Goal: Transaction & Acquisition: Purchase product/service

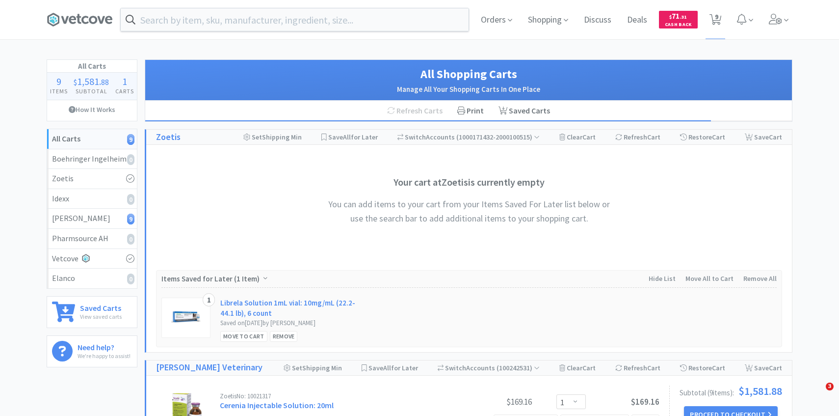
select select "1"
select select "2"
select select "1"
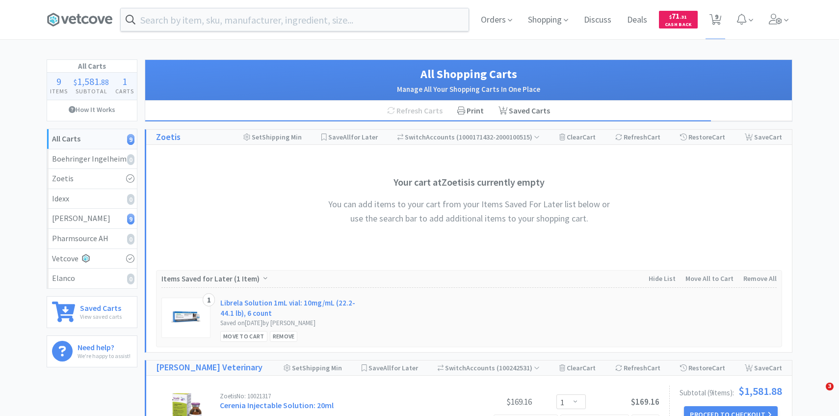
select select "1"
select select "2"
click at [717, 19] on span "9" at bounding box center [716, 16] width 3 height 39
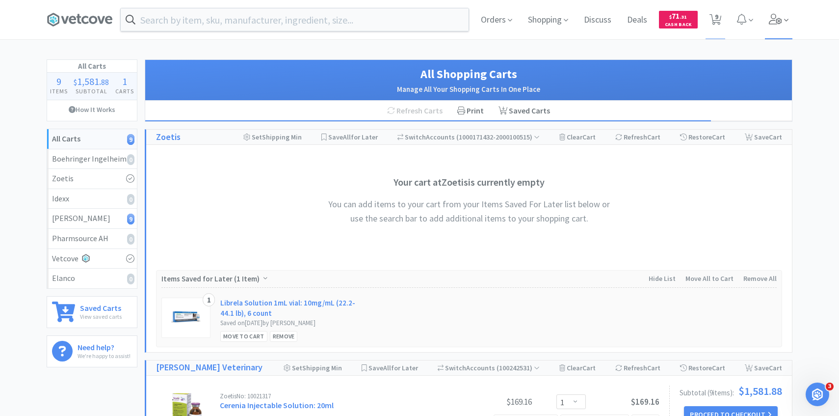
click at [775, 27] on span at bounding box center [779, 19] width 28 height 39
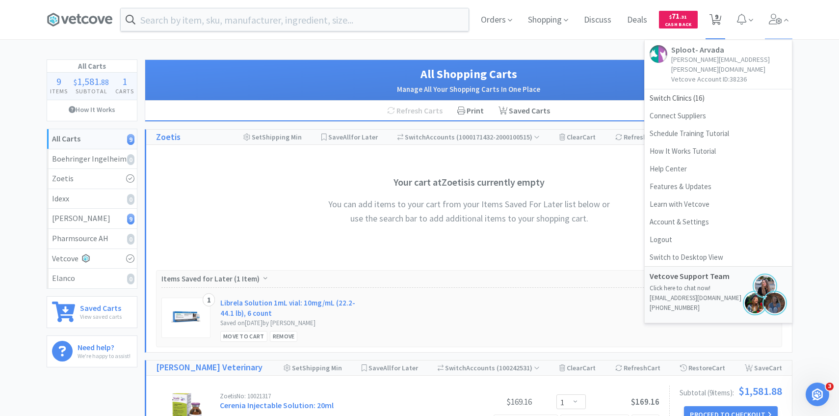
click at [725, 16] on span "9" at bounding box center [716, 19] width 20 height 39
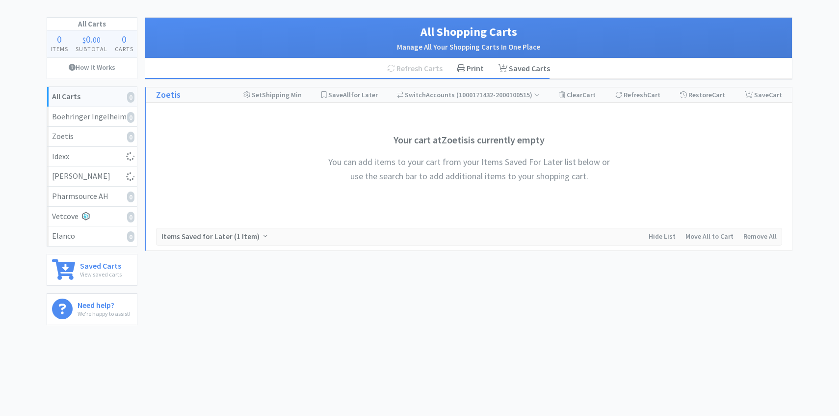
select select "1"
select select "2"
select select "1"
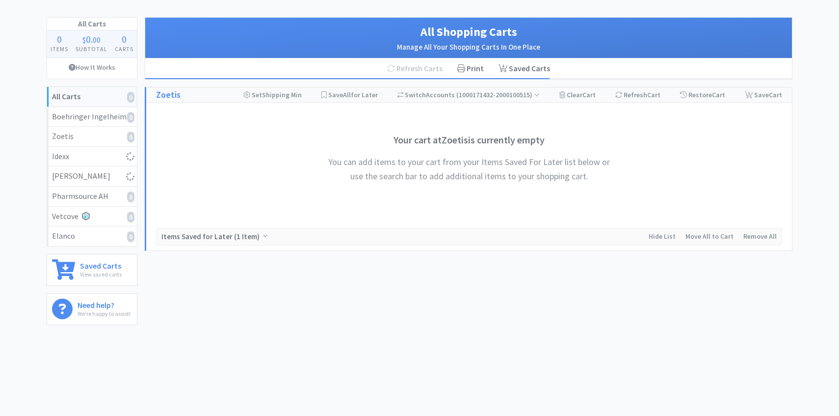
select select "1"
select select "2"
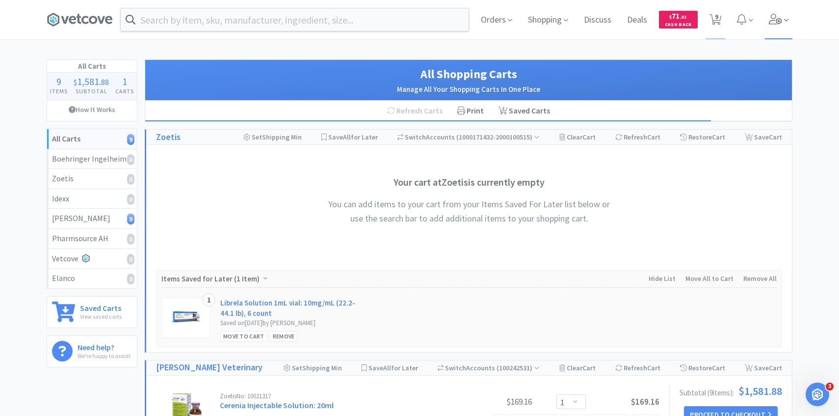
click at [781, 21] on icon at bounding box center [776, 19] width 14 height 11
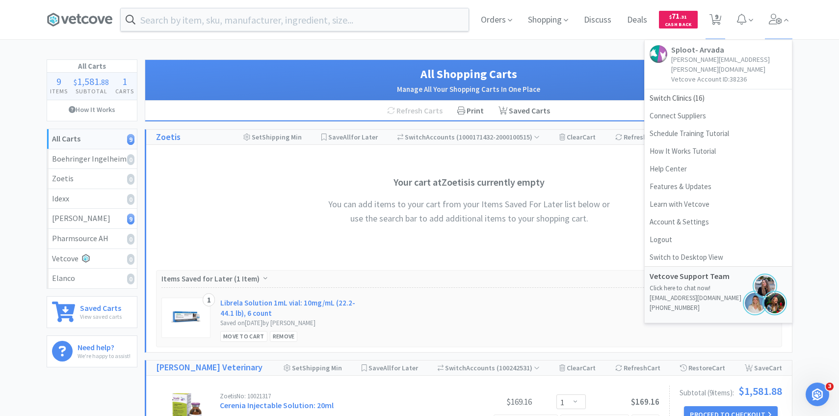
click at [710, 78] on link "Sploot- Arvada patricia.hurtado@splootvets.com Vetcove Account ID: 38236" at bounding box center [718, 64] width 147 height 49
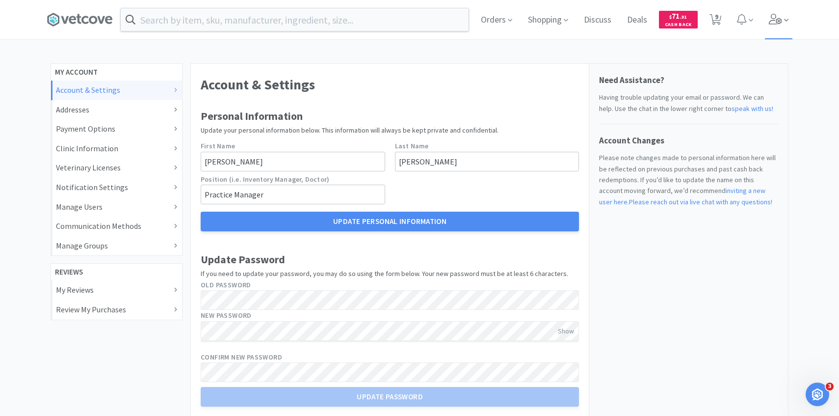
click at [790, 22] on span at bounding box center [779, 19] width 28 height 39
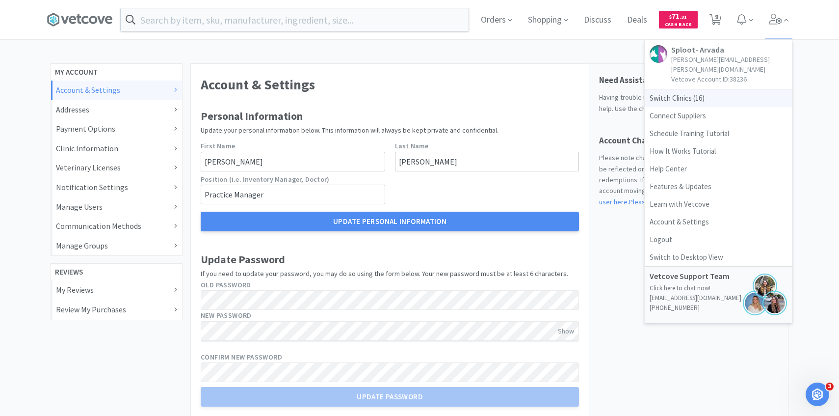
click at [722, 89] on span "Switch Clinics ( 16 )" at bounding box center [718, 98] width 147 height 18
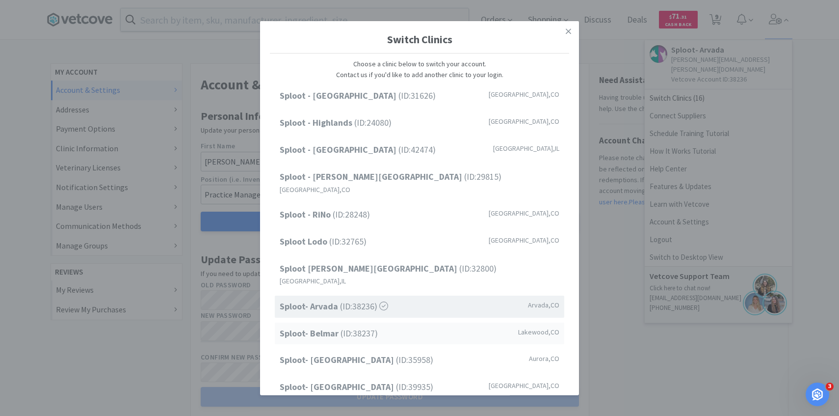
click at [360, 326] on span "Sploot- Belmar (ID: 38237 )" at bounding box center [329, 333] width 98 height 14
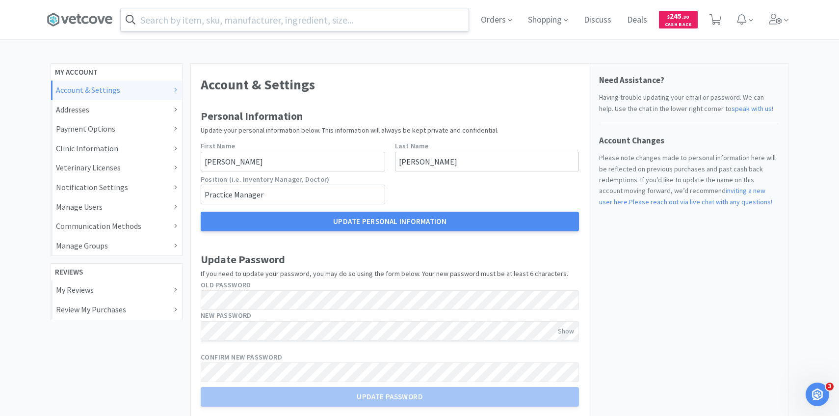
click at [209, 17] on input "text" at bounding box center [295, 19] width 348 height 23
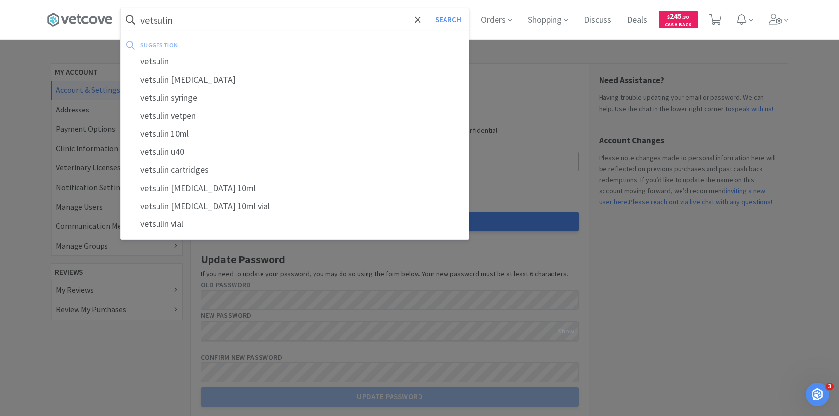
type input "vetsulin"
click at [428, 8] on button "Search" at bounding box center [448, 19] width 41 height 23
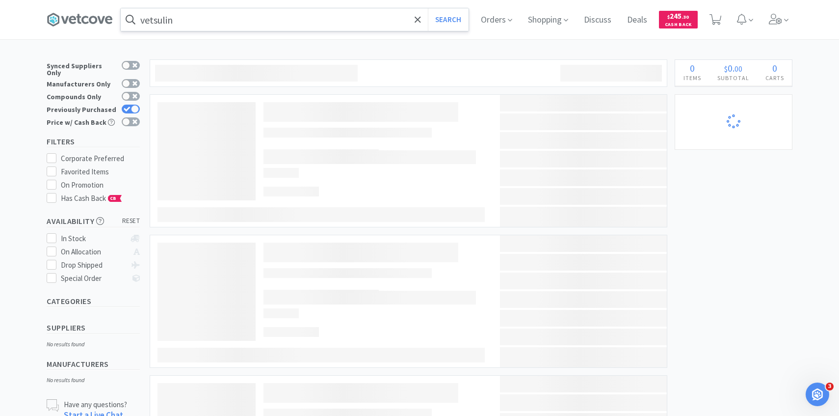
select select "1"
select select "2"
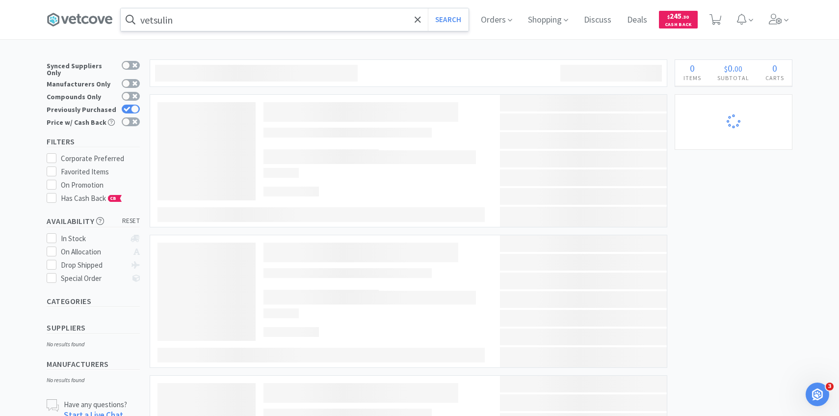
select select "3"
select select "10"
select select "3"
select select "1"
select select "50"
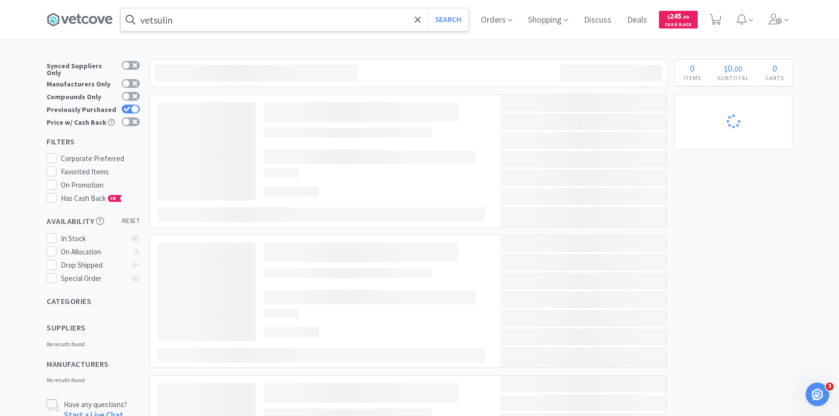
select select "50"
select select "3"
select select "1"
select select "3"
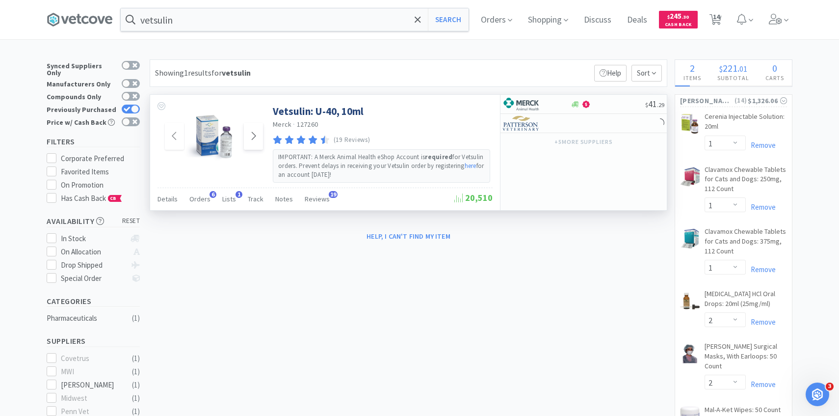
select select "3"
select select "10"
select select "1"
click at [204, 194] on div "Orders 6" at bounding box center [199, 200] width 21 height 19
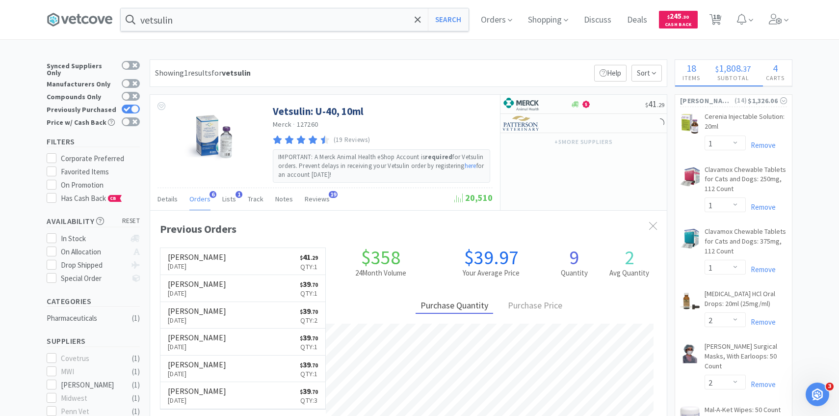
scroll to position [254, 517]
click at [776, 32] on span at bounding box center [779, 19] width 28 height 39
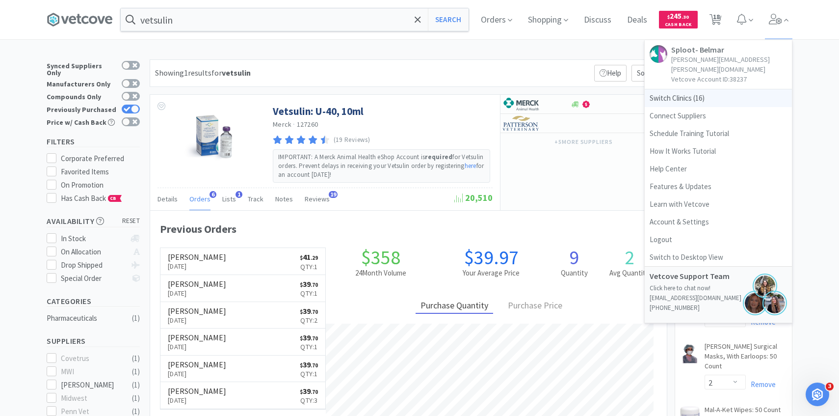
click at [715, 89] on span "Switch Clinics ( 16 )" at bounding box center [718, 98] width 147 height 18
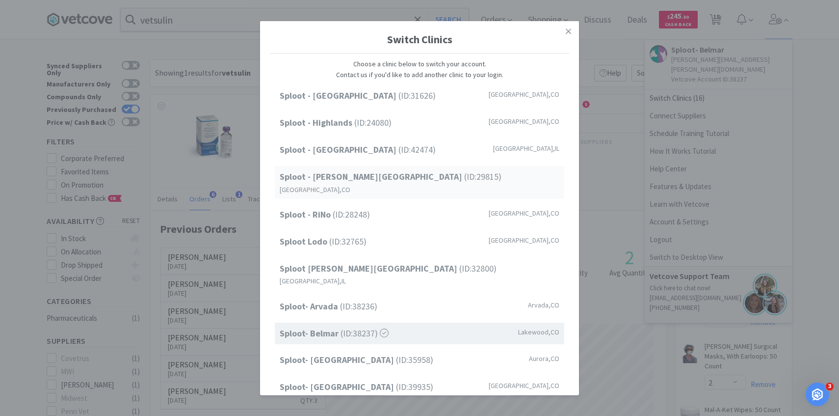
scroll to position [125, 0]
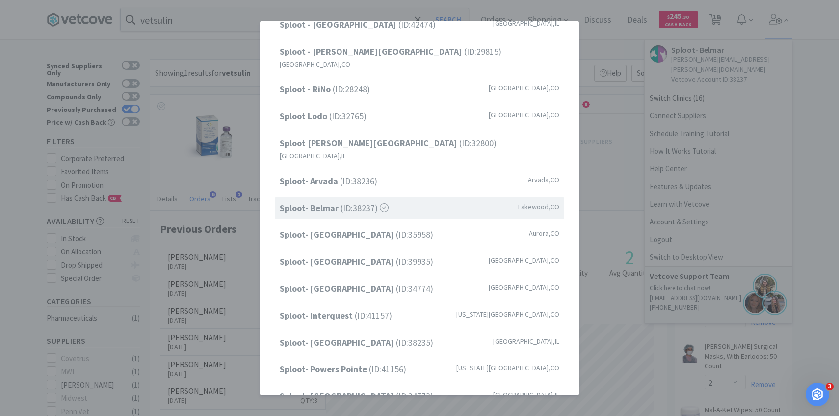
select select "50"
select select "3"
select select "1"
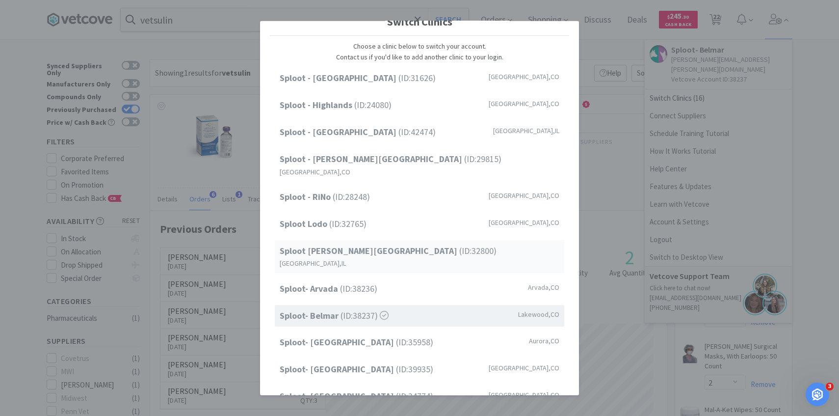
scroll to position [0, 0]
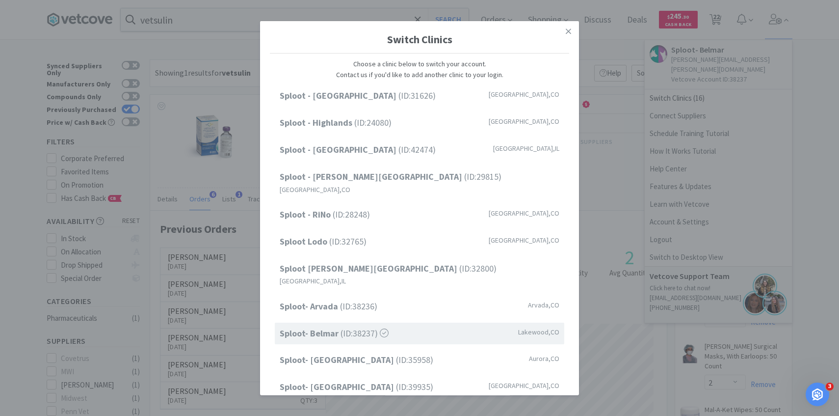
click at [727, 102] on div "Switch Clinics Choose a clinic below to switch your account. Contact us if you'…" at bounding box center [419, 208] width 839 height 416
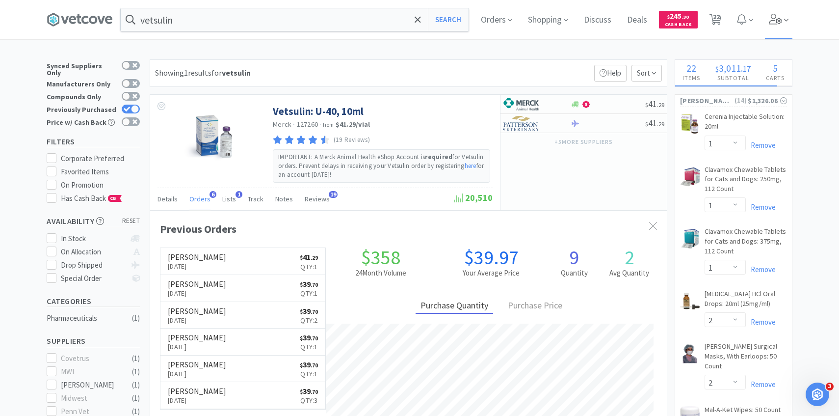
click at [778, 29] on span at bounding box center [779, 19] width 28 height 39
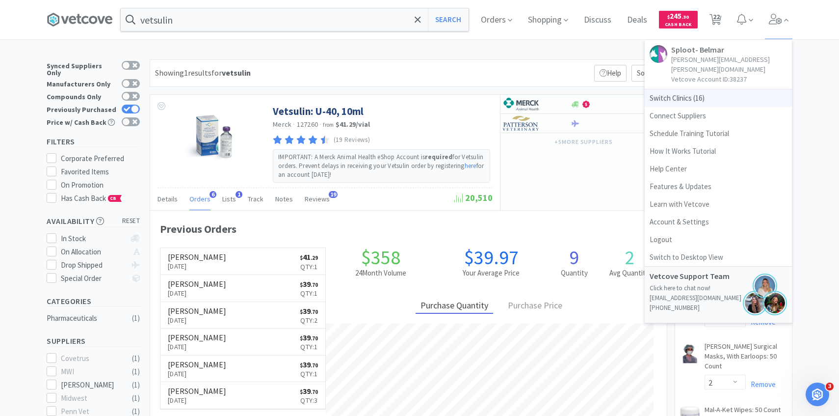
click at [710, 89] on span "Switch Clinics ( 16 )" at bounding box center [718, 98] width 147 height 18
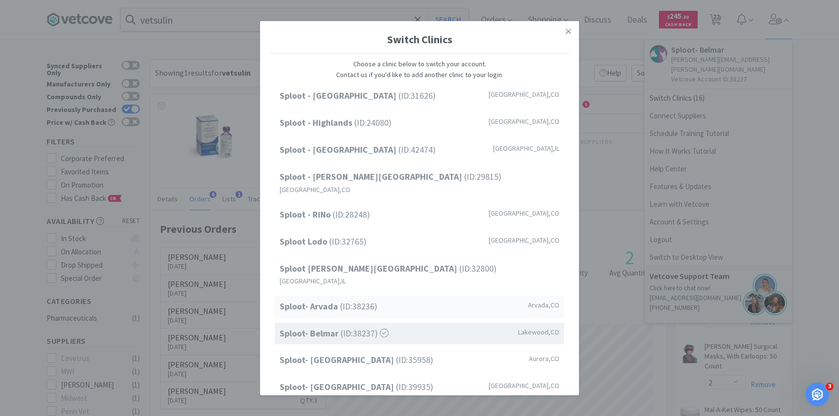
click at [382, 295] on div "Sploot- Arvada (ID: 38236 ) Arvada , CO" at bounding box center [420, 306] width 290 height 22
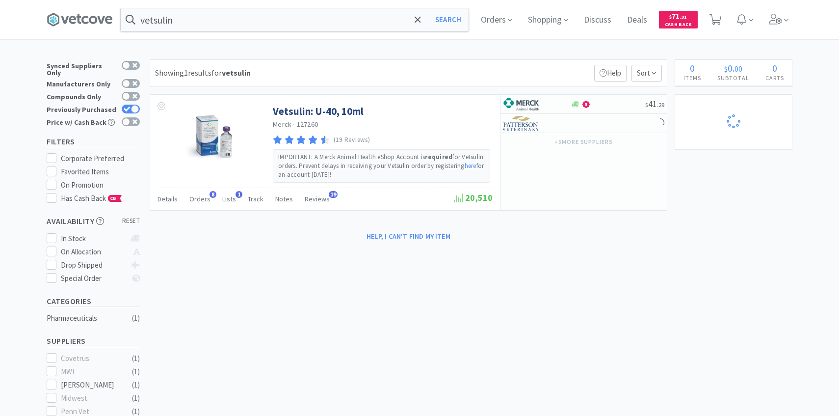
select select "1"
select select "2"
select select "1"
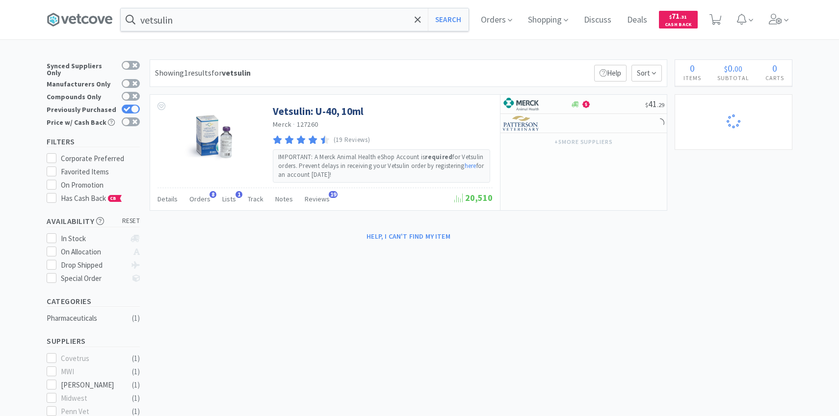
select select "1"
select select "2"
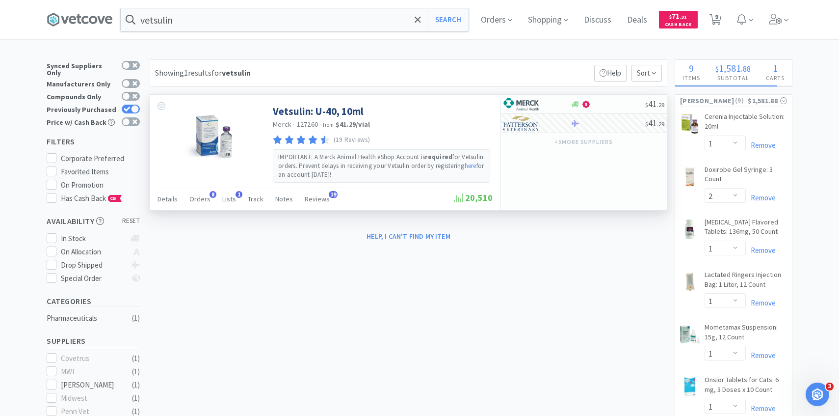
scroll to position [5, 0]
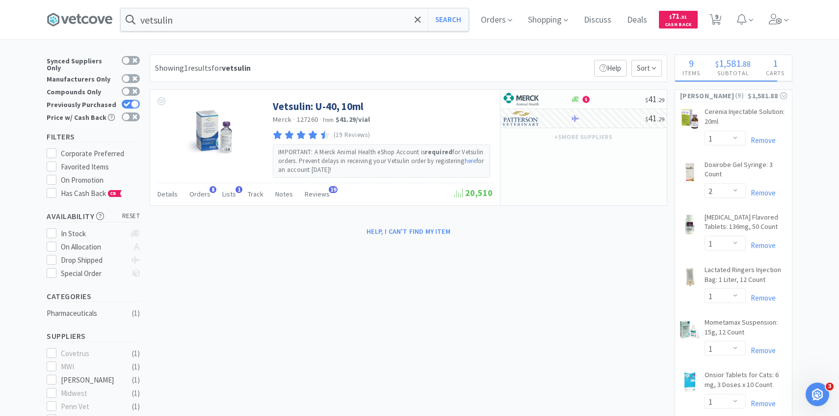
click at [714, 20] on span "9" at bounding box center [716, 20] width 12 height 14
select select "1"
select select "2"
select select "1"
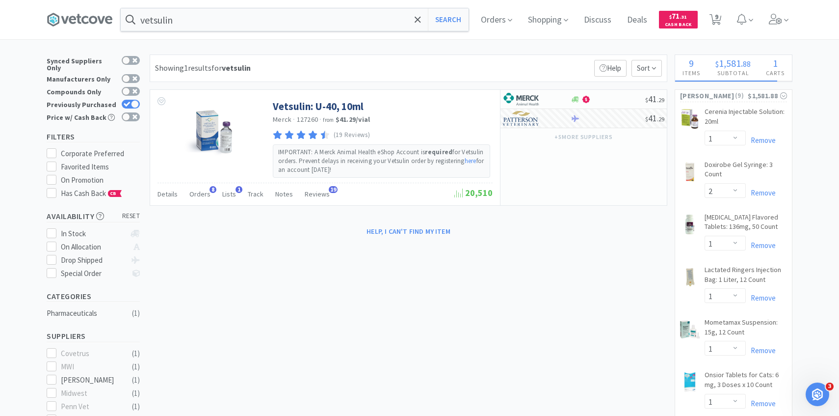
select select "1"
select select "2"
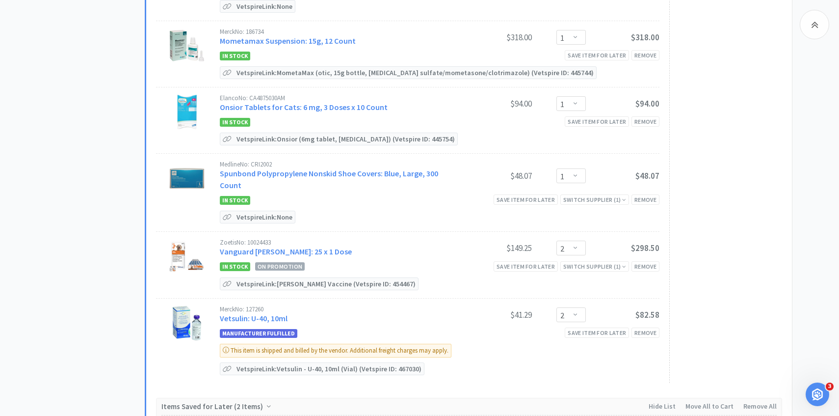
scroll to position [767, 0]
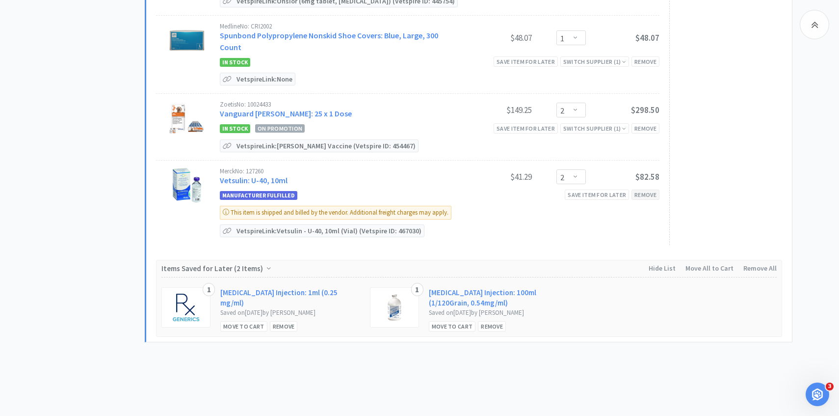
click at [643, 189] on div "Remove" at bounding box center [646, 194] width 28 height 10
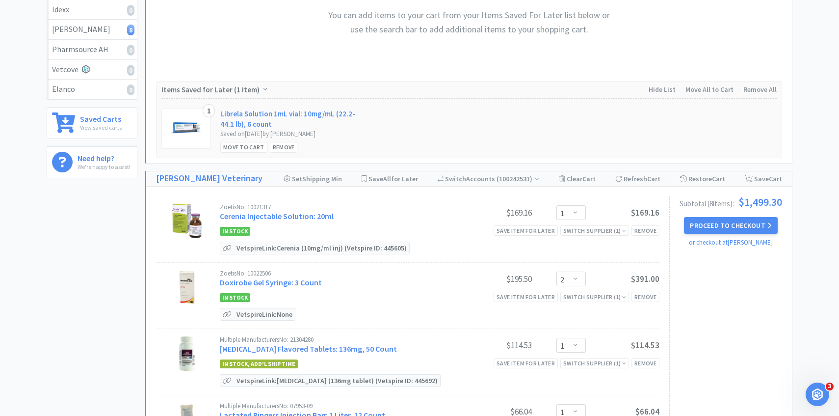
scroll to position [0, 0]
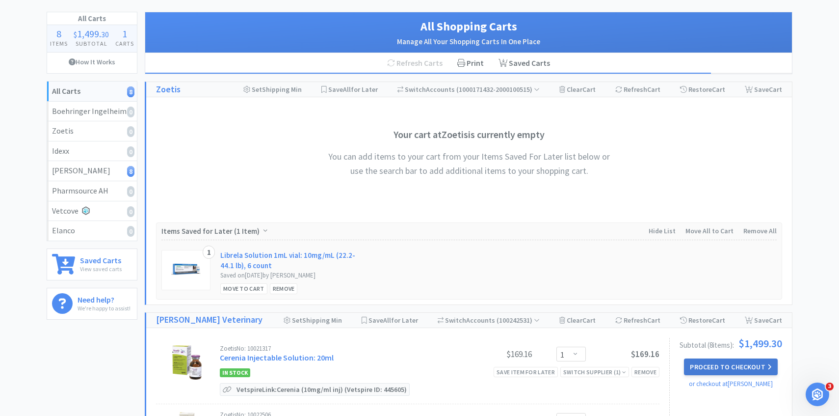
click at [709, 367] on button "Proceed to Checkout" at bounding box center [730, 366] width 93 height 17
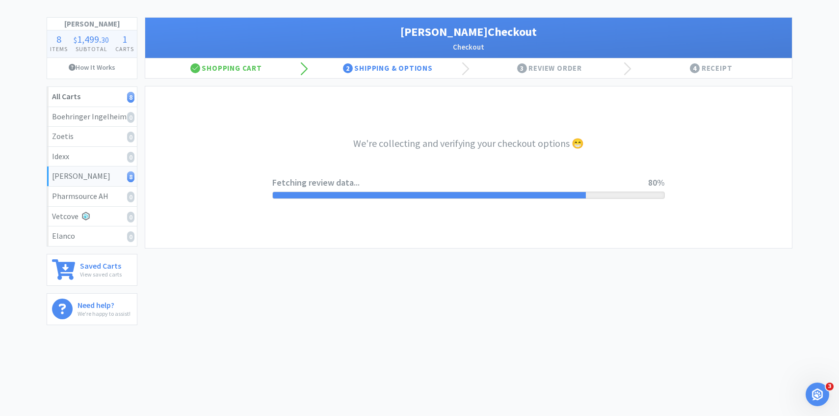
select select "1"
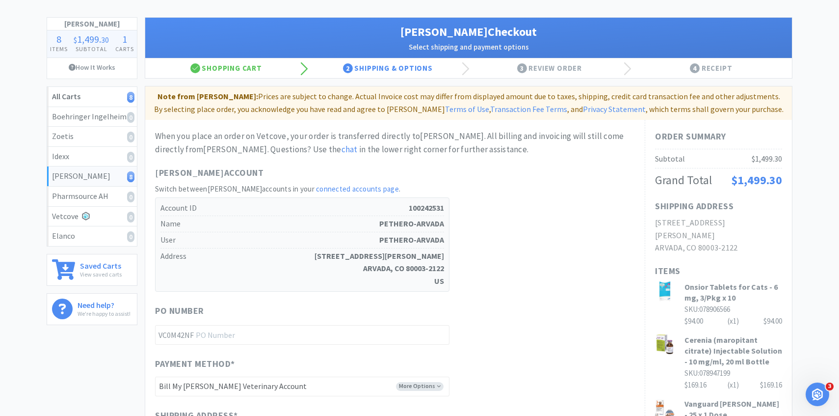
scroll to position [0, 0]
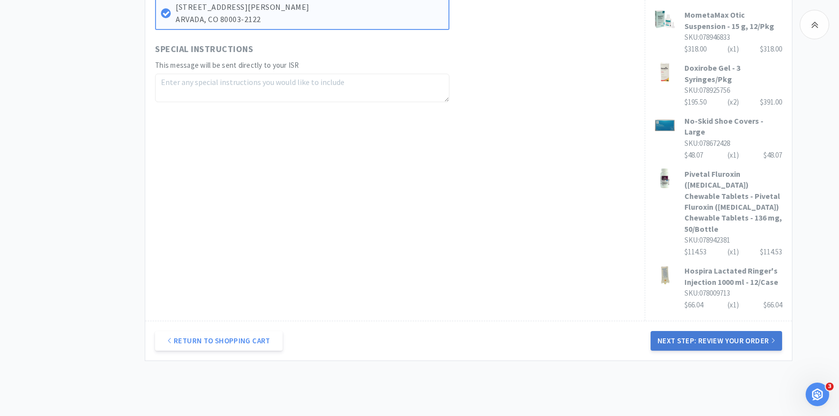
click at [676, 331] on button "Next Step: Review Your Order" at bounding box center [717, 341] width 132 height 20
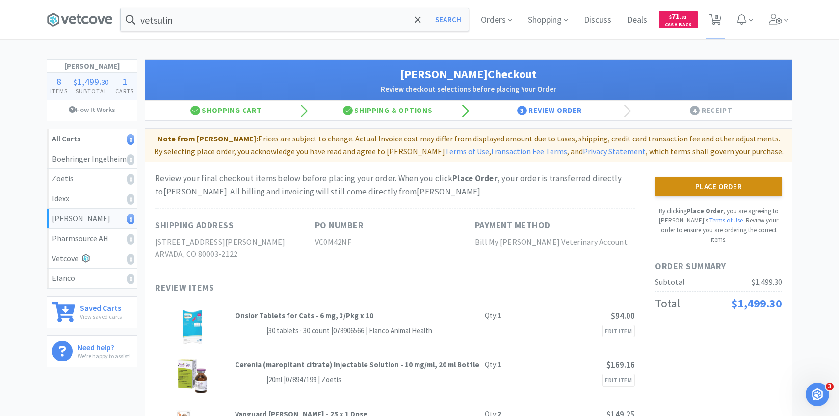
click at [674, 183] on button "Place Order" at bounding box center [718, 187] width 127 height 20
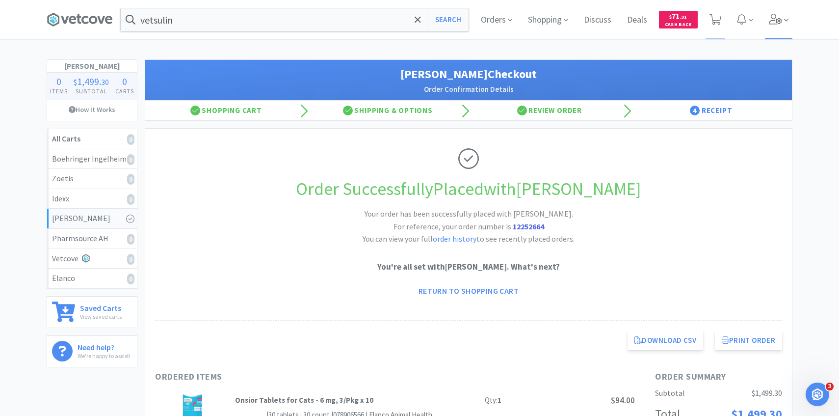
click at [783, 17] on span at bounding box center [779, 19] width 28 height 39
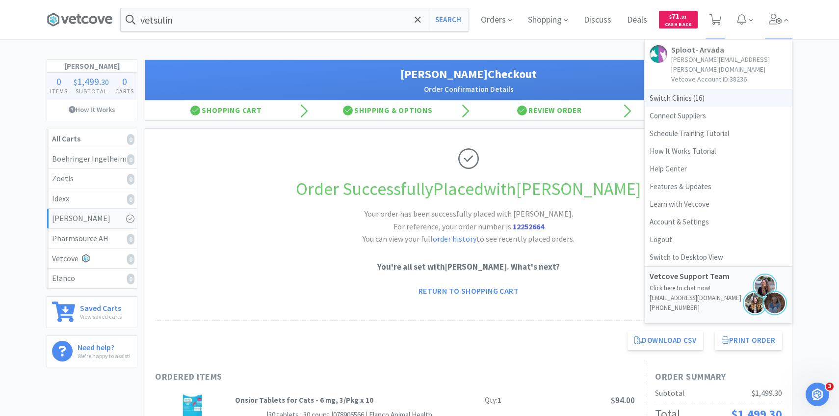
click at [716, 89] on span "Switch Clinics ( 16 )" at bounding box center [718, 98] width 147 height 18
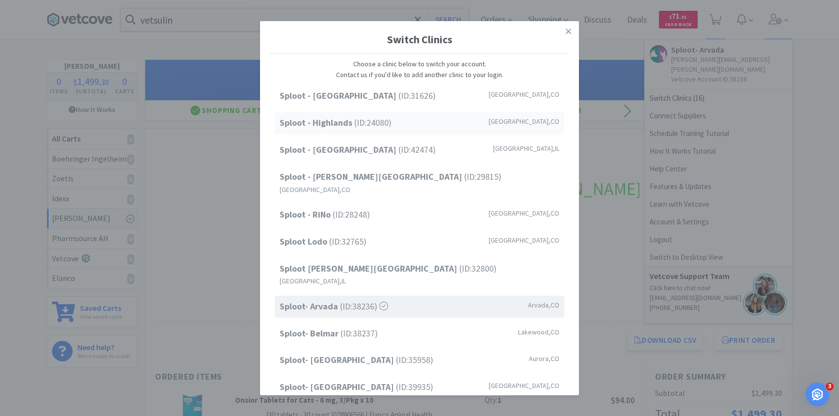
click at [410, 122] on div "Sploot - Highlands (ID: 24080 ) Denver , CO" at bounding box center [420, 123] width 290 height 22
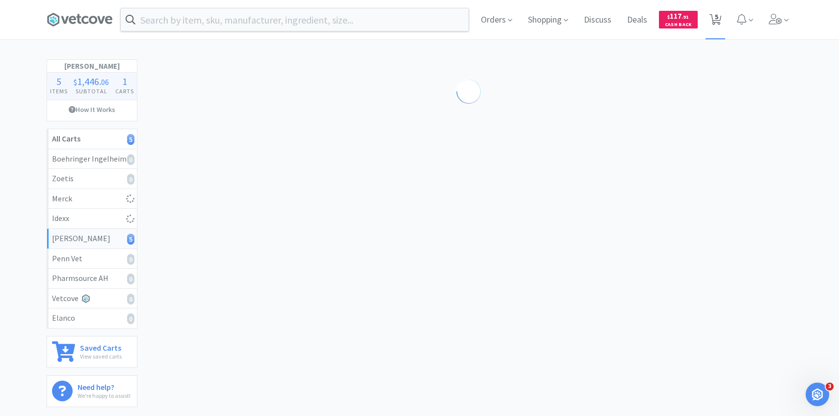
click at [711, 15] on icon at bounding box center [716, 19] width 12 height 11
select select "2"
select select "1"
select select "3"
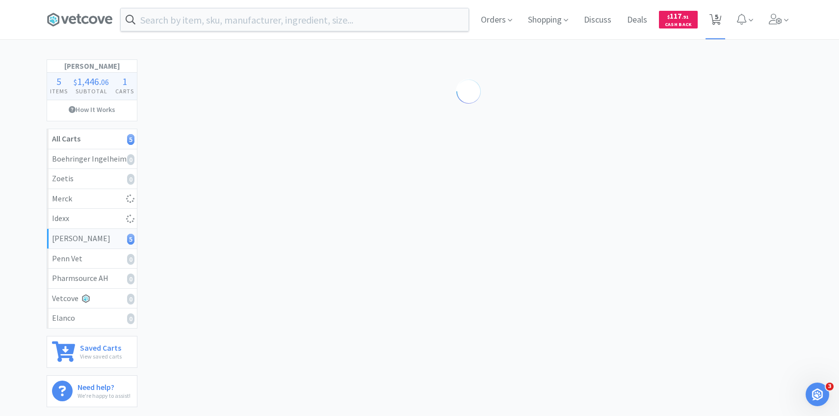
select select "1"
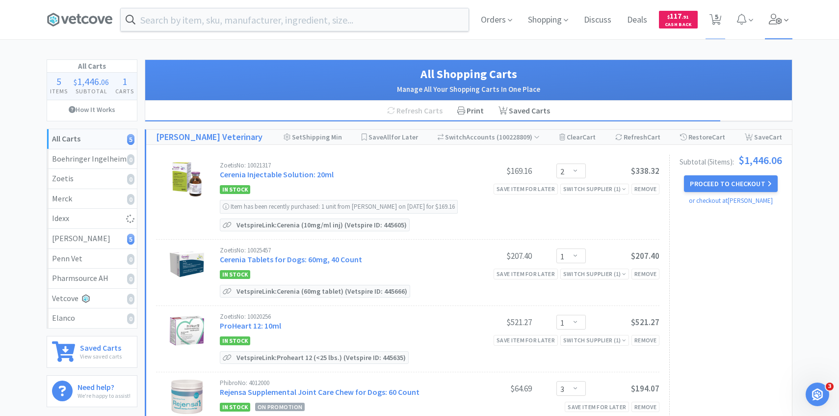
click at [778, 14] on icon at bounding box center [776, 19] width 14 height 11
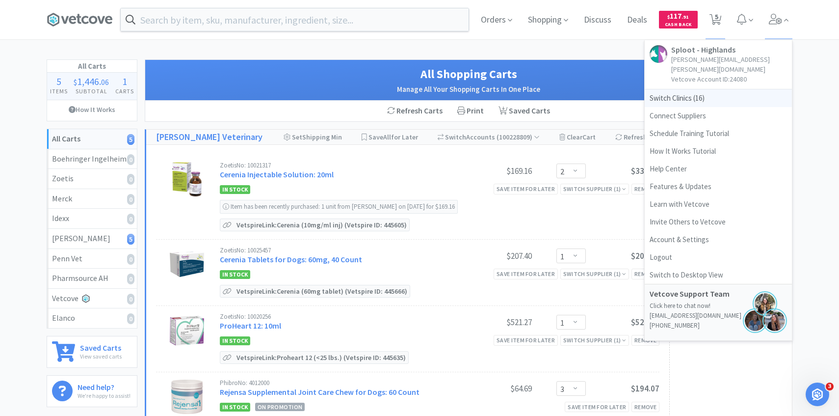
click at [686, 89] on span "Switch Clinics ( 16 )" at bounding box center [718, 98] width 147 height 18
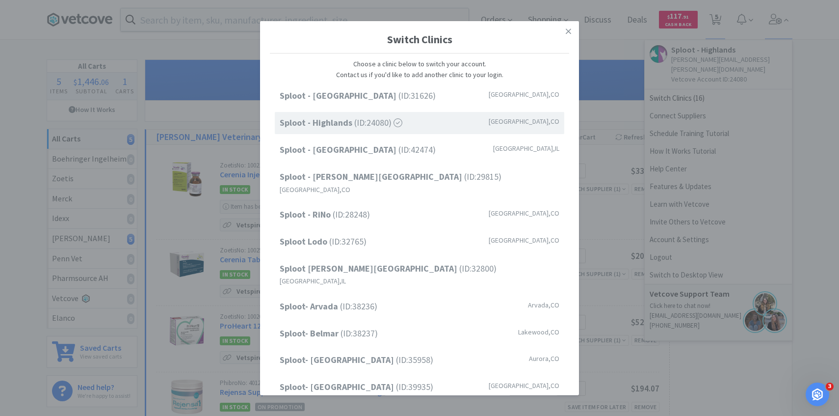
click at [128, 91] on div "Switch Clinics Choose a clinic below to switch your account. Contact us if you'…" at bounding box center [419, 208] width 839 height 416
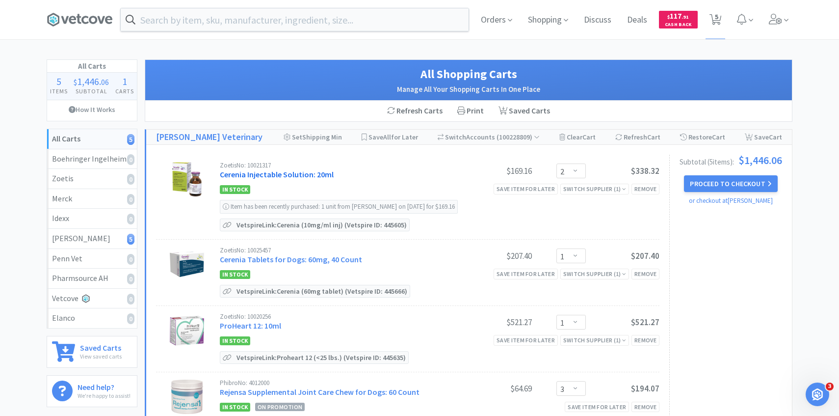
click at [311, 177] on link "Cerenia Injectable Solution: 20ml" at bounding box center [277, 174] width 114 height 10
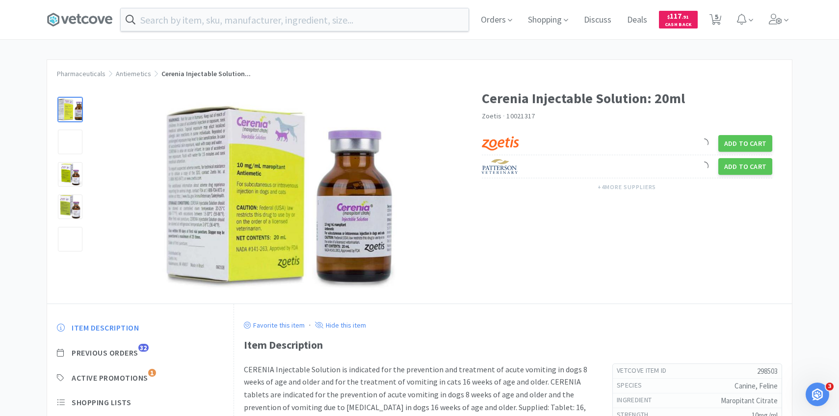
scroll to position [53, 0]
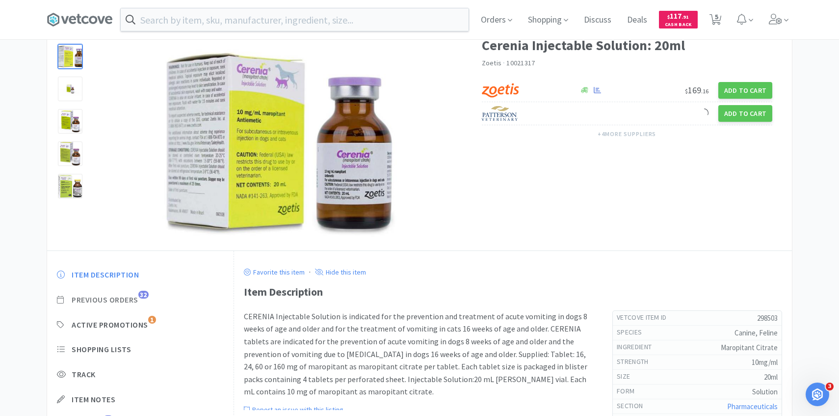
click at [115, 297] on span "Previous Orders" at bounding box center [105, 299] width 67 height 10
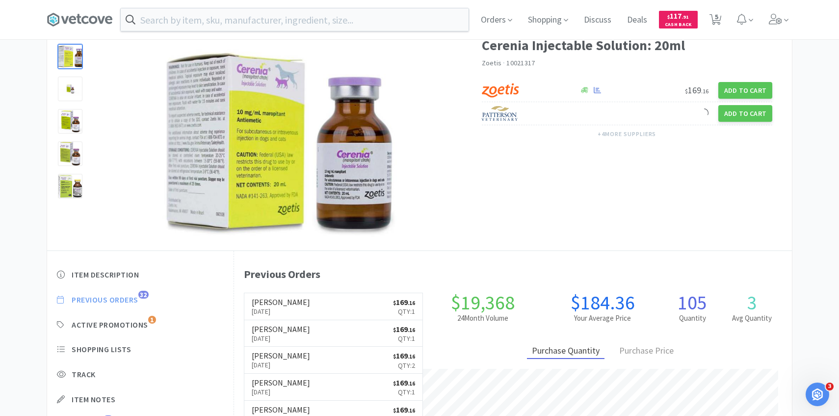
scroll to position [269, 558]
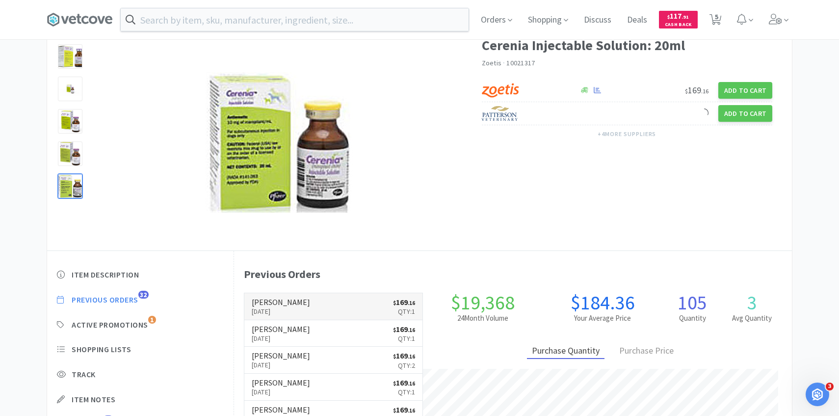
click at [281, 312] on p "Aug 25th, 2025" at bounding box center [281, 311] width 58 height 11
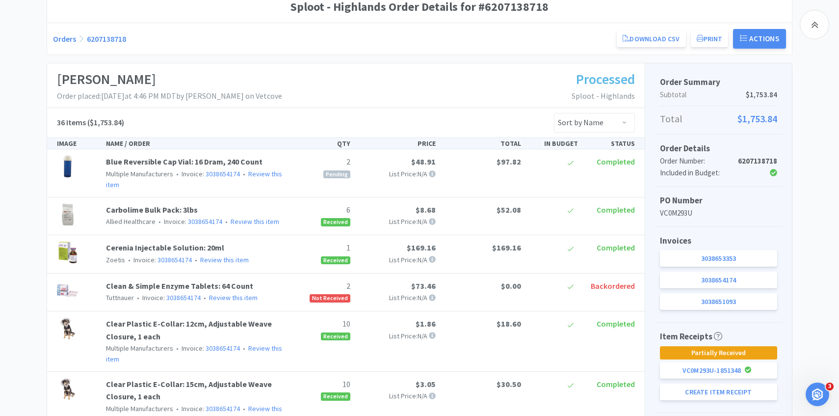
scroll to position [53, 0]
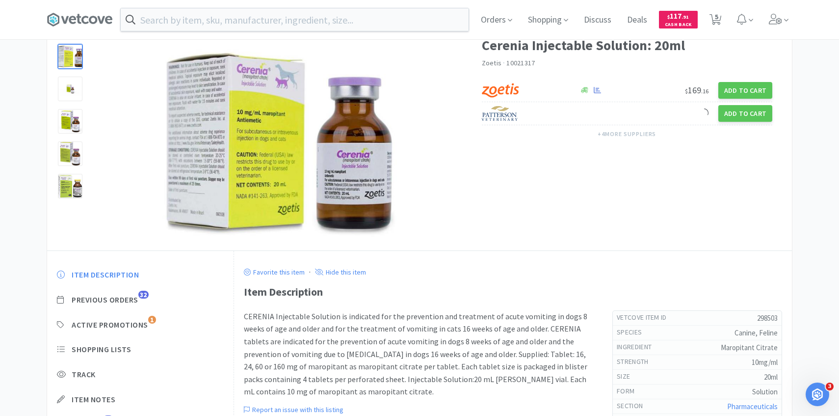
select select "2"
select select "1"
select select "3"
select select "1"
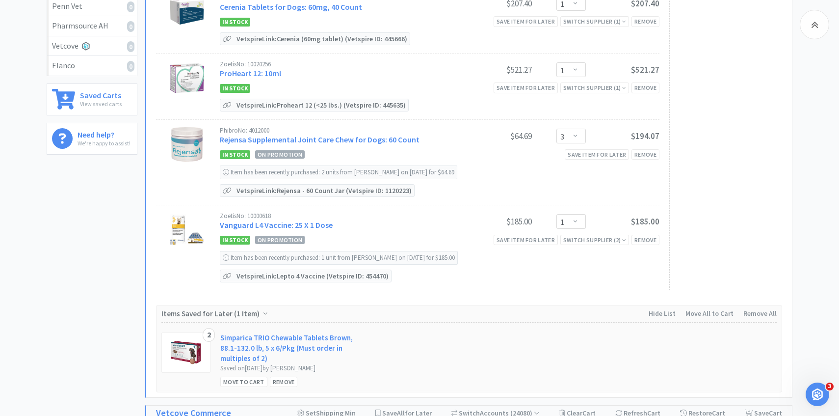
scroll to position [253, 0]
click at [362, 135] on link "Rejensa Supplemental Joint Care Chew for Dogs: 60 Count" at bounding box center [320, 138] width 200 height 10
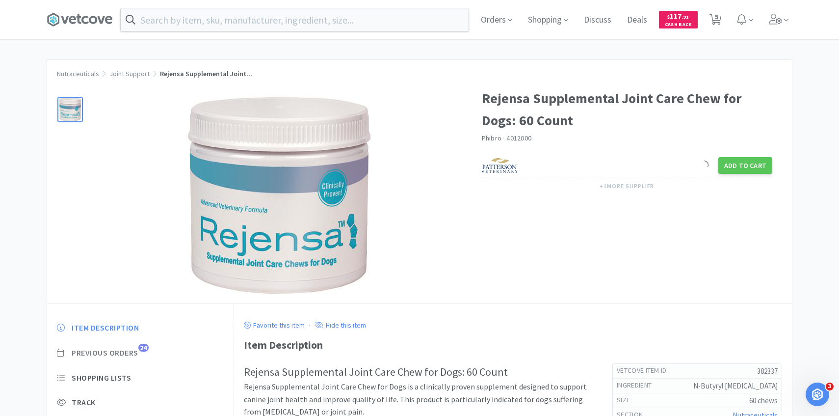
click at [132, 350] on span "Previous Orders" at bounding box center [105, 352] width 67 height 10
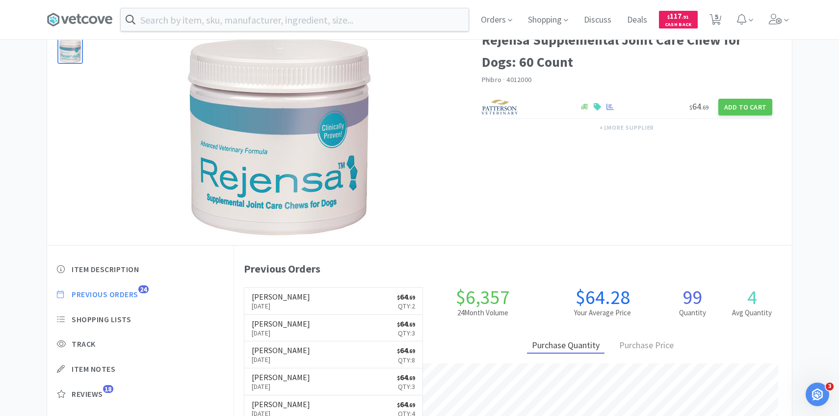
scroll to position [269, 558]
click at [299, 300] on link "Patterson Aug 25th, 2025 $ 64 . 69 Qty: 2" at bounding box center [333, 301] width 179 height 27
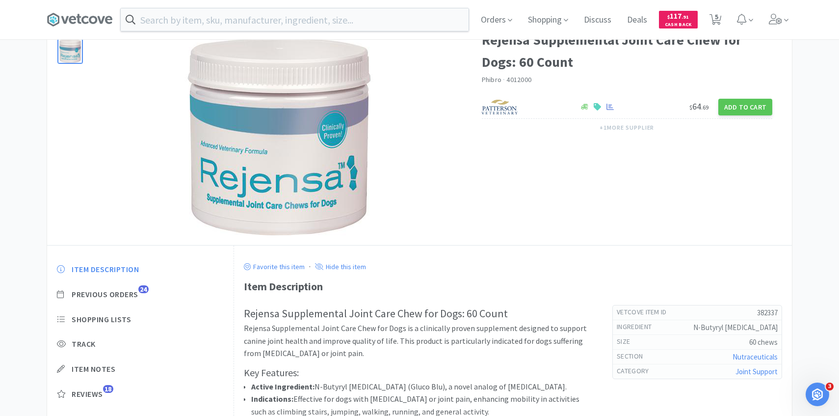
select select "2"
select select "1"
select select "3"
select select "1"
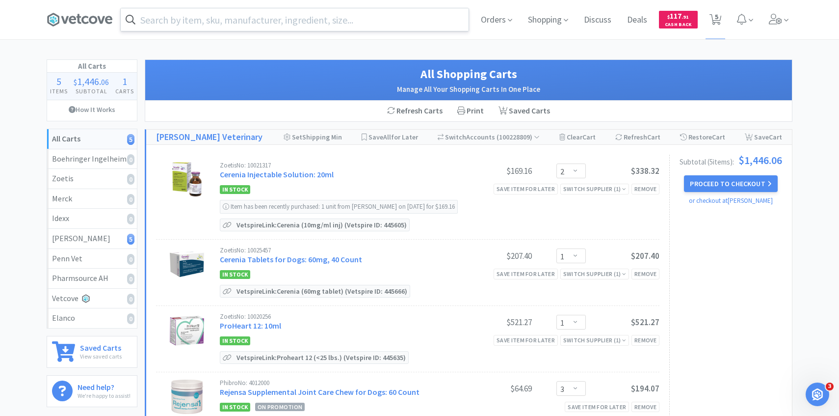
click at [206, 12] on input "text" at bounding box center [295, 19] width 348 height 23
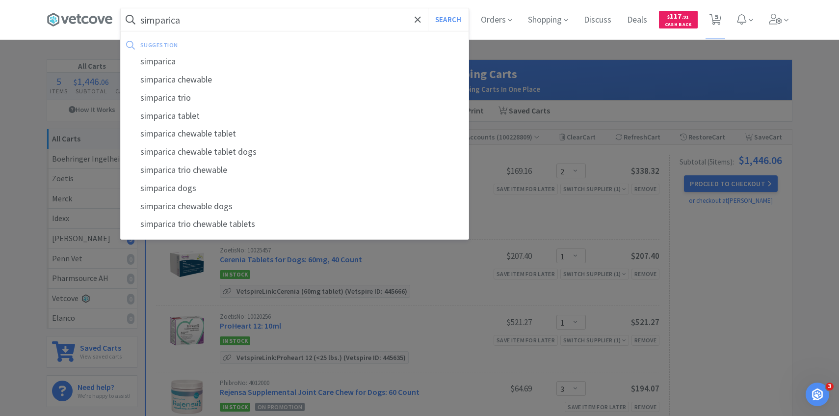
type input "simparica"
click at [428, 8] on button "Search" at bounding box center [448, 19] width 41 height 23
select select "2"
select select "1"
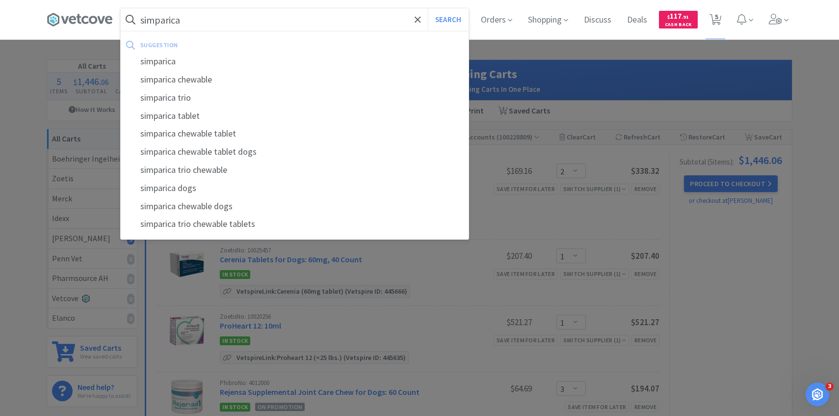
select select "3"
select select "1"
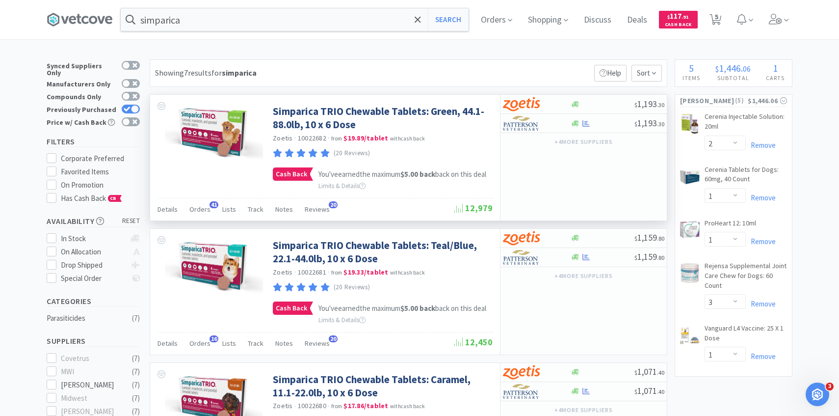
scroll to position [7, 0]
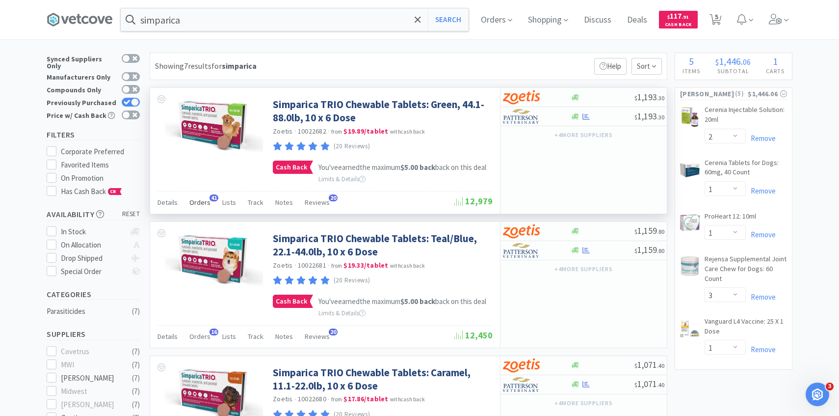
click at [195, 207] on span "Orders" at bounding box center [199, 202] width 21 height 9
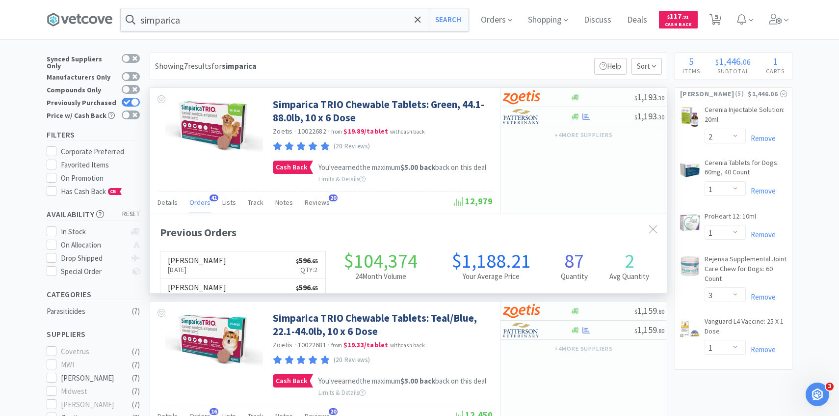
scroll to position [263, 517]
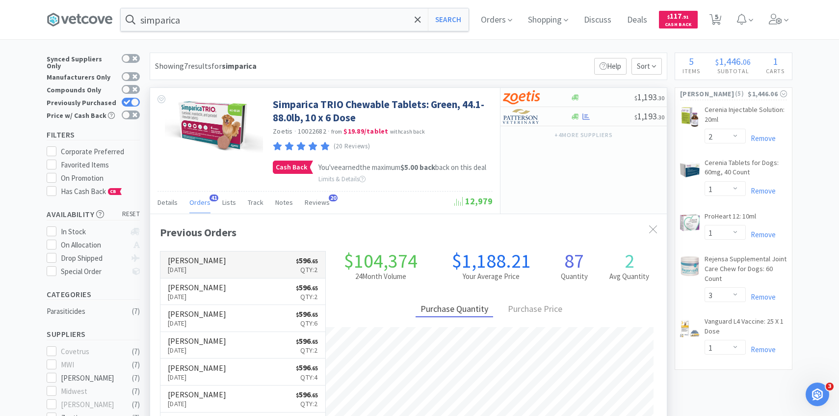
click at [198, 262] on h6 "[PERSON_NAME]" at bounding box center [197, 260] width 58 height 8
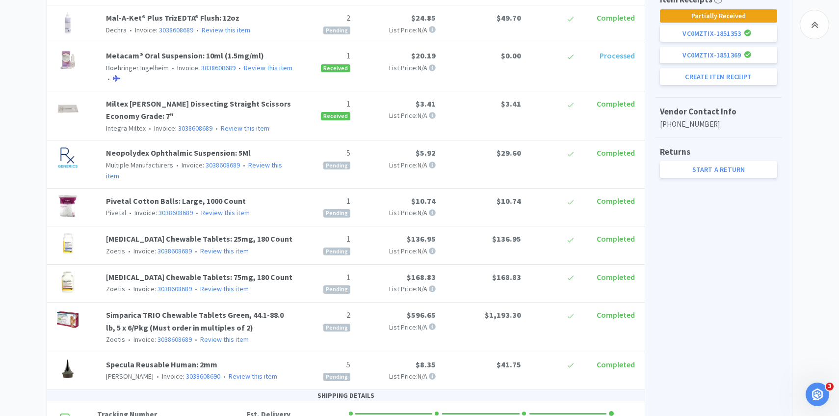
scroll to position [471, 0]
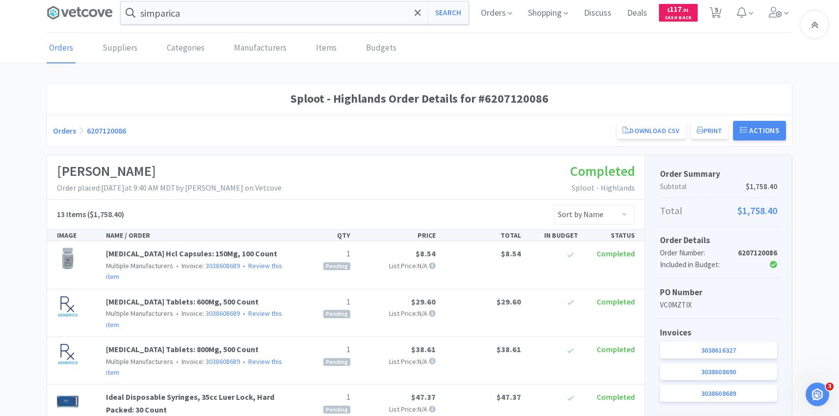
select select "2"
select select "1"
select select "3"
select select "1"
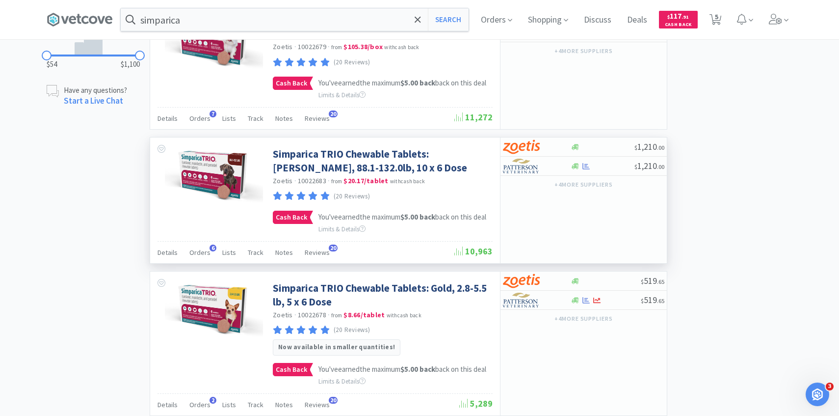
scroll to position [512, 0]
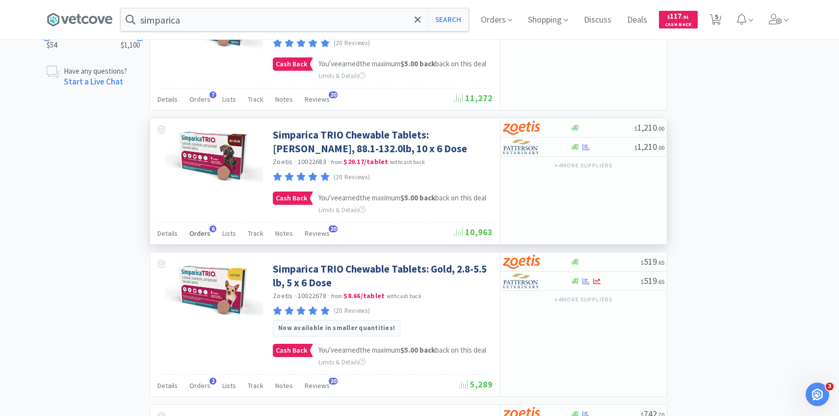
click at [200, 238] on span "Orders" at bounding box center [199, 233] width 21 height 9
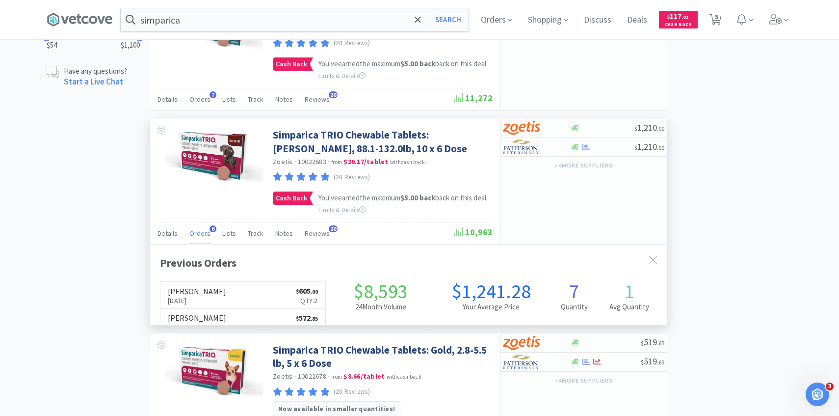
scroll to position [254, 517]
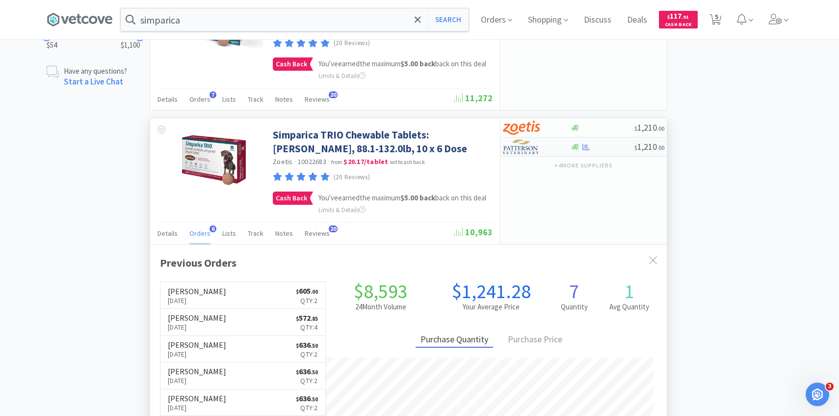
click at [526, 154] on img at bounding box center [521, 146] width 37 height 15
select select "2"
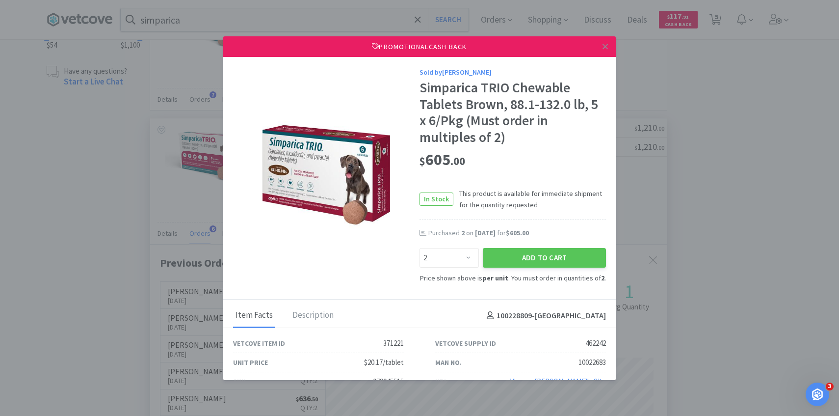
click at [511, 245] on div "Purchased 2 on Jun 3rd, 2025 for $605.00" at bounding box center [513, 238] width 186 height 20
click at [511, 252] on button "Add to Cart" at bounding box center [544, 258] width 123 height 20
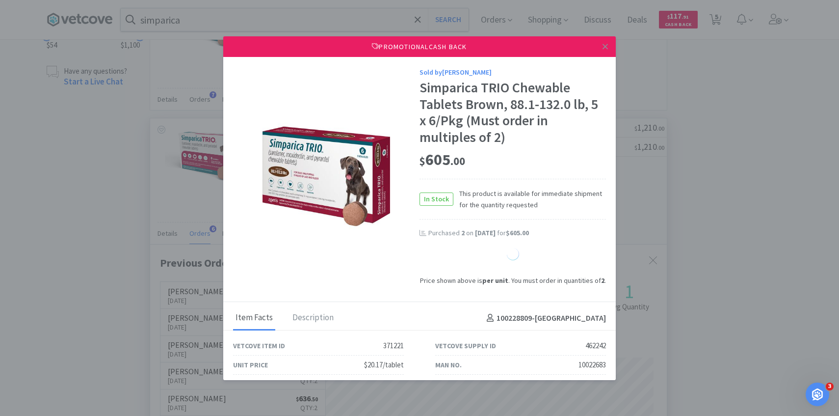
select select "2"
select select "1"
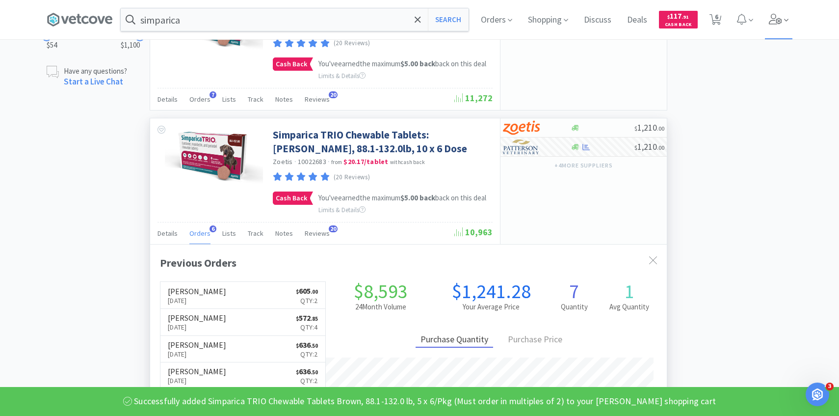
click at [782, 19] on icon at bounding box center [776, 19] width 14 height 11
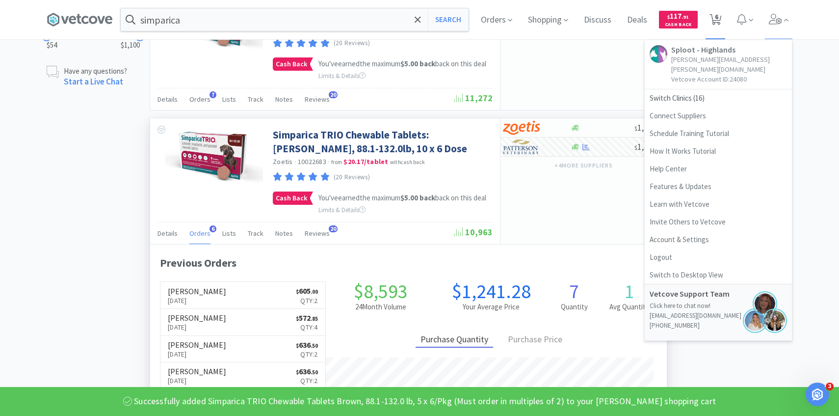
click at [719, 18] on icon at bounding box center [716, 19] width 12 height 11
select select "2"
select select "1"
select select "3"
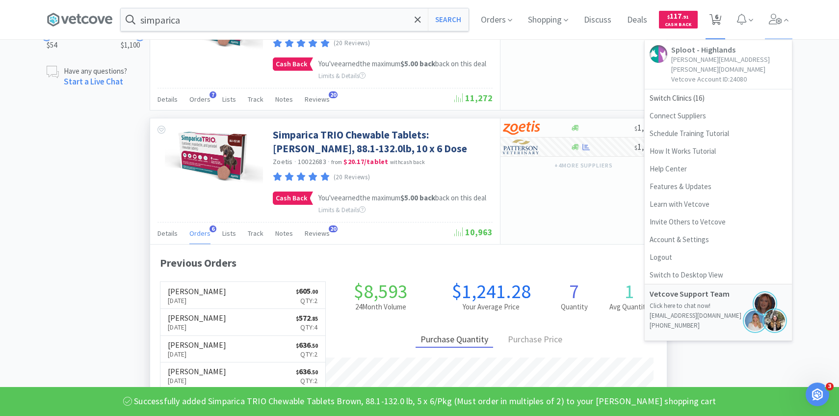
select select "2"
select select "1"
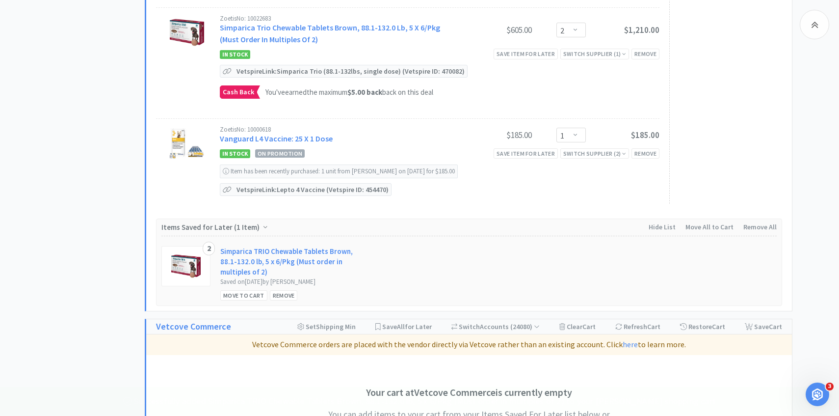
scroll to position [450, 0]
click at [277, 294] on div "Remove" at bounding box center [284, 295] width 28 height 10
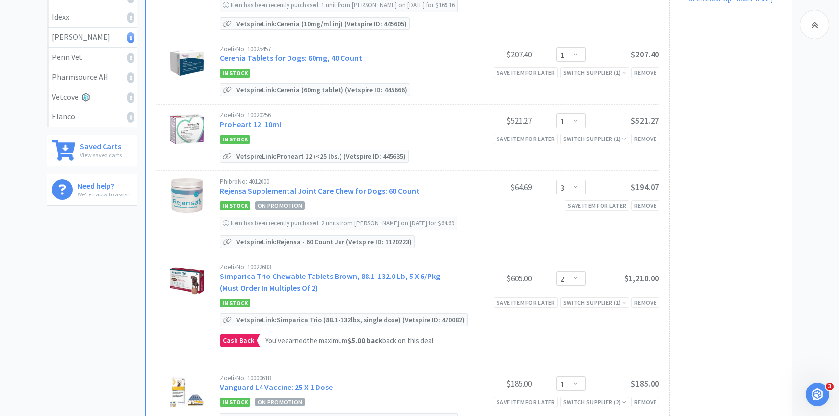
scroll to position [195, 0]
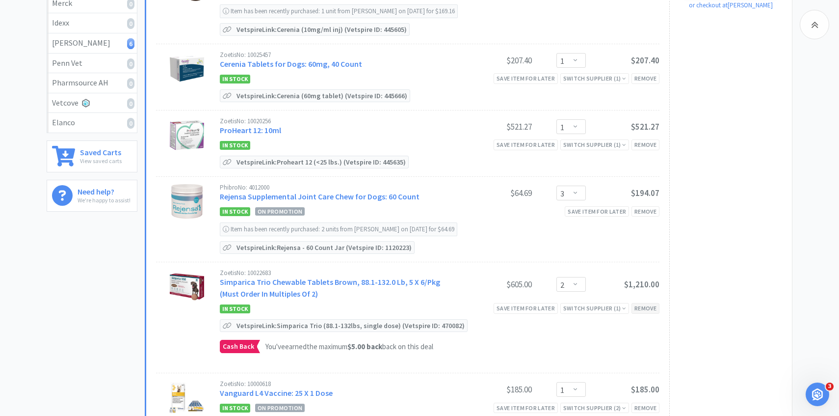
click at [650, 308] on div "Remove" at bounding box center [646, 308] width 28 height 10
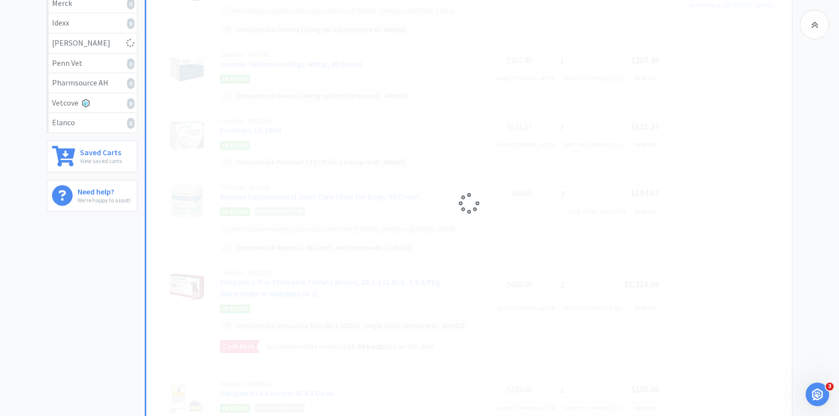
select select "1"
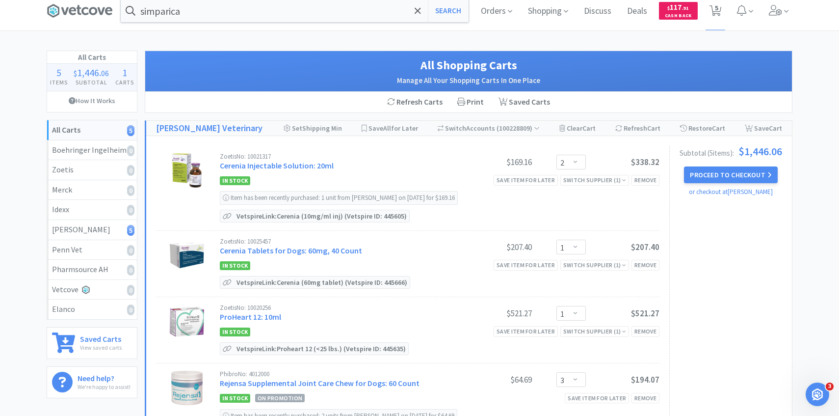
scroll to position [0, 0]
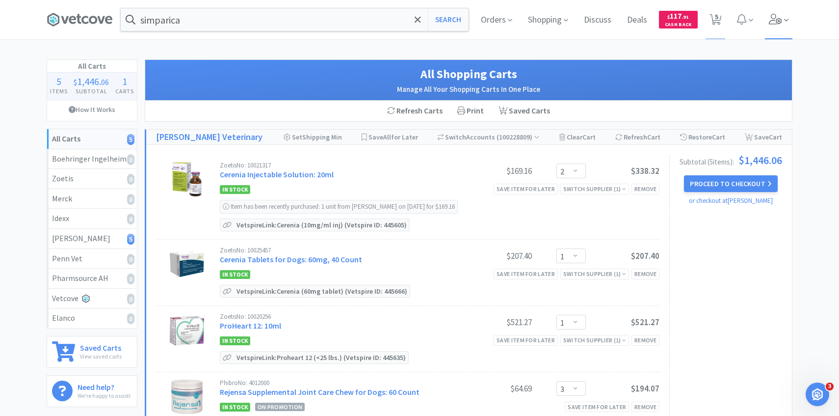
click at [782, 28] on span at bounding box center [779, 19] width 28 height 39
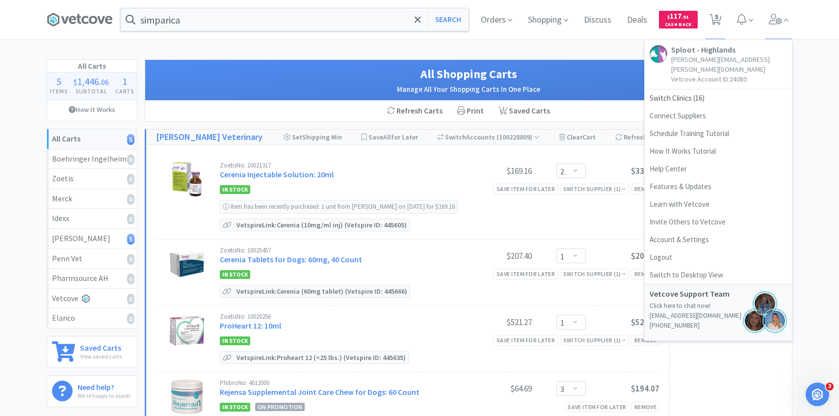
click at [581, 76] on h1 "All Shopping Carts" at bounding box center [468, 74] width 627 height 19
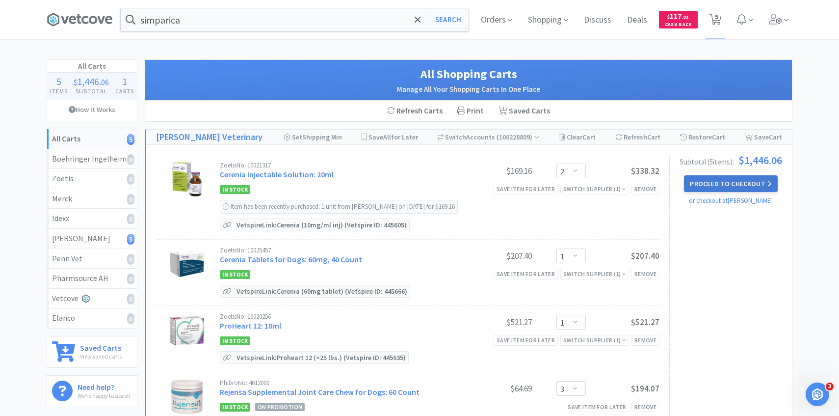
click at [722, 188] on button "Proceed to Checkout" at bounding box center [730, 183] width 93 height 17
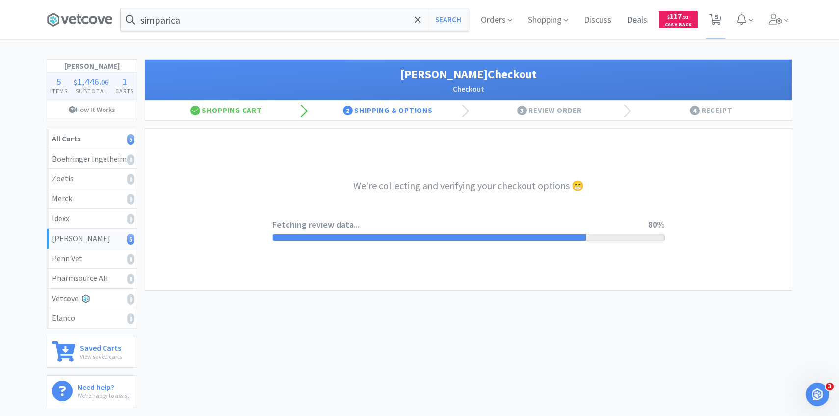
select select "1"
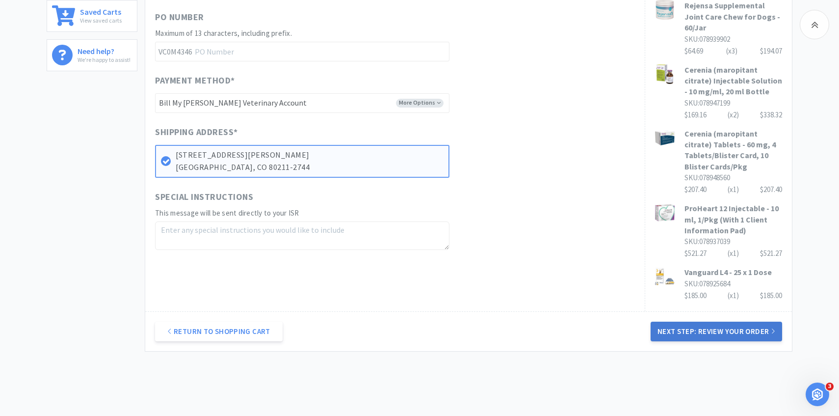
click at [705, 321] on button "Next Step: Review Your Order" at bounding box center [717, 331] width 132 height 20
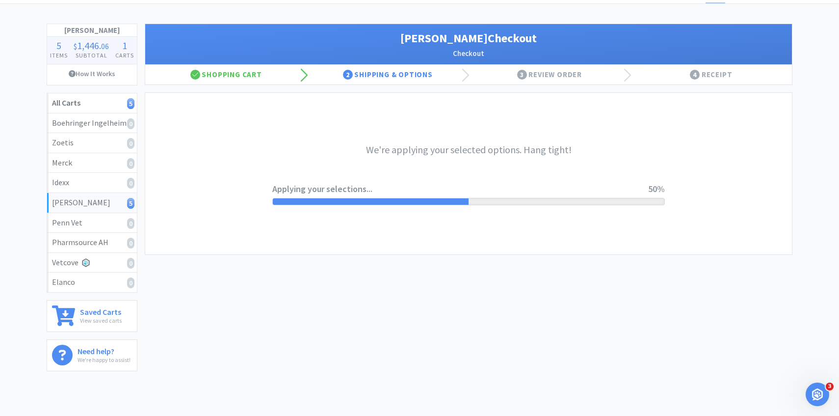
scroll to position [19, 0]
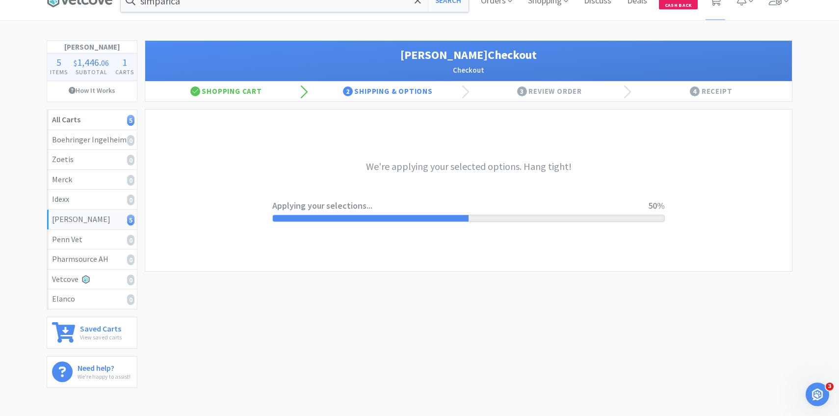
click at [485, 413] on div "simparica Search Orders Shopping Discuss Discuss Deals Deals $ 117 . 91 Cash Ba…" at bounding box center [419, 230] width 839 height 498
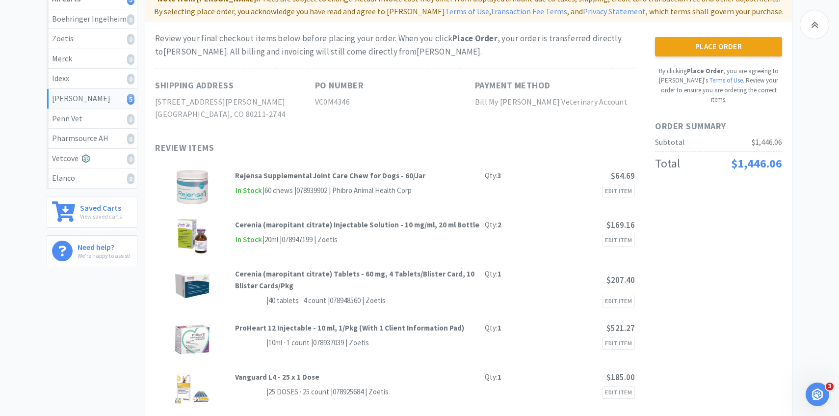
scroll to position [49, 0]
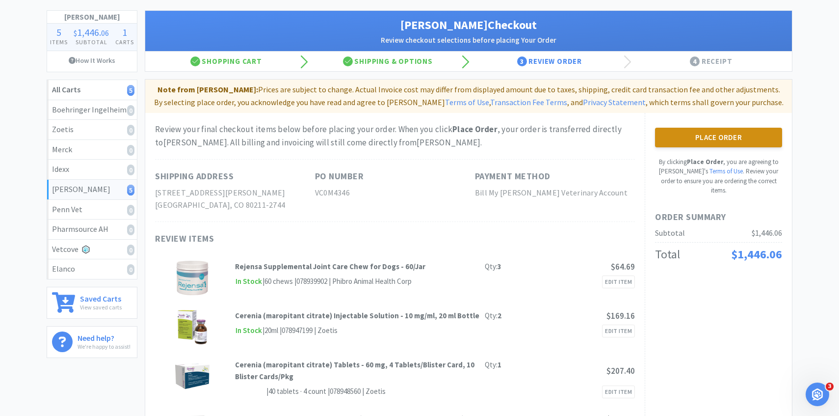
click at [739, 145] on button "Place Order" at bounding box center [718, 138] width 127 height 20
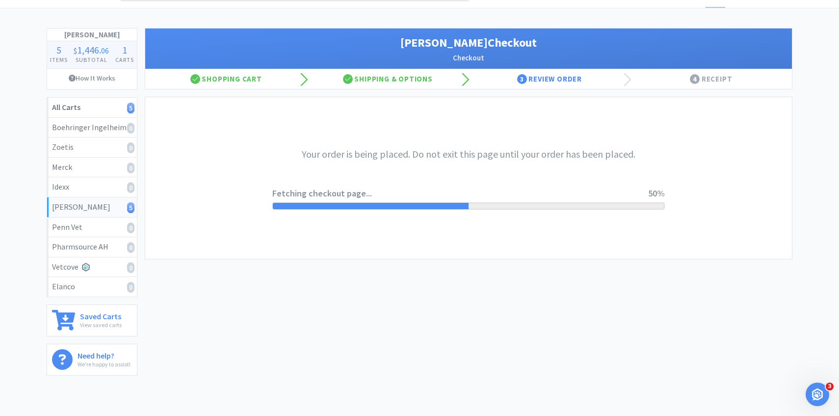
scroll to position [0, 0]
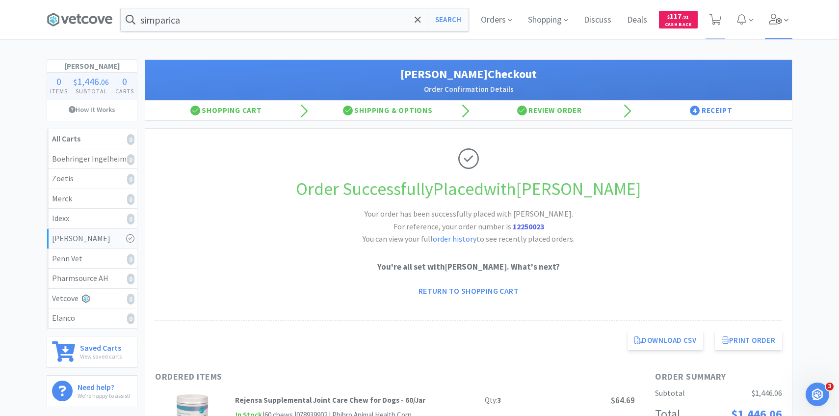
click at [780, 17] on icon at bounding box center [776, 19] width 14 height 11
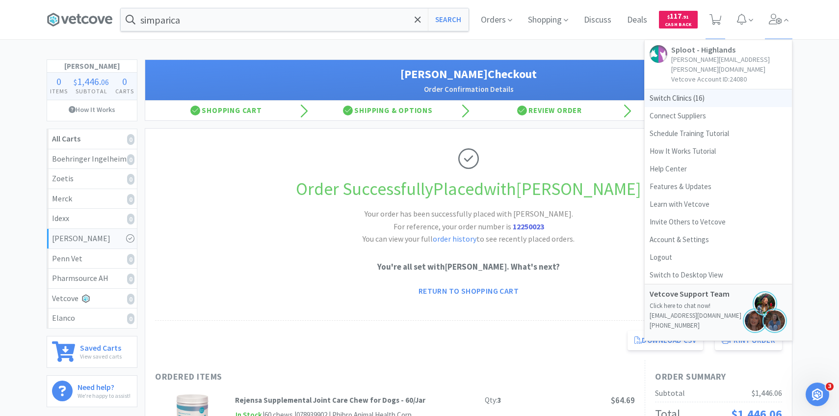
click at [702, 89] on span "Switch Clinics ( 16 )" at bounding box center [718, 98] width 147 height 18
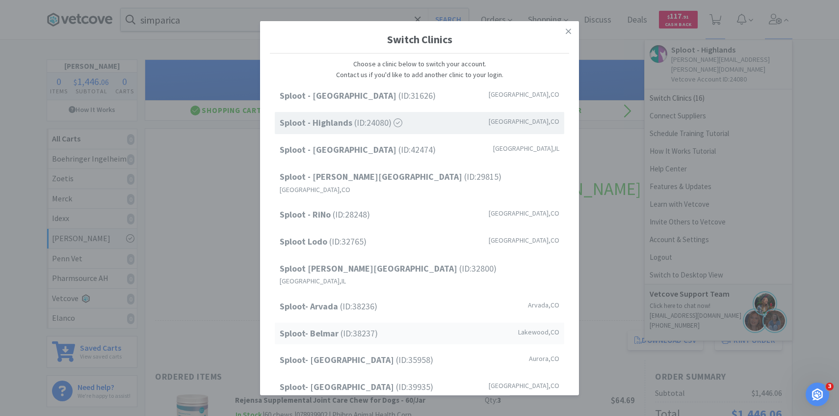
click at [343, 326] on span "Sploot- Belmar (ID: 38237 )" at bounding box center [329, 333] width 98 height 14
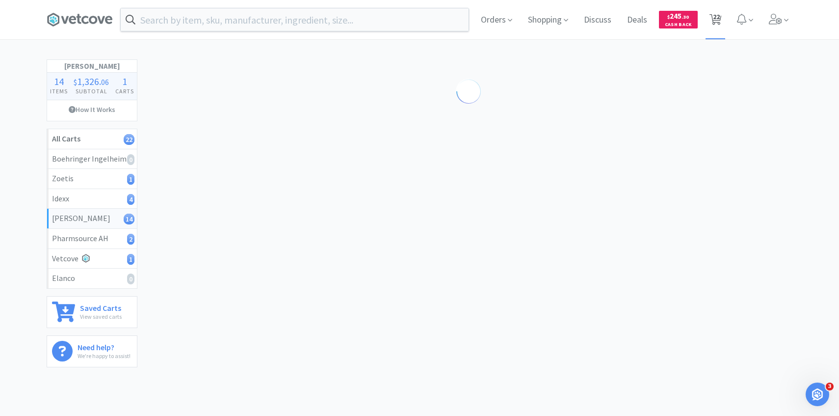
click at [724, 13] on span "22" at bounding box center [716, 19] width 20 height 39
select select "10"
select select "50"
select select "3"
select select "1"
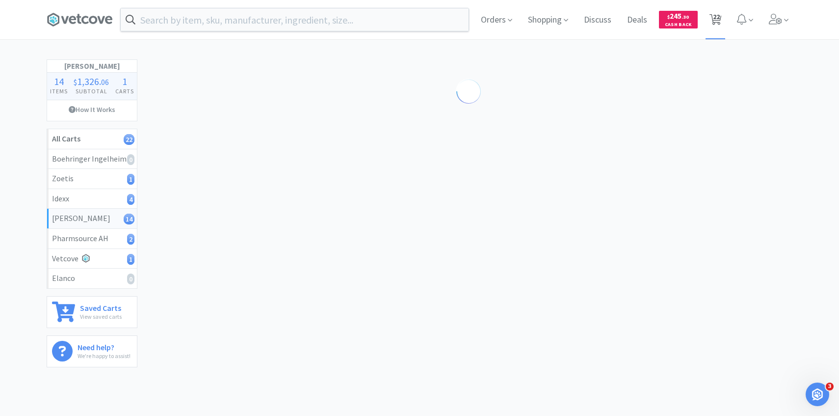
select select "1"
select select "2"
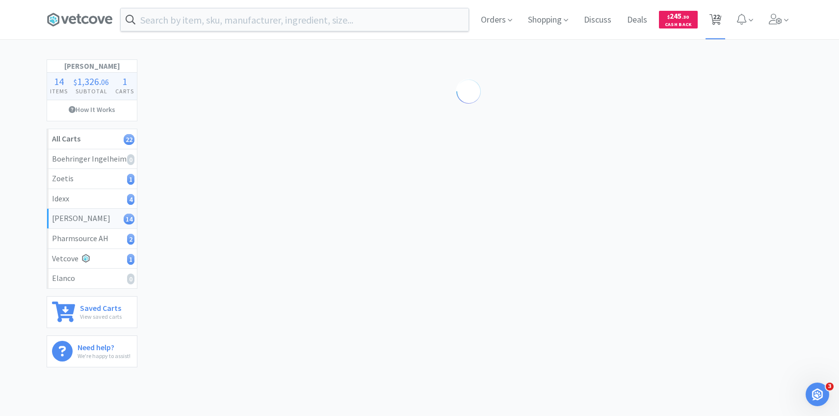
select select "2"
select select "3"
select select "10"
select select "3"
select select "1"
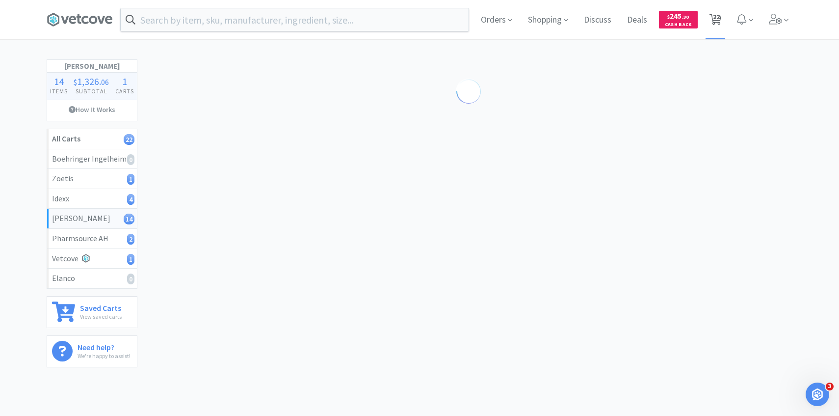
select select "50"
select select "3"
select select "1"
select select "3"
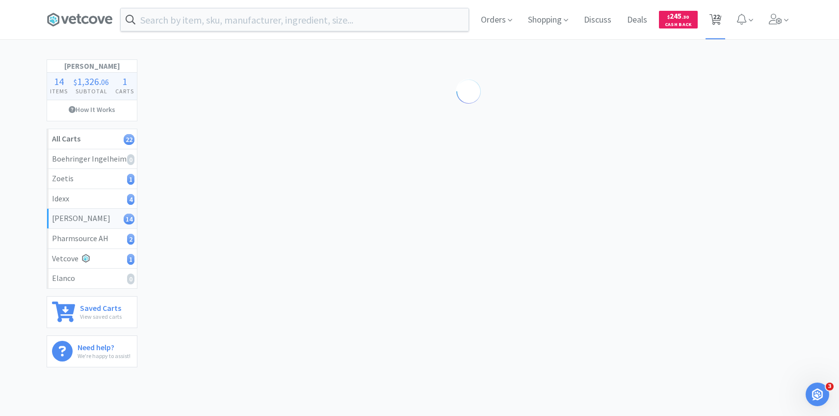
select select "1"
select select "3"
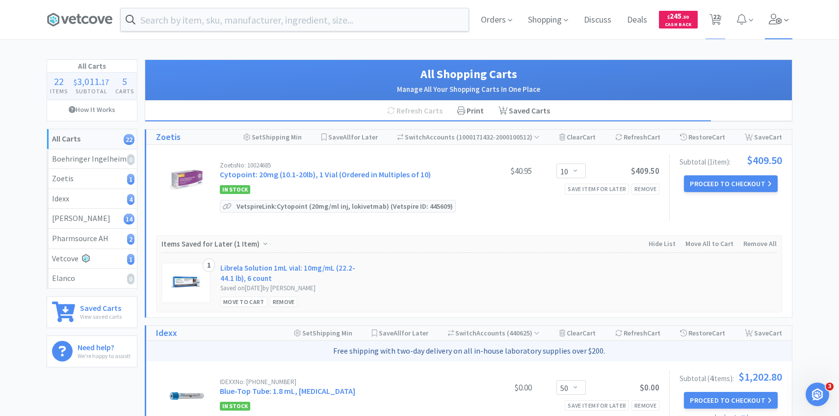
click at [776, 8] on span at bounding box center [779, 19] width 28 height 39
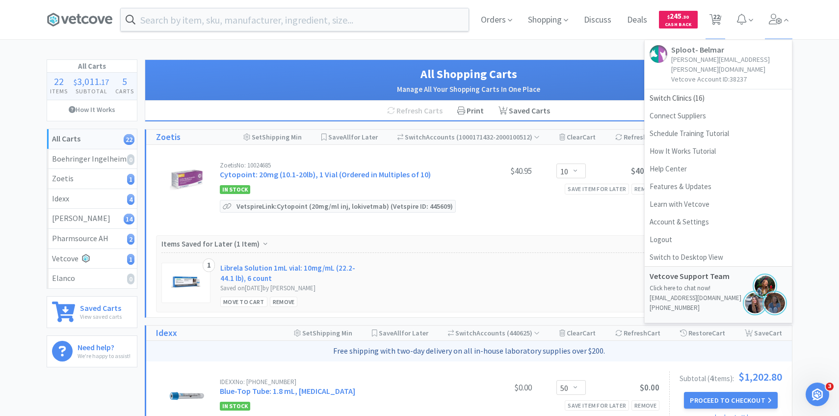
click at [563, 219] on div "Zoetis No: 10024685 Cytopoint: 20mg (10.1-20lb), 1 Vial (Ordered in Multiples o…" at bounding box center [407, 188] width 503 height 66
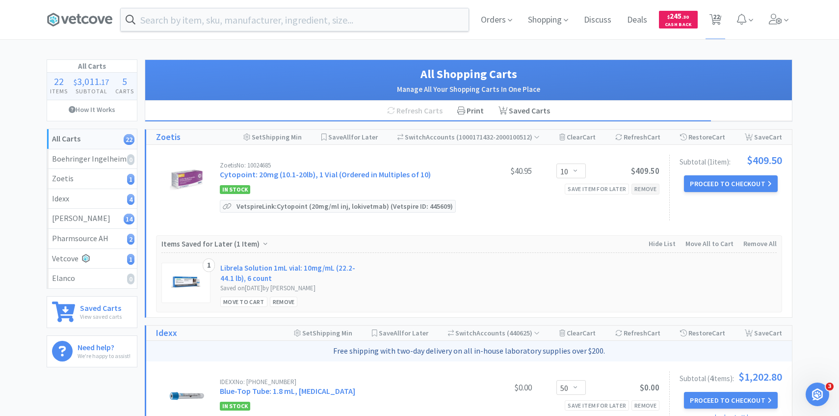
click at [651, 192] on div "Remove" at bounding box center [646, 189] width 28 height 10
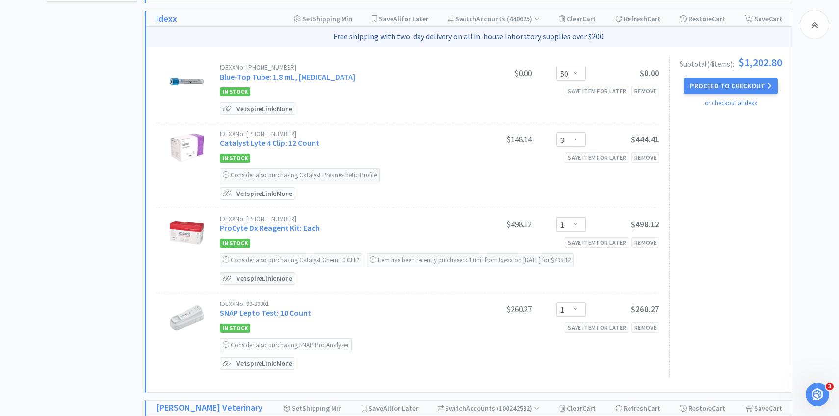
scroll to position [366, 0]
click at [742, 85] on button "Proceed to Checkout" at bounding box center [730, 85] width 93 height 17
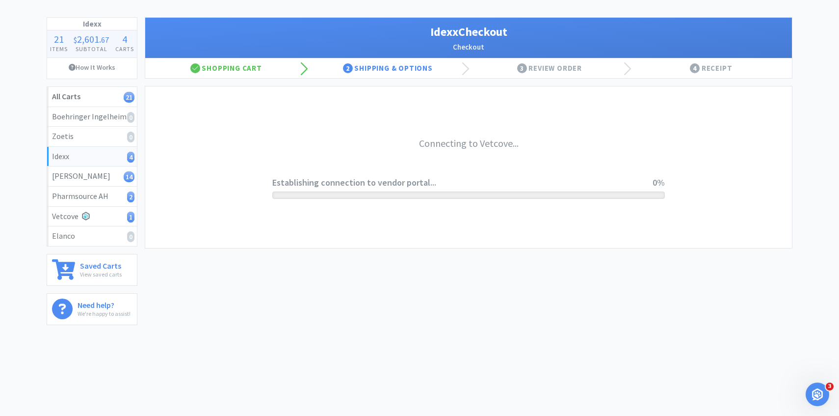
scroll to position [42, 0]
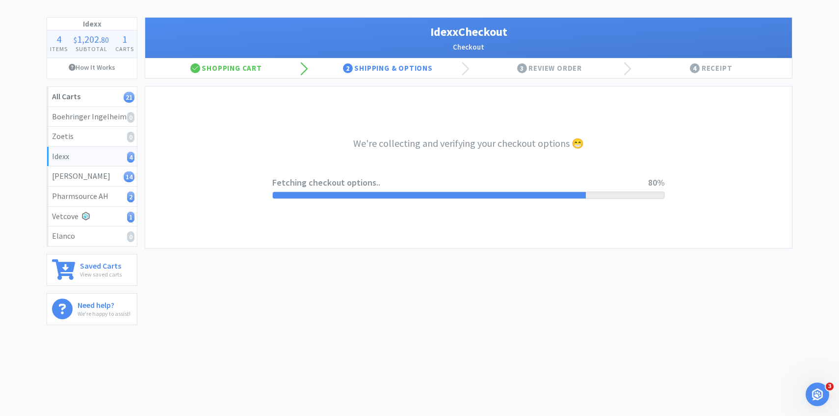
select select "904"
select select "003"
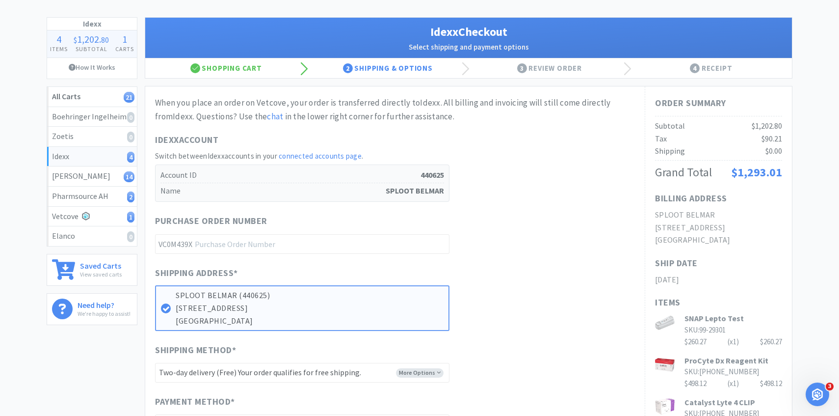
scroll to position [0, 0]
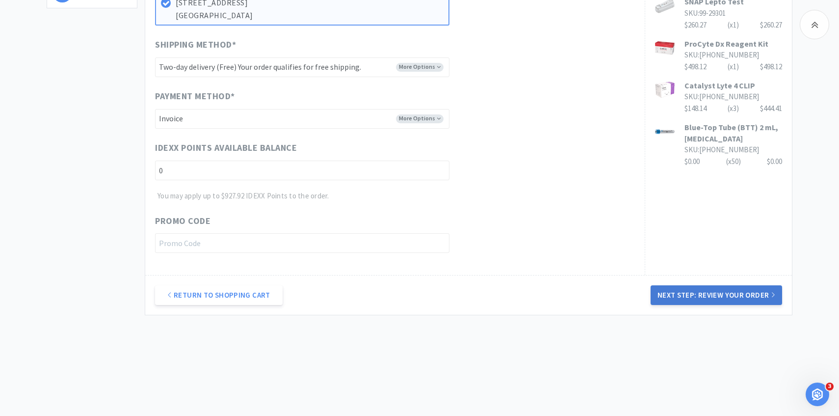
click at [708, 292] on button "Next Step: Review Your Order" at bounding box center [717, 295] width 132 height 20
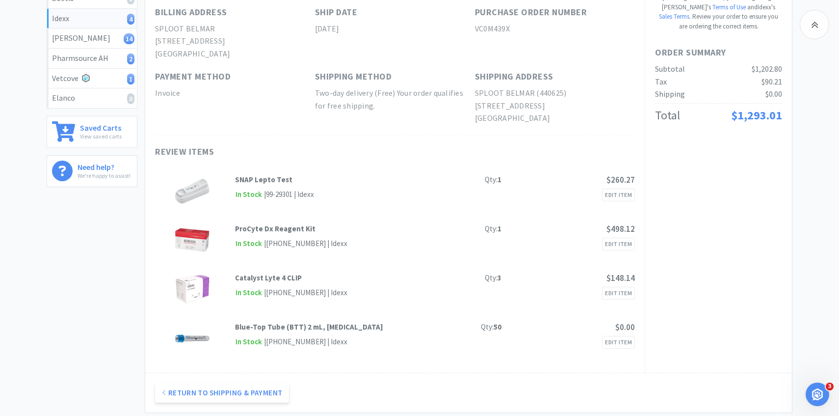
scroll to position [78, 0]
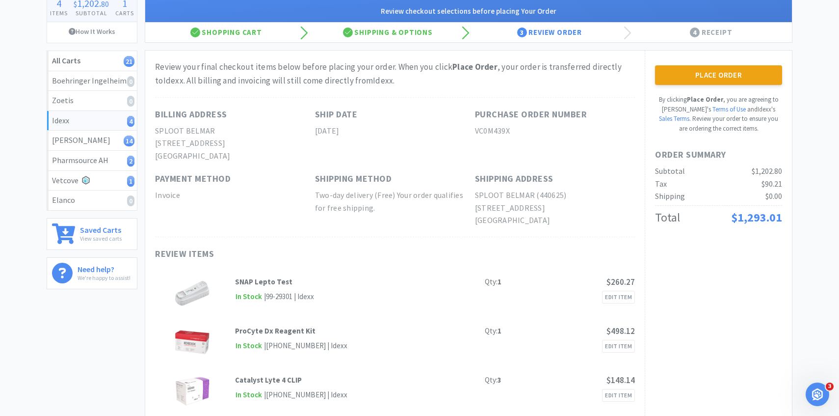
click at [704, 86] on div "Place Order By clicking Place Order , you are agreeing to Vetcove's Terms of Us…" at bounding box center [718, 99] width 127 height 68
click at [702, 79] on button "Place Order" at bounding box center [718, 75] width 127 height 20
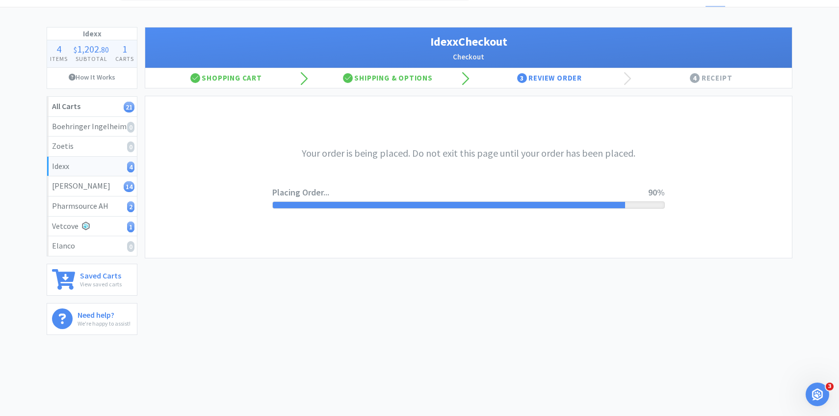
scroll to position [34, 0]
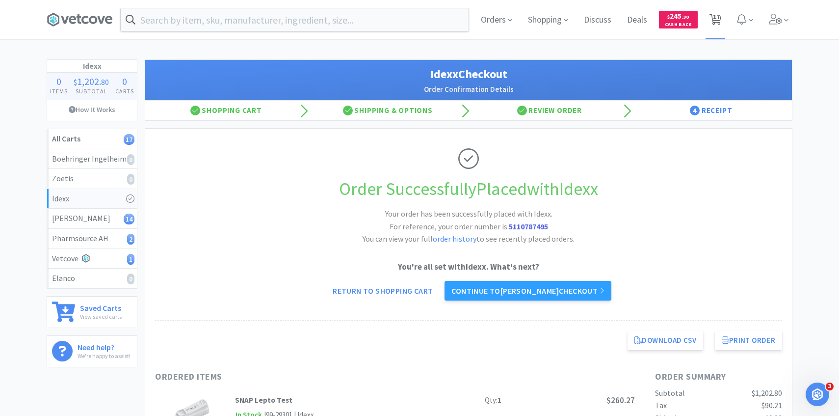
click at [720, 34] on span "17" at bounding box center [716, 19] width 20 height 39
select select "1"
select select "2"
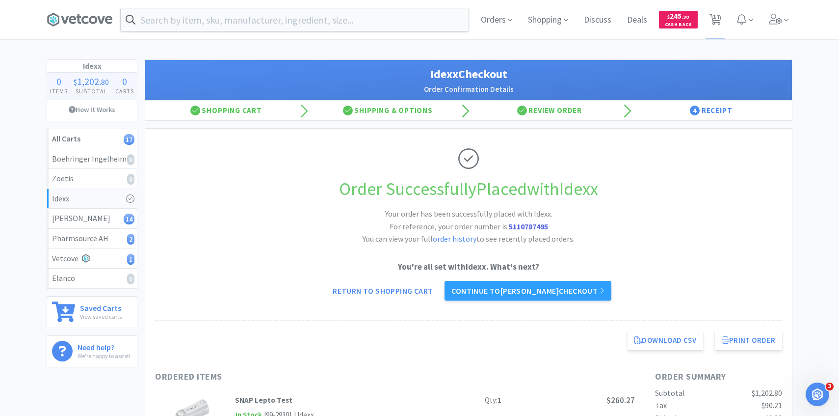
select select "2"
select select "3"
select select "10"
select select "3"
select select "1"
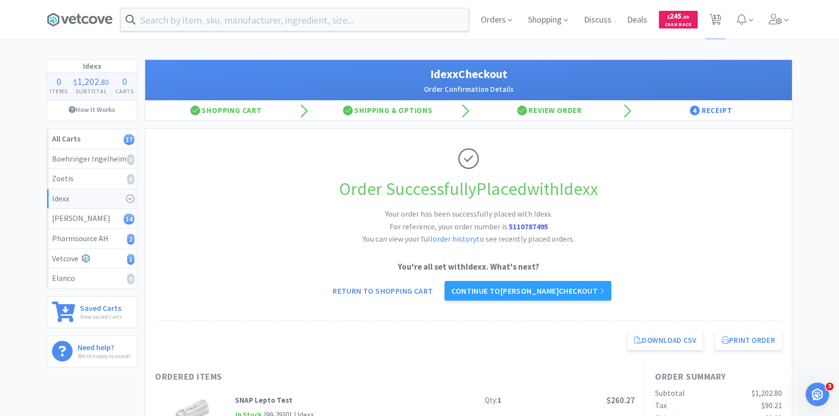
select select "50"
select select "3"
select select "1"
select select "3"
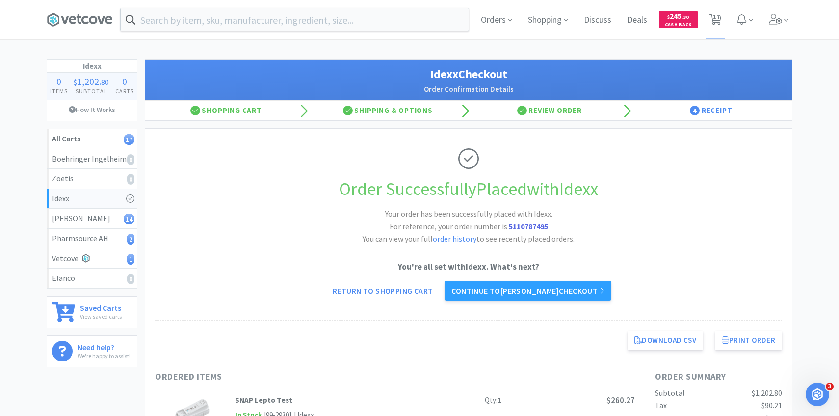
select select "1"
select select "3"
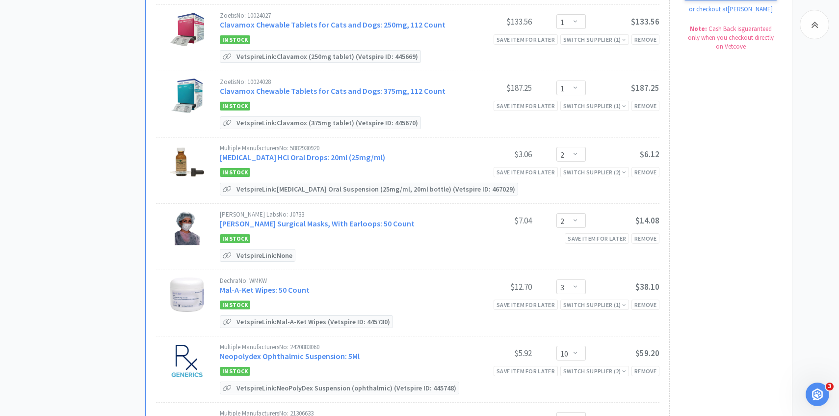
scroll to position [477, 0]
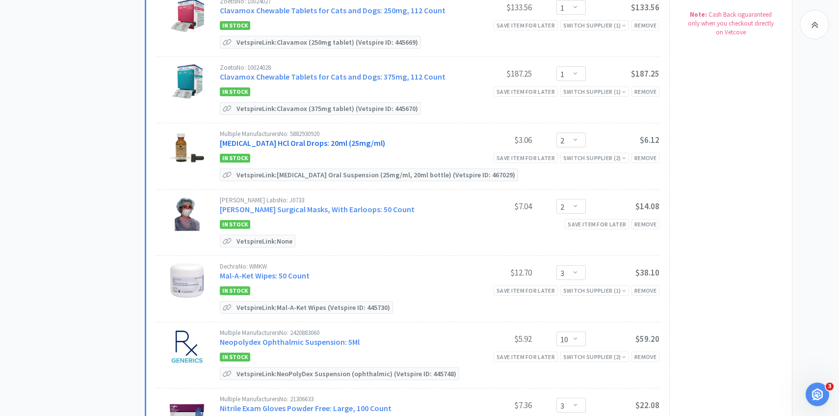
click at [280, 145] on link "Clindamycin HCl Oral Drops: 20ml (25mg/ml)" at bounding box center [302, 143] width 165 height 10
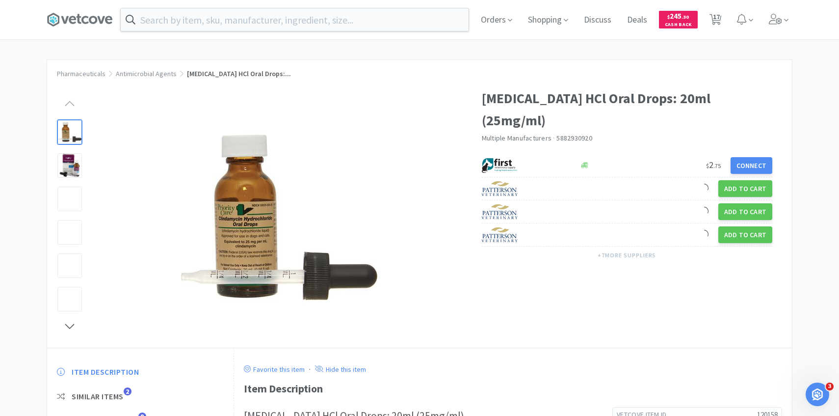
scroll to position [31, 0]
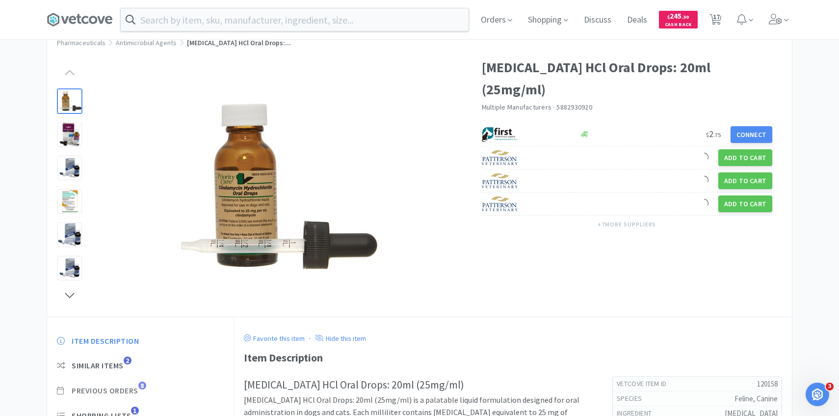
click at [140, 387] on span "8" at bounding box center [142, 385] width 8 height 8
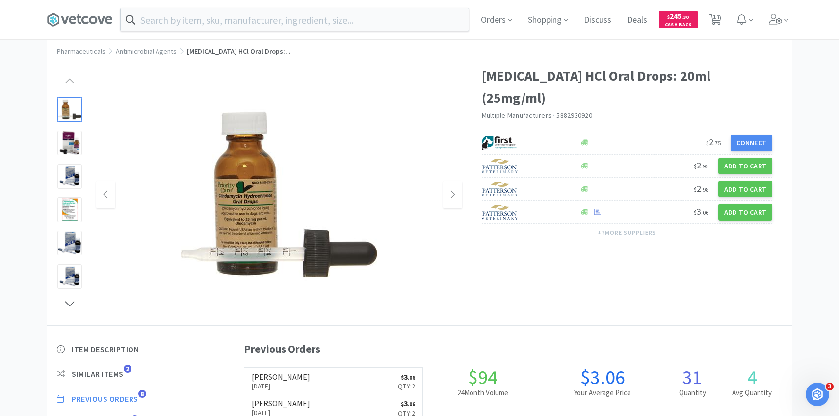
scroll to position [0, 0]
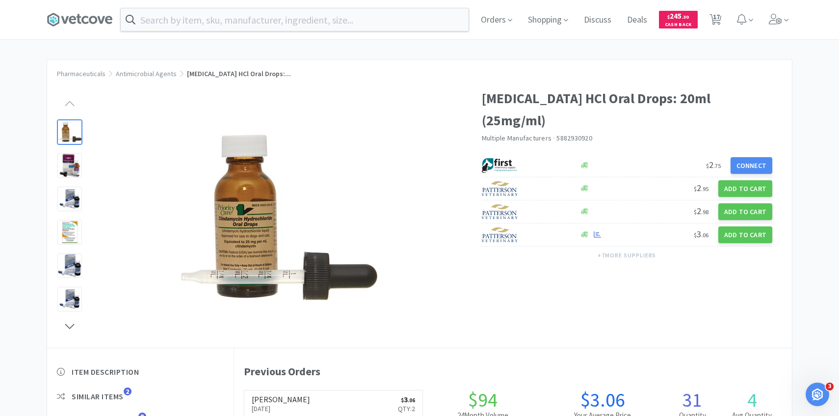
select select "1"
select select "2"
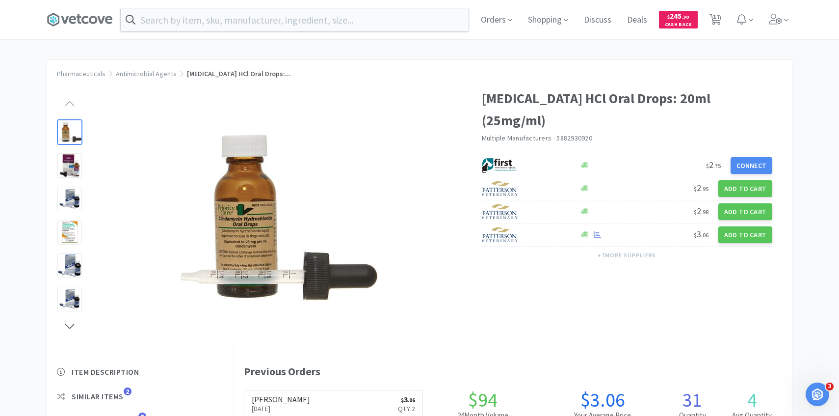
select select "3"
select select "10"
select select "3"
select select "1"
select select "50"
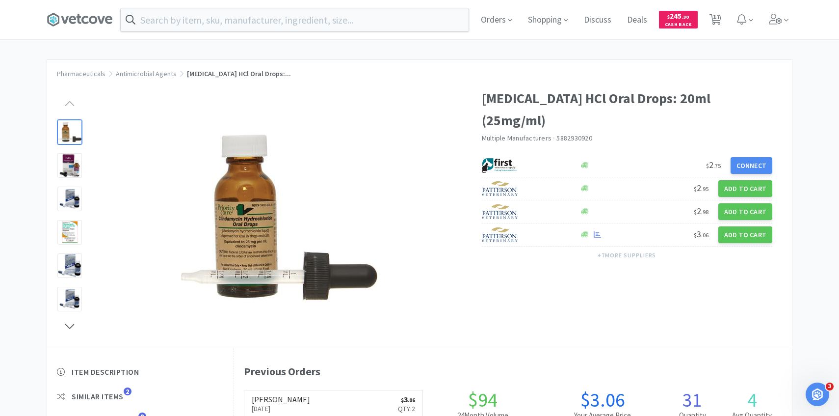
select select "50"
select select "3"
select select "1"
select select "3"
select select "1"
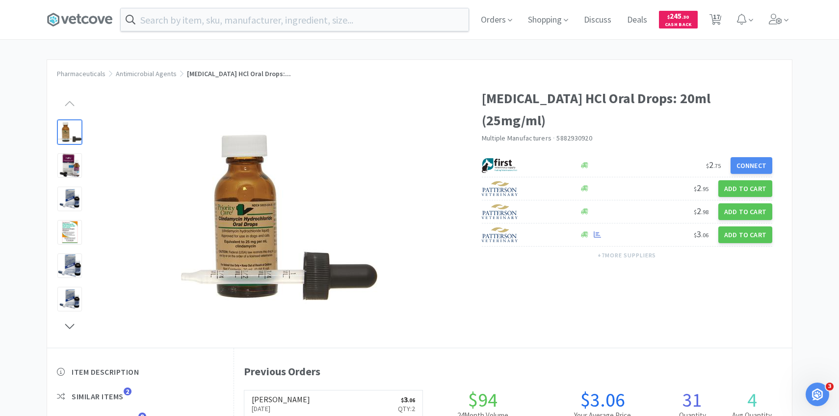
select select "1"
select select "3"
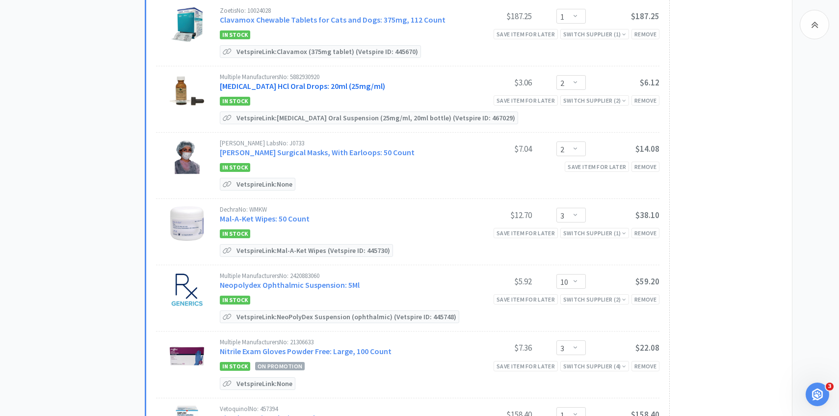
scroll to position [519, 0]
click at [297, 216] on link "Mal-A-Ket Wipes: 50 Count" at bounding box center [265, 217] width 90 height 10
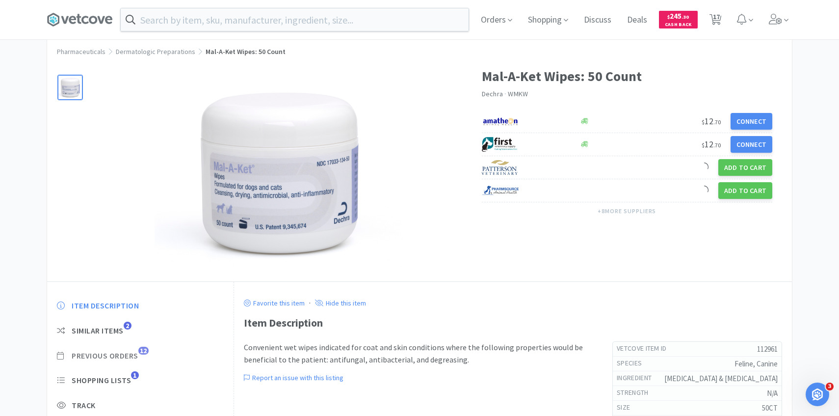
click at [141, 353] on span "12" at bounding box center [143, 350] width 10 height 8
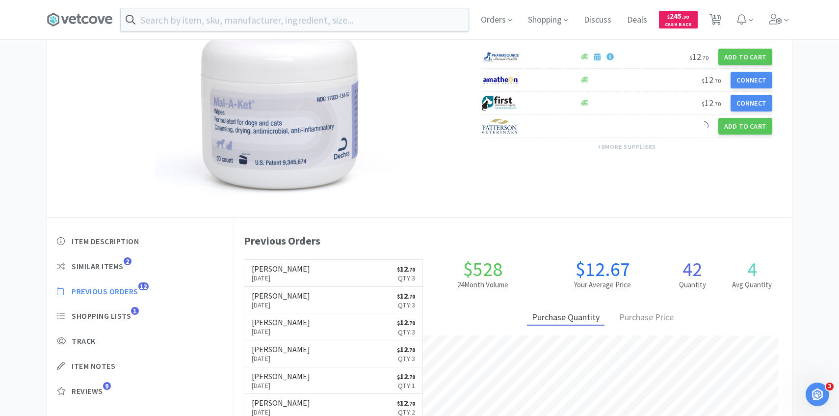
scroll to position [269, 558]
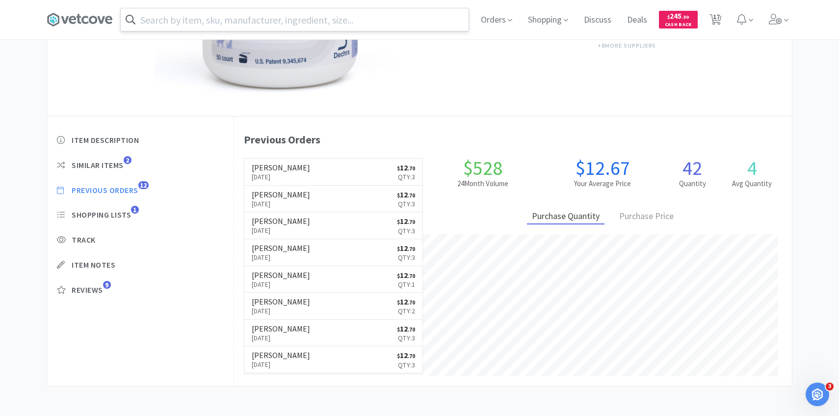
select select "1"
select select "2"
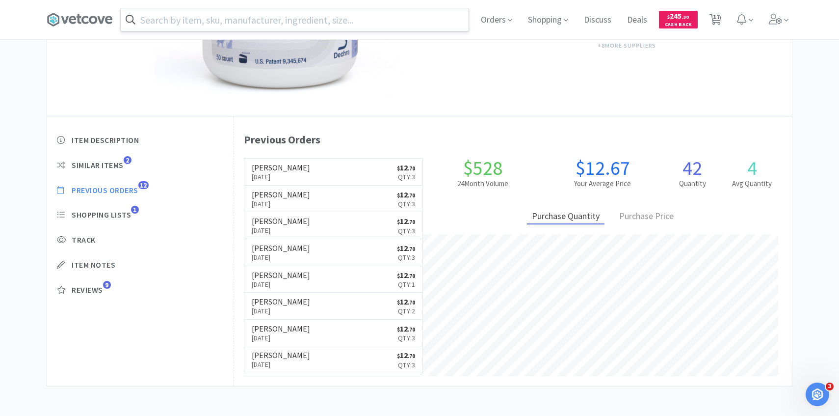
select select "3"
select select "10"
select select "3"
select select "1"
select select "50"
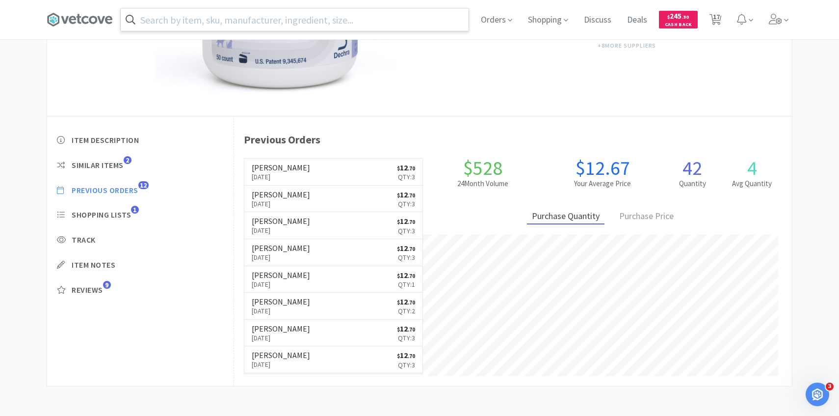
select select "50"
select select "3"
select select "1"
select select "3"
select select "1"
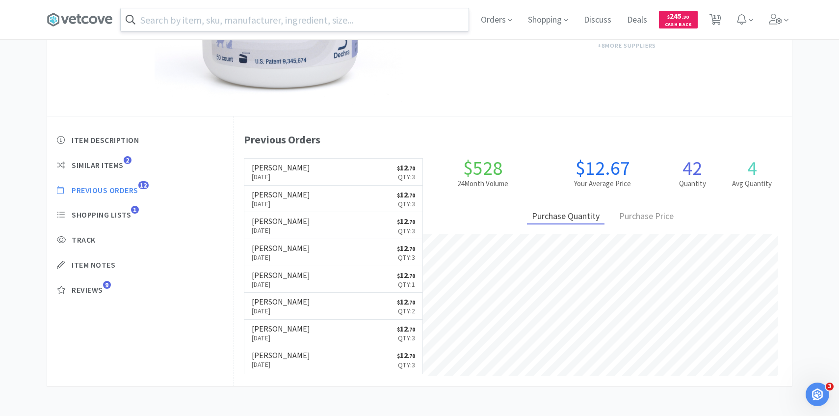
select select "1"
select select "3"
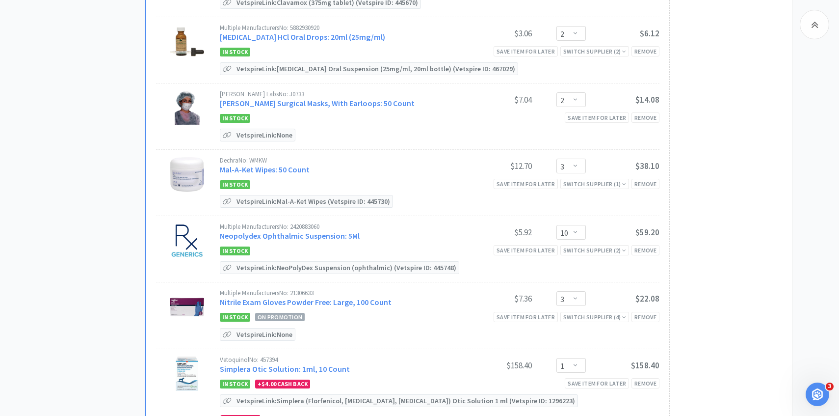
scroll to position [580, 0]
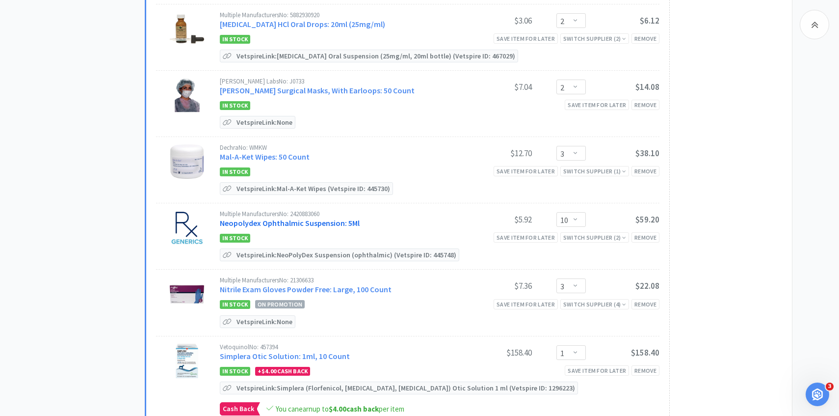
click at [251, 222] on link "Neopolydex Ophthalmic Suspension: 5Ml" at bounding box center [290, 223] width 140 height 10
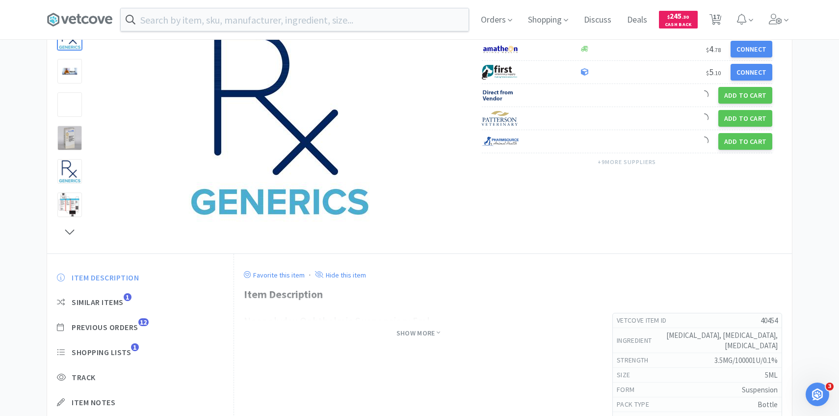
scroll to position [123, 0]
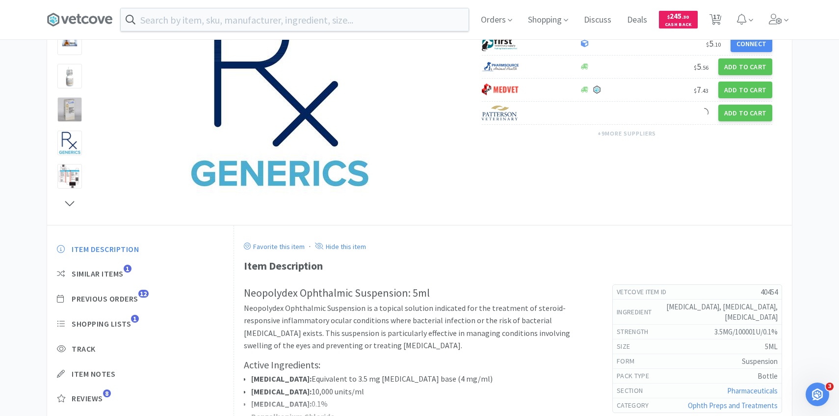
click at [131, 291] on div "Item Description Similar Items 1 Previous Orders 12 Shopping Lists 1 Track Item…" at bounding box center [140, 331] width 186 height 194
click at [131, 298] on span "Previous Orders" at bounding box center [105, 298] width 67 height 10
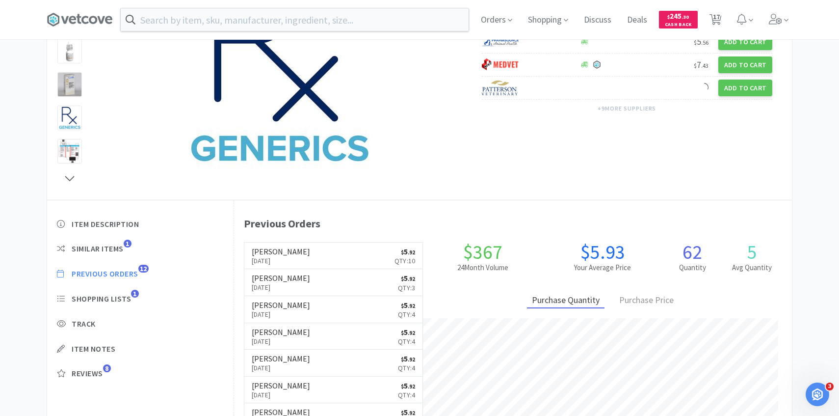
scroll to position [150, 0]
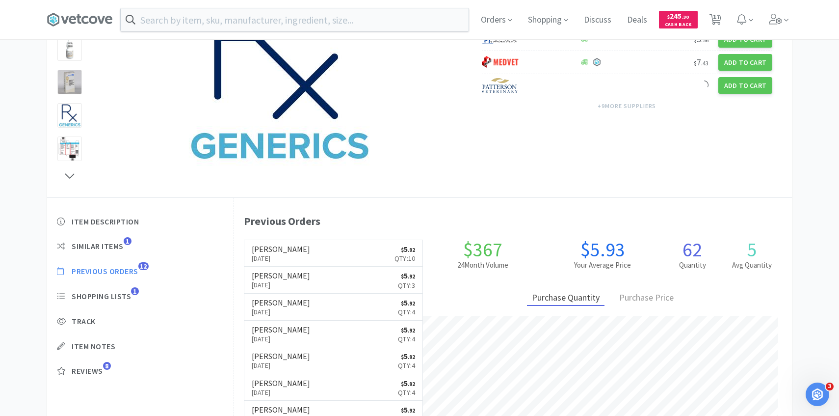
scroll to position [580, 0]
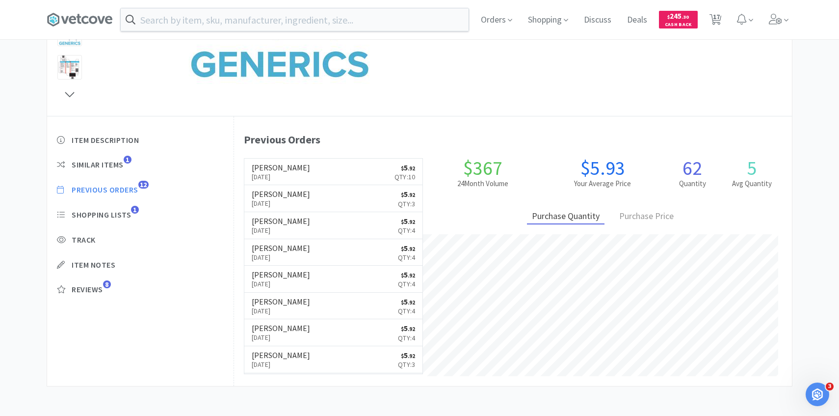
select select "1"
select select "2"
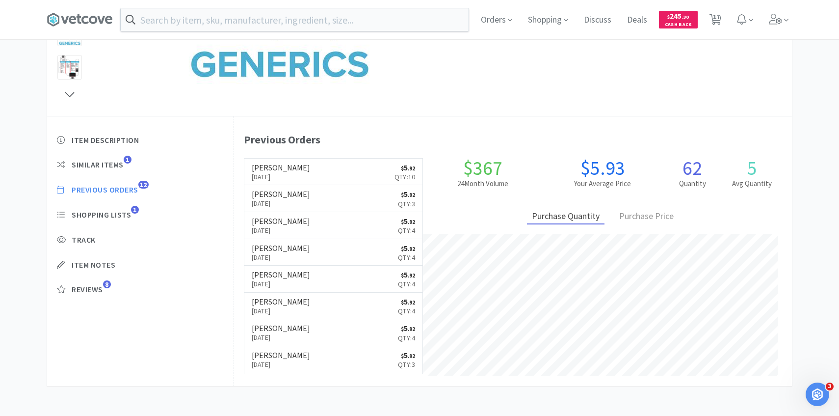
select select "3"
select select "10"
select select "3"
select select "1"
select select "50"
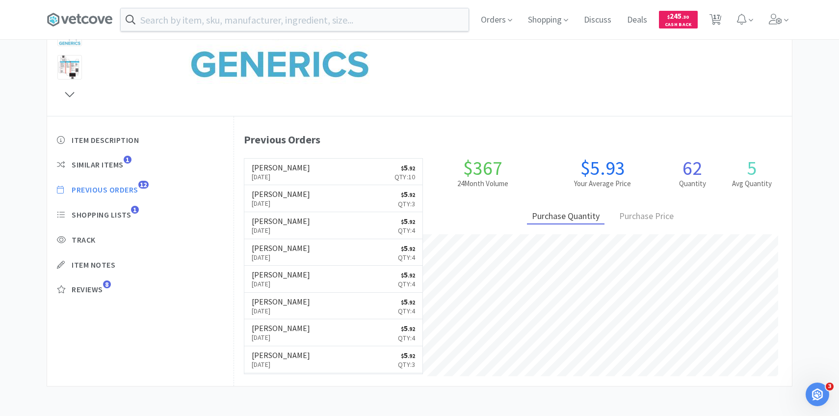
select select "50"
select select "3"
select select "1"
select select "3"
select select "1"
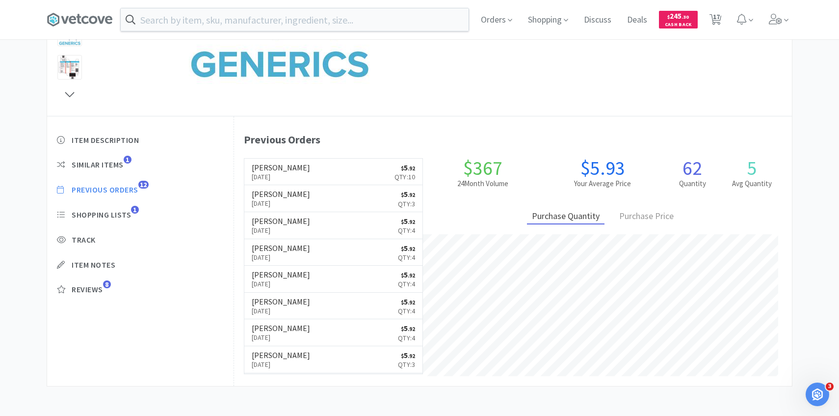
select select "1"
select select "3"
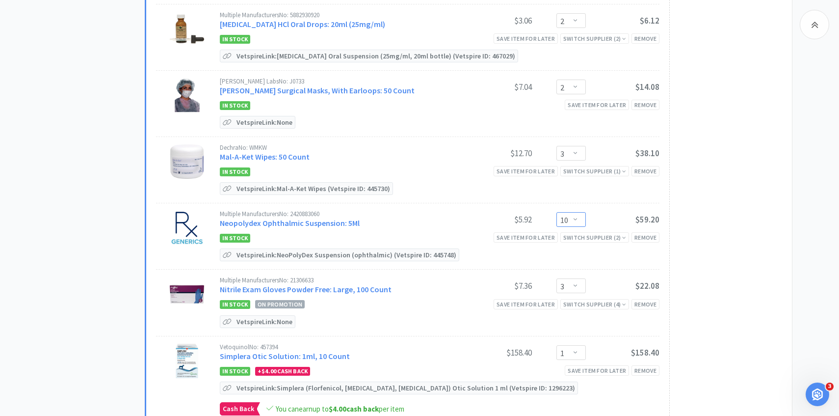
click at [577, 218] on select "Enter Quantity 1 2 3 4 5 6 7 8 9 10 11 12 13 14 15 16 17 18 19 20 Enter Quantity" at bounding box center [570, 219] width 29 height 15
click at [556, 212] on select "Enter Quantity 1 2 3 4 5 6 7 8 9 10 11 12 13 14 15 16 17 18 19 20 Enter Quantity" at bounding box center [570, 219] width 29 height 15
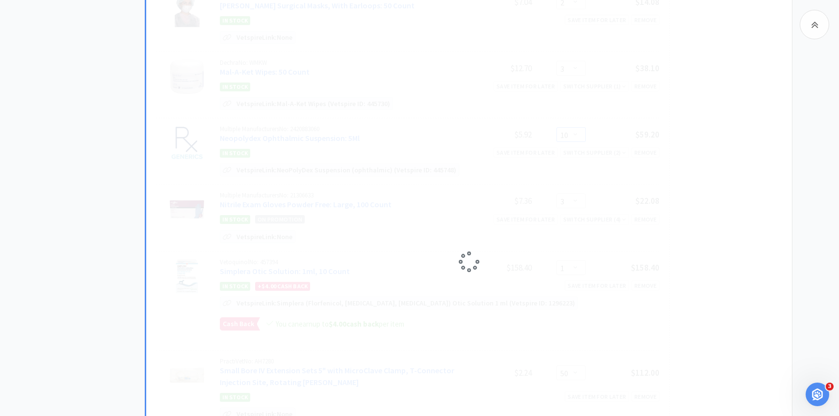
select select "7"
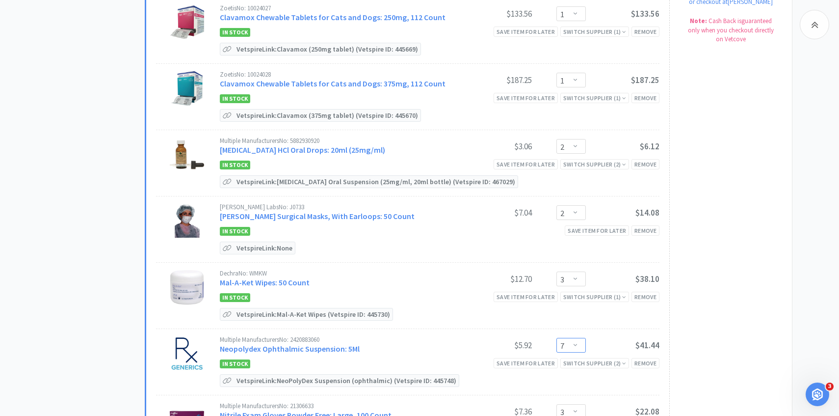
scroll to position [430, 0]
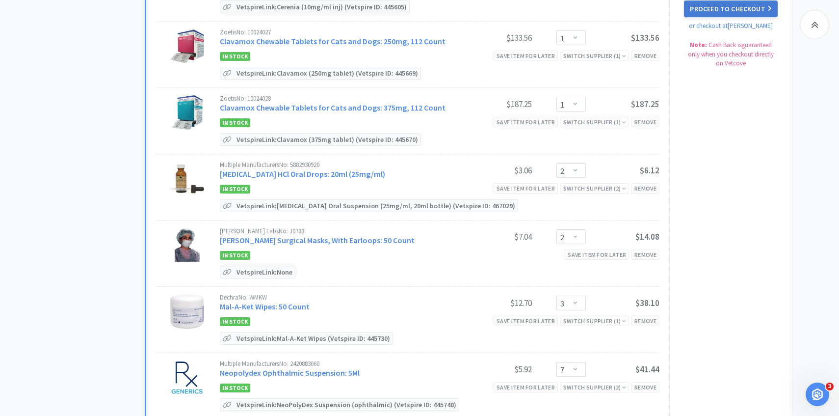
click at [721, 8] on button "Proceed to Checkout" at bounding box center [730, 8] width 93 height 17
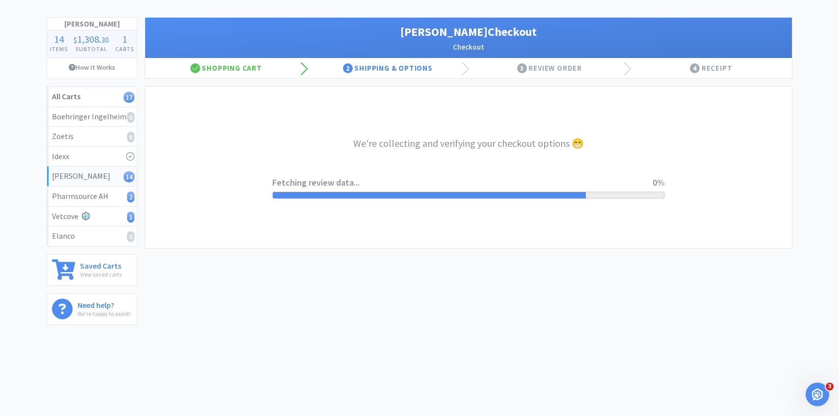
select select "1"
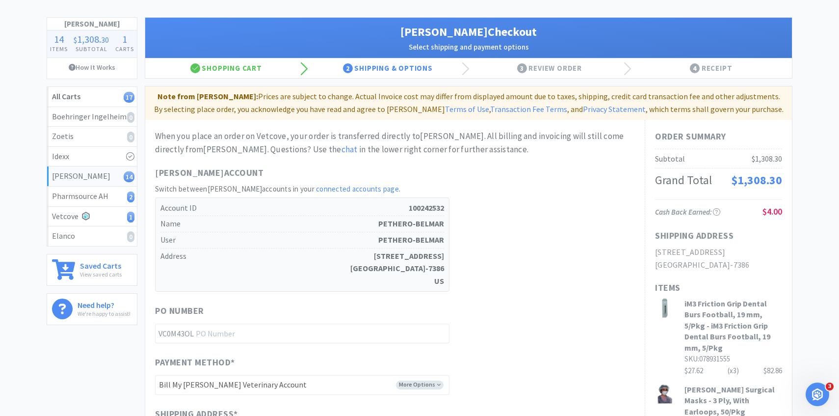
scroll to position [0, 0]
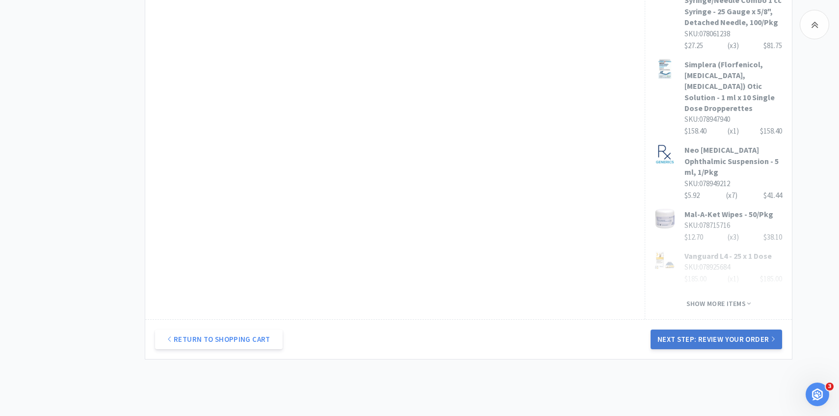
click at [695, 329] on button "Next Step: Review Your Order" at bounding box center [717, 339] width 132 height 20
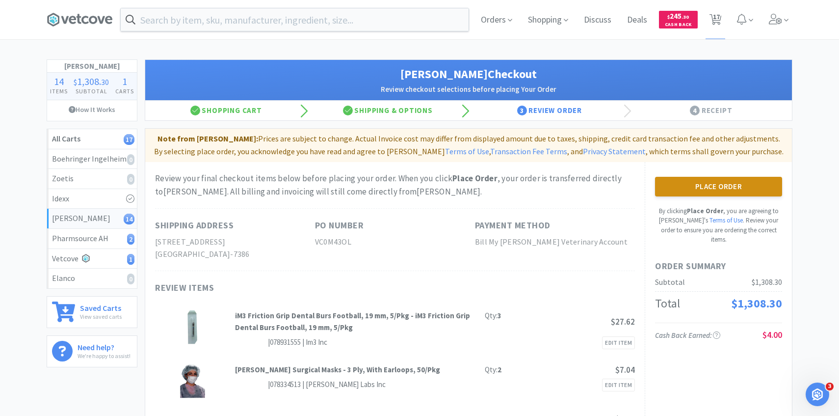
click at [686, 182] on button "Place Order" at bounding box center [718, 187] width 127 height 20
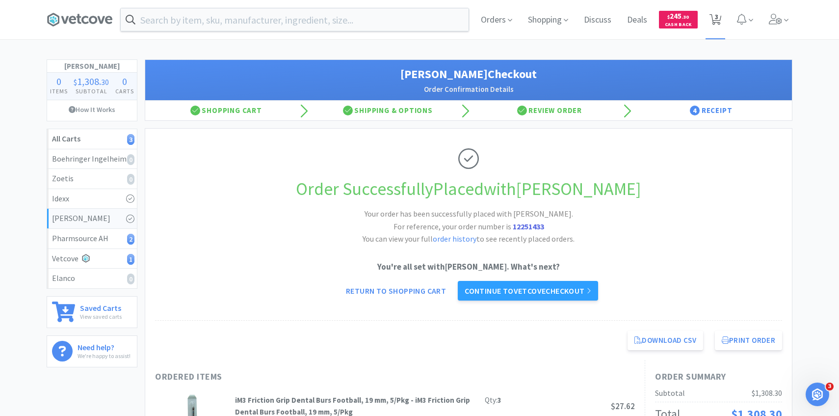
click at [714, 8] on span "3" at bounding box center [716, 19] width 20 height 39
select select "1"
select select "3"
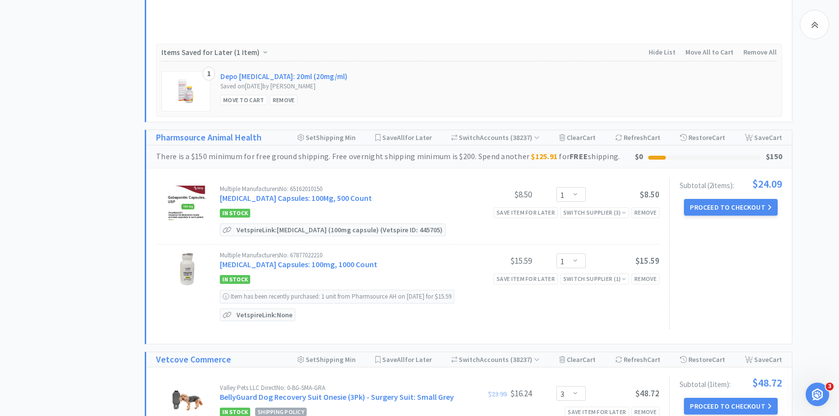
scroll to position [458, 0]
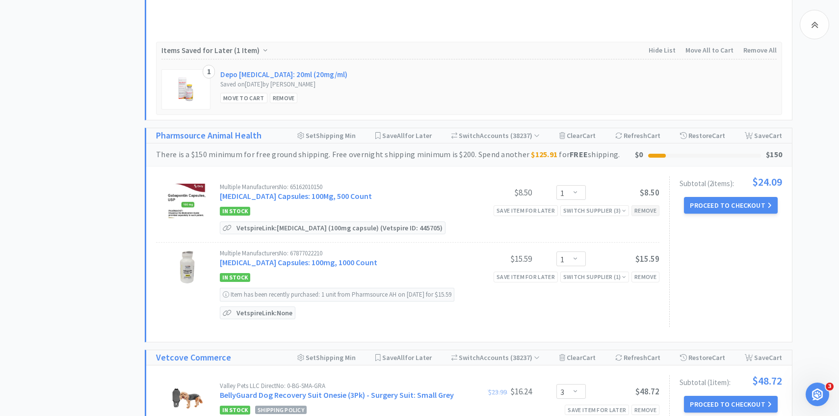
click at [647, 211] on div "Remove" at bounding box center [646, 210] width 28 height 10
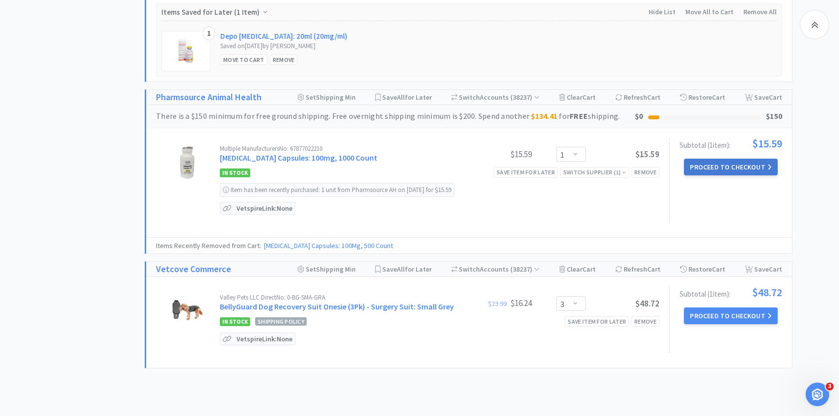
click at [723, 160] on button "Proceed to Checkout" at bounding box center [730, 166] width 93 height 17
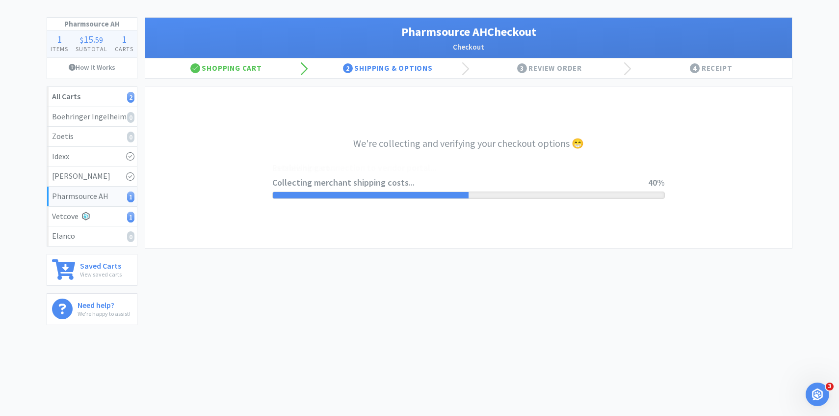
select select "1001"
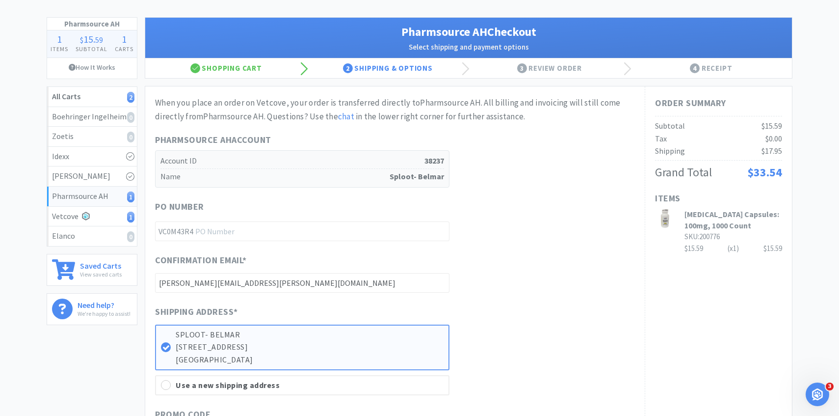
scroll to position [0, 0]
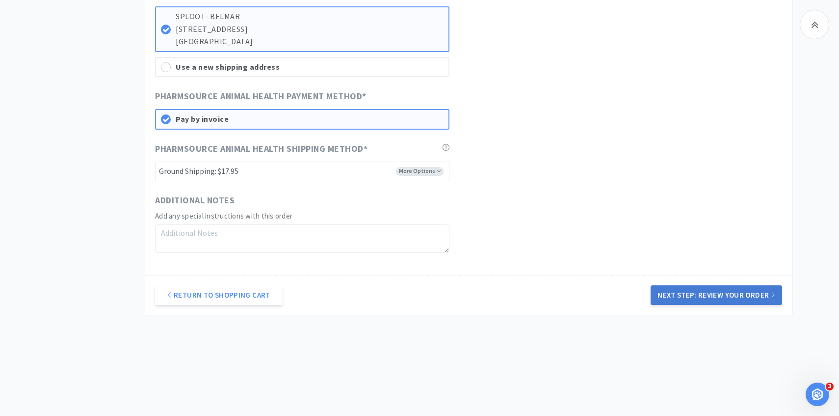
click at [709, 294] on button "Next Step: Review Your Order" at bounding box center [717, 295] width 132 height 20
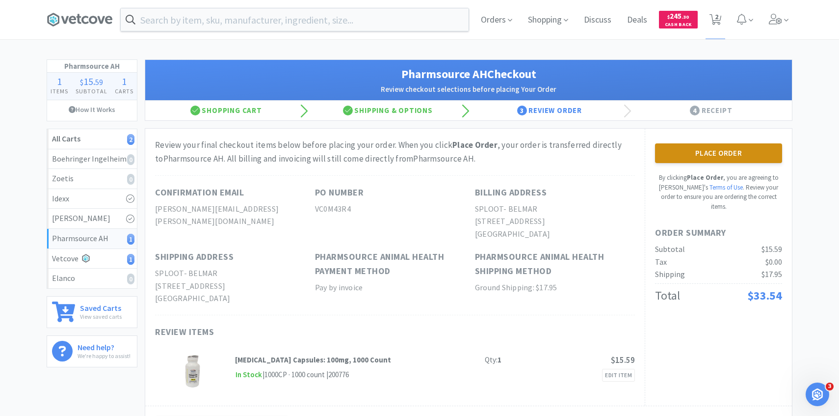
click at [700, 155] on button "Place Order" at bounding box center [718, 153] width 127 height 20
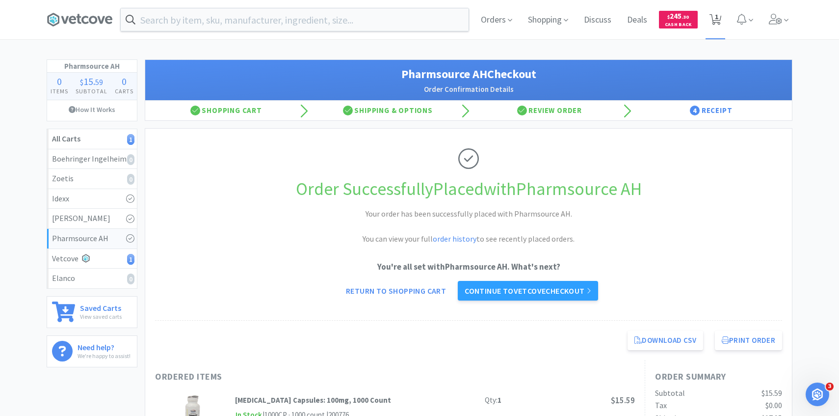
click at [715, 20] on span "1" at bounding box center [716, 16] width 3 height 39
select select "3"
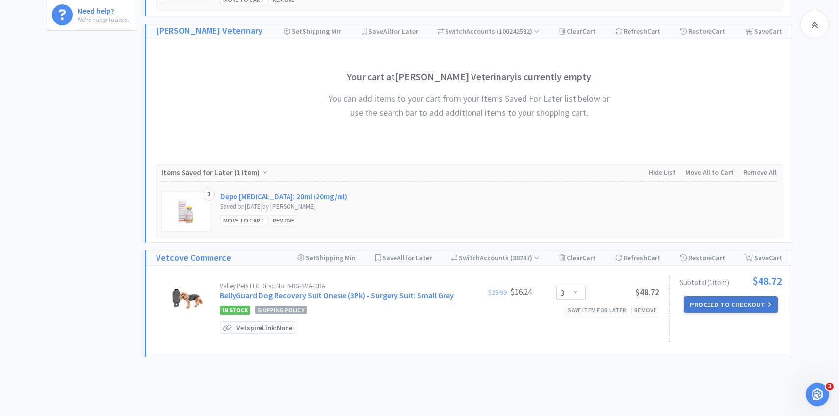
click at [726, 309] on button "Proceed to Checkout" at bounding box center [730, 304] width 93 height 17
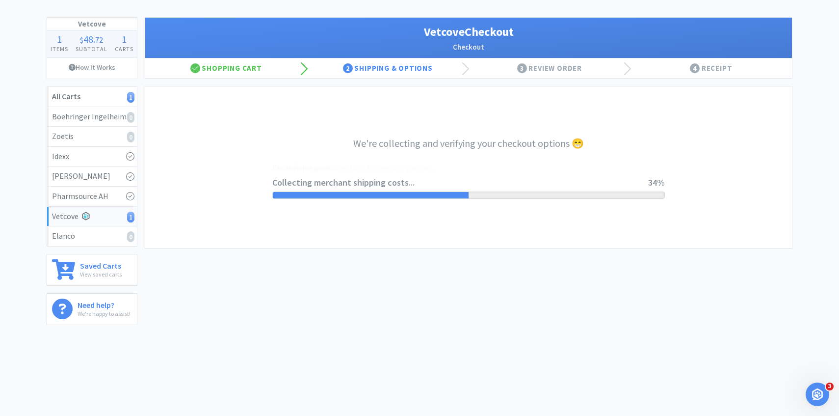
select select "1904"
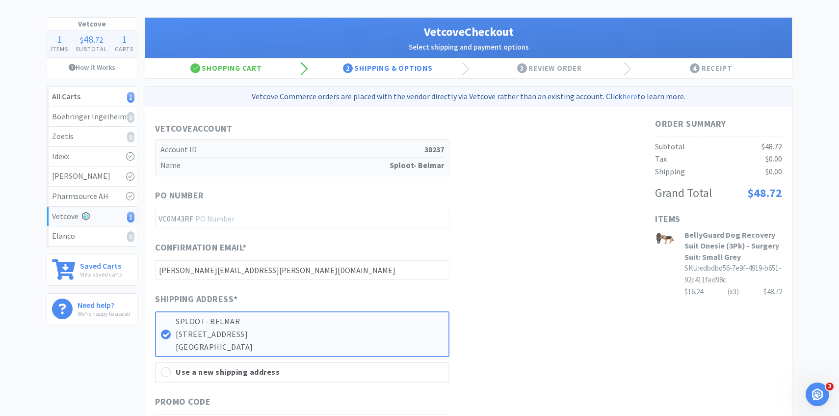
scroll to position [0, 0]
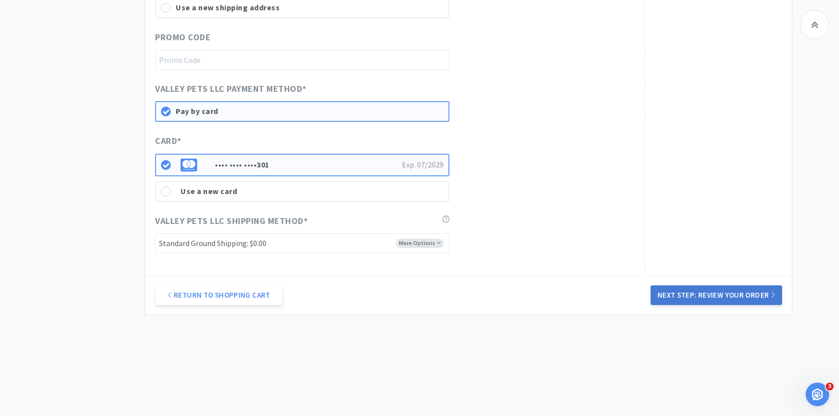
click at [686, 292] on button "Next Step: Review Your Order" at bounding box center [717, 295] width 132 height 20
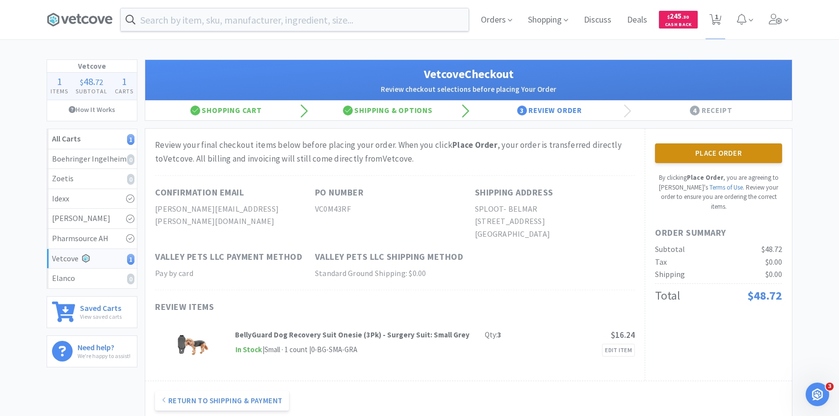
click at [710, 144] on button "Place Order" at bounding box center [718, 153] width 127 height 20
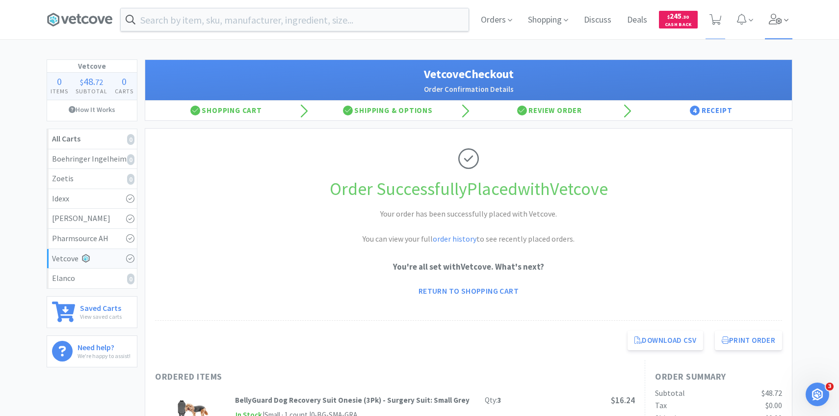
click at [788, 28] on span at bounding box center [779, 19] width 28 height 39
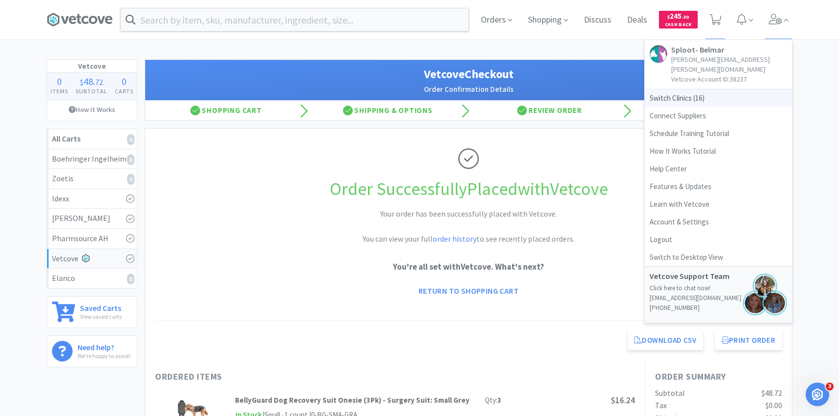
click at [734, 90] on span "Switch Clinics ( 16 )" at bounding box center [718, 98] width 147 height 18
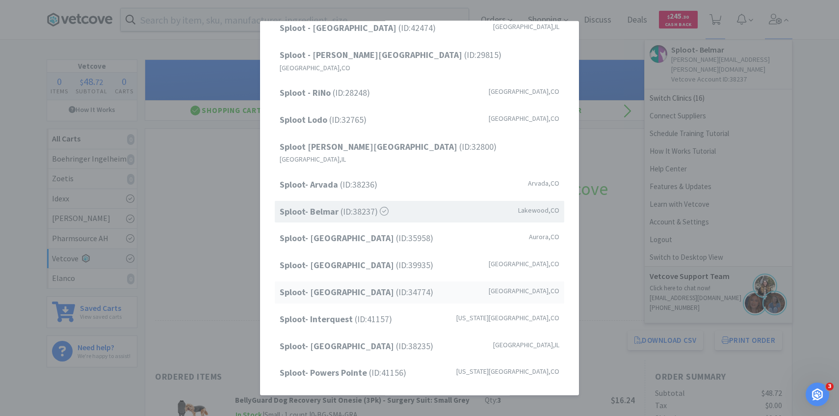
scroll to position [125, 0]
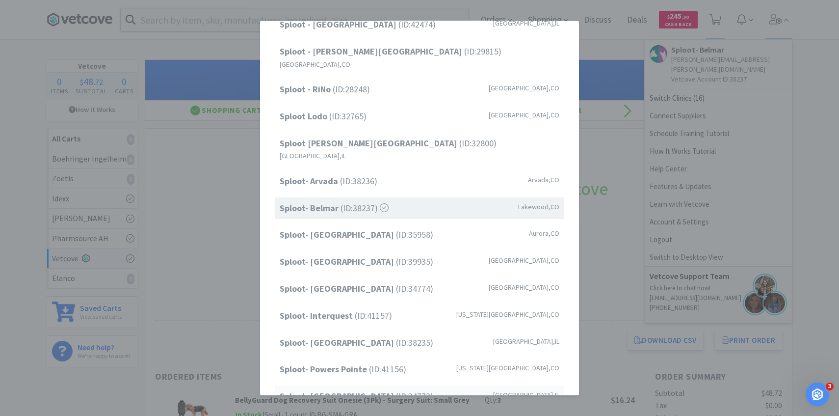
click at [369, 389] on span "Sploot- Roscoe Village (ID: 34773 )" at bounding box center [357, 396] width 154 height 14
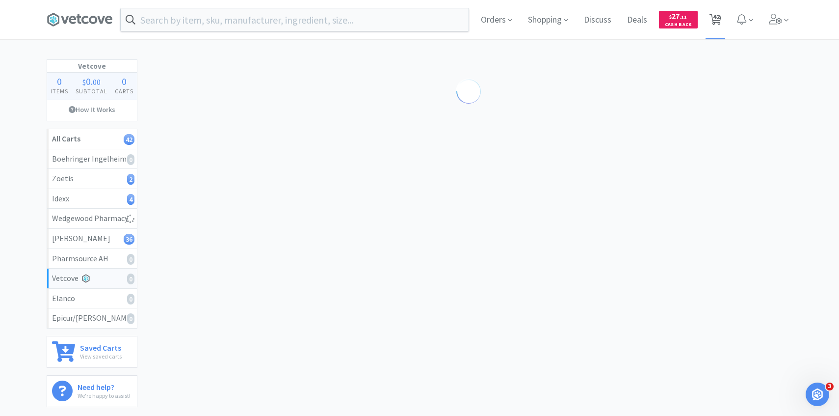
click at [718, 26] on span "42" at bounding box center [716, 16] width 7 height 39
select select "10"
select select "1"
select select "2"
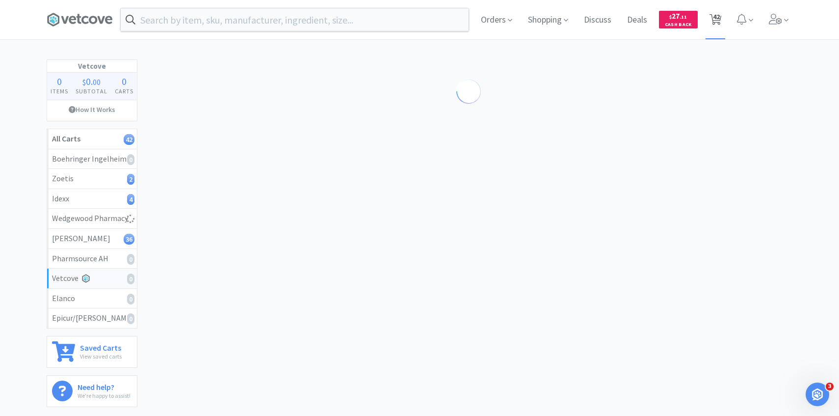
select select "3"
select select "20"
select select "5"
select select "1"
select select "5"
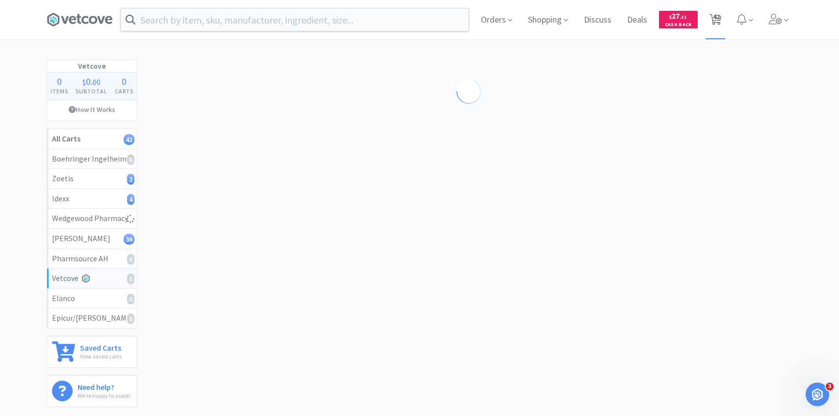
select select "10"
select select "4"
select select "5"
select select "1"
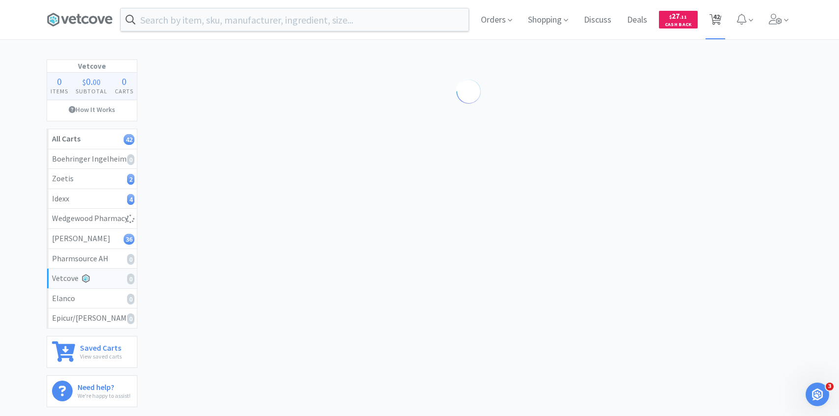
select select "3"
select select "2"
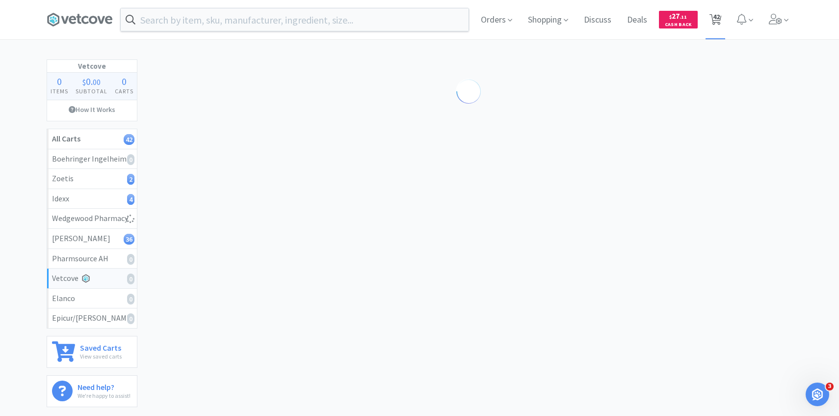
select select "2"
select select "1"
select select "4"
select select "20"
select select "3"
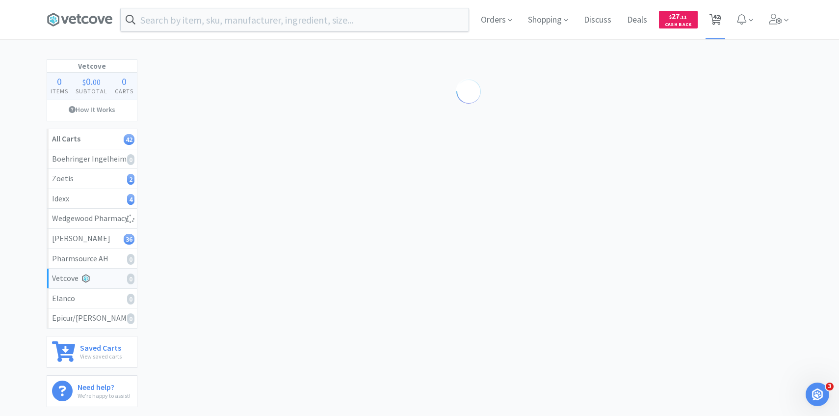
select select "20"
select select "1"
select select "3"
select select "1"
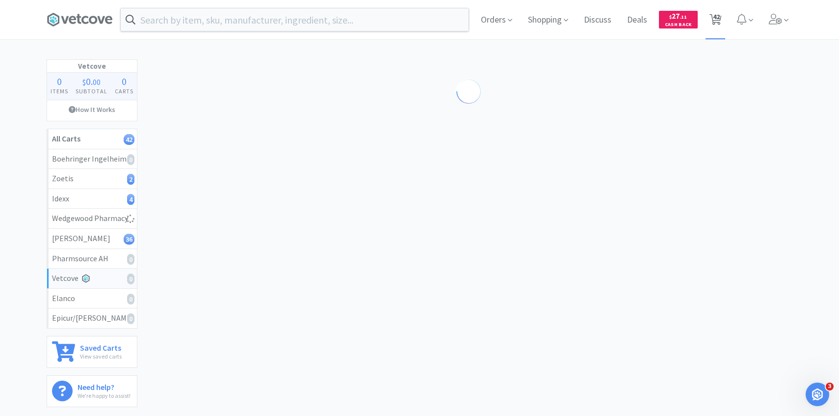
select select "4"
select select "1"
select select "2"
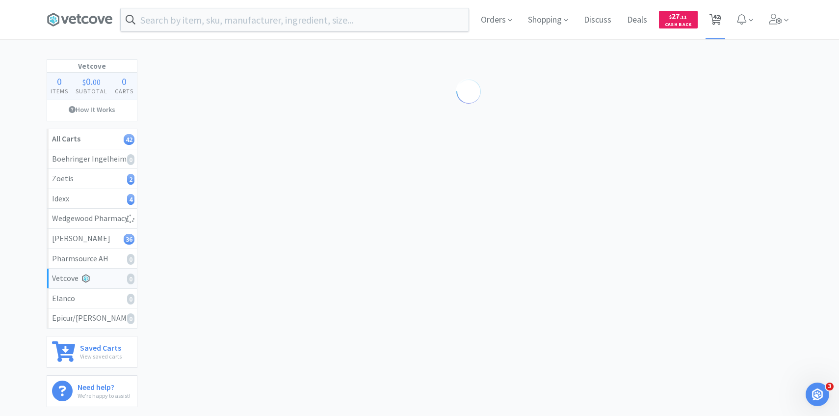
select select "3"
select select "1"
select select "6"
select select "1"
select select "50"
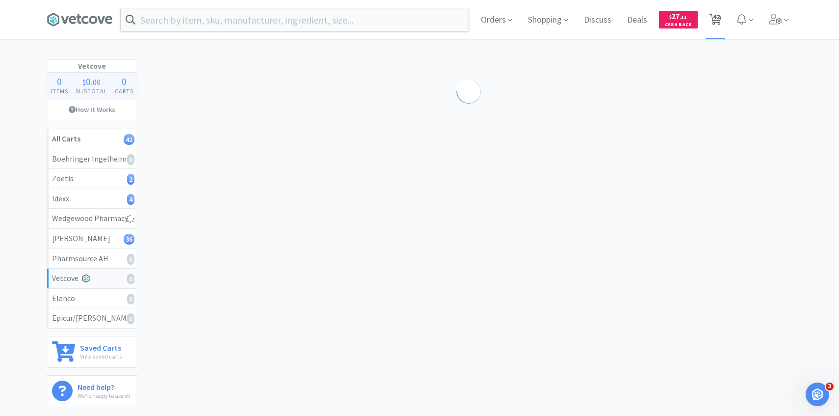
select select "1"
select select "50"
select select "1"
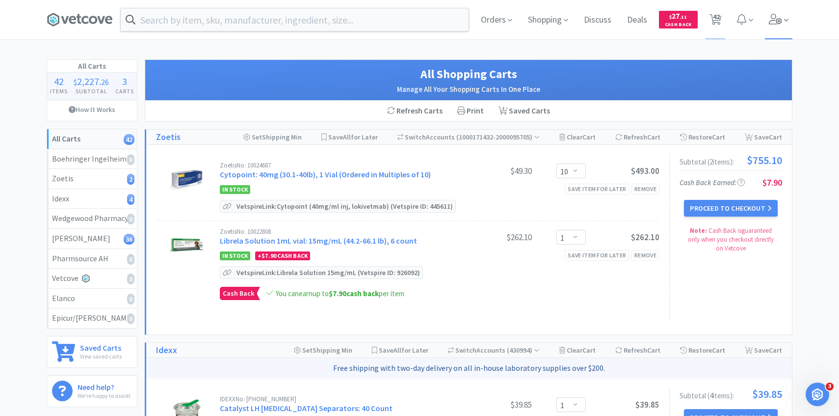
click at [773, 27] on span at bounding box center [779, 19] width 28 height 39
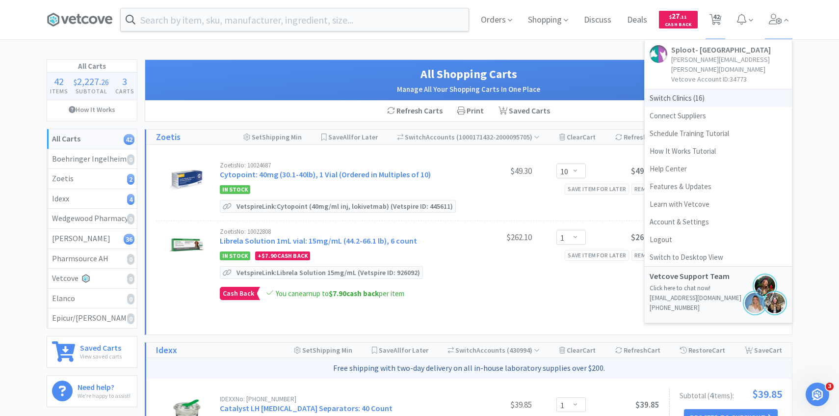
click at [712, 89] on span "Switch Clinics ( 16 )" at bounding box center [718, 98] width 147 height 18
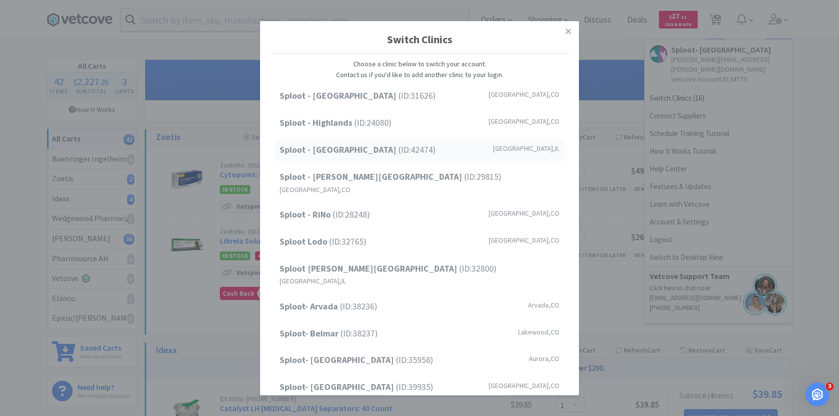
click at [393, 150] on div "Sploot - [GEOGRAPHIC_DATA] (ID: 42474 ) [GEOGRAPHIC_DATA] , [GEOGRAPHIC_DATA]" at bounding box center [420, 150] width 290 height 22
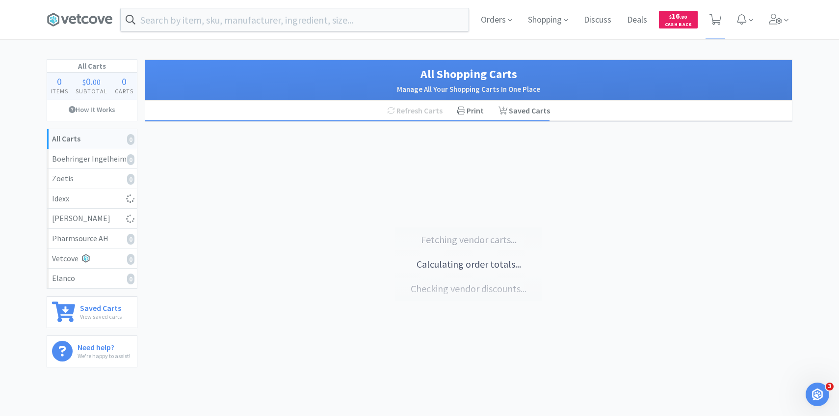
select select "3"
select select "2"
select select "1"
select select "2"
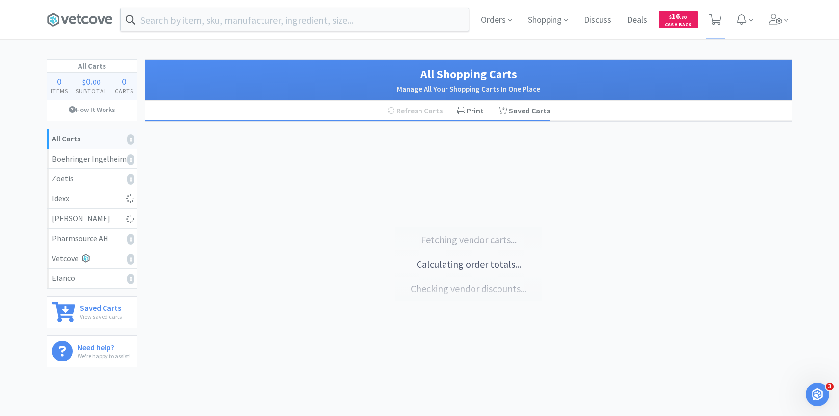
select select "4"
select select "1"
select select "5"
select select "2"
select select "1"
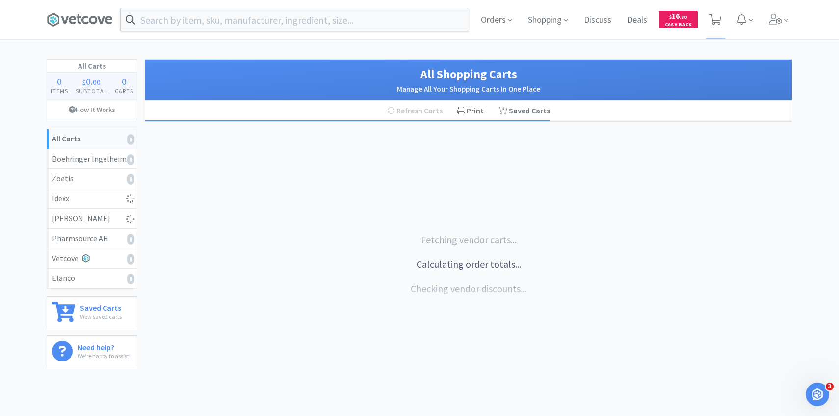
select select "2"
select select "50"
select select "1"
select select "2"
select select "3"
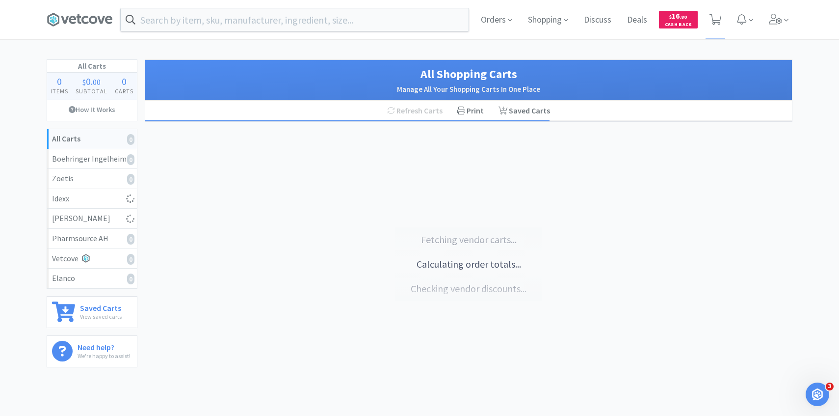
select select "2"
select select "3"
select select "1"
select select "2"
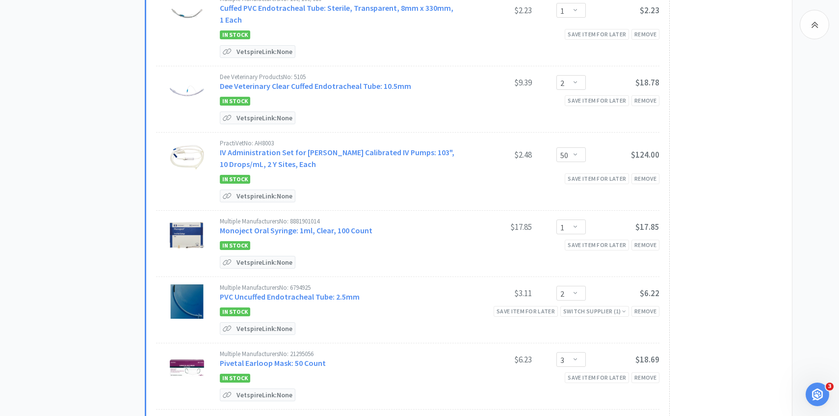
select select "1"
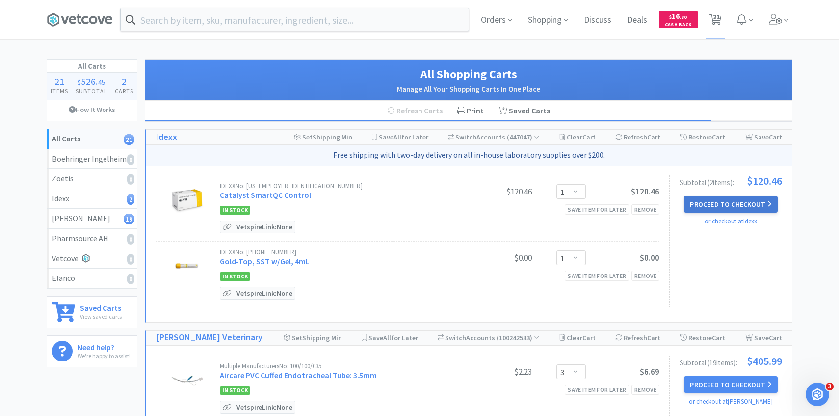
click at [734, 207] on button "Proceed to Checkout" at bounding box center [730, 204] width 93 height 17
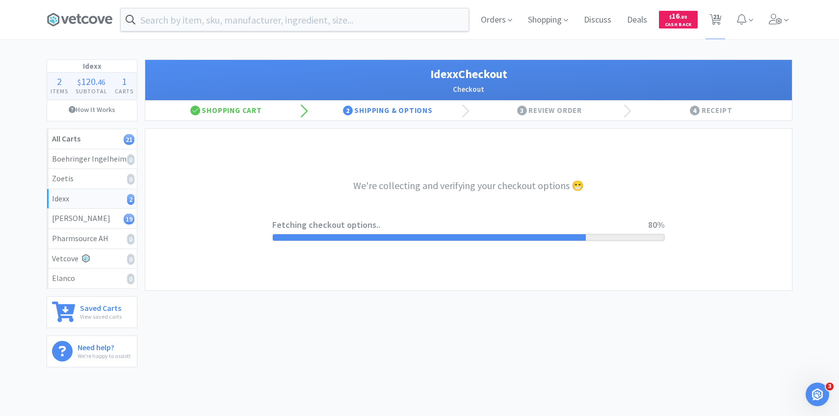
select select "904"
select select "003"
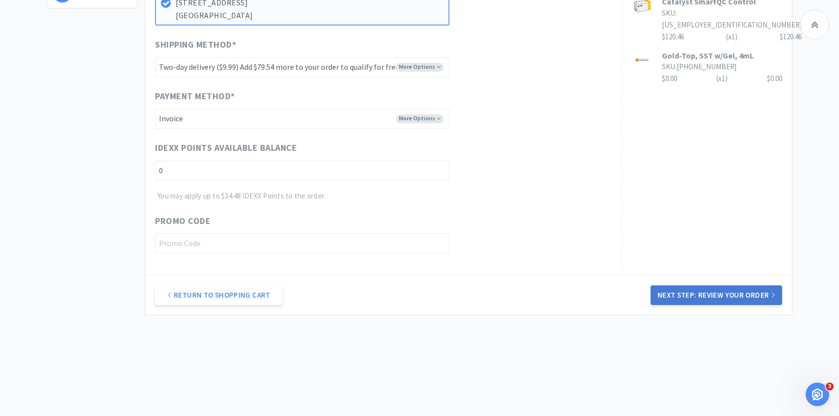
click at [679, 296] on button "Next Step: Review Your Order" at bounding box center [717, 295] width 132 height 20
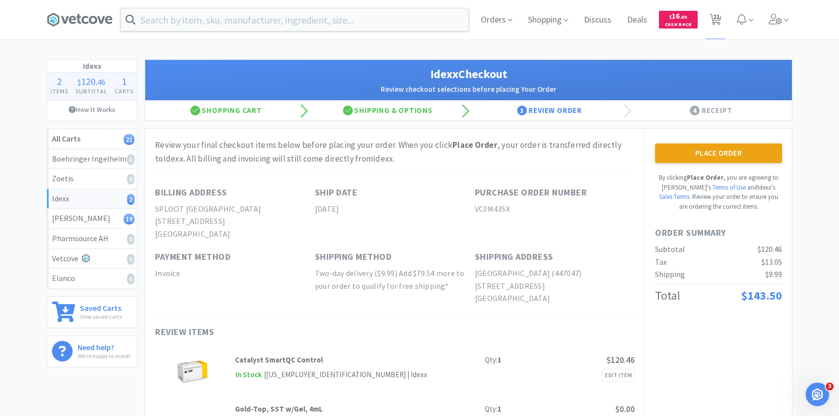
click at [690, 163] on div "Place Order By clicking Place Order , you are agreeing to Vetcove's Terms of Us…" at bounding box center [718, 177] width 127 height 68
click at [684, 160] on button "Place Order" at bounding box center [718, 153] width 127 height 20
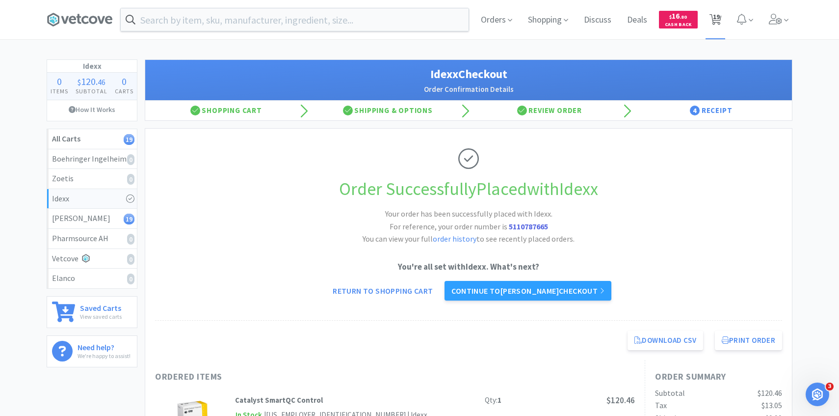
click at [713, 29] on span "19" at bounding box center [716, 16] width 7 height 39
select select "3"
select select "2"
select select "1"
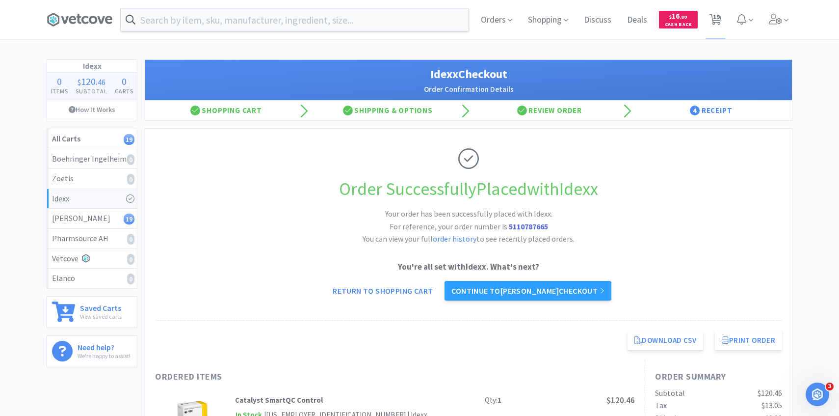
select select "2"
select select "4"
select select "1"
select select "5"
select select "2"
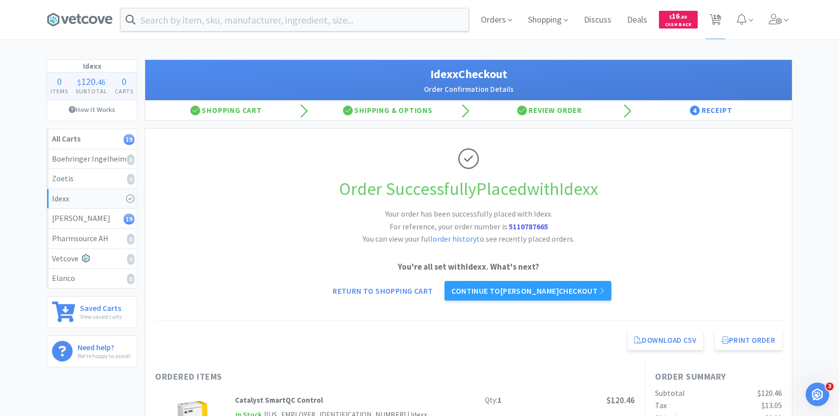
select select "1"
select select "2"
select select "50"
select select "1"
select select "2"
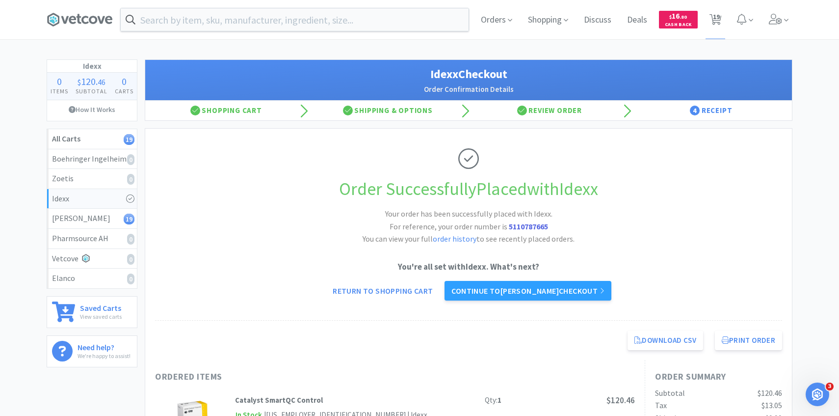
select select "3"
select select "2"
select select "3"
select select "1"
select select "2"
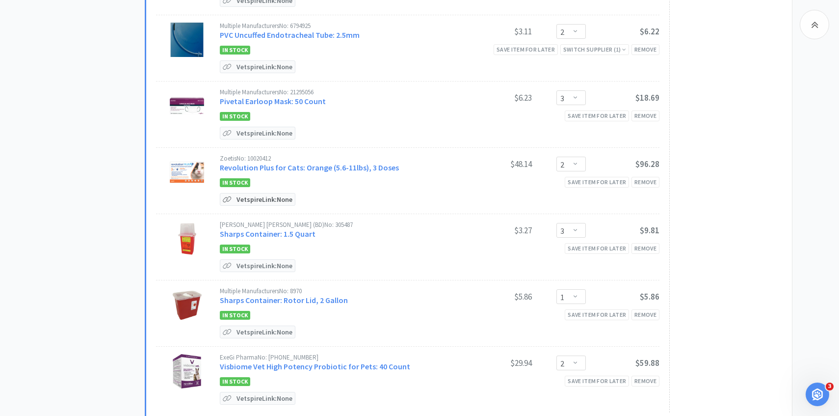
scroll to position [1051, 0]
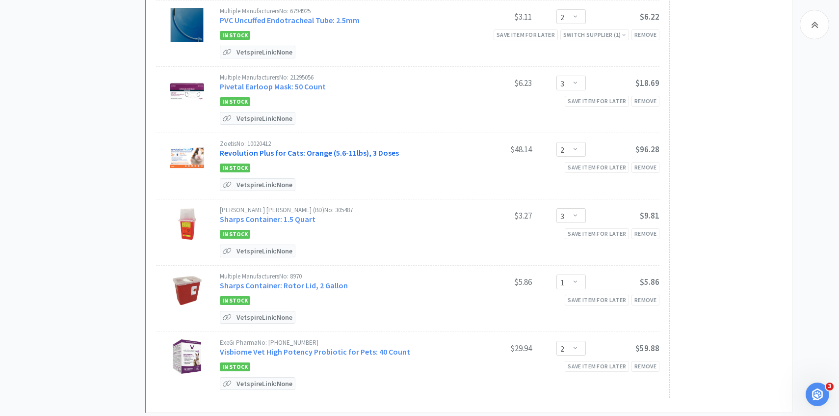
click at [333, 151] on link "Revolution Plus for Cats: Orange (5.6-11lbs), 3 Doses" at bounding box center [309, 153] width 179 height 10
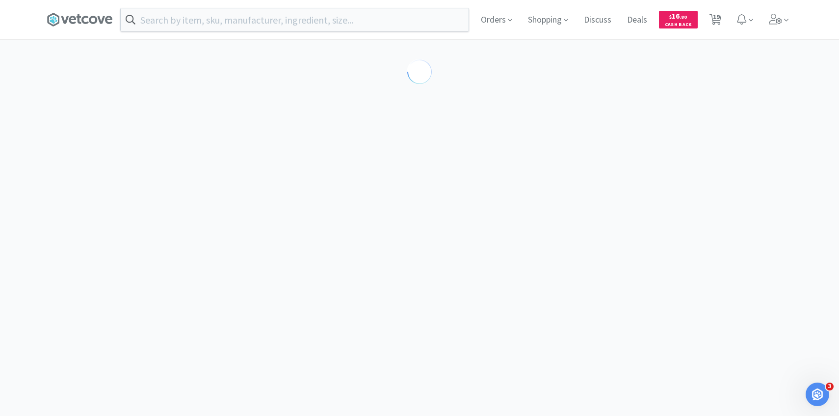
select select "286641"
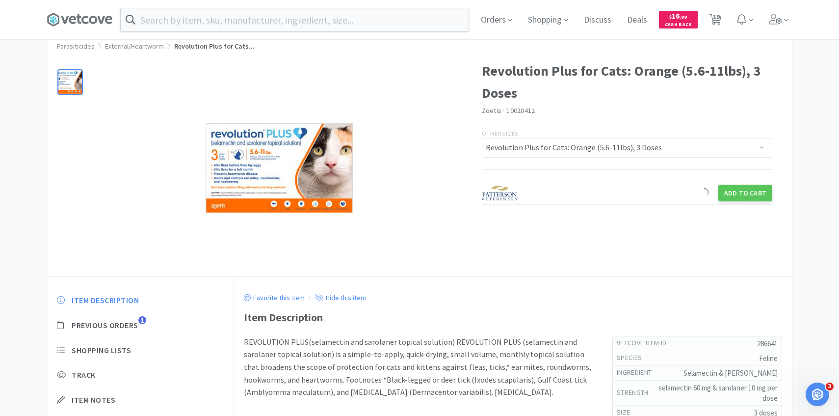
scroll to position [28, 0]
click at [138, 321] on span "Previous Orders" at bounding box center [105, 324] width 67 height 10
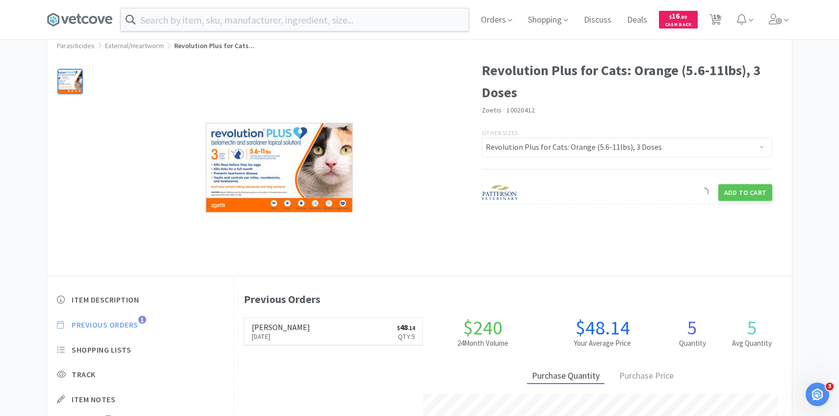
scroll to position [269, 558]
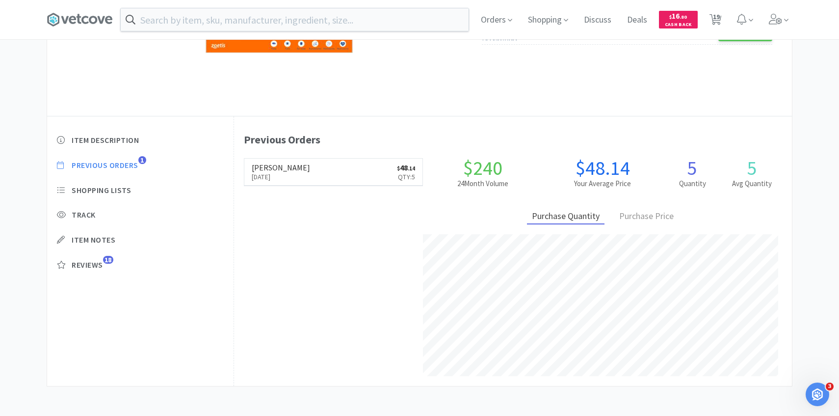
select select "3"
select select "2"
select select "1"
select select "2"
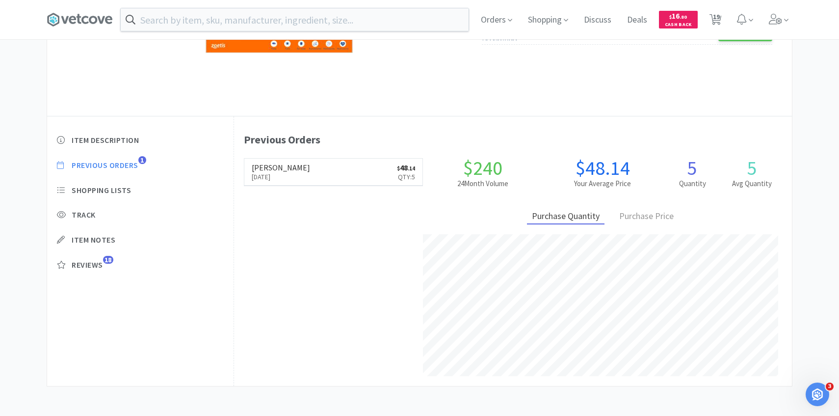
select select "4"
select select "1"
select select "5"
select select "2"
select select "1"
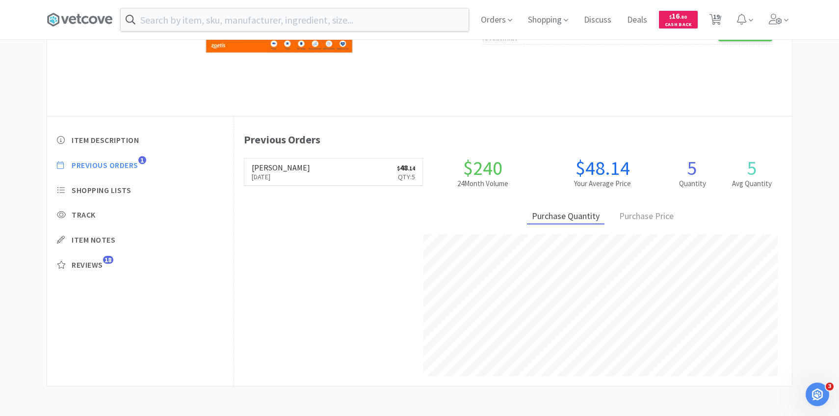
select select "2"
select select "50"
select select "1"
select select "2"
select select "3"
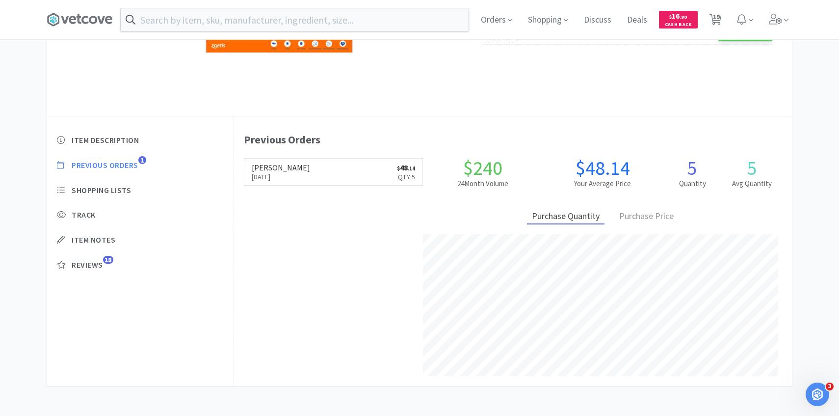
select select "2"
select select "3"
select select "1"
select select "2"
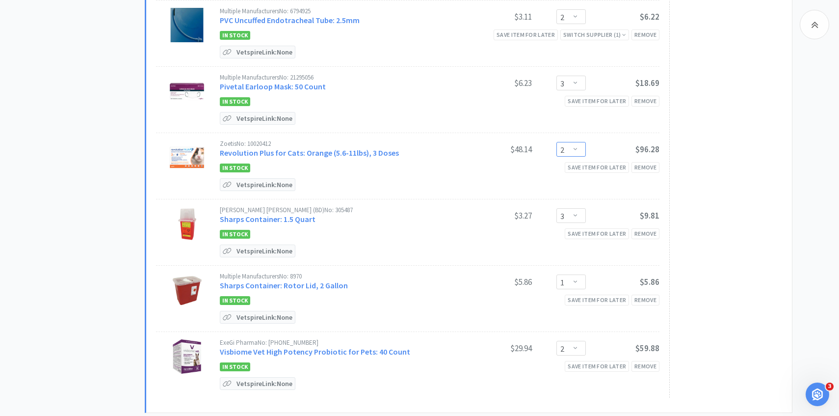
click at [572, 146] on select "Enter Quantity 1 2 3 4 5 6 7 8 9 10 11 12 13 14 15 16 17 18 19 20 Enter Quantity" at bounding box center [570, 149] width 29 height 15
click at [556, 142] on select "Enter Quantity 1 2 3 4 5 6 7 8 9 10 11 12 13 14 15 16 17 18 19 20 Enter Quantity" at bounding box center [570, 149] width 29 height 15
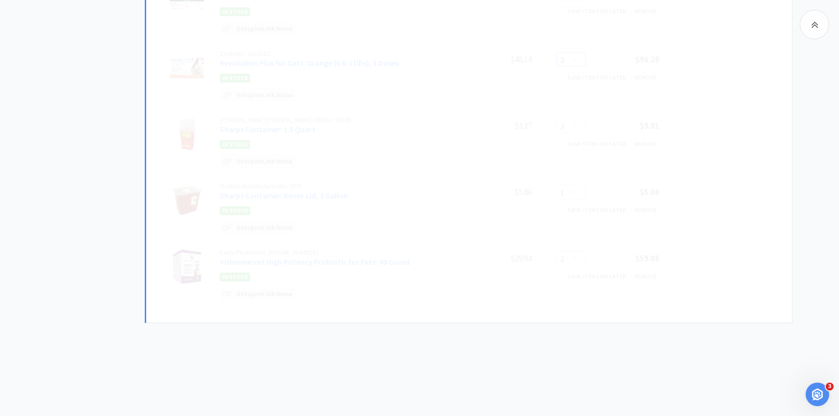
scroll to position [1141, 0]
select select "1"
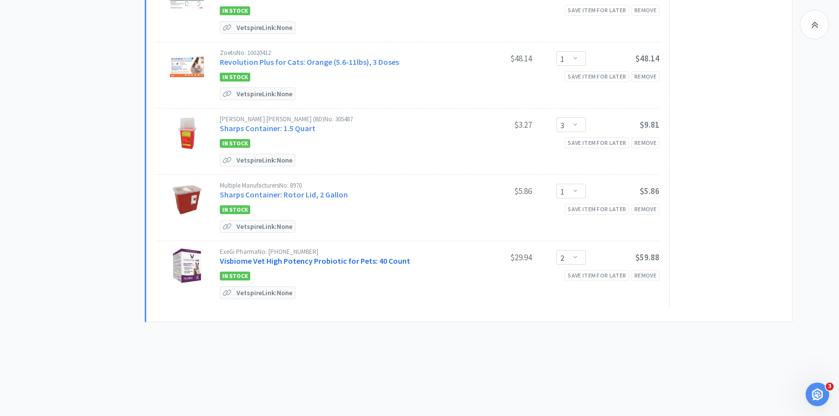
click at [320, 256] on link "Visbiome Vet High Potency Probiotic for Pets: 40 Count" at bounding box center [315, 261] width 190 height 10
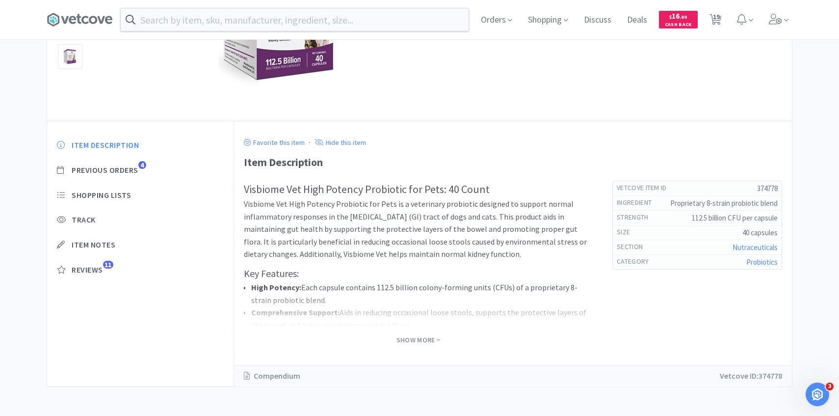
scroll to position [183, 0]
click at [129, 175] on div "Item Description Previous Orders 4 Shopping Lists Track Item Notes Reviews 11" at bounding box center [140, 214] width 186 height 169
click at [142, 163] on span "4" at bounding box center [142, 164] width 8 height 8
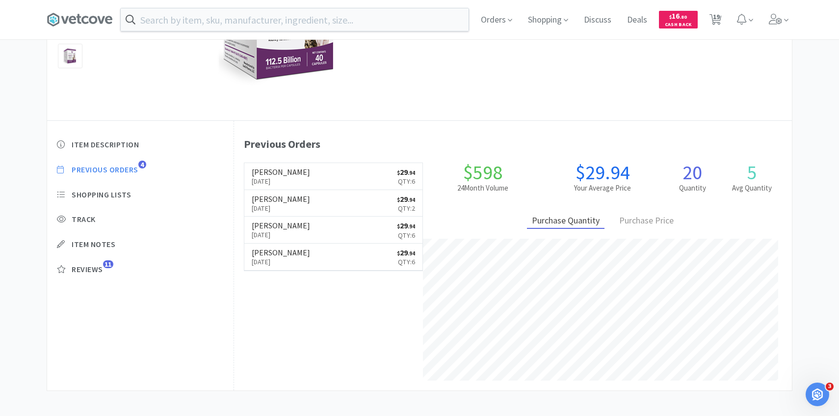
scroll to position [269, 558]
click at [343, 175] on link "Patterson Aug 19th, 2025 $ 29 . 94 Qty: 6" at bounding box center [333, 176] width 179 height 27
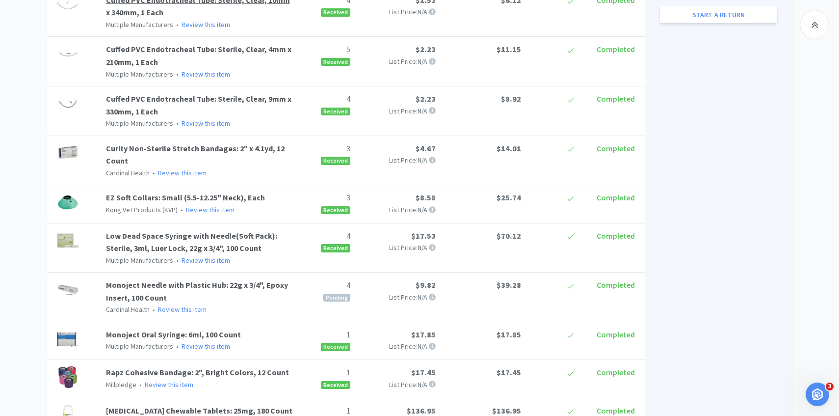
scroll to position [116, 0]
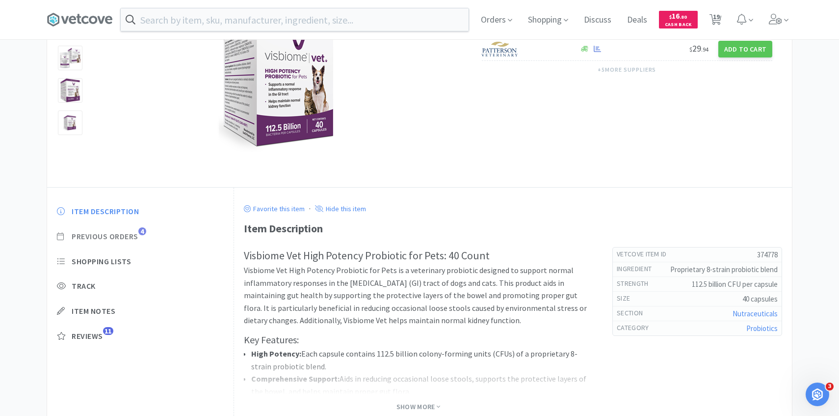
click at [118, 233] on span "Previous Orders" at bounding box center [105, 236] width 67 height 10
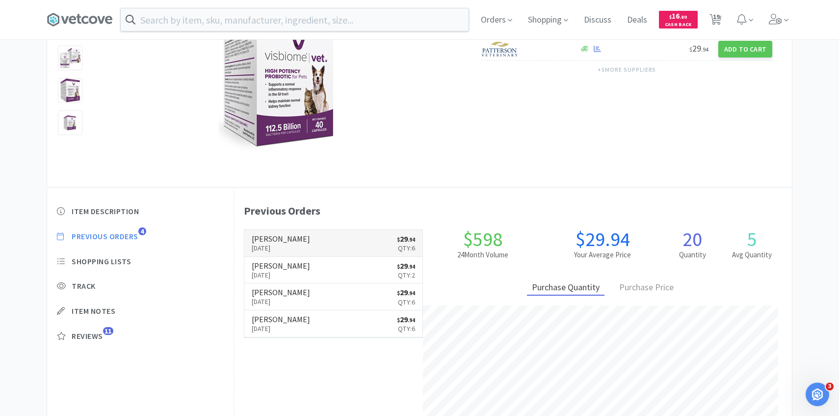
scroll to position [269, 558]
select select "3"
select select "2"
select select "1"
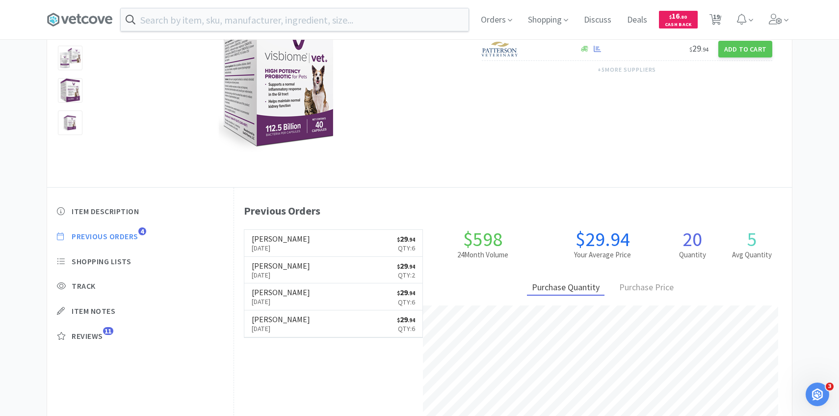
select select "2"
select select "4"
select select "1"
select select "5"
select select "2"
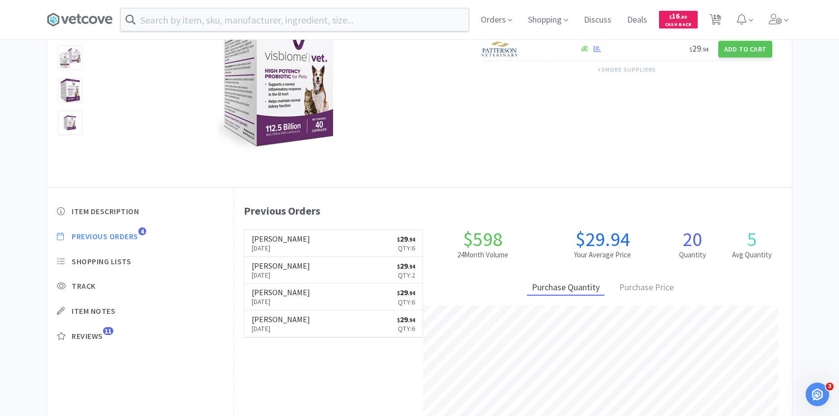
select select "1"
select select "2"
select select "50"
select select "1"
select select "2"
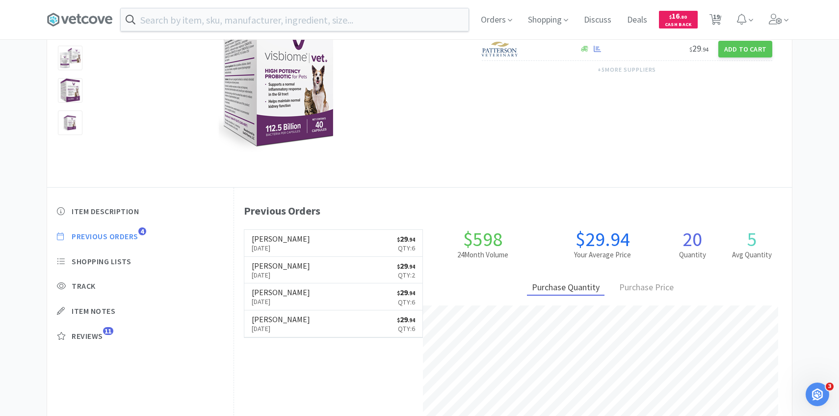
select select "3"
select select "1"
select select "3"
select select "1"
select select "2"
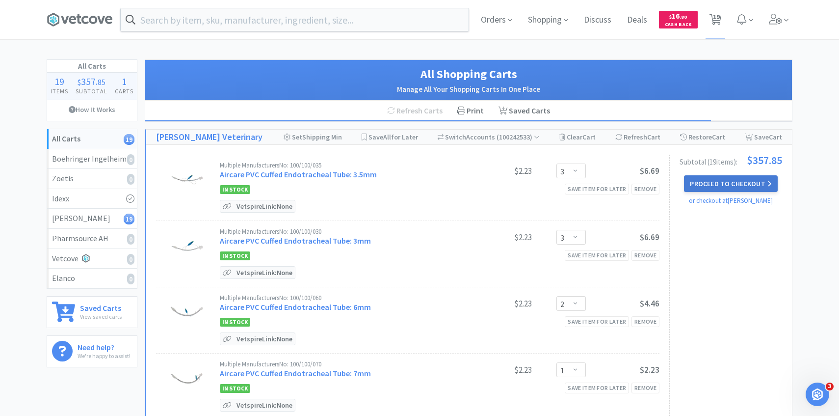
click at [730, 184] on button "Proceed to Checkout" at bounding box center [730, 183] width 93 height 17
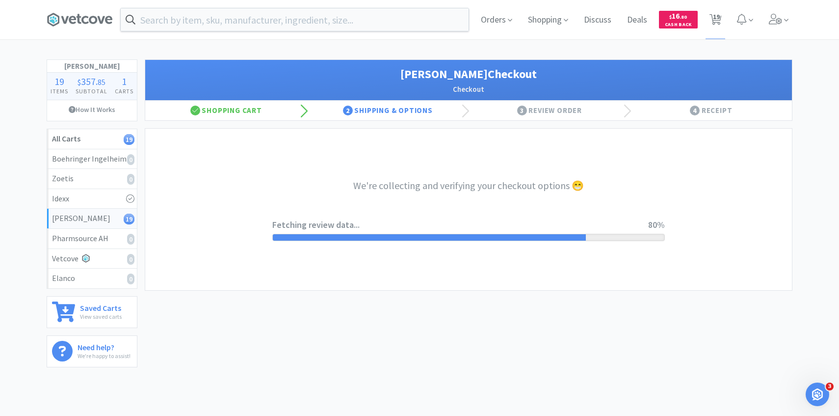
select select "1"
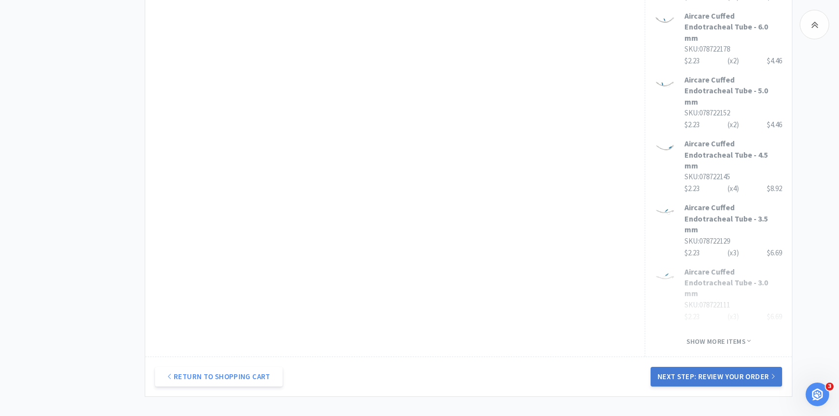
click at [711, 367] on button "Next Step: Review Your Order" at bounding box center [717, 377] width 132 height 20
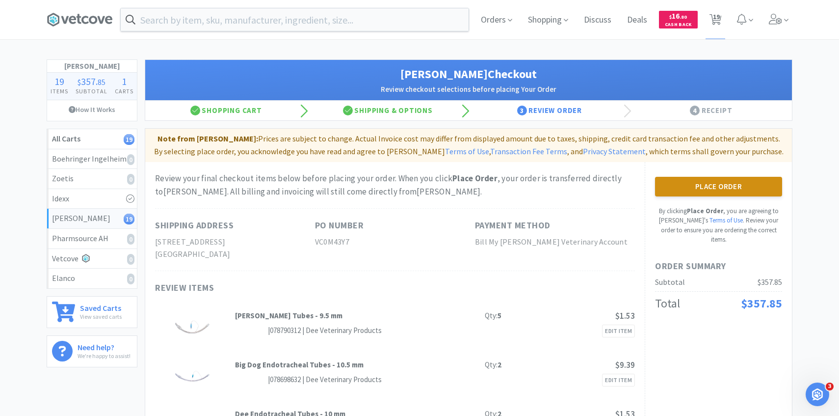
click at [693, 187] on button "Place Order" at bounding box center [718, 187] width 127 height 20
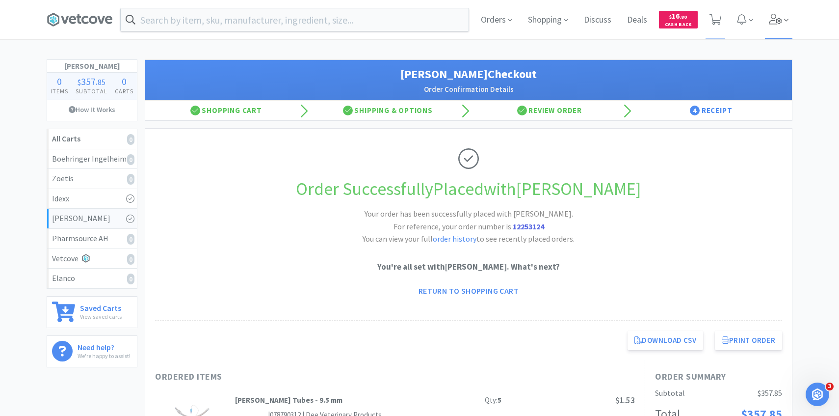
click at [771, 24] on icon at bounding box center [775, 19] width 13 height 11
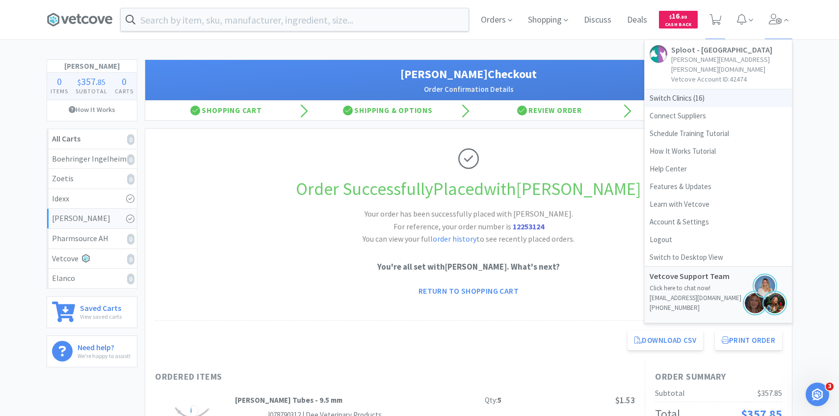
click at [721, 89] on span "Switch Clinics ( 16 )" at bounding box center [718, 98] width 147 height 18
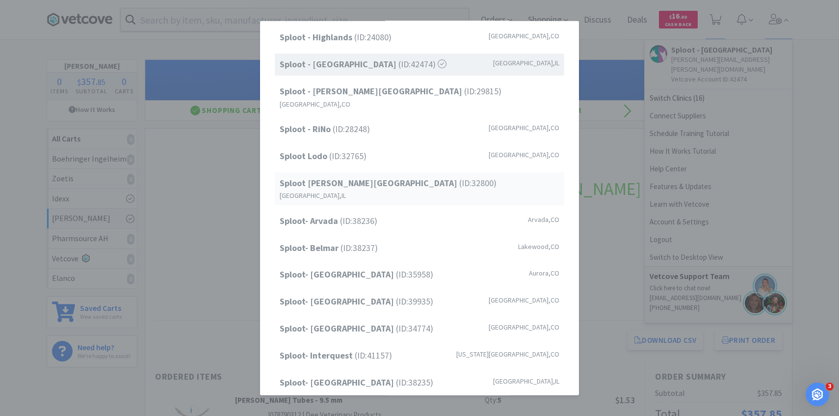
scroll to position [125, 0]
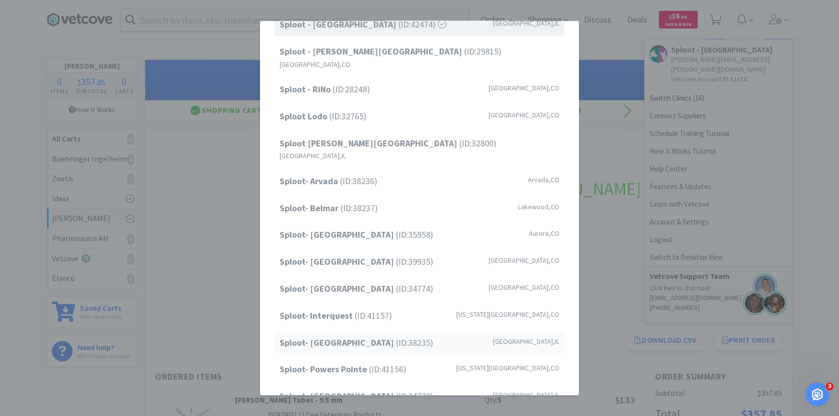
click at [368, 335] on span "Sploot- Lincoln Park (ID: 38235 )" at bounding box center [357, 342] width 154 height 14
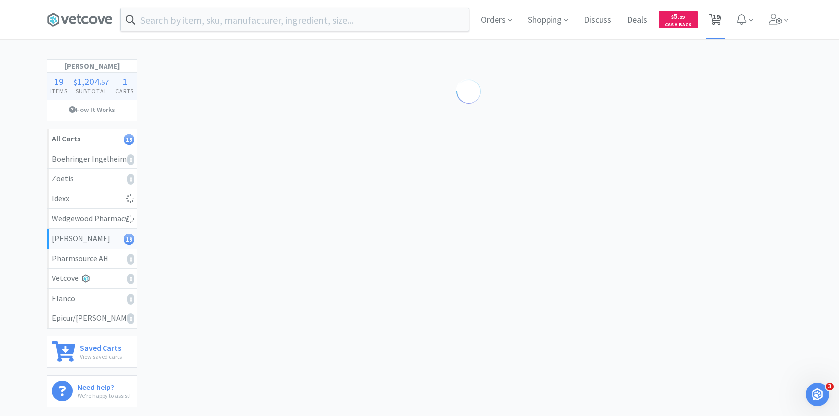
click at [715, 18] on span "19" at bounding box center [716, 16] width 7 height 39
select select "2"
select select "1"
select select "4"
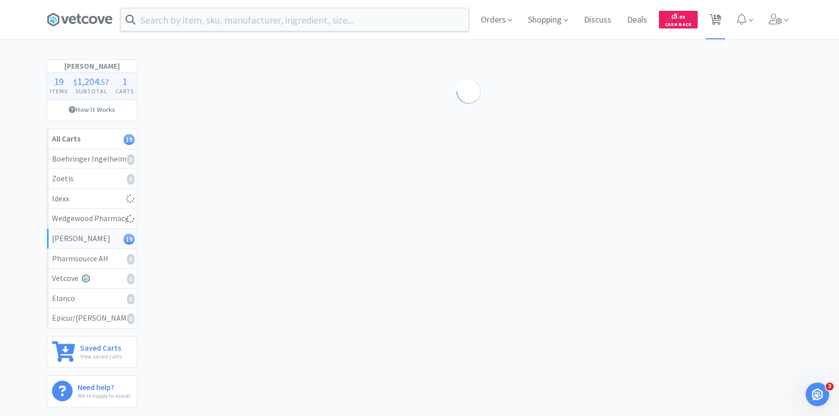
select select "5"
select select "6"
select select "20"
select select "3"
select select "1"
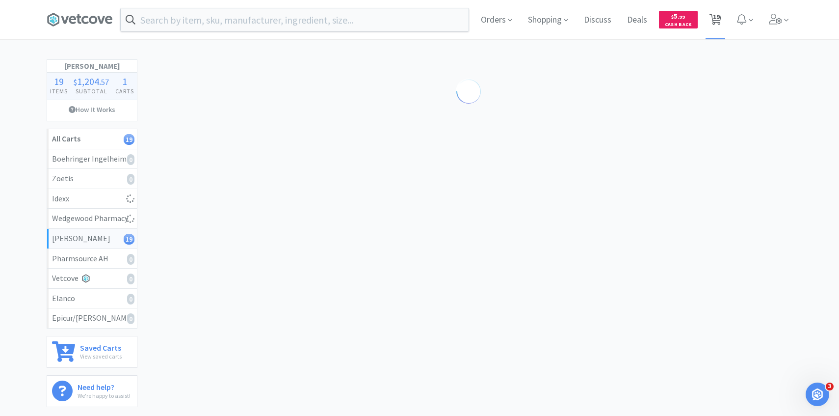
select select "1"
select select "3"
select select "4"
select select "1"
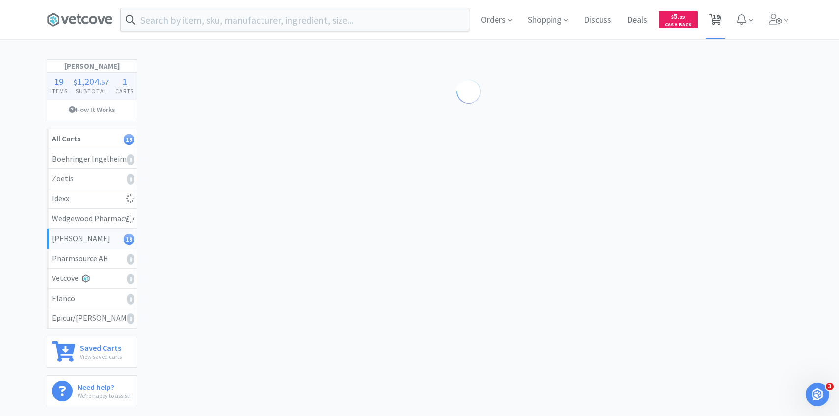
select select "1"
select select "50"
select select "100"
select select "1"
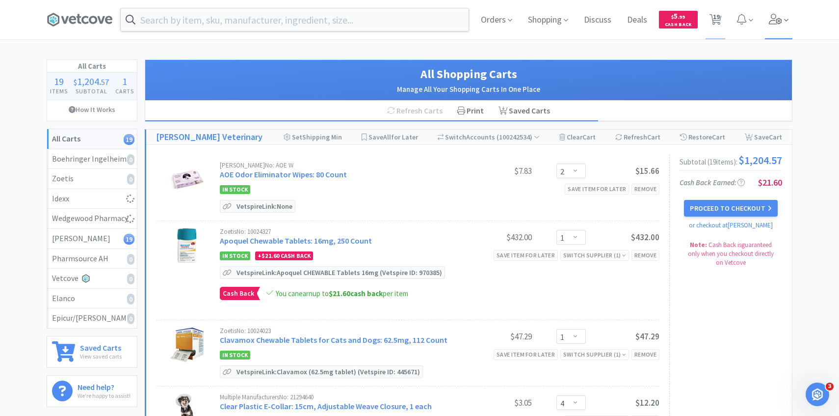
click at [781, 12] on span at bounding box center [779, 19] width 28 height 39
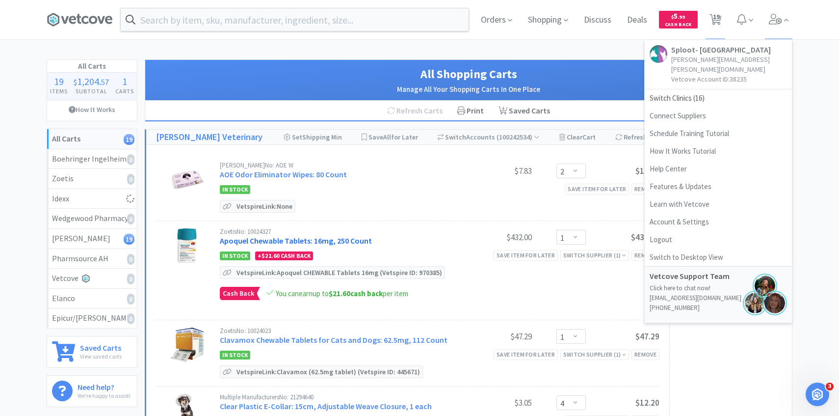
click at [305, 236] on link "Apoquel Chewable Tablets: 16mg, 250 Count" at bounding box center [296, 241] width 152 height 10
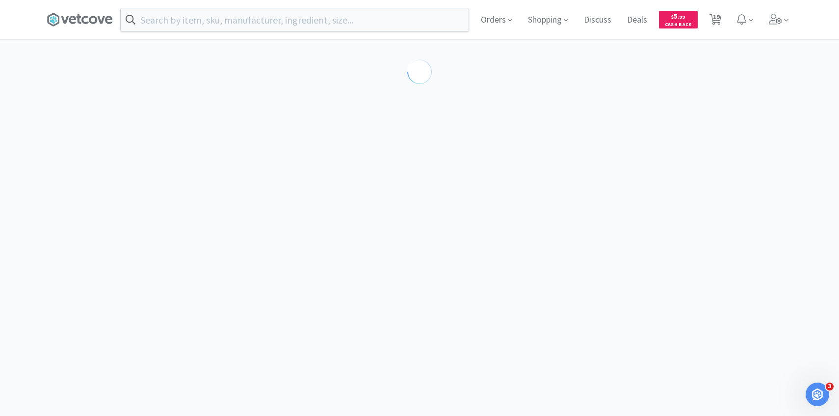
select select "610233"
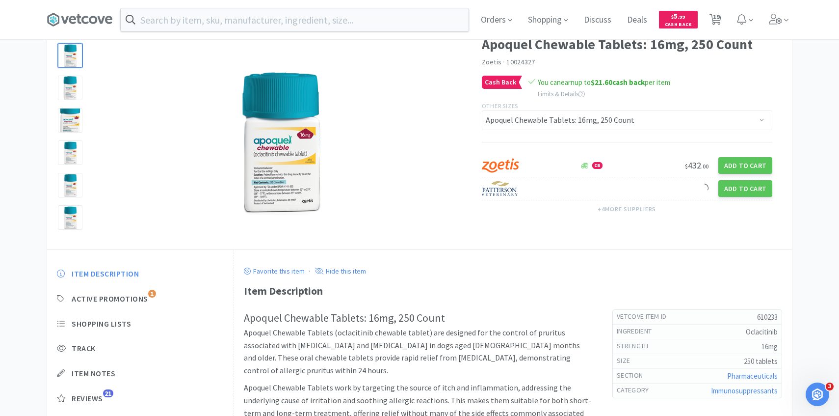
scroll to position [183, 0]
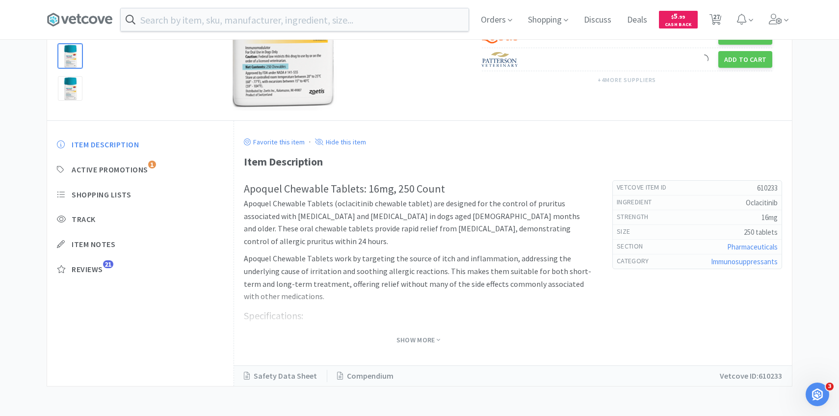
select select "1"
select select "20"
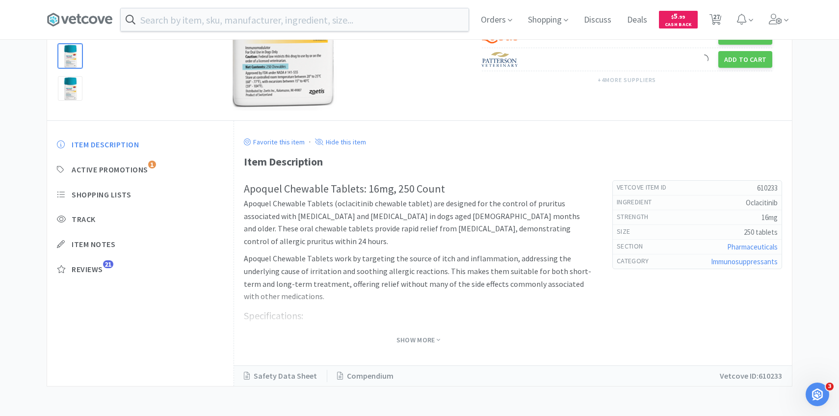
select select "1"
select select "2"
select select "1"
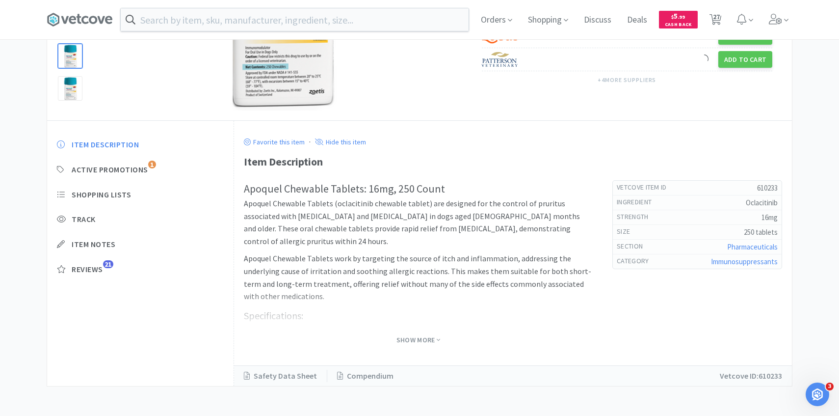
select select "1"
select select "4"
select select "5"
select select "6"
select select "20"
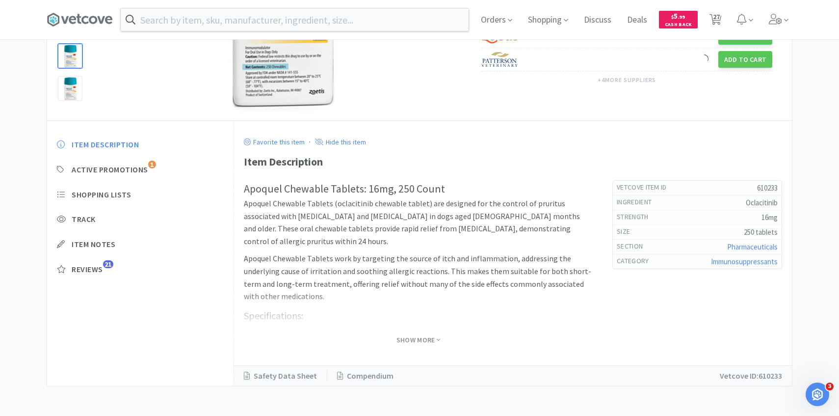
select select "3"
select select "1"
select select "3"
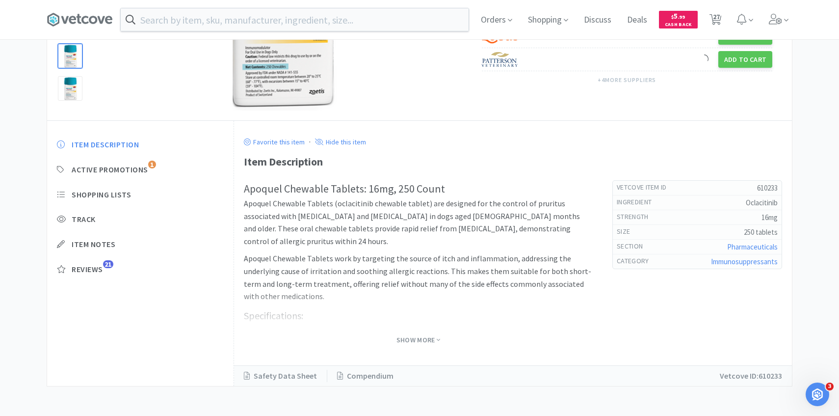
select select "4"
select select "1"
select select "50"
select select "100"
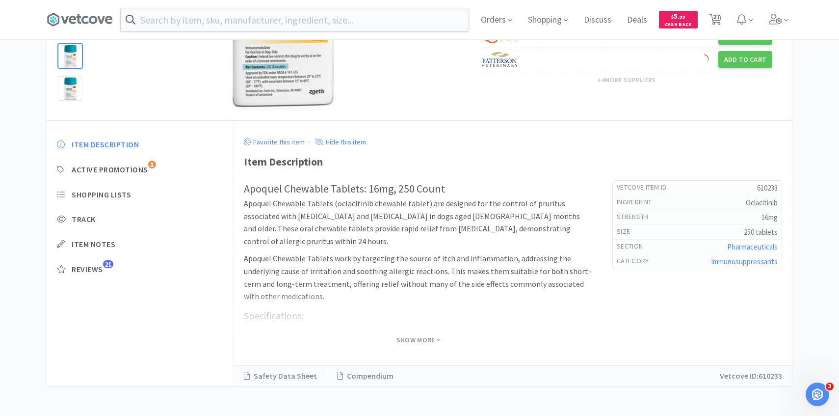
select select "1"
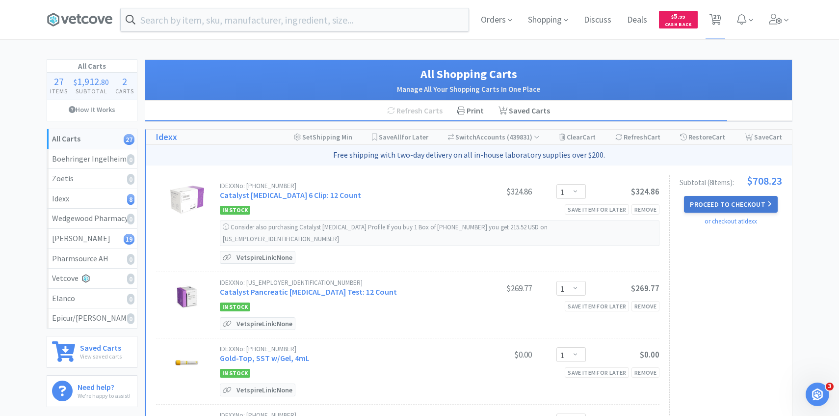
click at [723, 198] on button "Proceed to Checkout" at bounding box center [730, 204] width 93 height 17
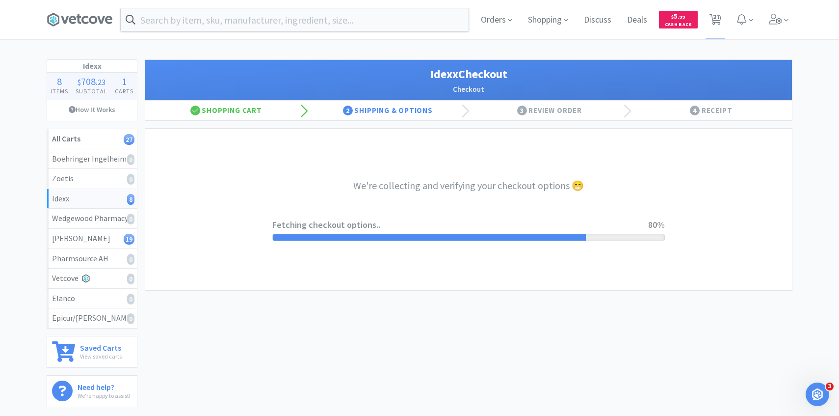
select select "904"
select select "003"
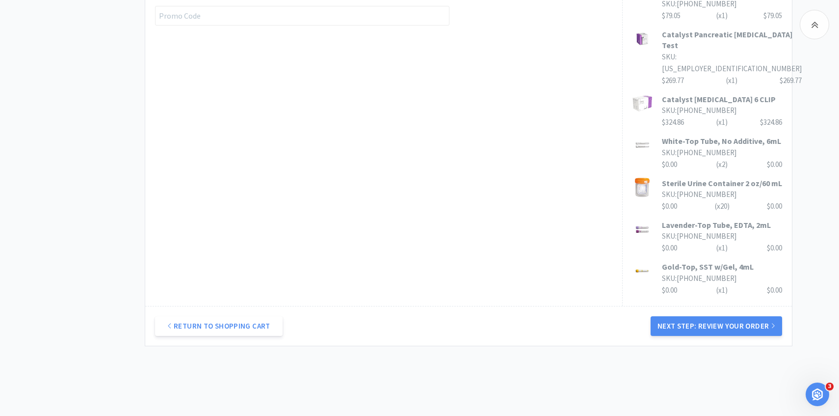
scroll to position [599, 0]
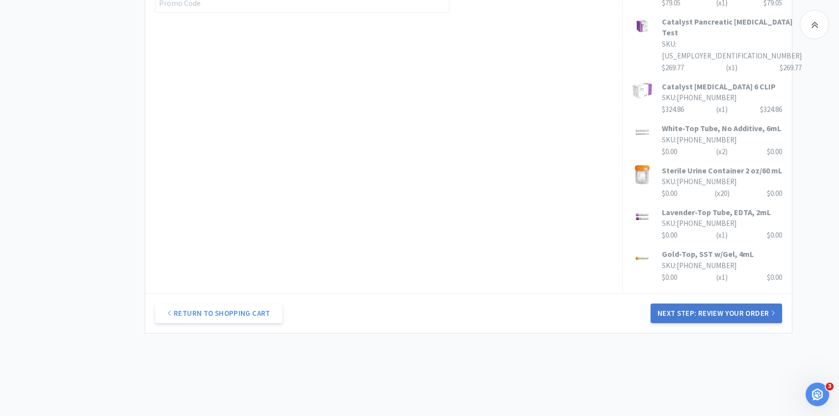
click at [694, 293] on div "Return to Shopping Cart Next Step: Review Your Order" at bounding box center [468, 313] width 647 height 40
click at [714, 303] on button "Next Step: Review Your Order" at bounding box center [717, 313] width 132 height 20
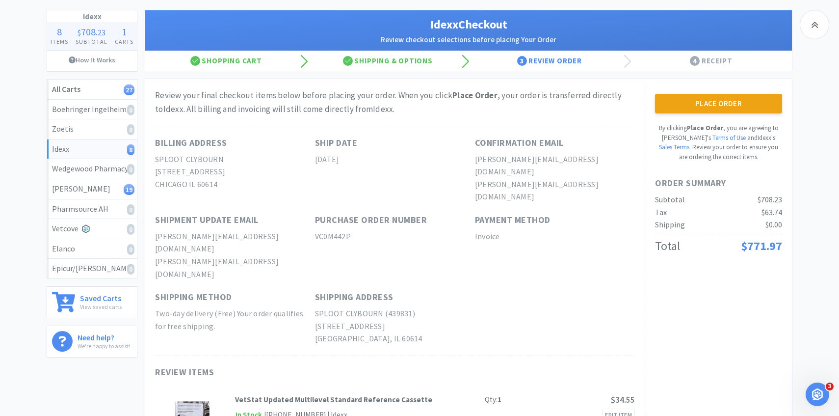
scroll to position [0, 0]
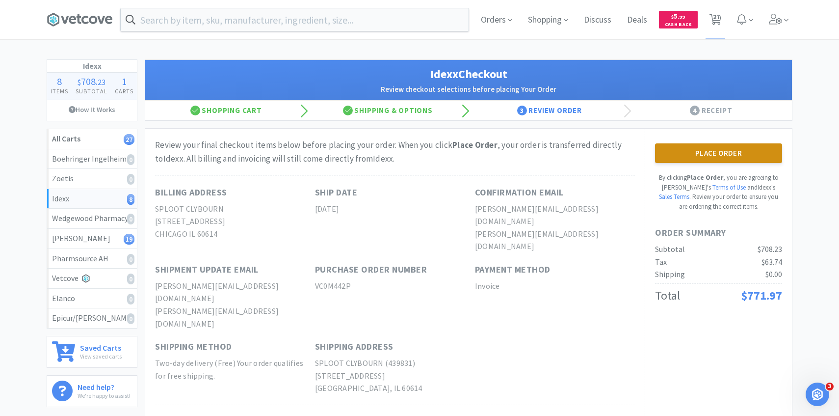
click at [723, 158] on button "Place Order" at bounding box center [718, 153] width 127 height 20
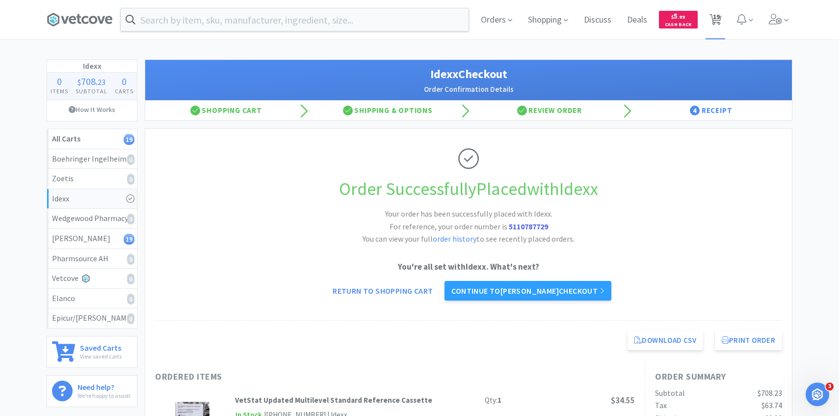
click at [708, 28] on span "19" at bounding box center [716, 19] width 20 height 39
select select "2"
select select "1"
select select "4"
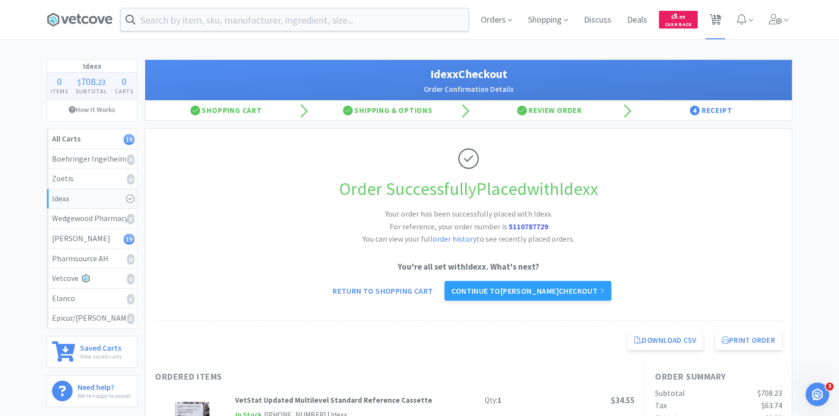
select select "5"
select select "6"
select select "20"
select select "3"
select select "1"
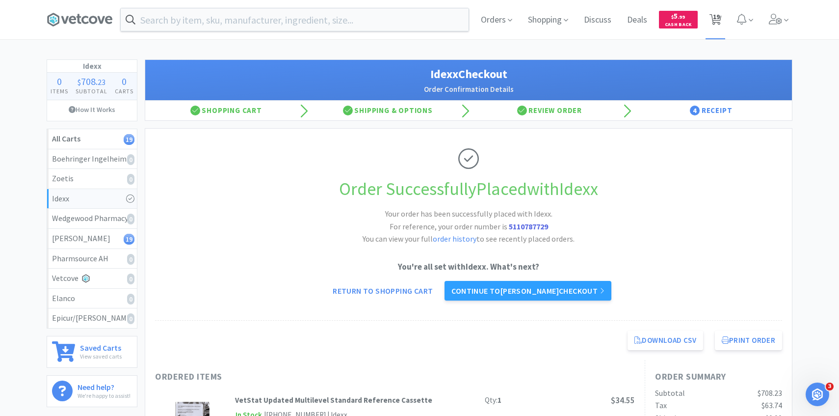
select select "1"
select select "3"
select select "4"
select select "1"
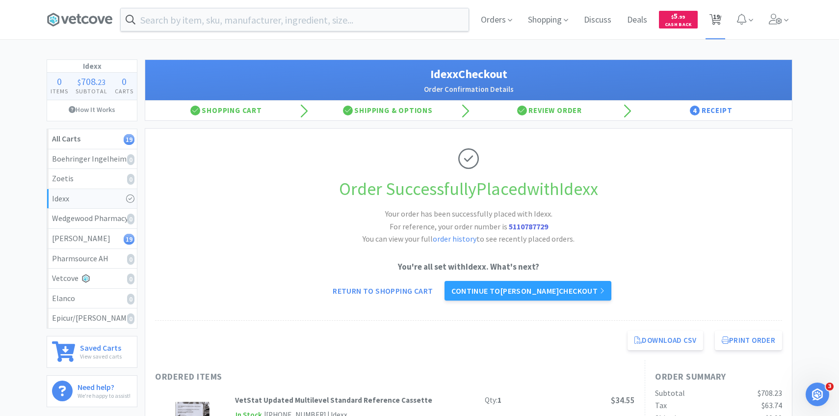
select select "1"
select select "50"
select select "100"
select select "1"
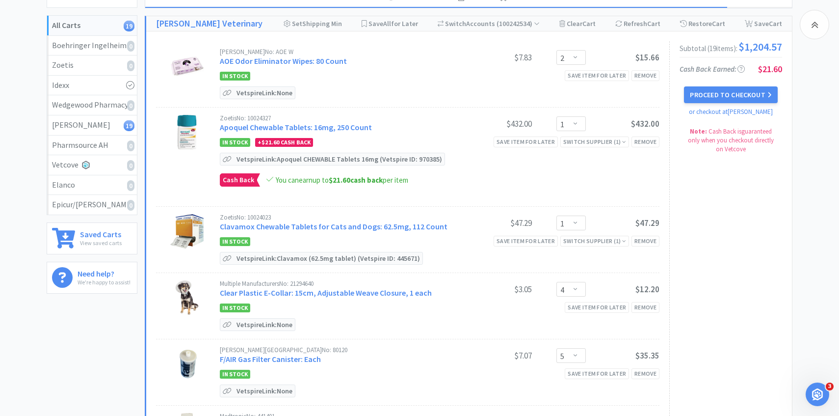
scroll to position [108, 0]
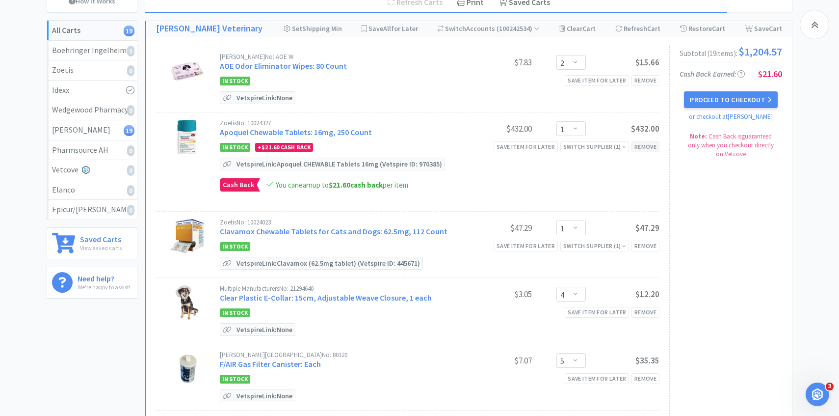
click at [653, 141] on div "Remove" at bounding box center [646, 146] width 28 height 10
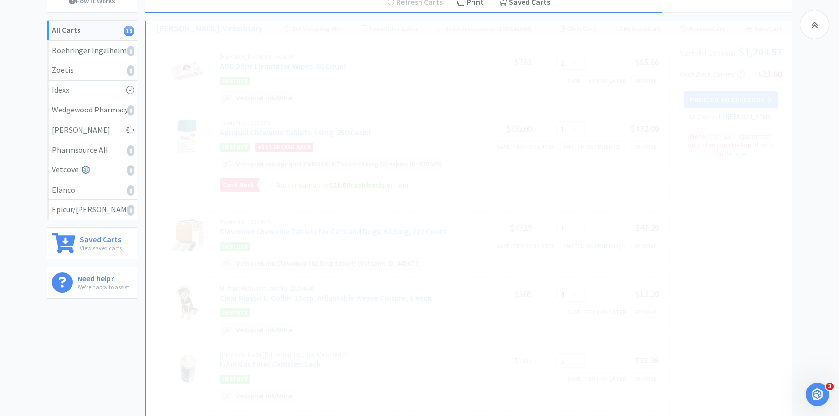
select select "4"
select select "5"
select select "6"
select select "20"
select select "3"
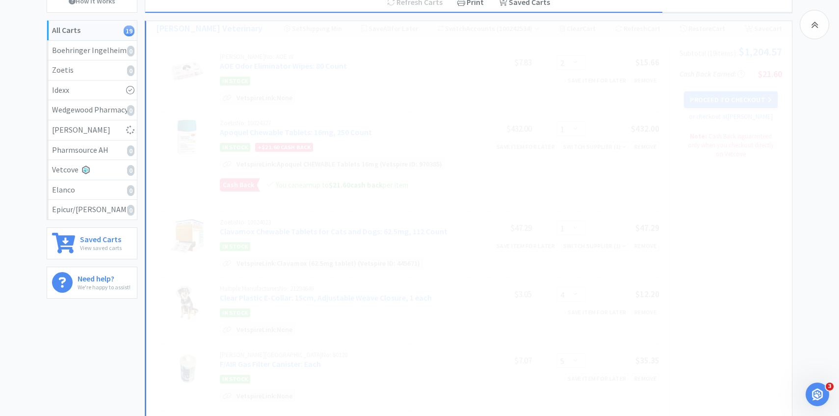
select select "1"
select select "3"
select select "4"
select select "1"
select select "100"
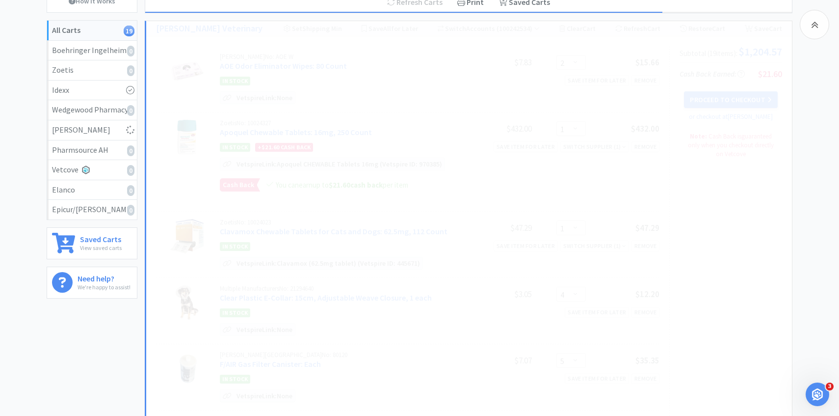
select select "1"
select select "50"
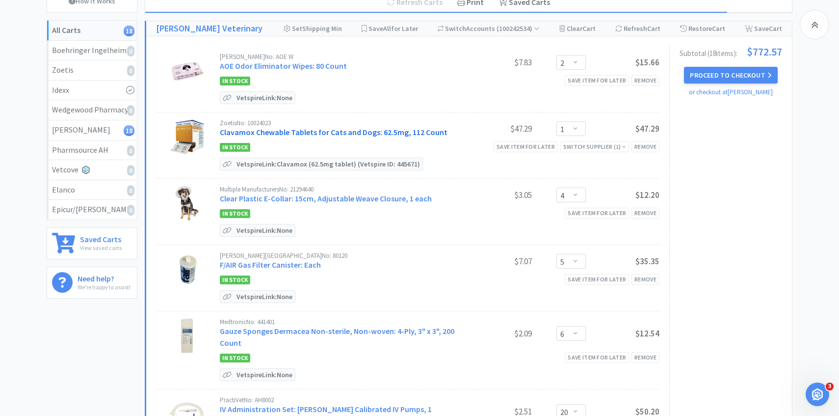
click at [322, 131] on link "Clavamox Chewable Tablets for Cats and Dogs: 62.5mg, 112 Count" at bounding box center [334, 132] width 228 height 10
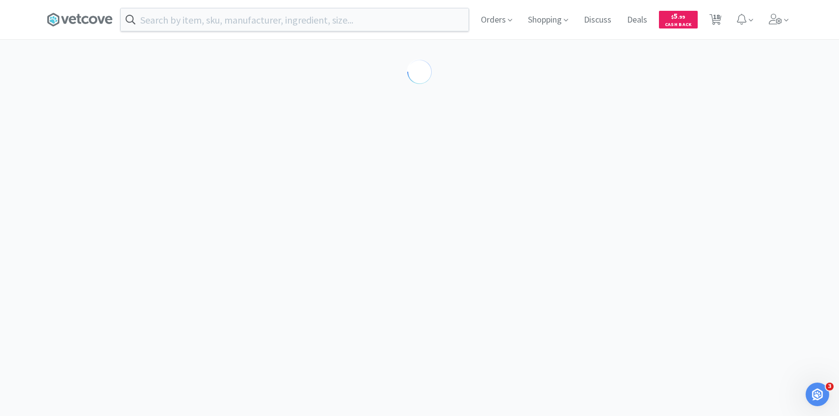
select select "453581"
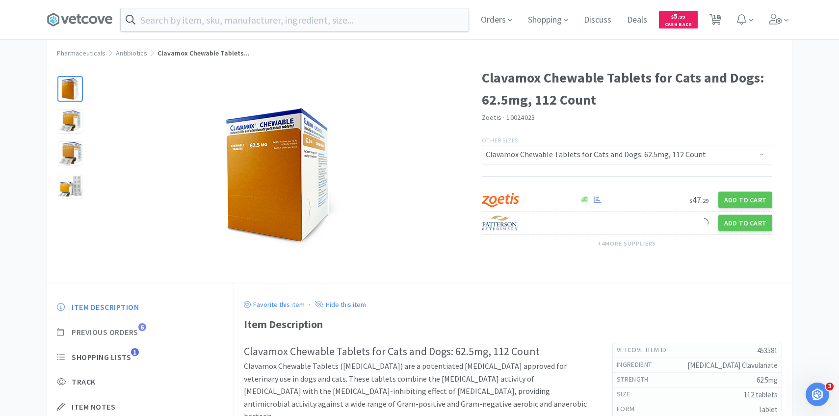
click at [128, 333] on span "Previous Orders" at bounding box center [105, 332] width 67 height 10
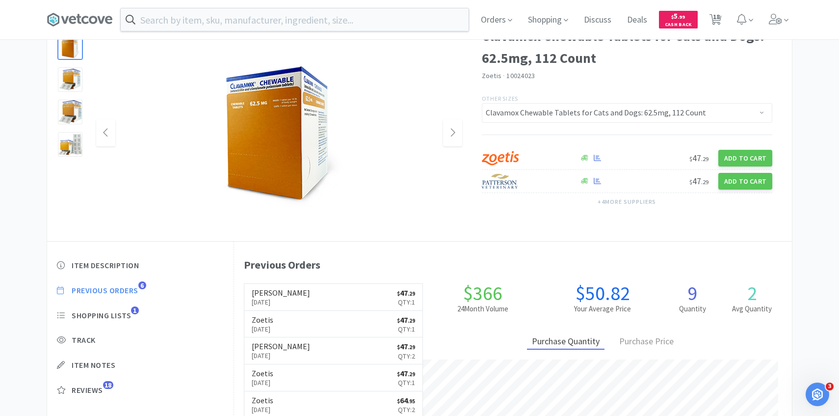
scroll to position [269, 558]
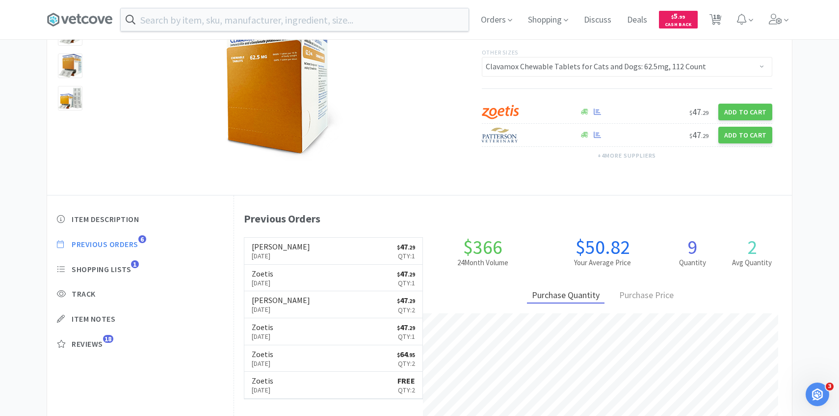
select select "2"
select select "1"
select select "4"
select select "5"
select select "6"
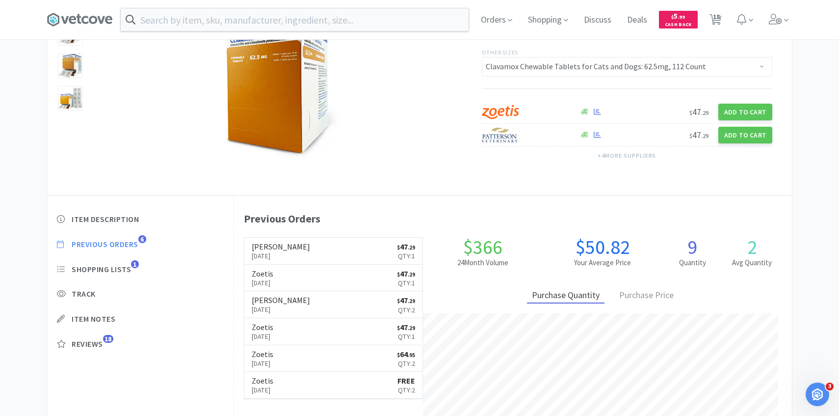
select select "20"
select select "3"
select select "1"
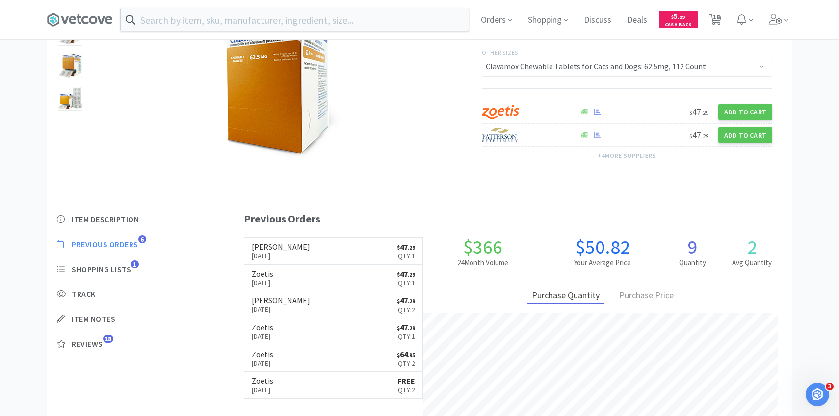
select select "3"
select select "4"
select select "1"
select select "50"
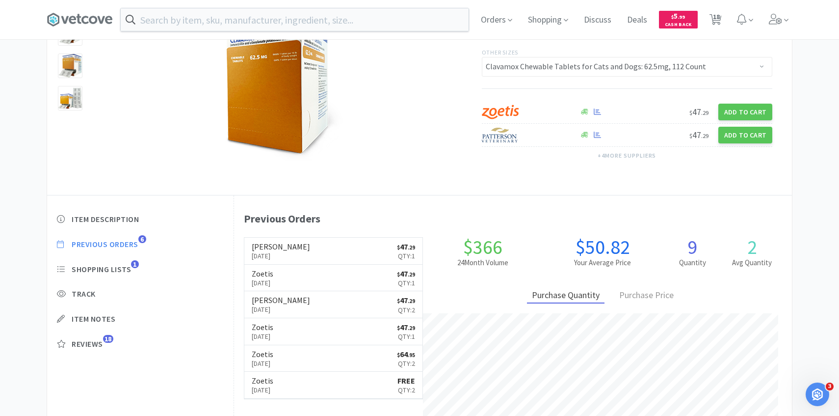
select select "100"
select select "1"
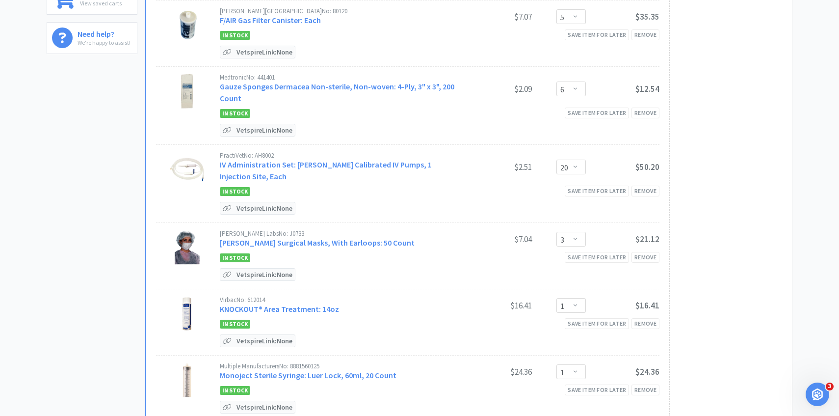
scroll to position [0, 0]
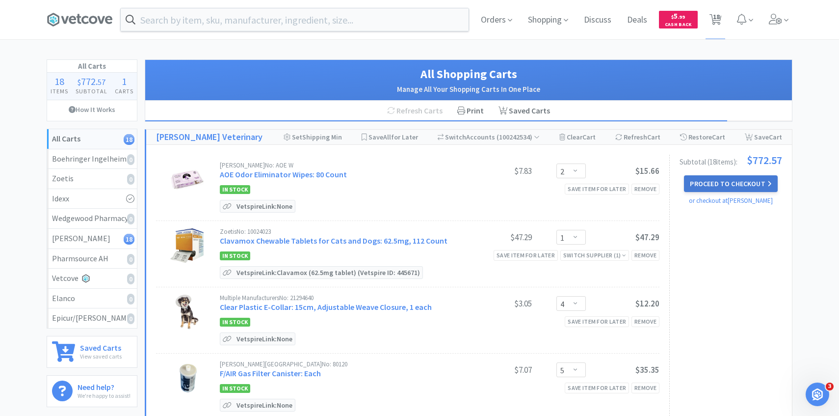
click at [751, 180] on button "Proceed to Checkout" at bounding box center [730, 183] width 93 height 17
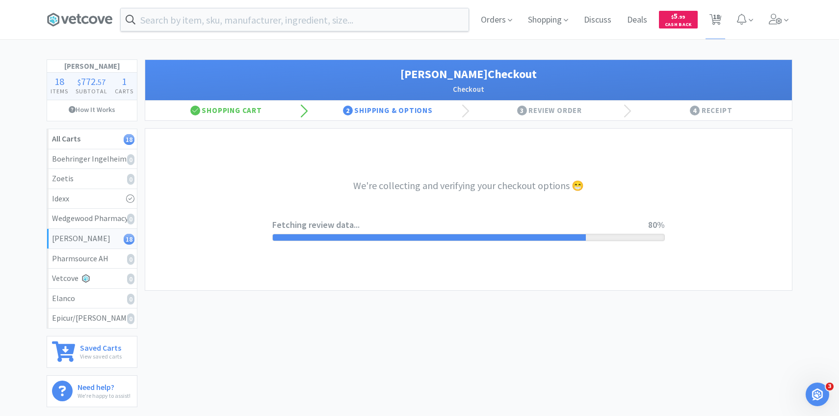
select select "1"
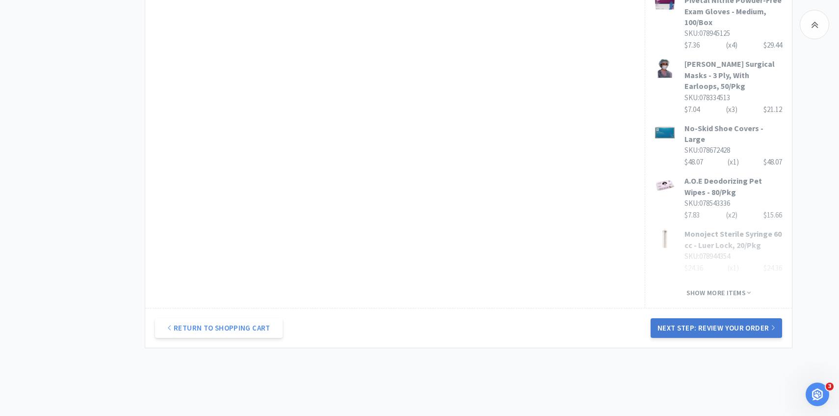
click at [697, 318] on button "Next Step: Review Your Order" at bounding box center [717, 328] width 132 height 20
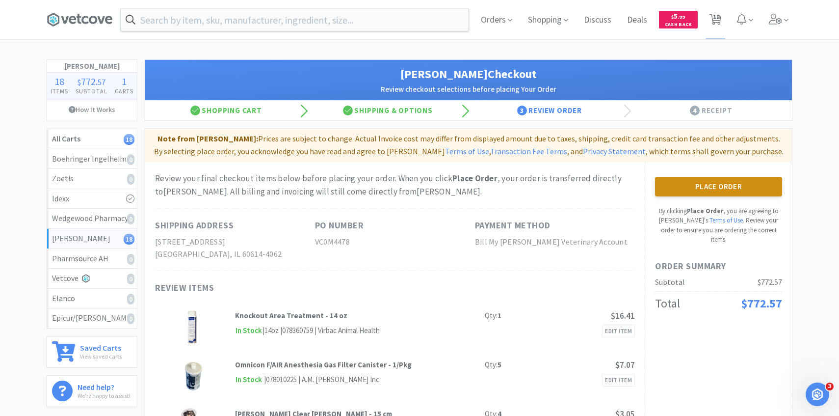
click at [665, 184] on button "Place Order" at bounding box center [718, 187] width 127 height 20
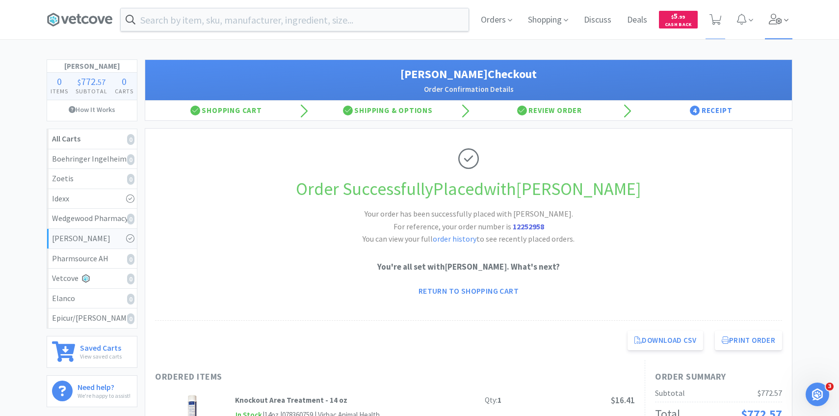
click at [776, 36] on span at bounding box center [779, 19] width 28 height 39
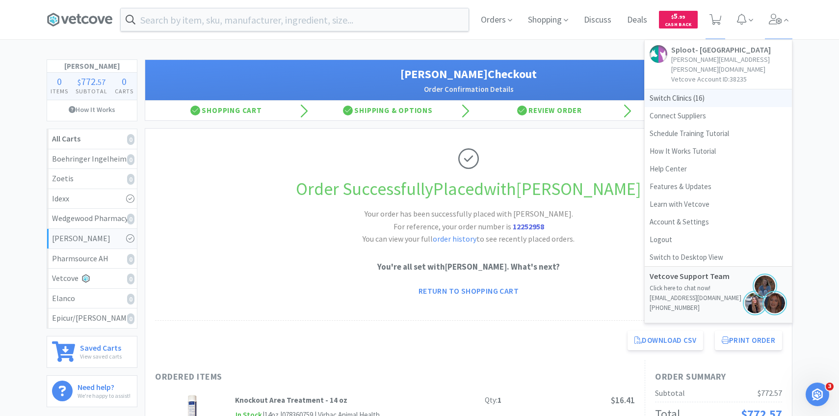
click at [703, 89] on span "Switch Clinics ( 16 )" at bounding box center [718, 98] width 147 height 18
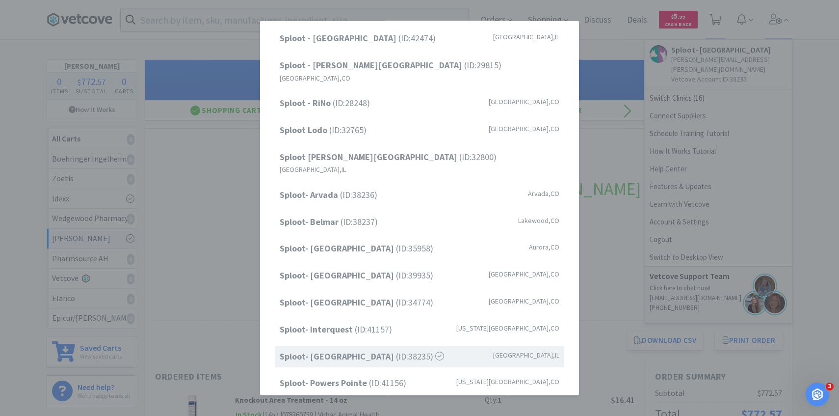
scroll to position [125, 0]
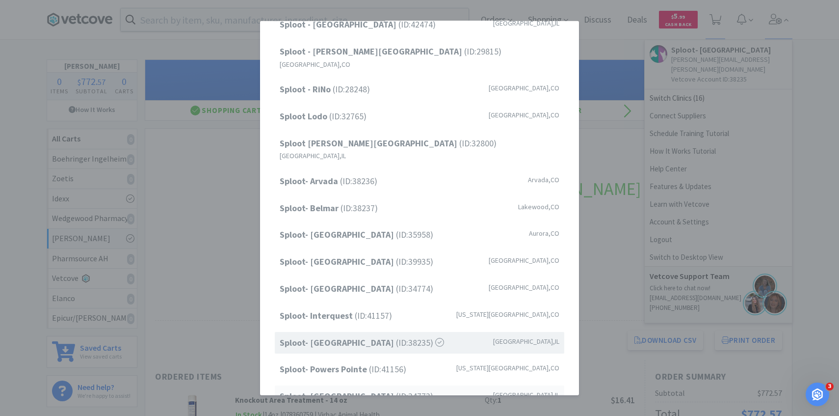
click at [409, 385] on div "Sploot- Roscoe Village (ID: 34773 ) Chicago , IL" at bounding box center [420, 396] width 290 height 22
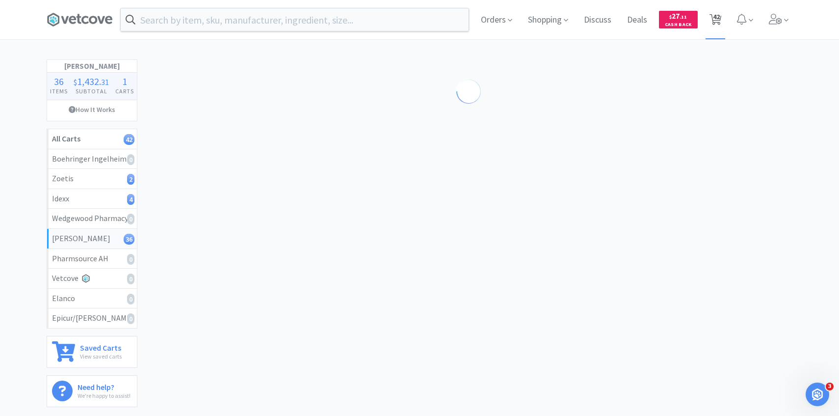
click at [721, 15] on span "42" at bounding box center [716, 19] width 20 height 39
select select "10"
select select "1"
select select "2"
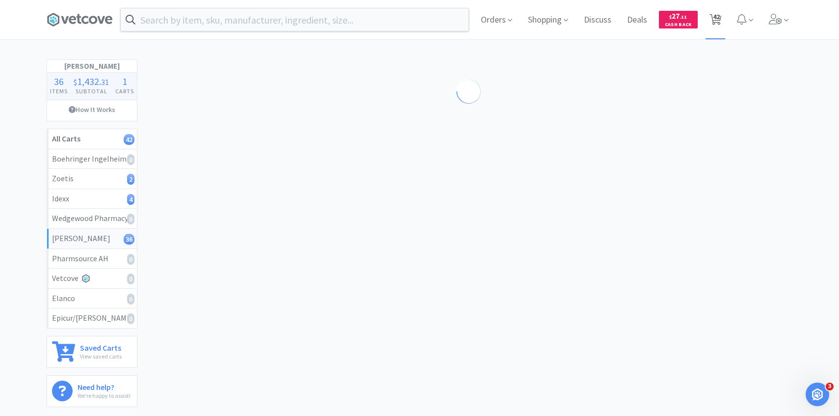
select select "3"
select select "20"
select select "5"
select select "1"
select select "5"
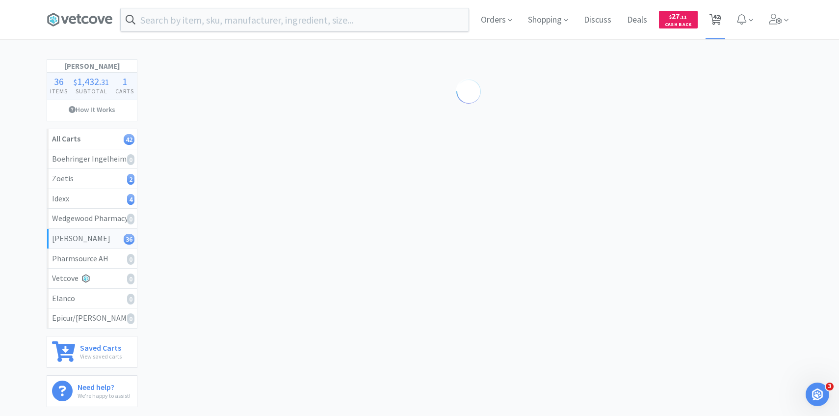
select select "10"
select select "4"
select select "5"
select select "1"
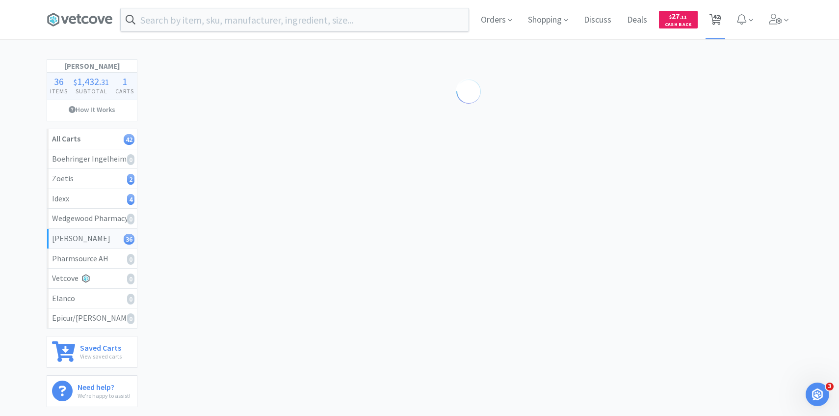
select select "3"
select select "2"
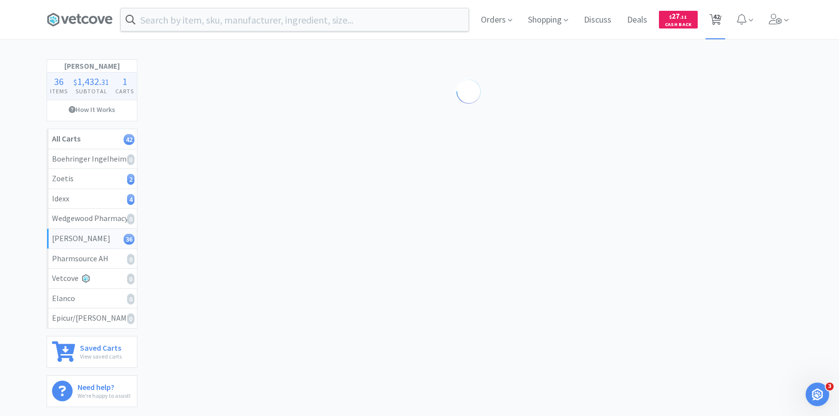
select select "2"
select select "1"
select select "4"
select select "20"
select select "3"
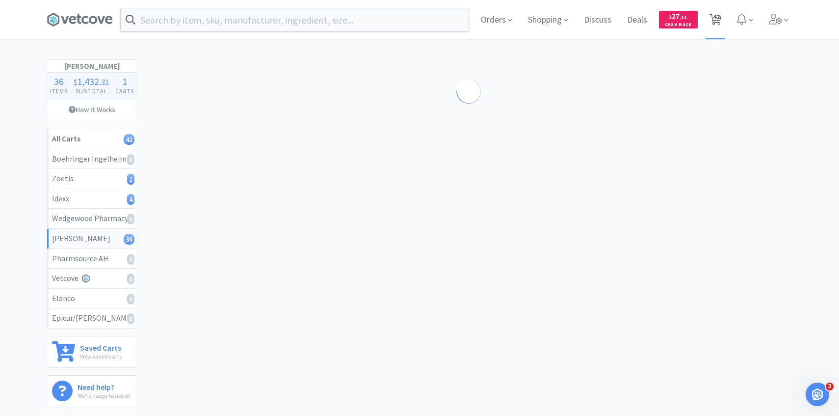
select select "20"
select select "1"
select select "3"
select select "1"
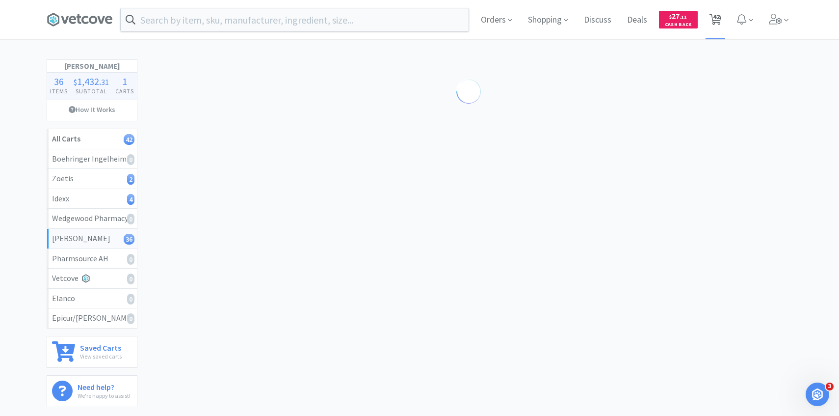
select select "4"
select select "1"
select select "2"
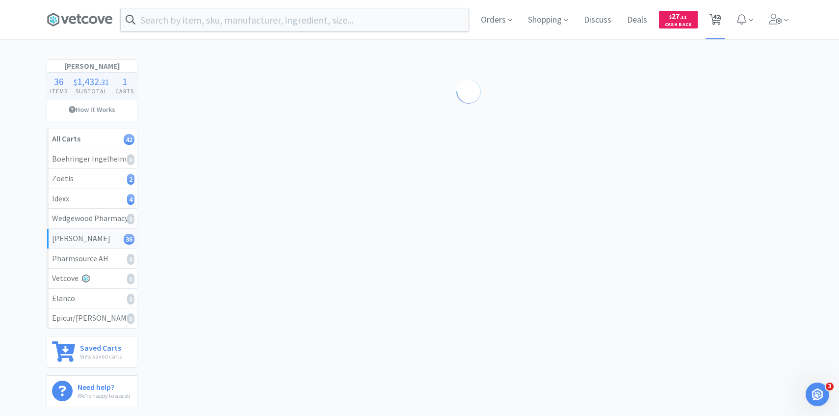
select select "3"
select select "1"
select select "6"
select select "1"
select select "50"
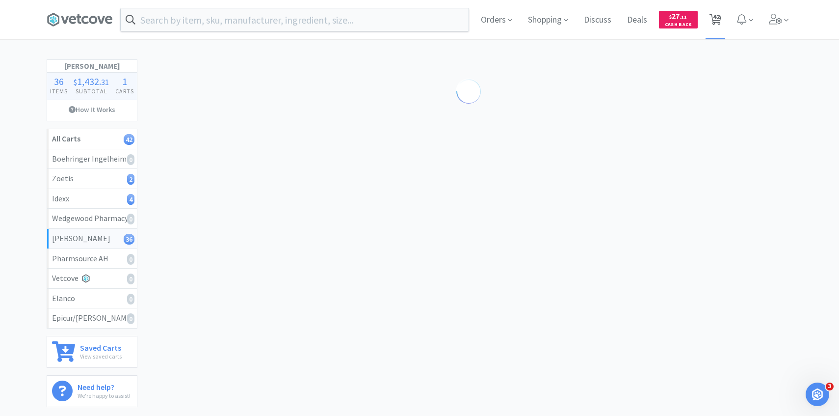
select select "1"
select select "50"
select select "1"
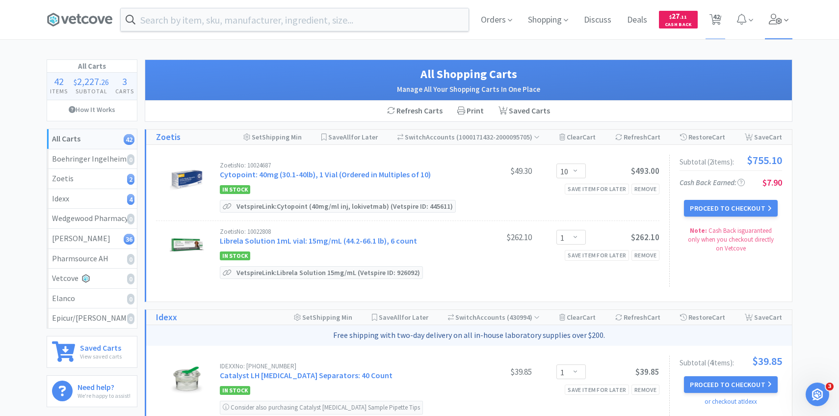
click at [775, 15] on icon at bounding box center [776, 19] width 14 height 11
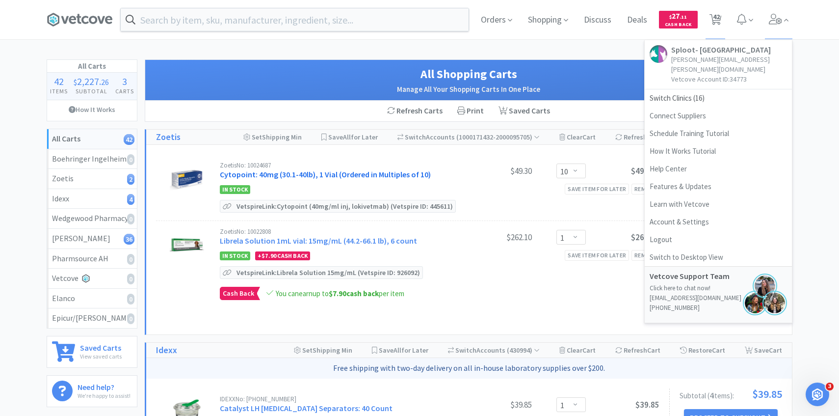
click at [329, 174] on link "Cytopoint: 40mg (30.1-40lb), 1 Vial (Ordered in Multiples of 10)" at bounding box center [325, 174] width 211 height 10
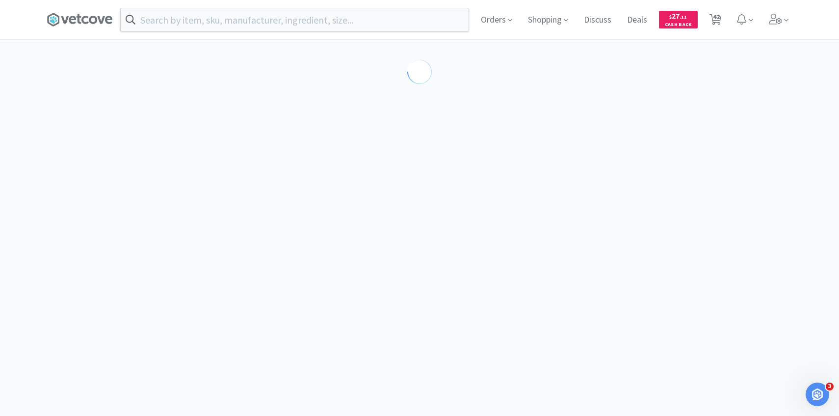
select select "298817"
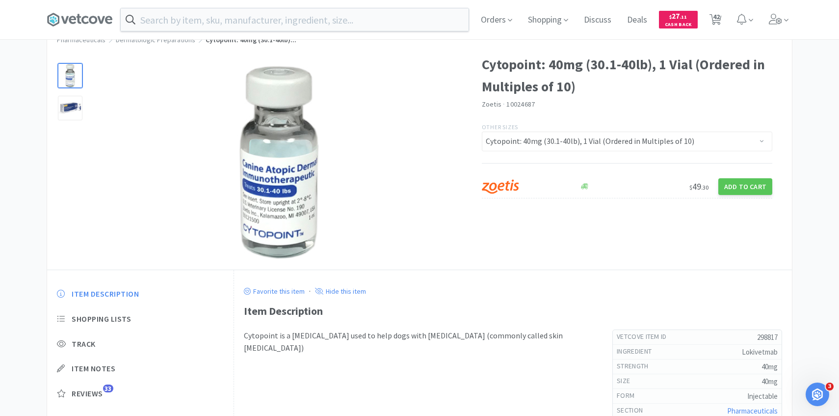
scroll to position [41, 0]
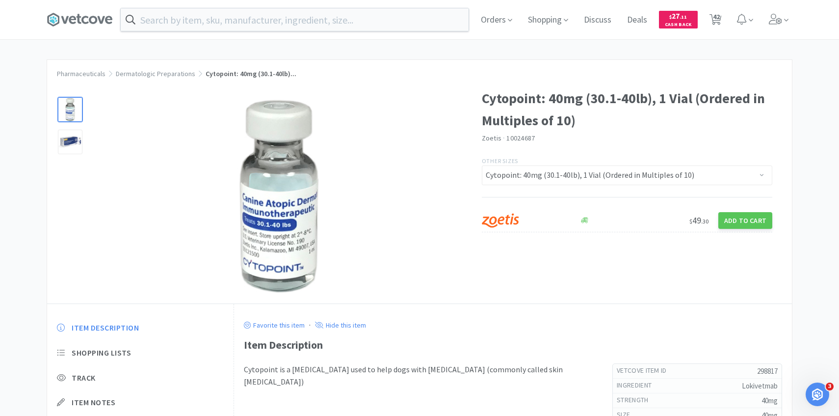
select select "10"
select select "1"
select select "2"
select select "3"
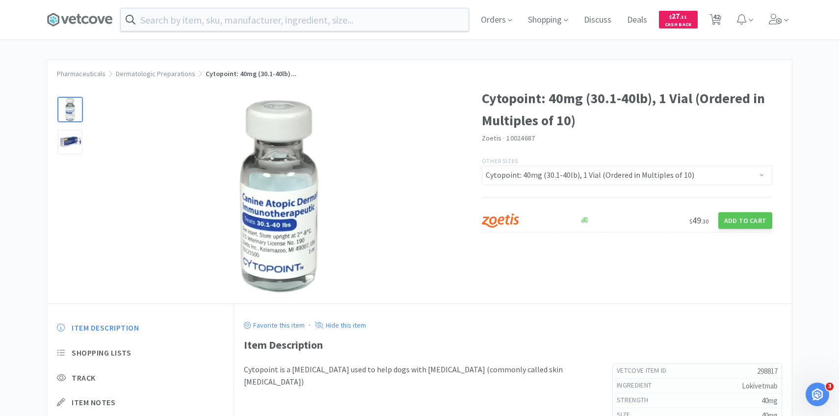
select select "20"
select select "5"
select select "1"
select select "5"
select select "10"
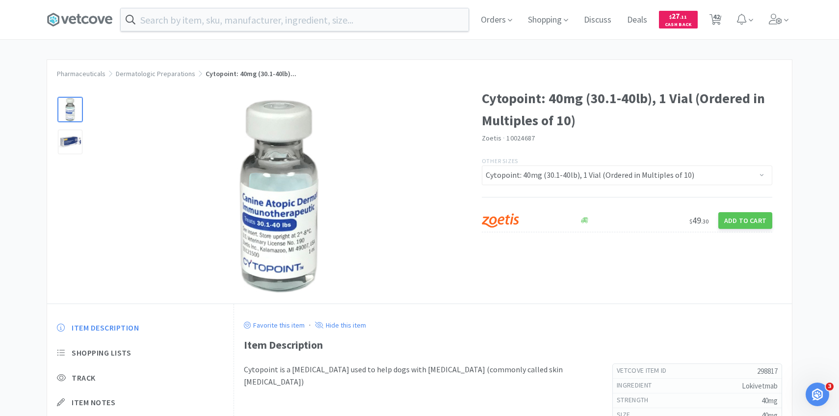
select select "4"
select select "5"
select select "1"
select select "3"
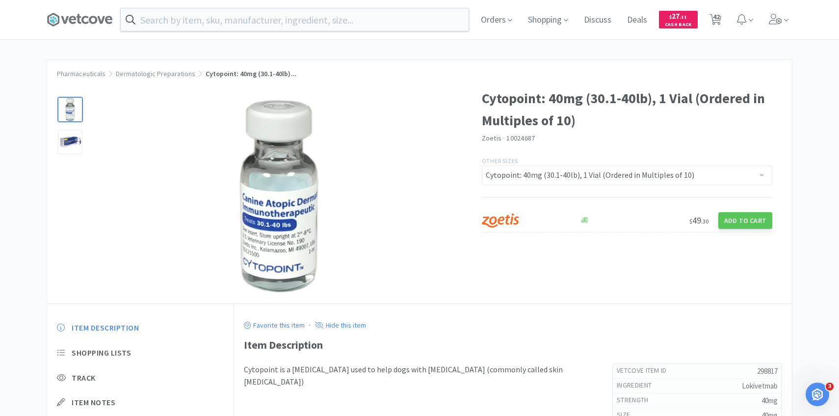
select select "3"
select select "2"
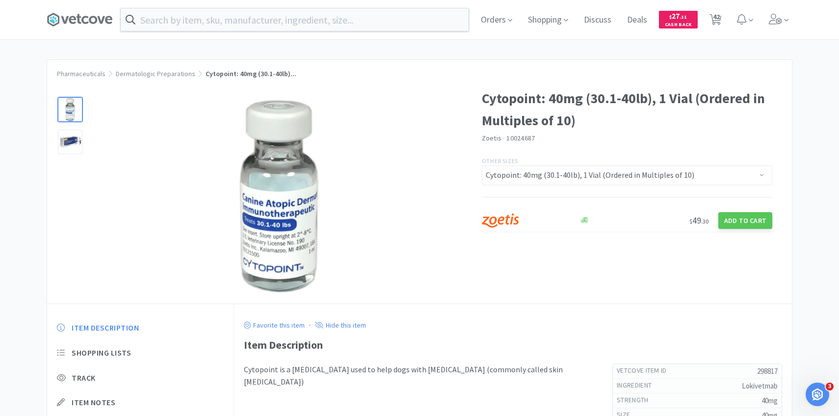
select select "1"
select select "4"
select select "20"
select select "3"
select select "20"
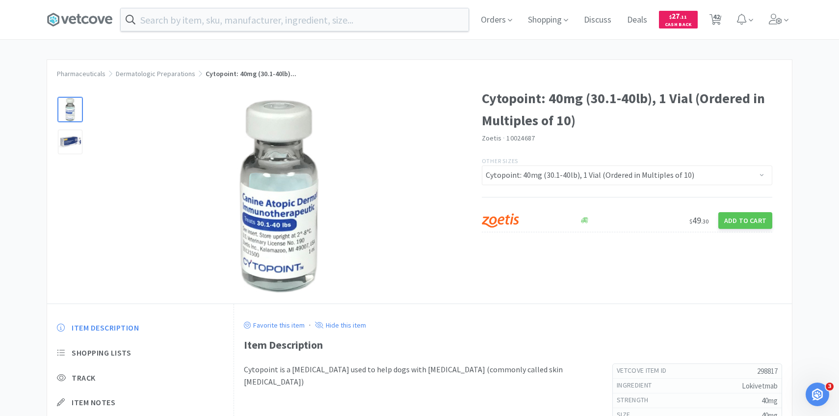
select select "1"
select select "3"
select select "1"
select select "4"
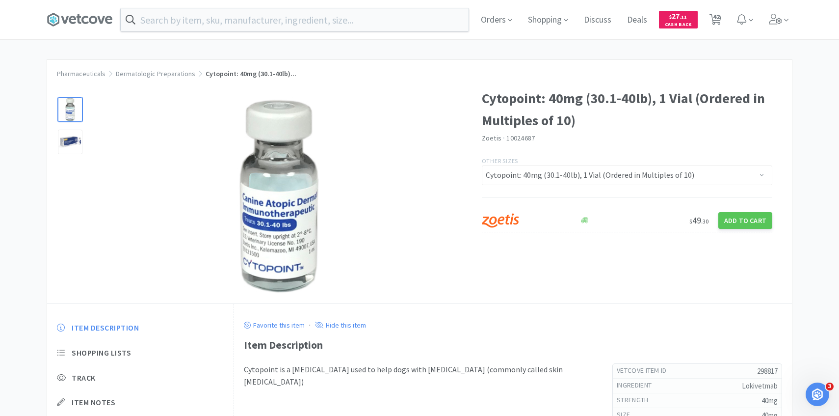
select select "4"
select select "1"
select select "2"
select select "3"
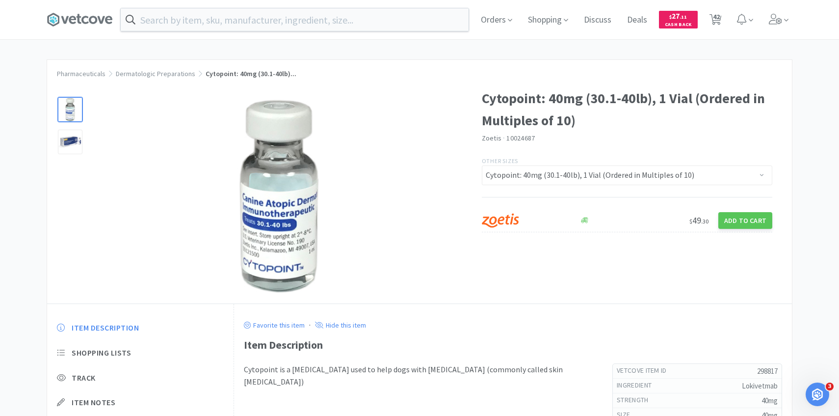
select select "1"
select select "6"
select select "1"
select select "50"
select select "1"
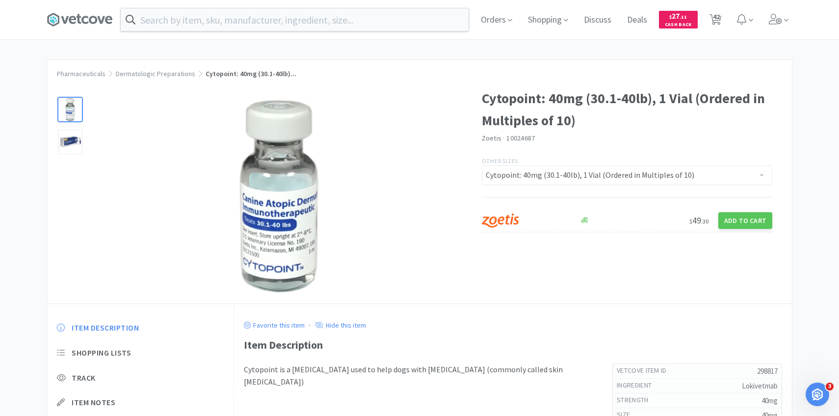
select select "50"
select select "1"
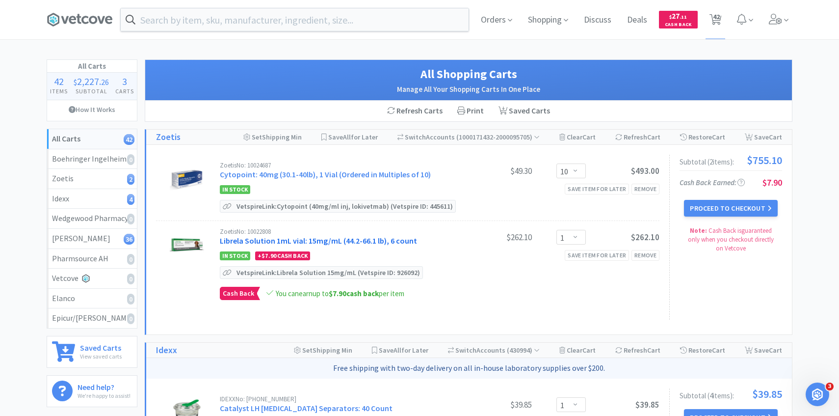
click at [342, 242] on link "Librela Solution 1mL vial: 15mg/mL (44.2-66.1 lb), 6 count" at bounding box center [318, 241] width 197 height 10
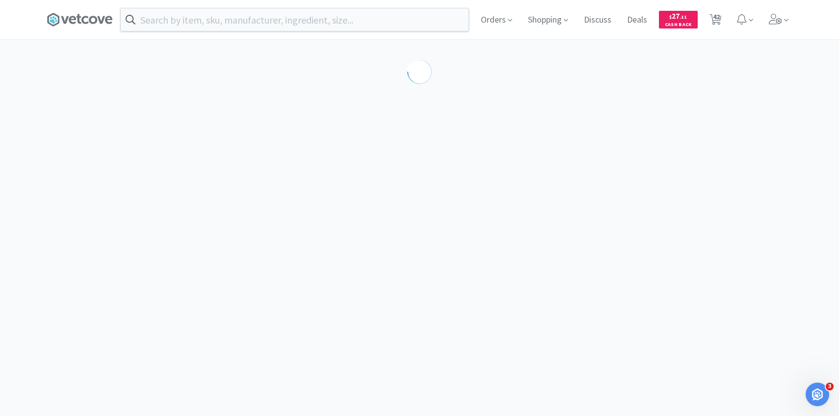
select select "605230"
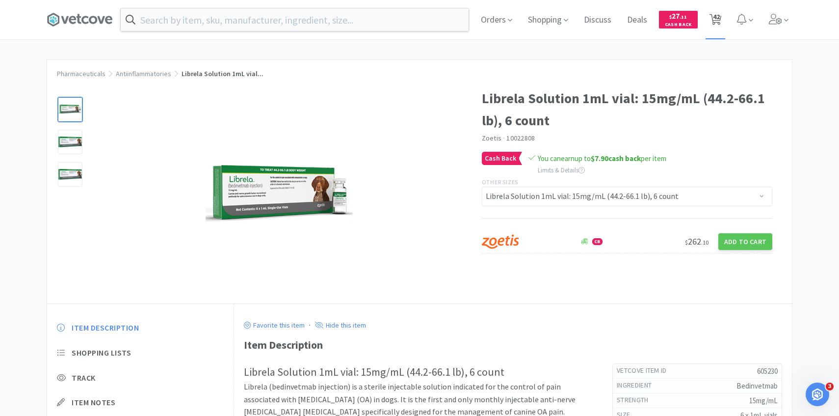
click at [718, 15] on span "42" at bounding box center [716, 16] width 7 height 39
select select "10"
select select "1"
select select "2"
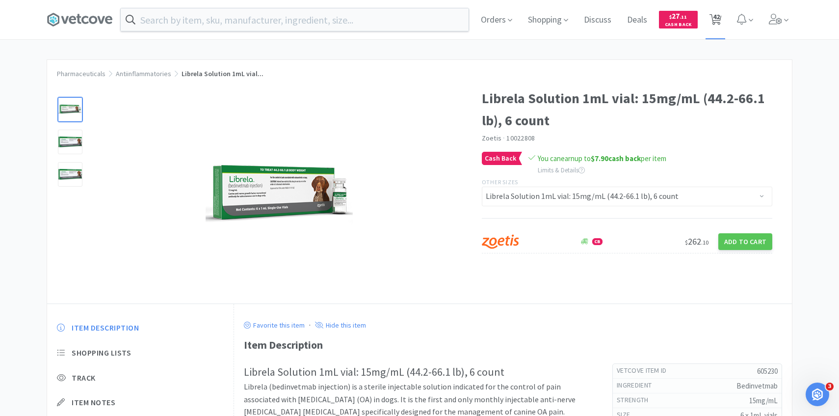
select select "3"
select select "20"
select select "5"
select select "1"
select select "5"
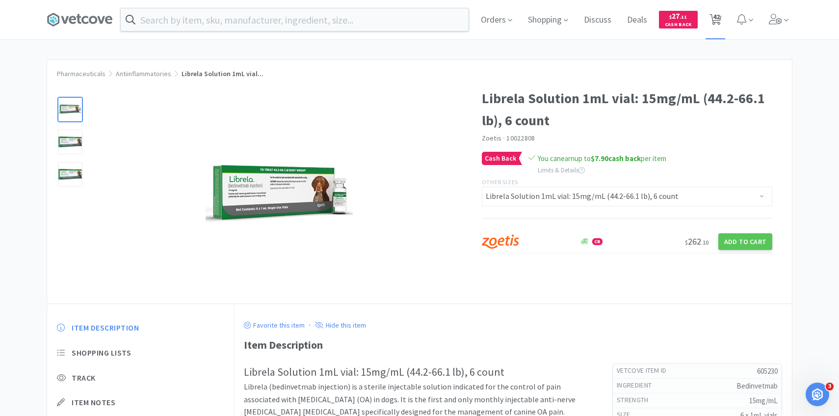
select select "10"
select select "4"
select select "5"
select select "1"
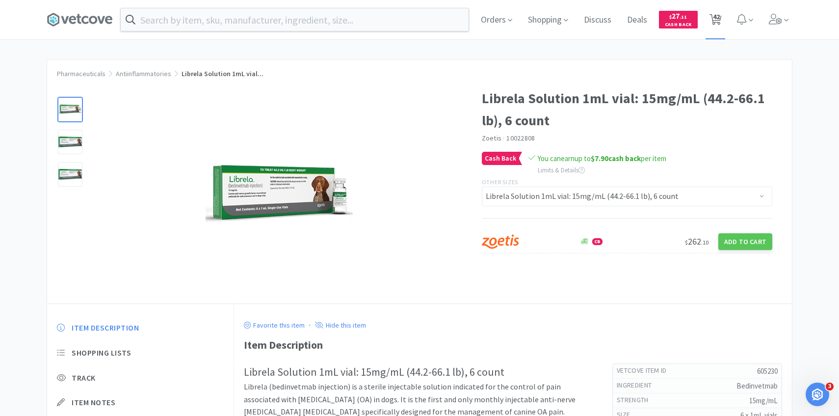
select select "3"
select select "2"
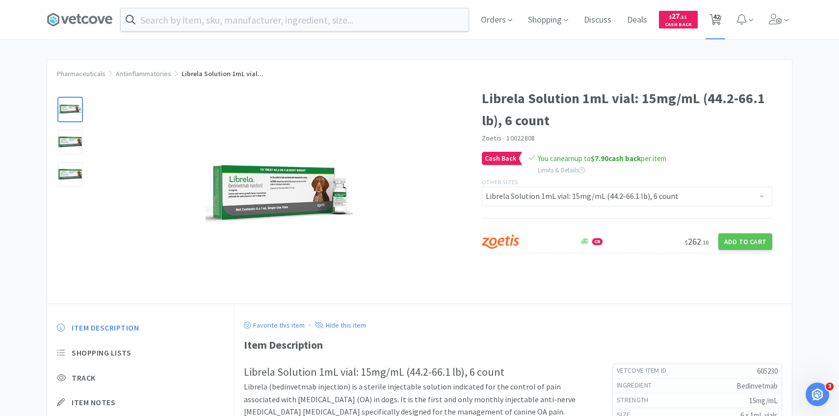
select select "2"
select select "1"
select select "4"
select select "20"
select select "3"
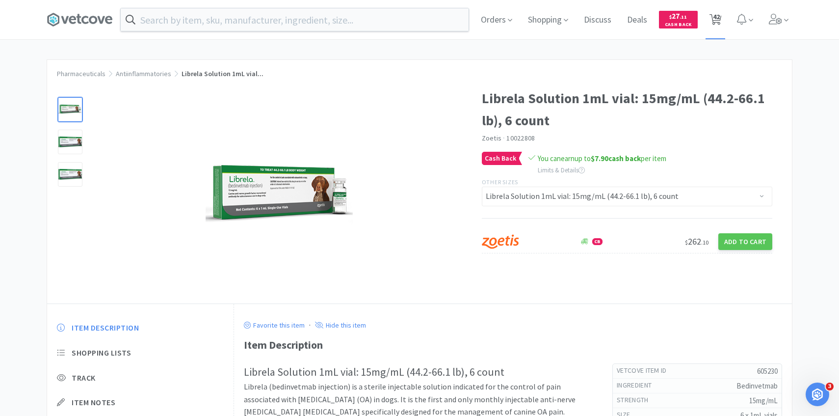
select select "20"
select select "1"
select select "3"
select select "1"
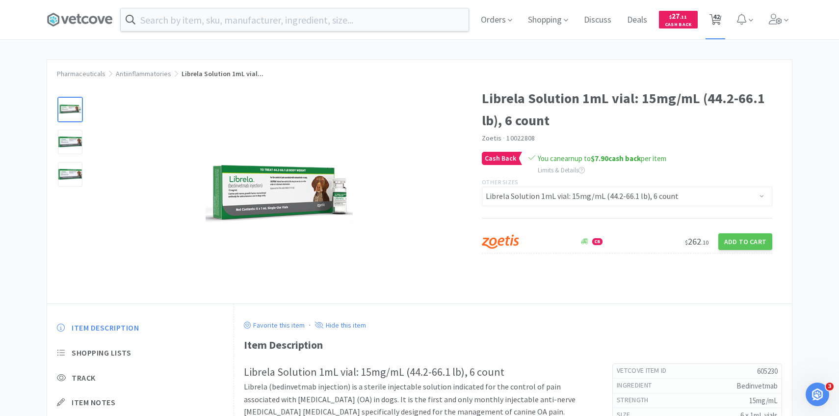
select select "4"
select select "1"
select select "2"
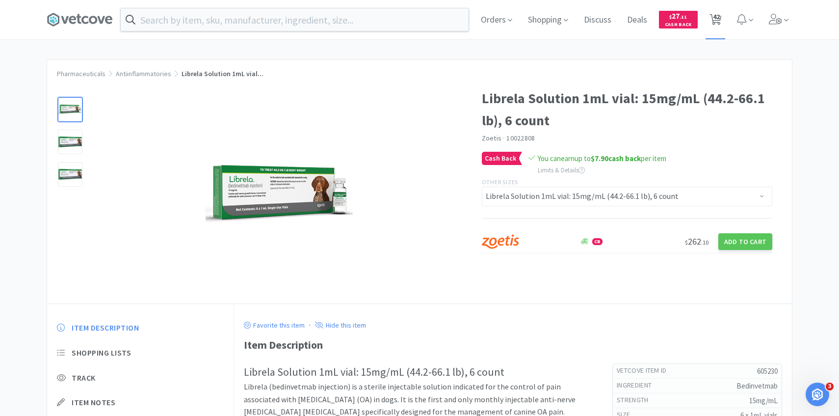
select select "3"
select select "1"
select select "6"
select select "1"
select select "50"
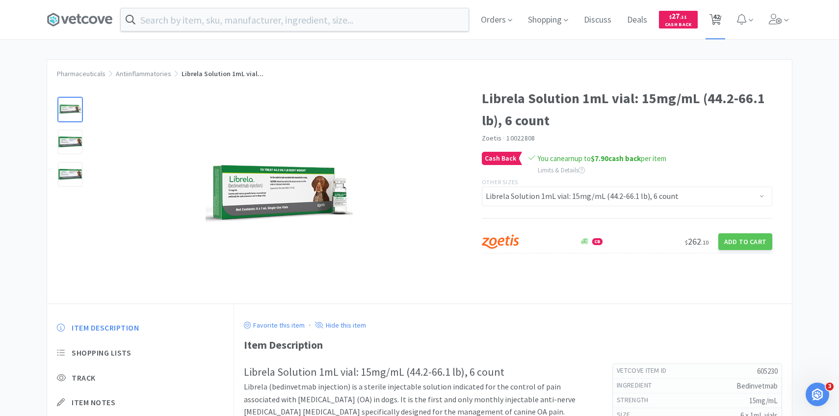
select select "1"
select select "50"
select select "1"
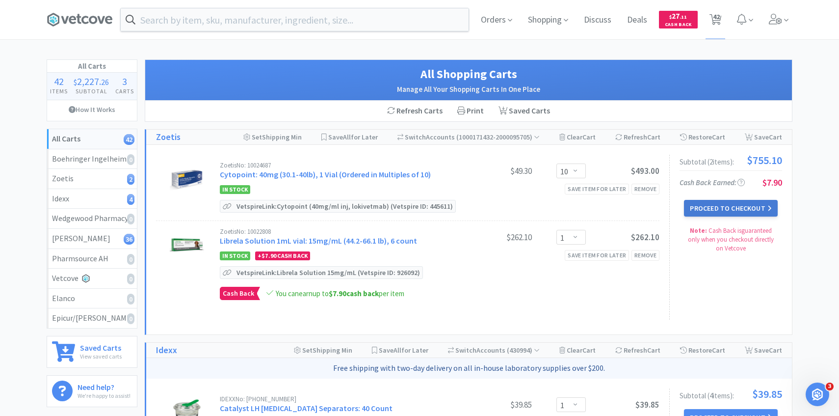
click at [708, 201] on button "Proceed to Checkout" at bounding box center [730, 208] width 93 height 17
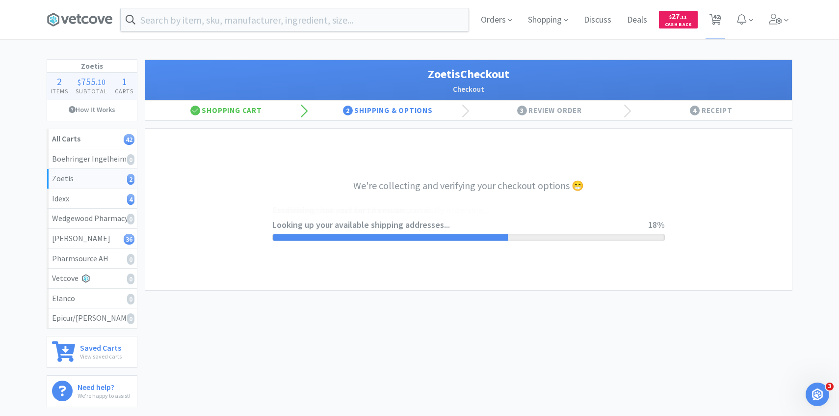
select select "invoice"
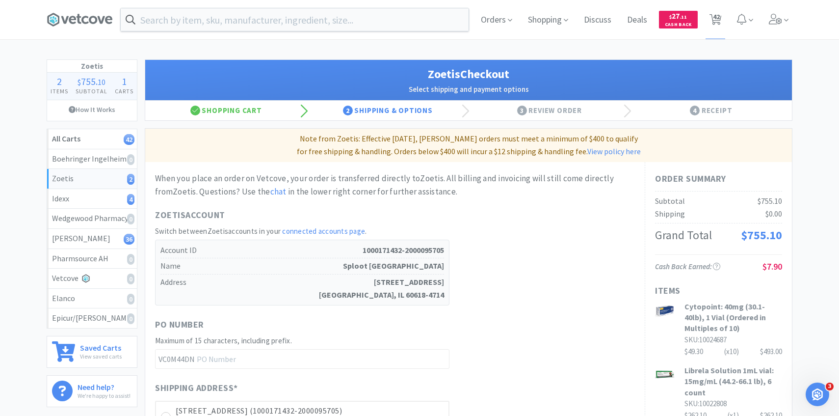
scroll to position [277, 0]
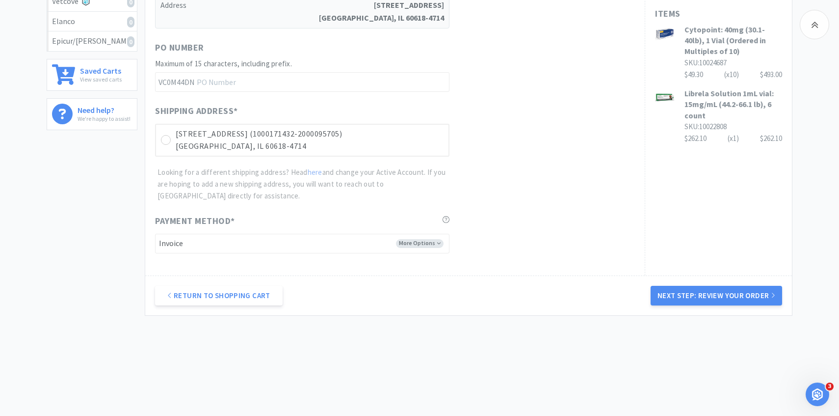
click at [410, 119] on div "Shipping Address *" at bounding box center [302, 112] width 294 height 17
click at [428, 140] on p "[GEOGRAPHIC_DATA], IL 60618-4714" at bounding box center [310, 146] width 268 height 13
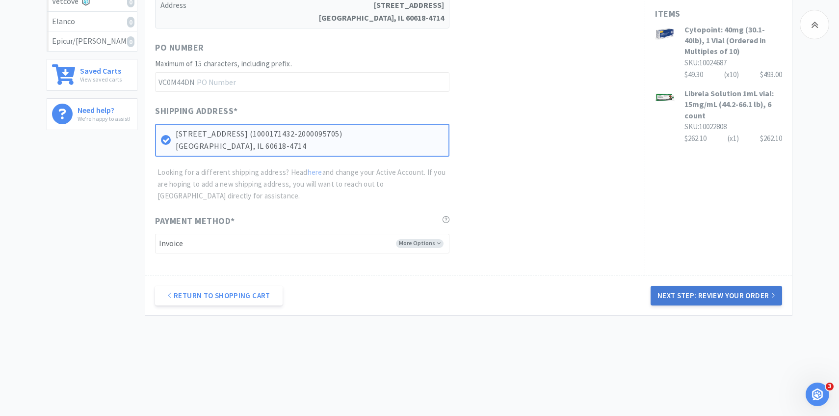
click at [711, 293] on button "Next Step: Review Your Order" at bounding box center [717, 296] width 132 height 20
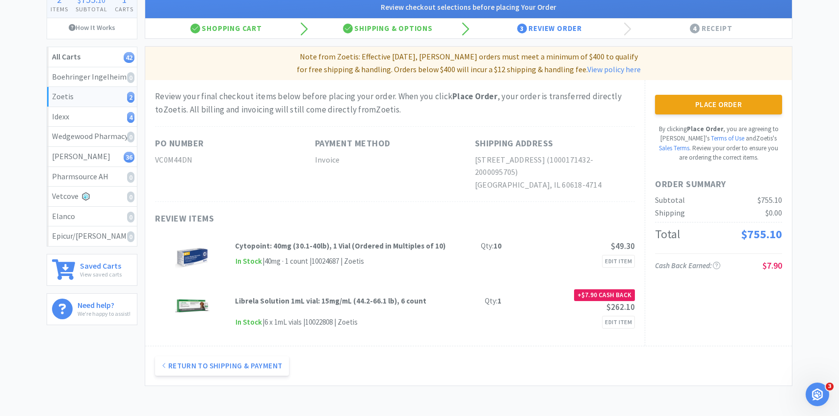
scroll to position [0, 0]
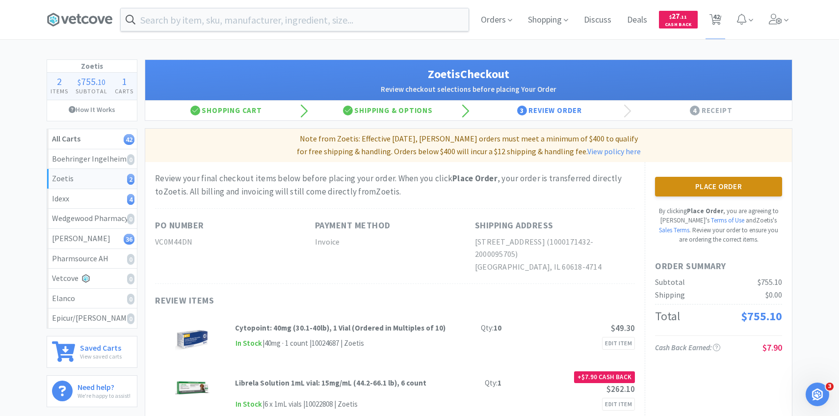
click at [691, 185] on button "Place Order" at bounding box center [718, 187] width 127 height 20
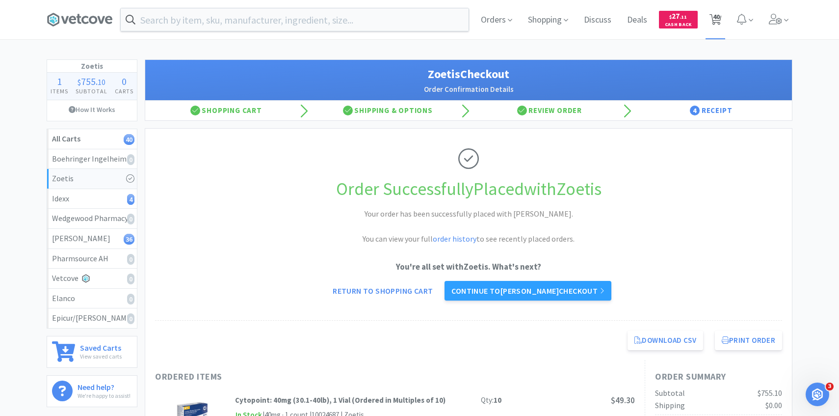
click at [714, 23] on span "40" at bounding box center [716, 16] width 7 height 39
select select "1"
select select "2"
select select "3"
select select "20"
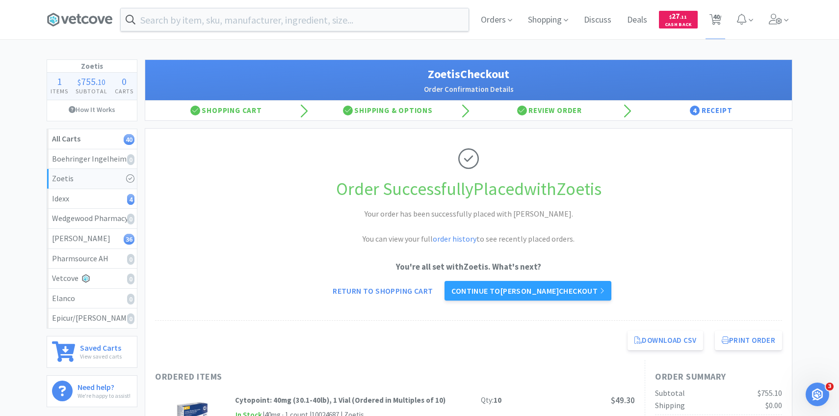
select select "5"
select select "1"
select select "5"
select select "10"
select select "4"
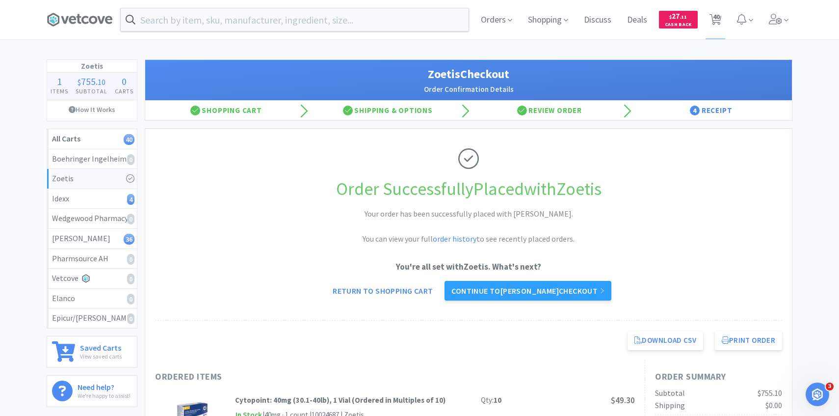
select select "5"
select select "1"
select select "3"
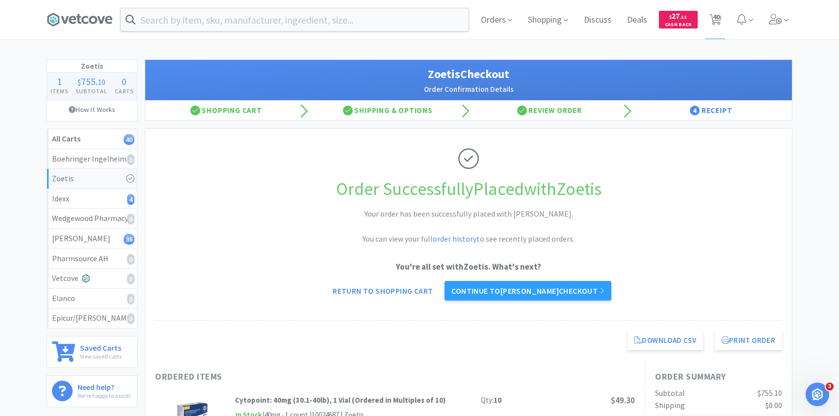
select select "3"
select select "2"
select select "1"
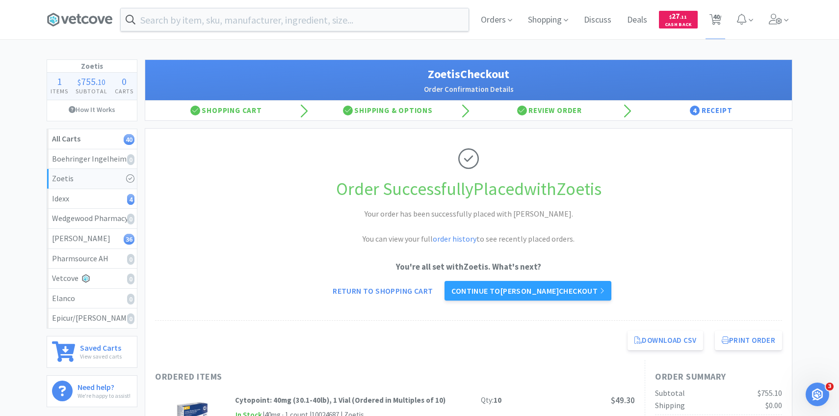
select select "4"
select select "20"
select select "3"
select select "20"
select select "1"
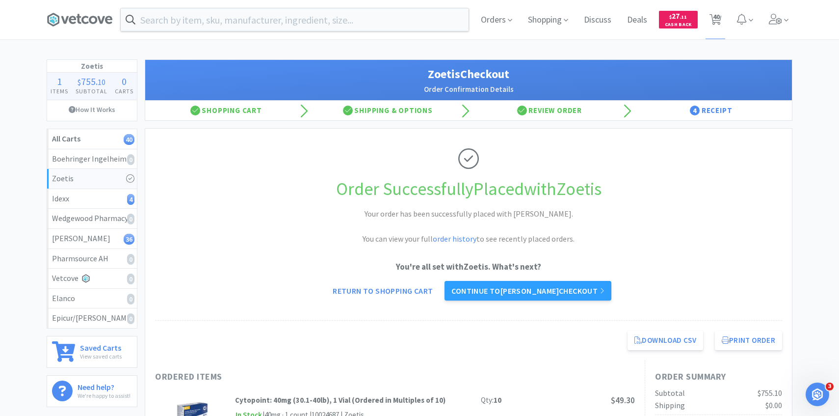
select select "1"
select select "3"
select select "1"
select select "4"
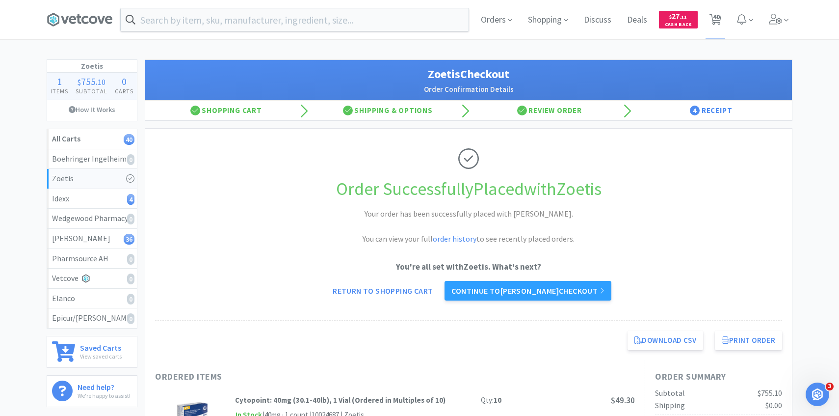
select select "1"
select select "2"
select select "3"
select select "1"
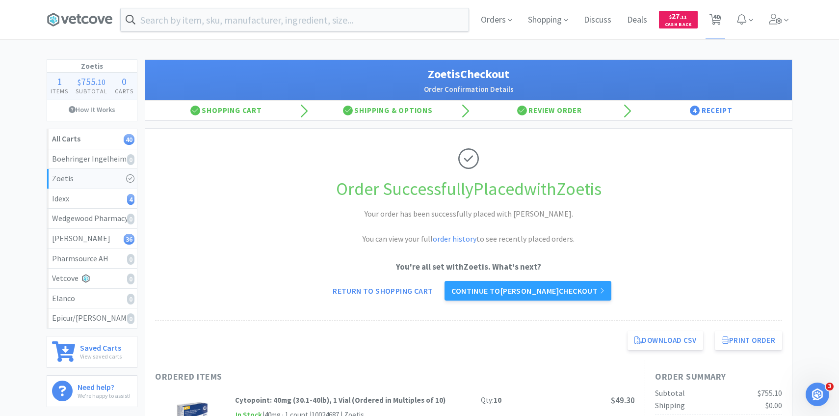
select select "6"
select select "1"
select select "50"
select select "1"
select select "50"
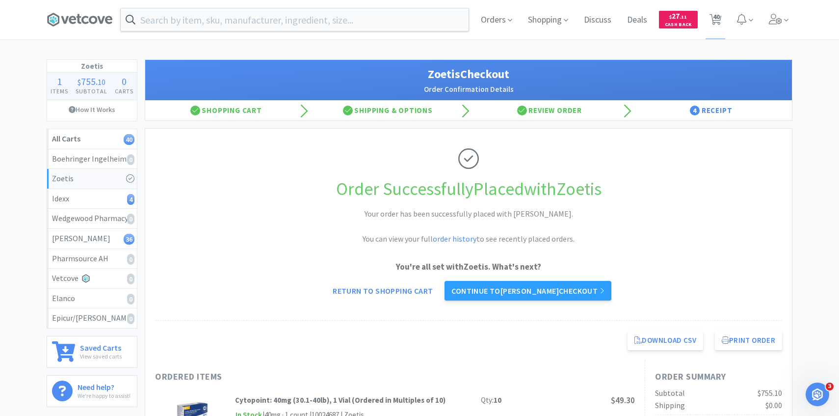
select select "1"
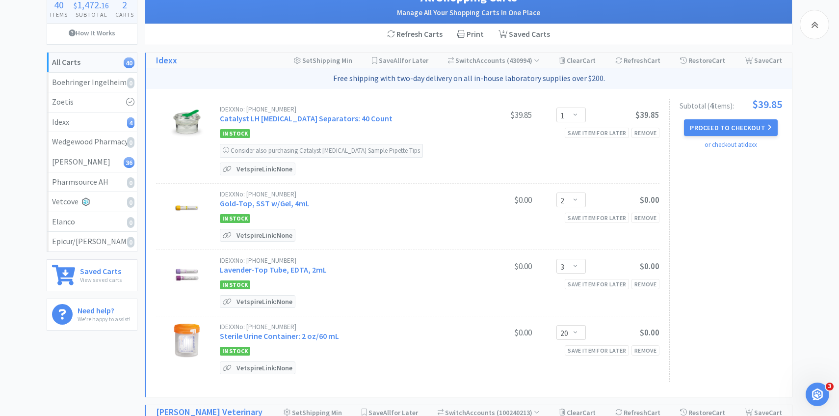
scroll to position [23, 0]
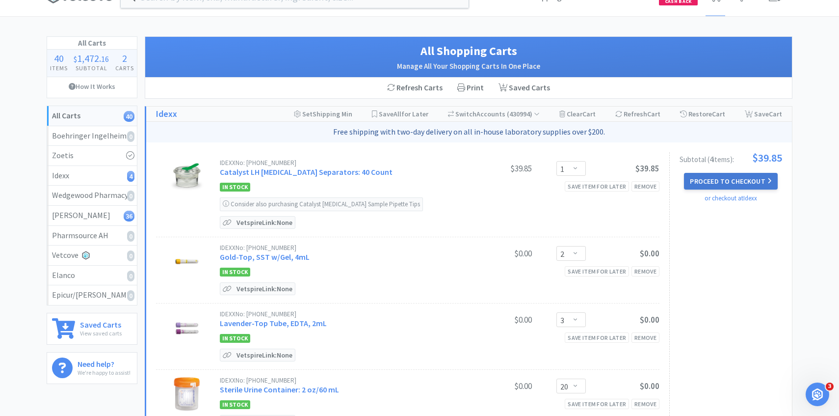
click at [722, 184] on button "Proceed to Checkout" at bounding box center [730, 181] width 93 height 17
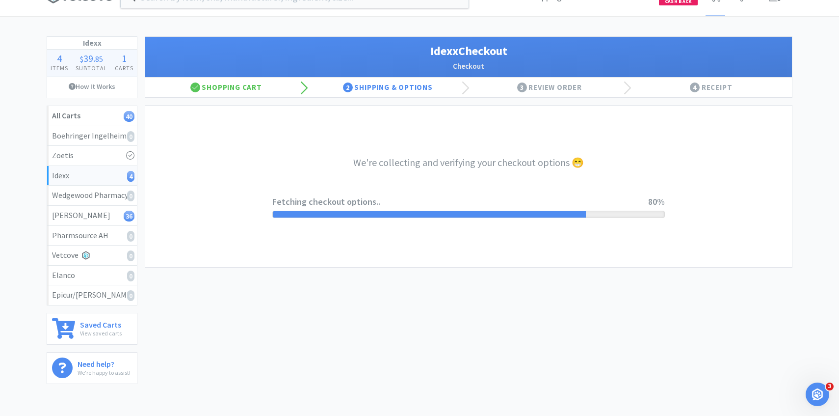
select select "904"
select select "003"
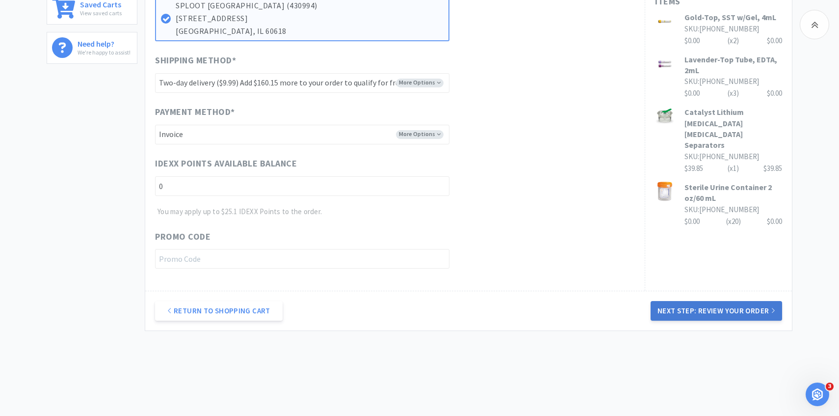
click at [712, 308] on button "Next Step: Review Your Order" at bounding box center [717, 311] width 132 height 20
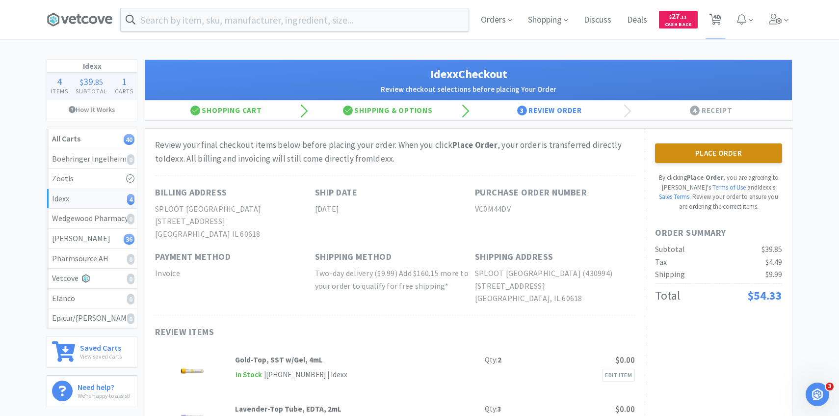
click at [688, 158] on button "Place Order" at bounding box center [718, 153] width 127 height 20
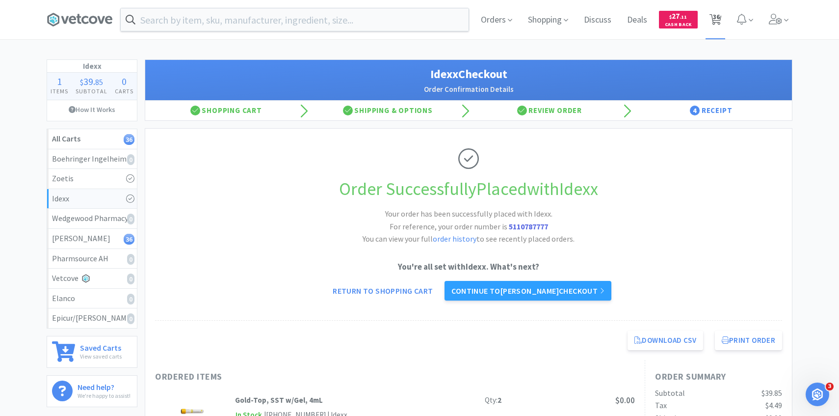
click at [712, 26] on span "36" at bounding box center [716, 20] width 12 height 14
select select "5"
select select "1"
select select "5"
select select "10"
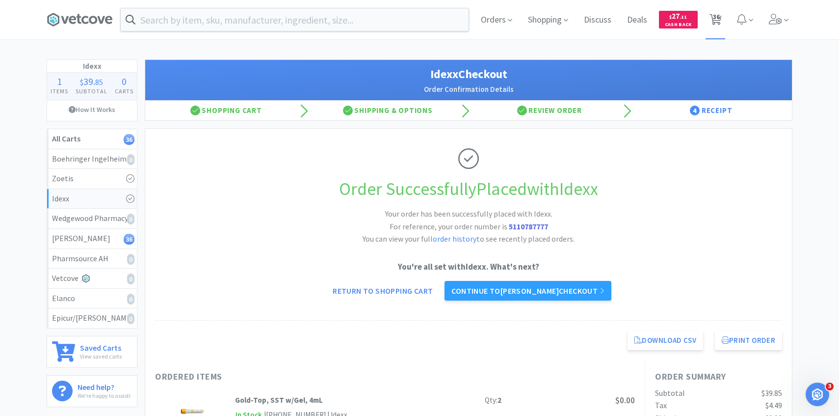
select select "4"
select select "5"
select select "1"
select select "3"
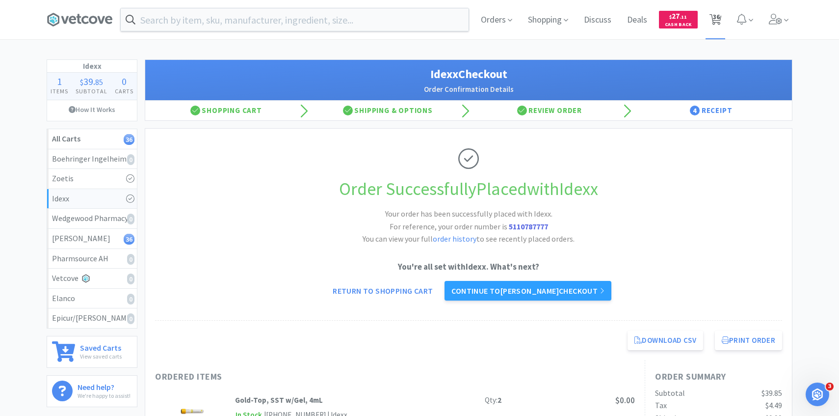
select select "3"
select select "2"
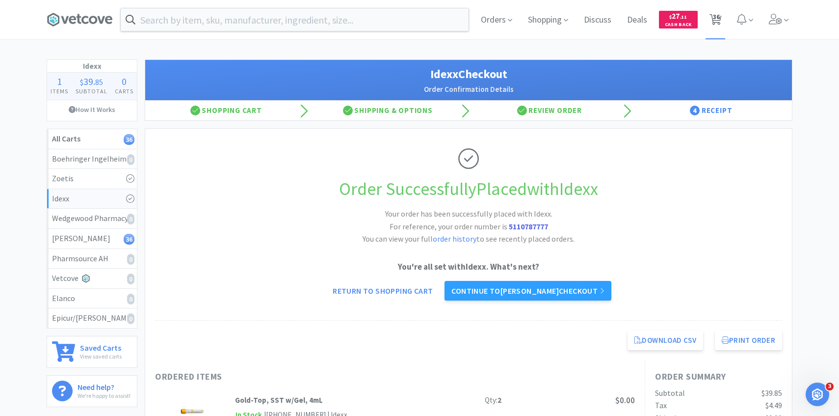
select select "1"
select select "4"
select select "20"
select select "3"
select select "20"
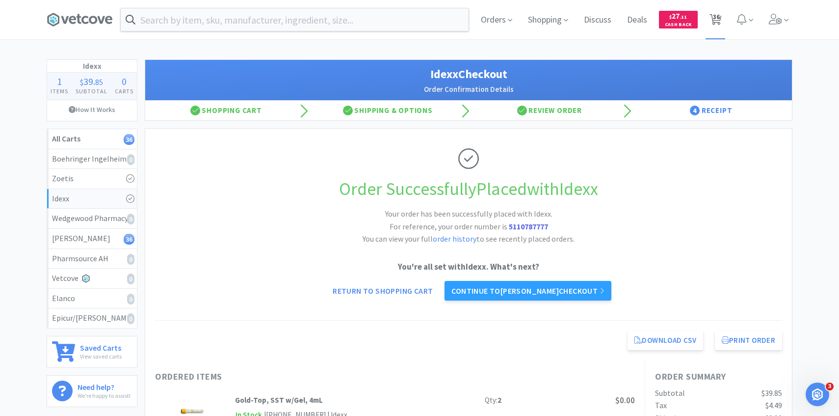
select select "1"
select select "3"
select select "1"
select select "4"
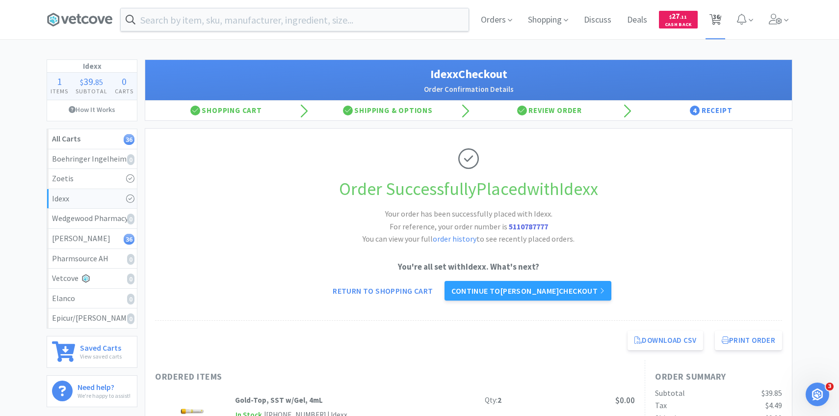
select select "4"
select select "1"
select select "2"
select select "3"
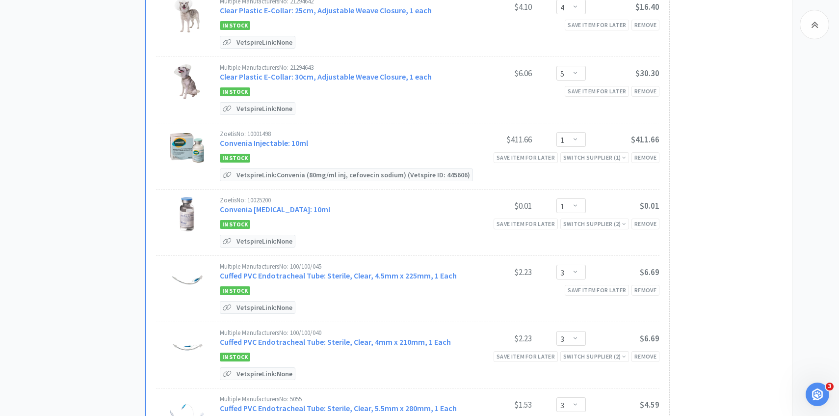
scroll to position [453, 0]
click at [281, 201] on div "Zoetis No: 10025200 Convenia [MEDICAL_DATA]: 10ml" at bounding box center [339, 205] width 238 height 18
click at [281, 204] on link "Convenia [MEDICAL_DATA]: 10ml" at bounding box center [275, 209] width 110 height 10
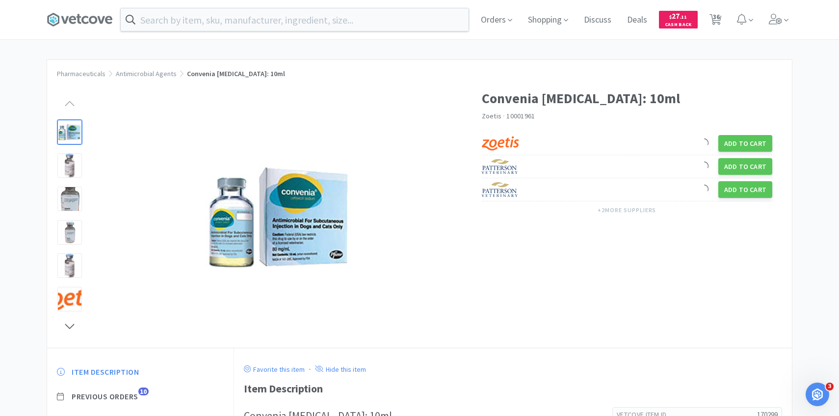
scroll to position [132, 0]
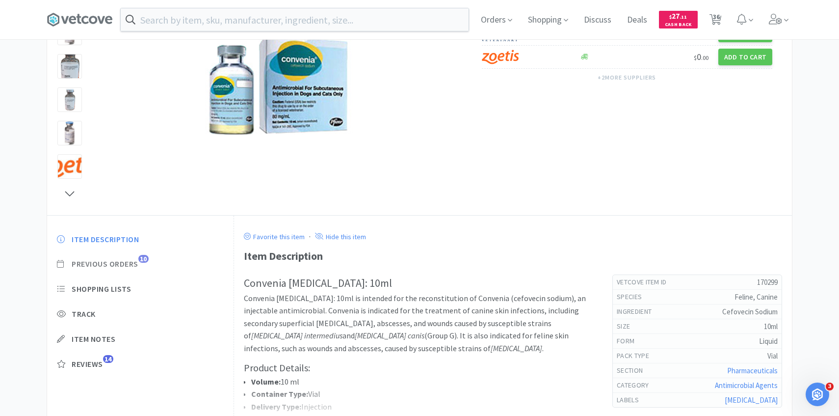
click at [122, 265] on span "Previous Orders" at bounding box center [105, 264] width 67 height 10
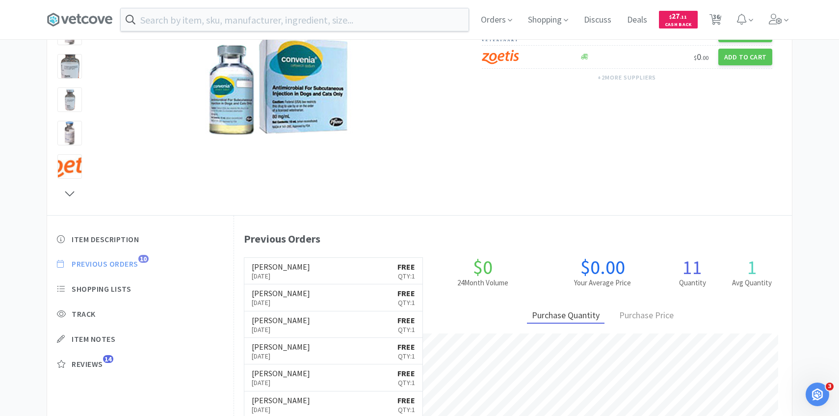
scroll to position [269, 558]
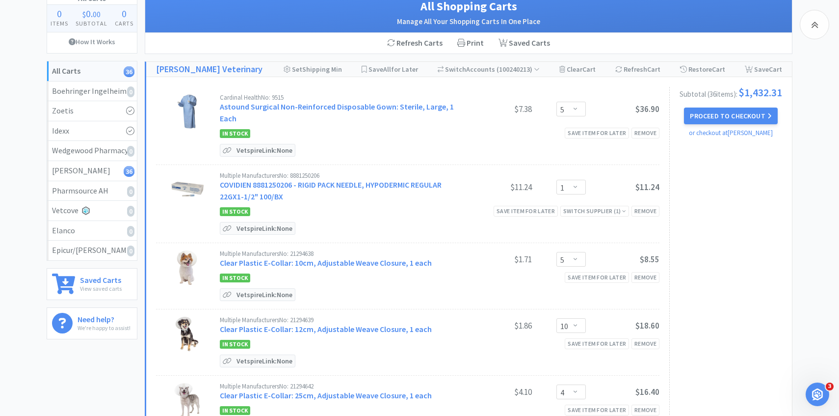
scroll to position [453, 0]
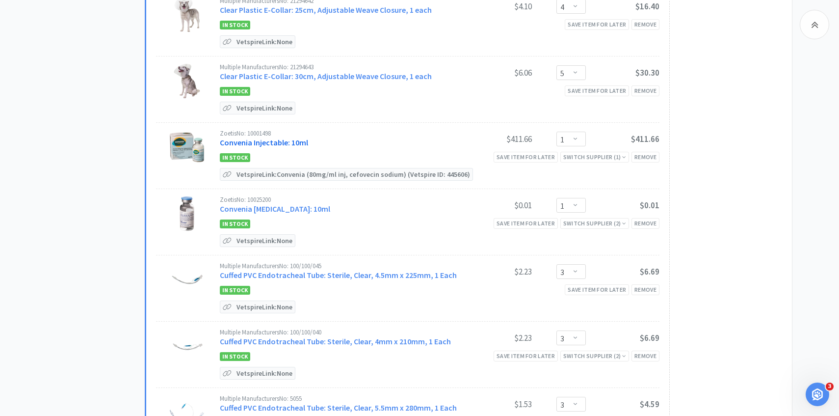
click at [297, 138] on link "Convenia Injectable: 10ml" at bounding box center [264, 142] width 88 height 10
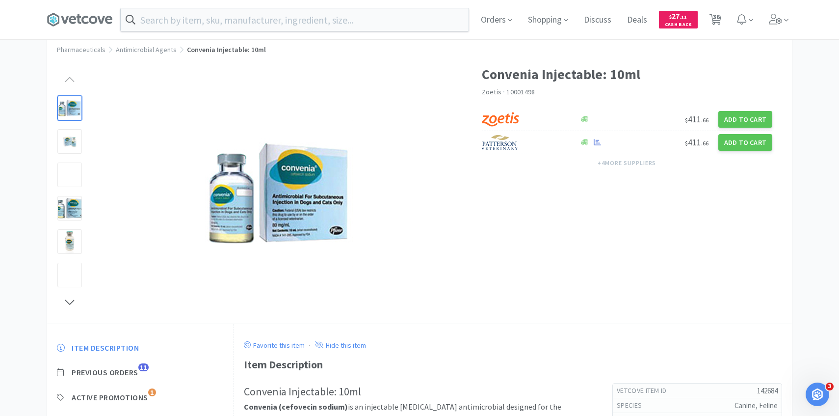
scroll to position [43, 0]
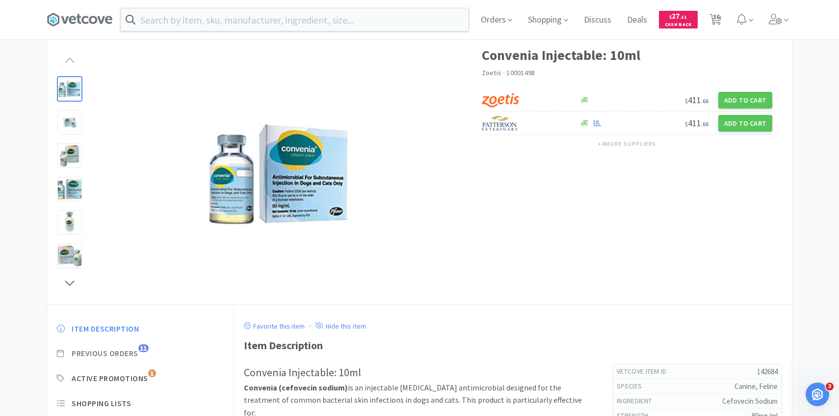
click at [133, 356] on span "Previous Orders" at bounding box center [105, 353] width 67 height 10
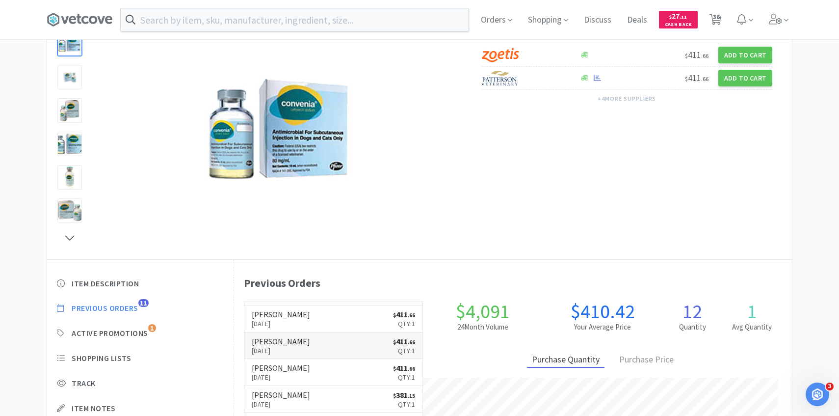
scroll to position [0, 0]
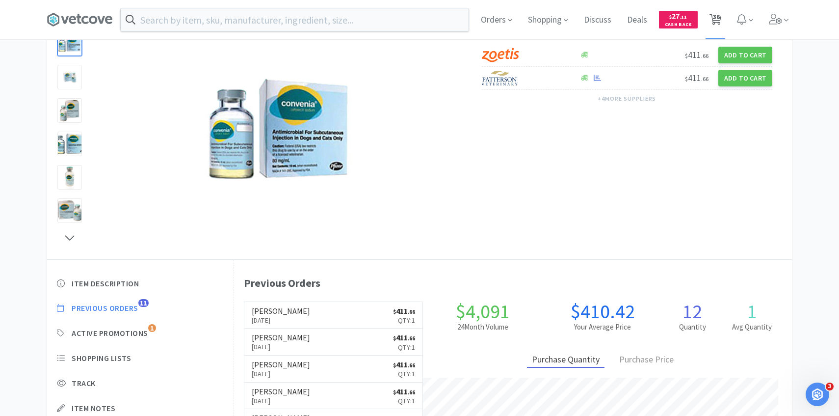
click at [722, 22] on span "36" at bounding box center [716, 19] width 20 height 39
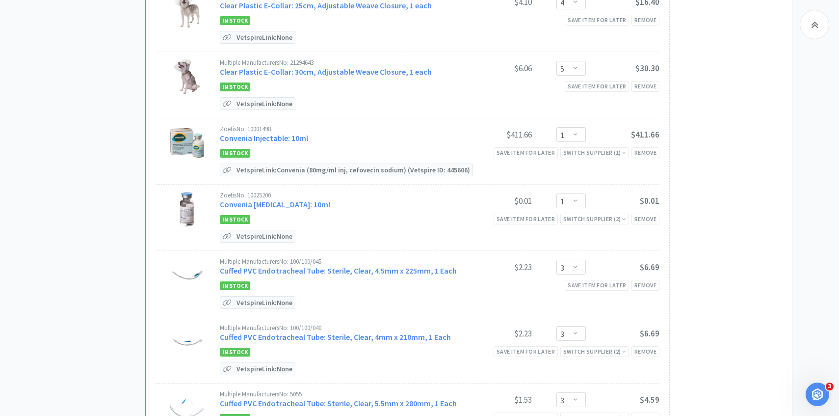
scroll to position [459, 0]
click at [538, 147] on div "Save item for later" at bounding box center [526, 151] width 64 height 10
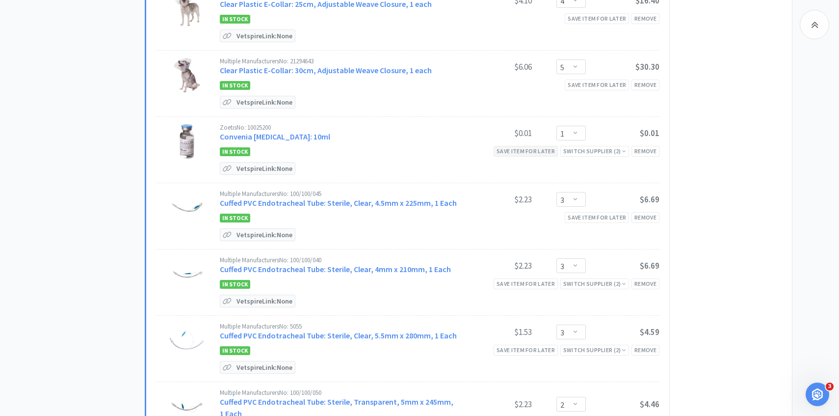
click at [537, 148] on div "Save item for later" at bounding box center [526, 151] width 64 height 10
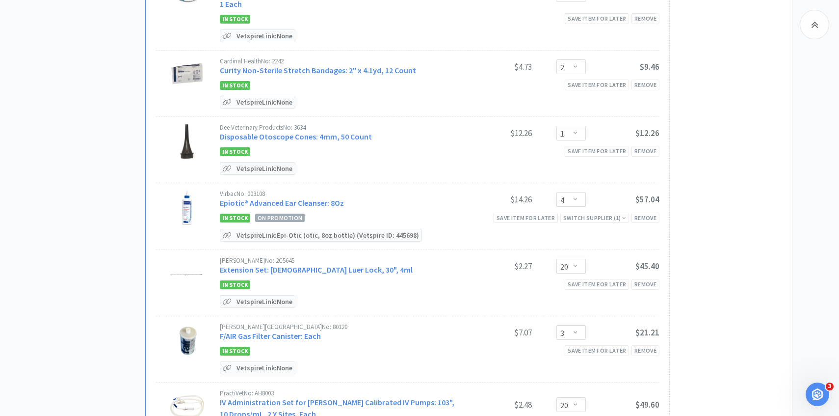
scroll to position [954, 0]
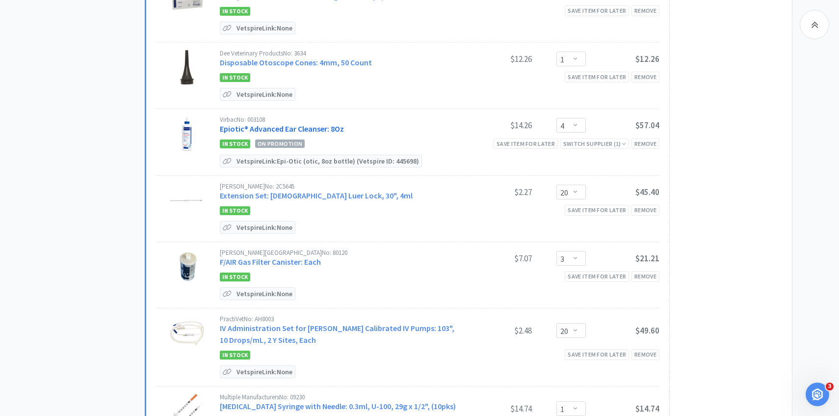
click at [238, 124] on link "Epiotic® Advanced Ear Cleanser: 8Oz" at bounding box center [282, 129] width 124 height 10
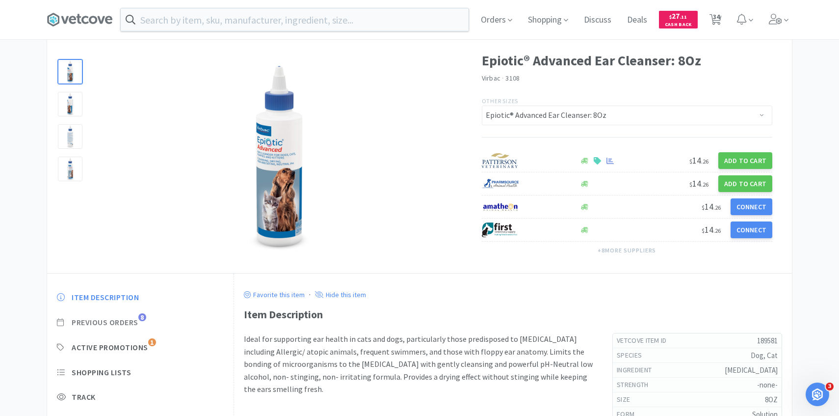
click at [136, 321] on span "Previous Orders" at bounding box center [105, 322] width 67 height 10
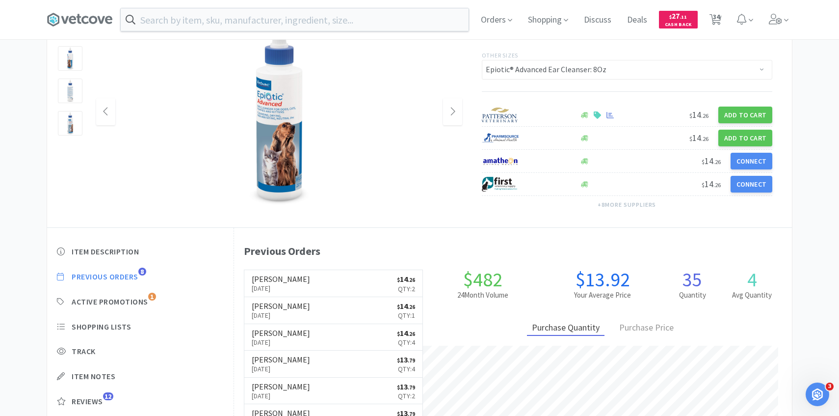
scroll to position [85, 0]
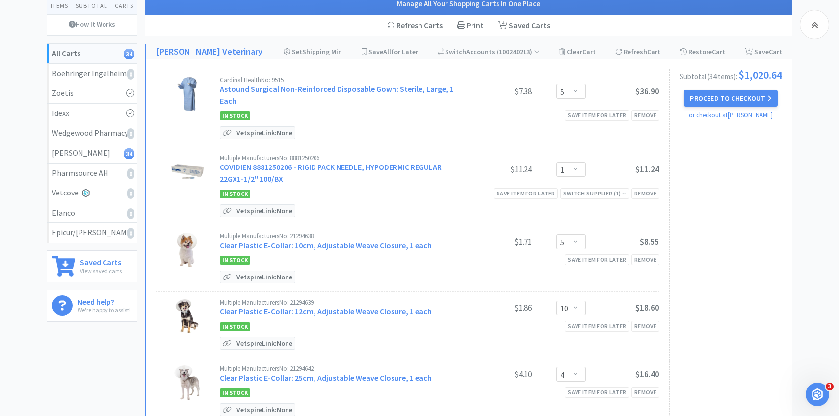
scroll to position [954, 0]
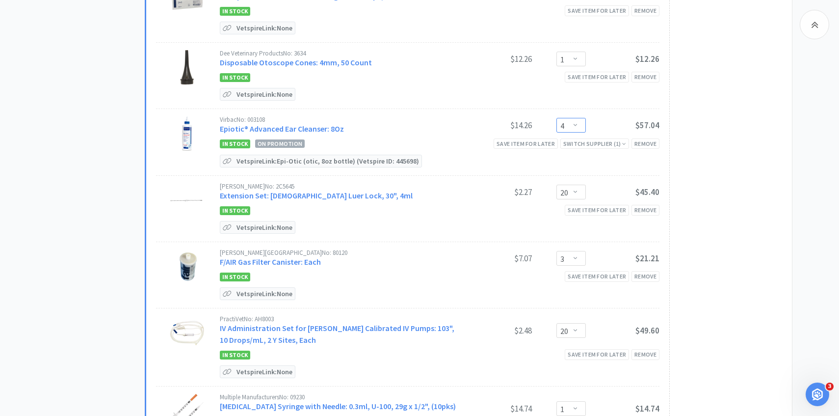
click at [572, 118] on select "Enter Quantity 1 2 3 4 5 6 7 8 9 10 11 12 13 14 15 16 17 18 19 20 Enter Quantity" at bounding box center [570, 125] width 29 height 15
click at [556, 118] on select "Enter Quantity 1 2 3 4 5 6 7 8 9 10 11 12 13 14 15 16 17 18 19 20 Enter Quantity" at bounding box center [570, 125] width 29 height 15
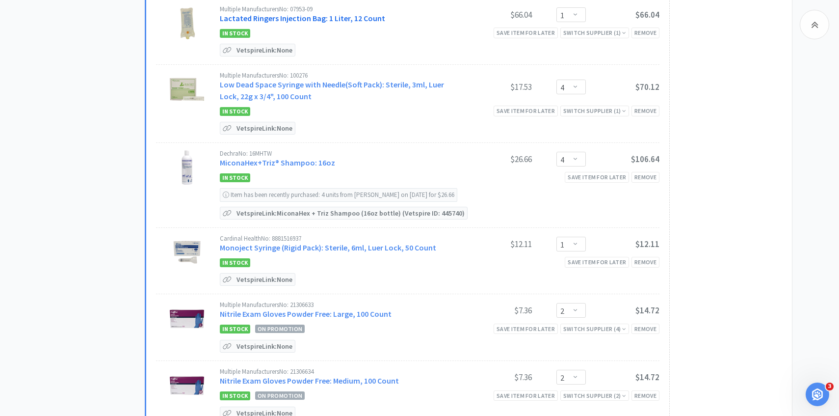
scroll to position [1556, 0]
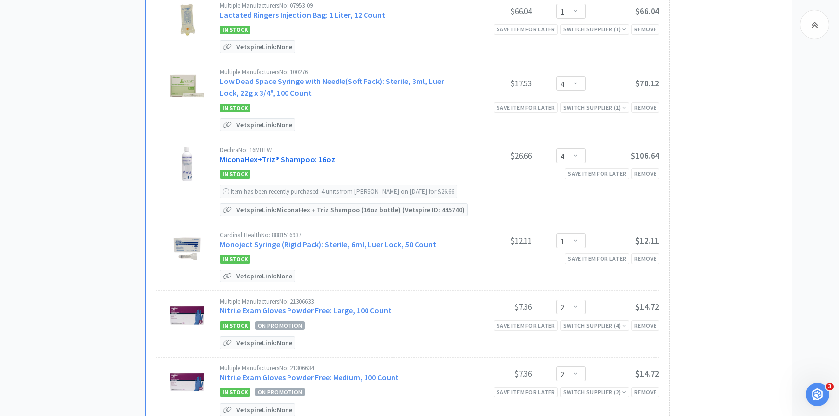
click at [296, 155] on link "MiconaHex+Triz® Shampoo: 16oz" at bounding box center [277, 159] width 115 height 10
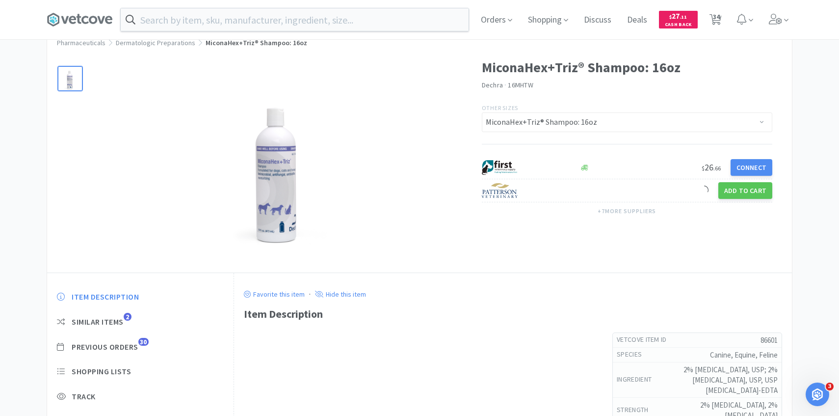
scroll to position [69, 0]
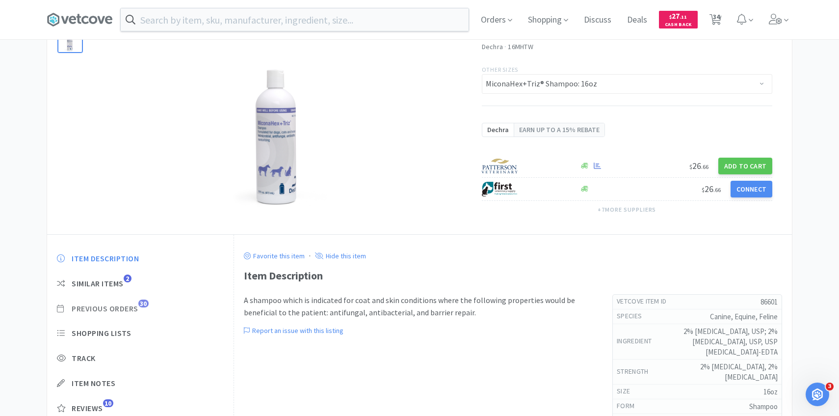
click at [136, 304] on span "Previous Orders" at bounding box center [105, 308] width 67 height 10
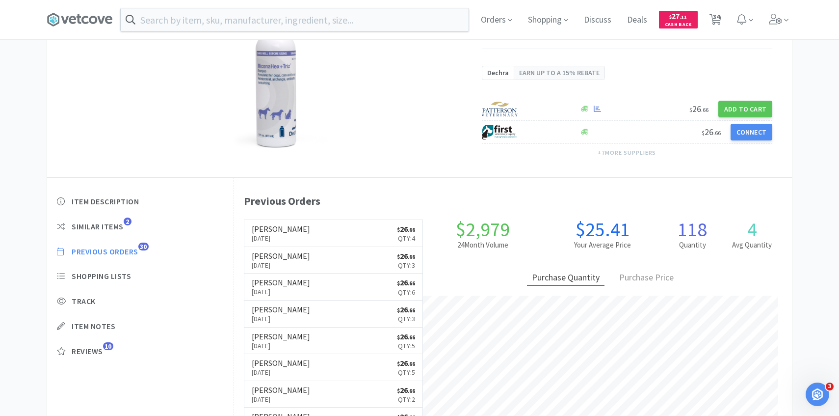
scroll to position [127, 0]
click at [302, 236] on link "[PERSON_NAME] [DATE] $ 26 . 66 Qty: 4" at bounding box center [333, 232] width 179 height 27
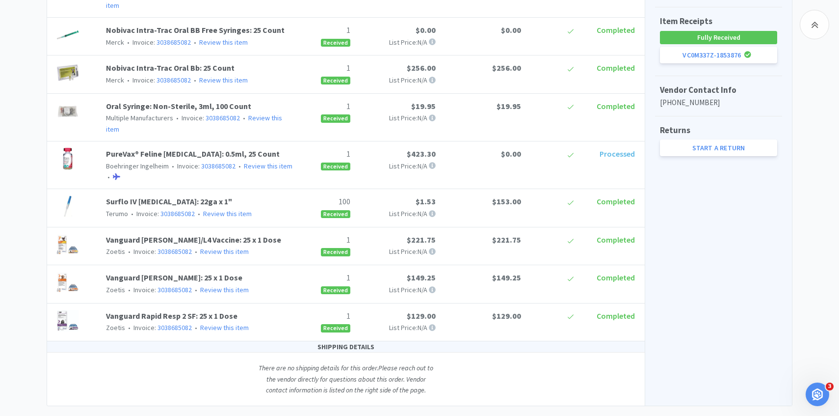
scroll to position [127, 0]
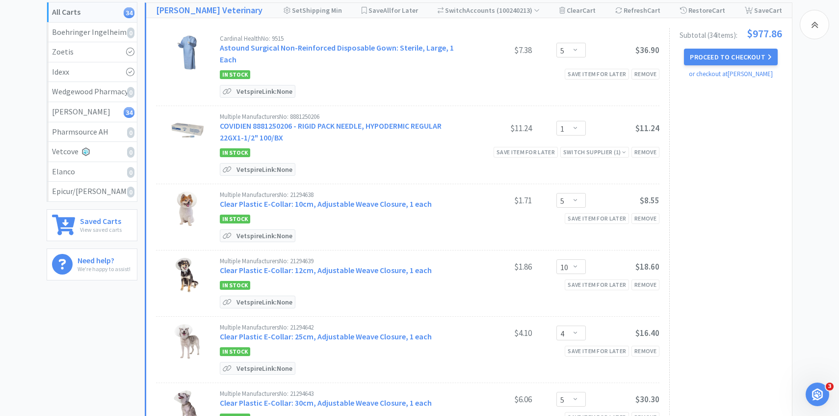
scroll to position [1556, 0]
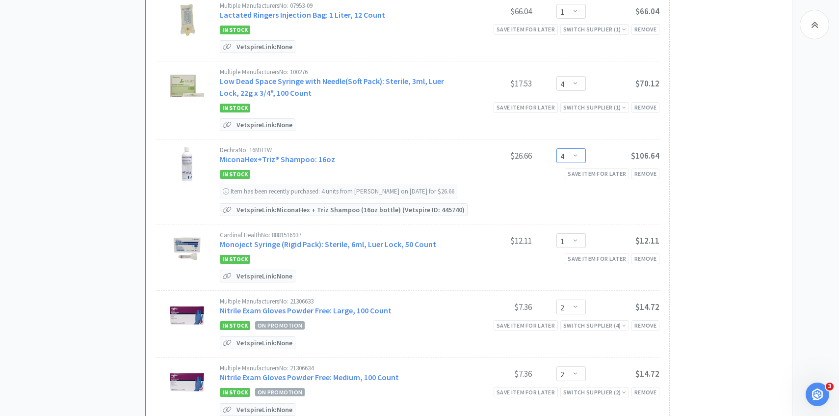
click at [581, 148] on select "Enter Quantity 1 2 3 4 5 6 7 8 9 10 11 12 13 14 15 16 17 18 19 20 Enter Quantity" at bounding box center [570, 155] width 29 height 15
click at [556, 148] on select "Enter Quantity 1 2 3 4 5 6 7 8 9 10 11 12 13 14 15 16 17 18 19 20 Enter Quantity" at bounding box center [570, 155] width 29 height 15
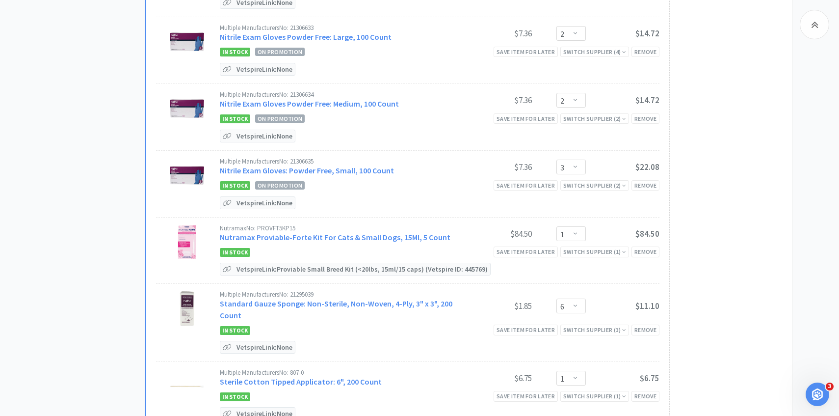
scroll to position [1835, 0]
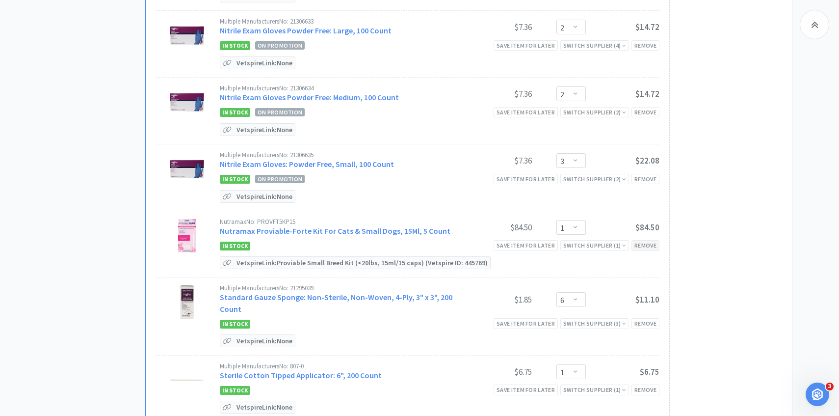
click at [649, 240] on div "Remove" at bounding box center [646, 245] width 28 height 10
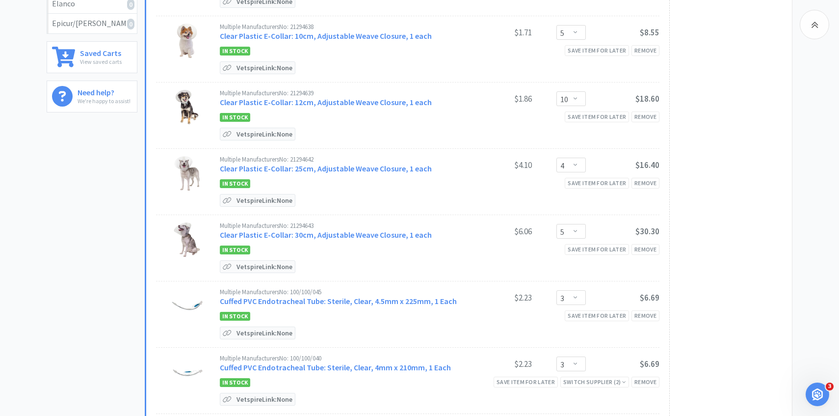
scroll to position [0, 0]
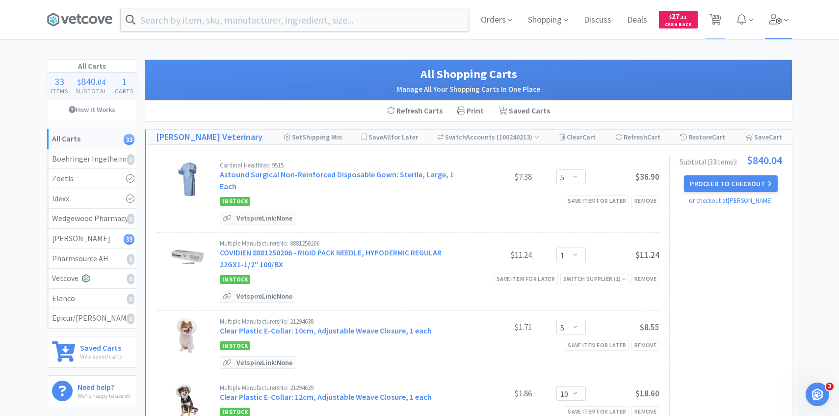
click at [771, 29] on span at bounding box center [779, 19] width 28 height 39
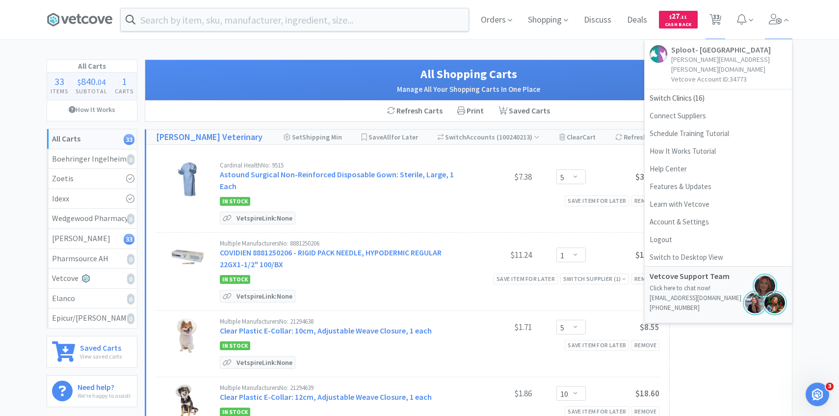
scroll to position [7, 0]
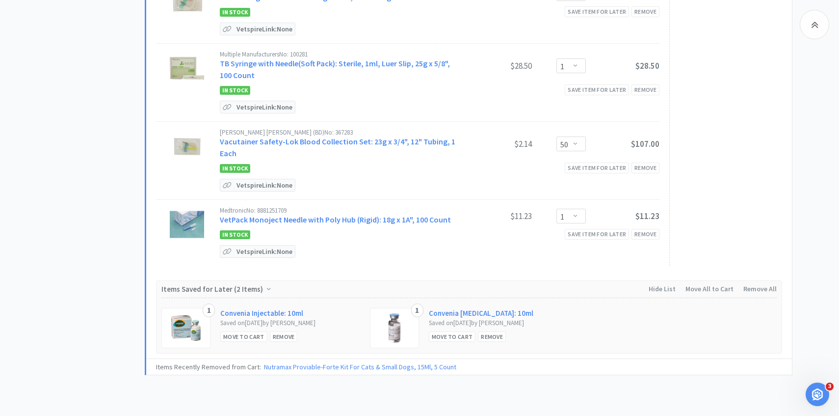
scroll to position [2266, 0]
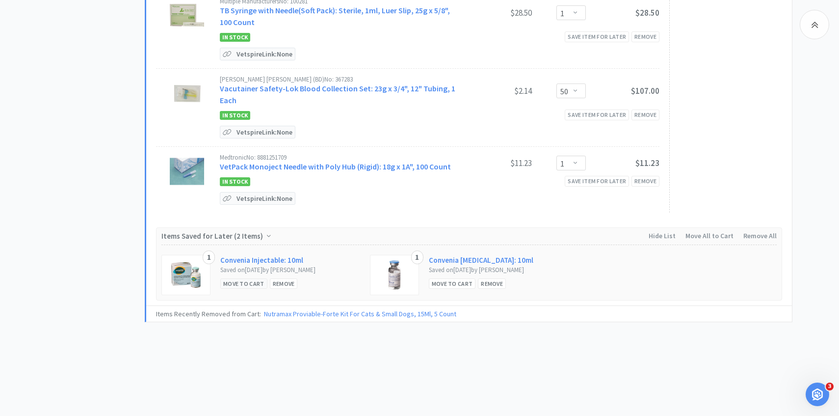
click at [247, 278] on div "Move to Cart" at bounding box center [243, 283] width 47 height 10
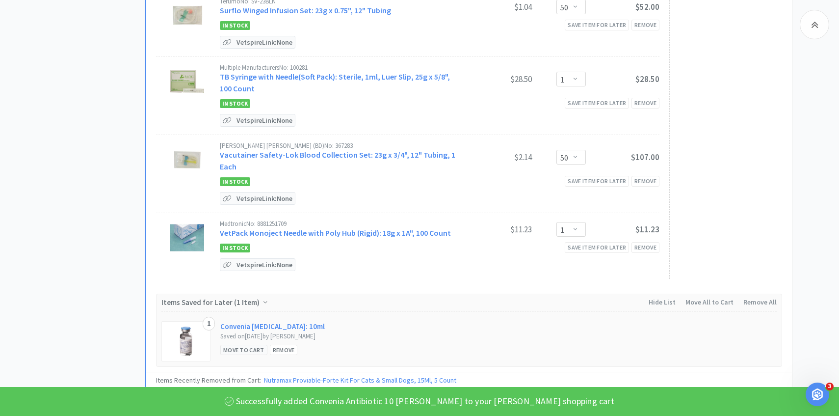
click at [244, 344] on div "Move to Cart" at bounding box center [243, 349] width 47 height 10
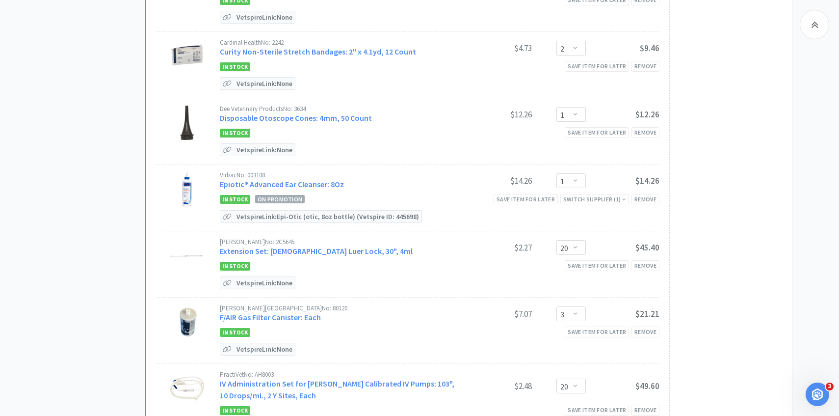
scroll to position [1031, 0]
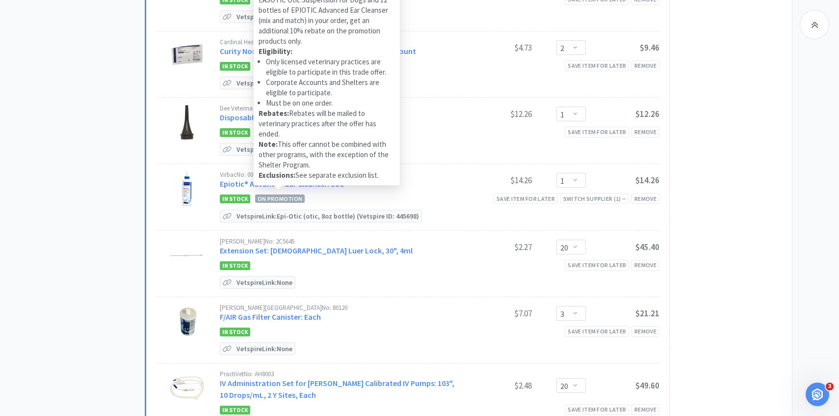
click at [300, 180] on div "[PERSON_NAME] Promotion Expires [DATE] Valid [DATE] - [DATE] . Vets Buy $300, G…" at bounding box center [326, 50] width 147 height 270
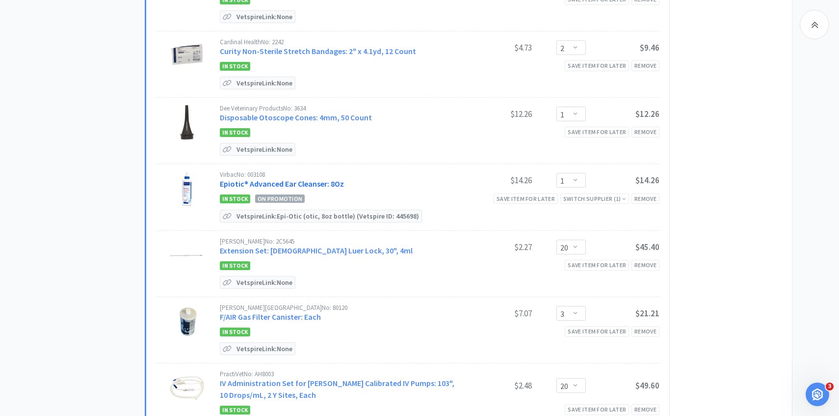
click at [223, 179] on link "Epiotic® Advanced Ear Cleanser: 8Oz" at bounding box center [282, 184] width 124 height 10
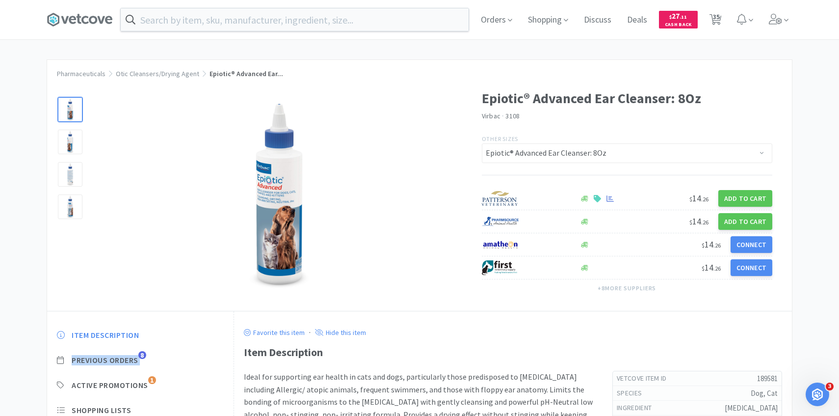
click at [136, 352] on div "Item Description Previous Orders 8 Active Promotions 1 Shopping Lists Track Ite…" at bounding box center [140, 417] width 186 height 194
click at [134, 357] on span "Previous Orders" at bounding box center [105, 360] width 67 height 10
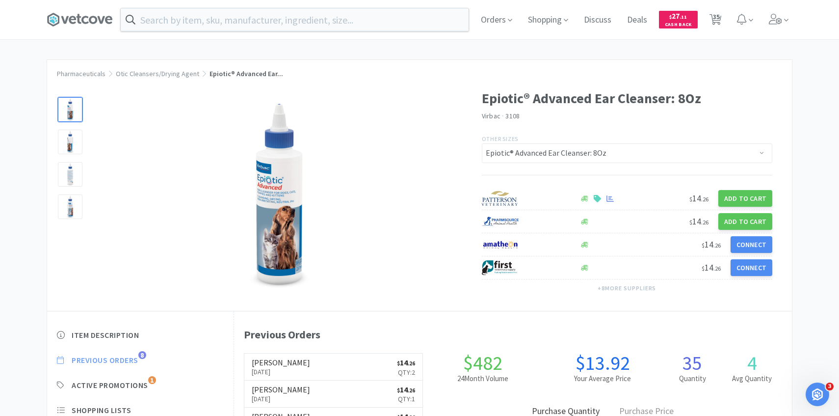
scroll to position [269, 558]
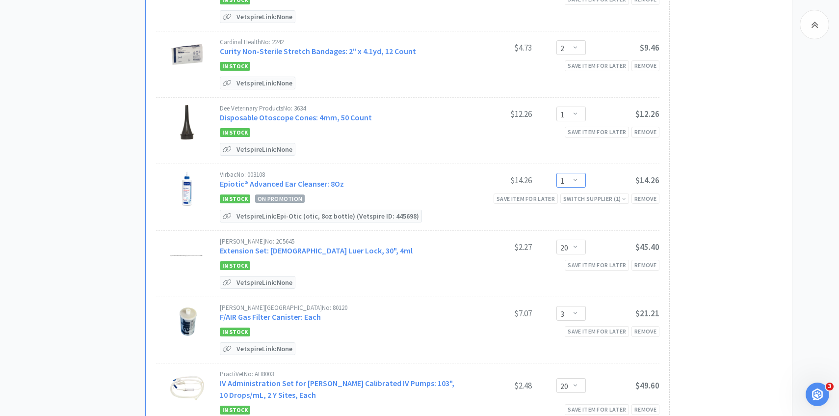
click at [578, 174] on select "Enter Quantity 1 2 3 4 5 6 7 8 9 10 11 12 13 14 15 16 17 18 19 20 Enter Quantity" at bounding box center [570, 180] width 29 height 15
click at [556, 173] on select "Enter Quantity 1 2 3 4 5 6 7 8 9 10 11 12 13 14 15 16 17 18 19 20 Enter Quantity" at bounding box center [570, 180] width 29 height 15
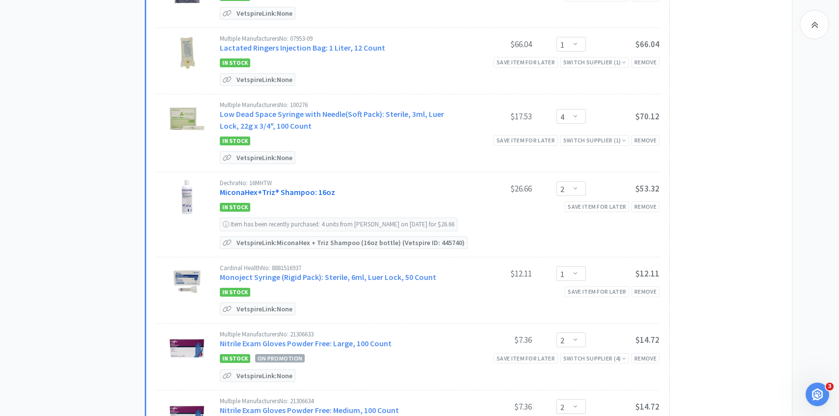
scroll to position [1659, 0]
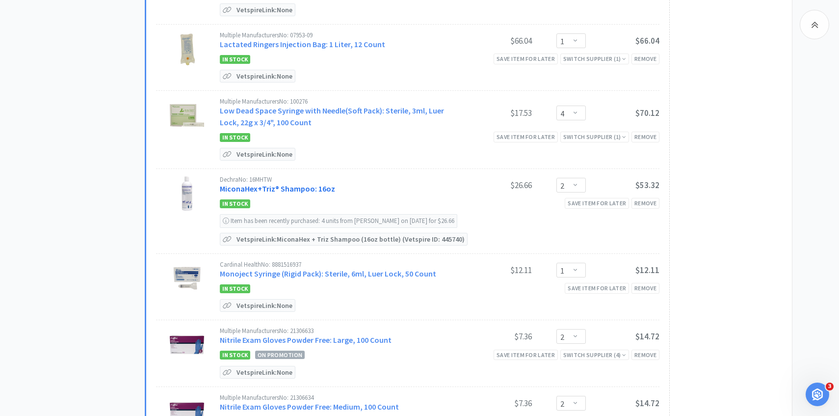
click at [299, 185] on link "MiconaHex+Triz® Shampoo: 16oz" at bounding box center [277, 189] width 115 height 10
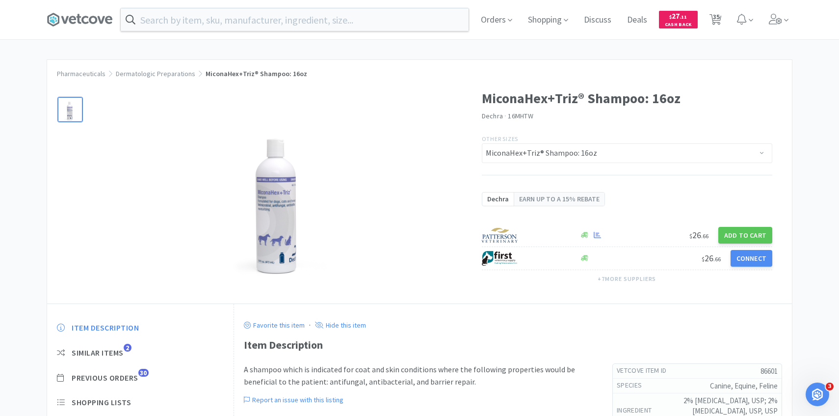
scroll to position [69, 0]
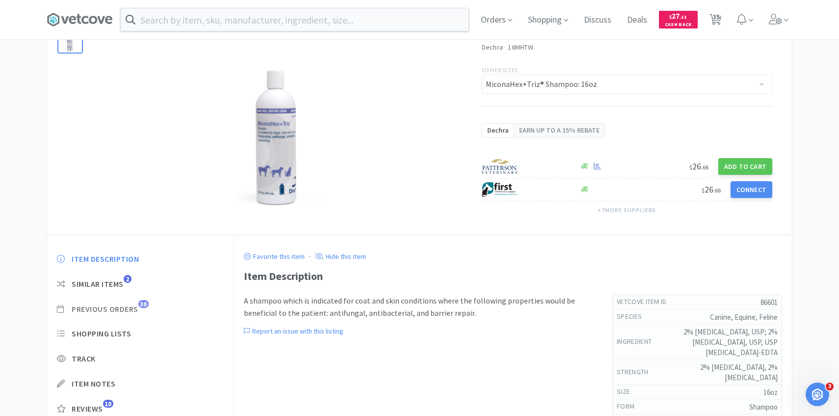
click at [137, 304] on span "Previous Orders" at bounding box center [105, 309] width 67 height 10
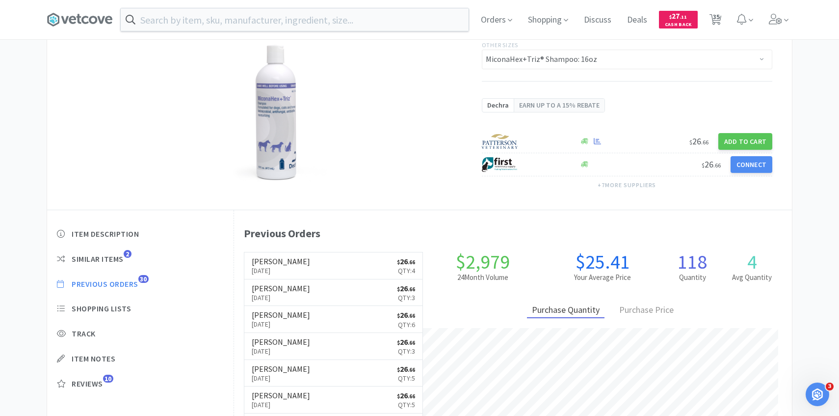
scroll to position [95, 0]
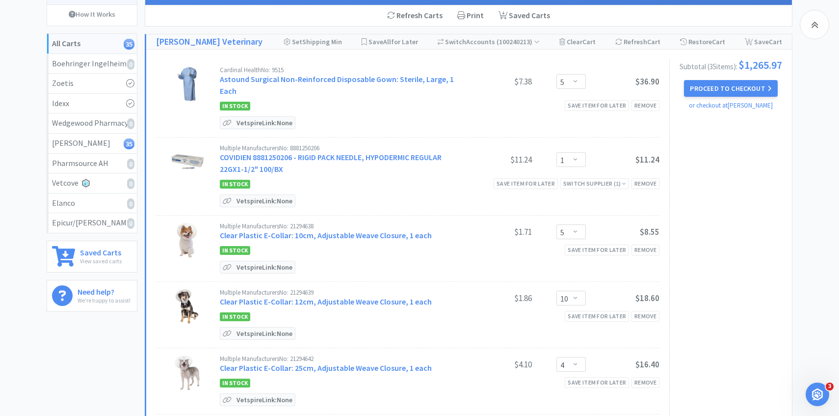
scroll to position [1659, 0]
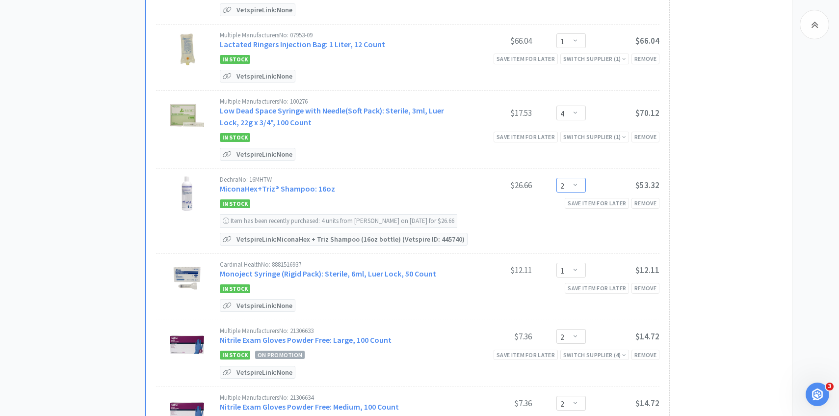
click at [580, 183] on select "Enter Quantity 1 2 3 4 5 6 7 8 9 10 11 12 13 14 15 16 17 18 19 20 Enter Quantity" at bounding box center [570, 185] width 29 height 15
click at [556, 178] on select "Enter Quantity 1 2 3 4 5 6 7 8 9 10 11 12 13 14 15 16 17 18 19 20 Enter Quantity" at bounding box center [570, 185] width 29 height 15
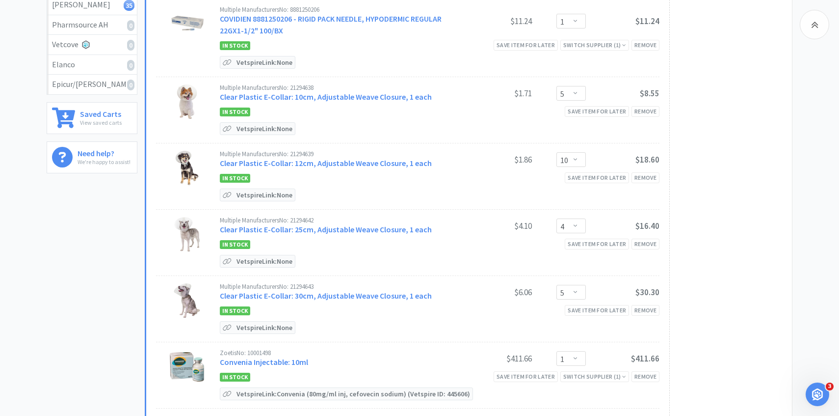
scroll to position [0, 0]
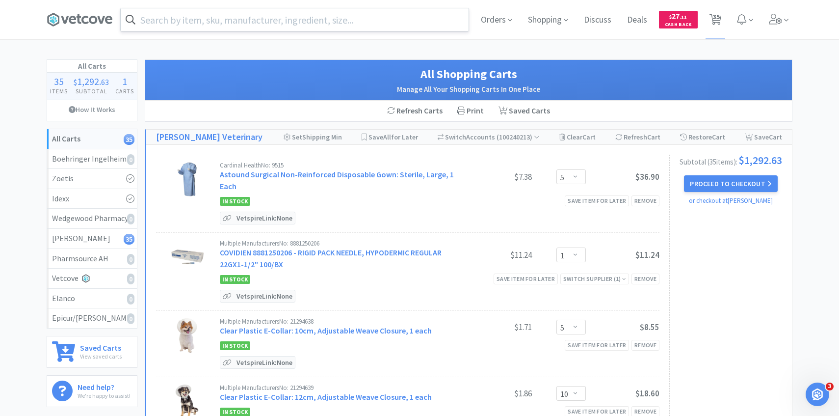
click at [260, 26] on input "text" at bounding box center [295, 19] width 348 height 23
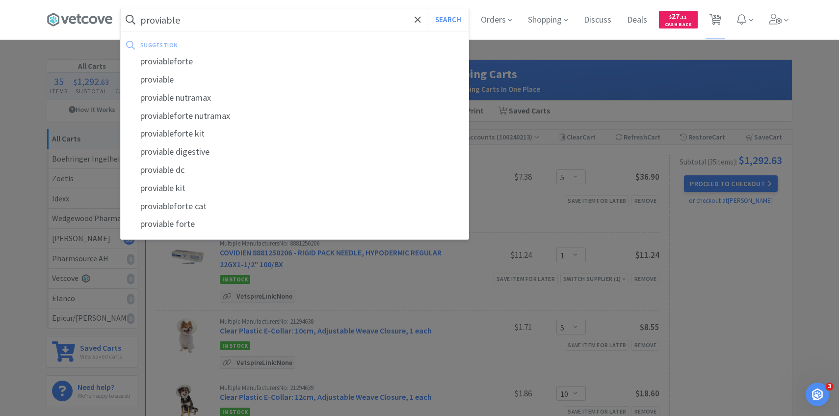
click at [428, 8] on button "Search" at bounding box center [448, 19] width 41 height 23
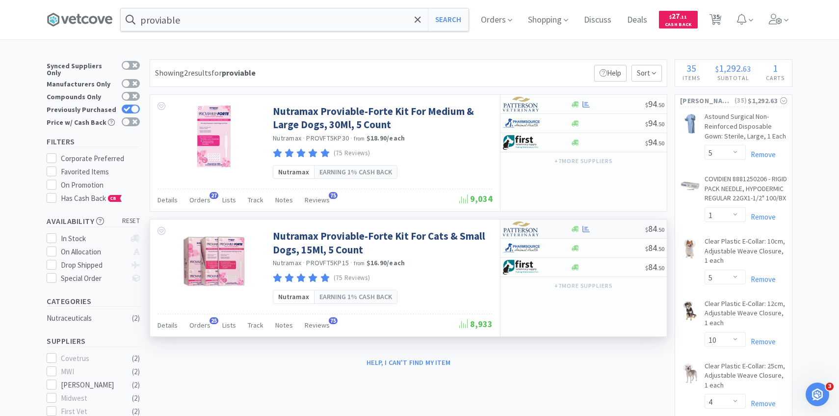
click at [538, 230] on img at bounding box center [521, 228] width 37 height 15
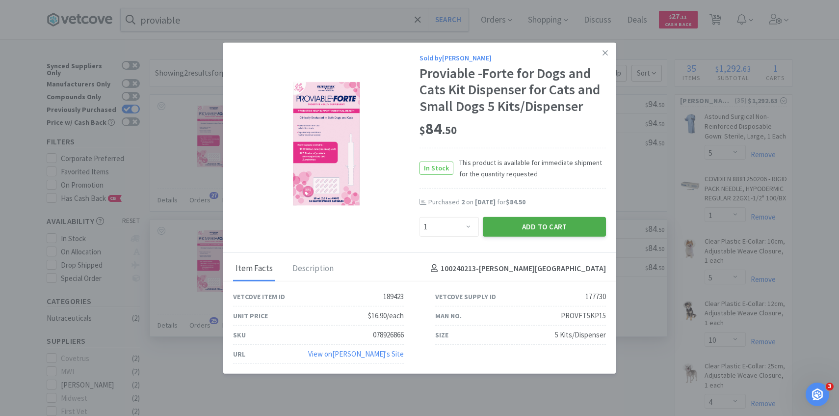
click at [538, 232] on button "Add to Cart" at bounding box center [544, 226] width 123 height 20
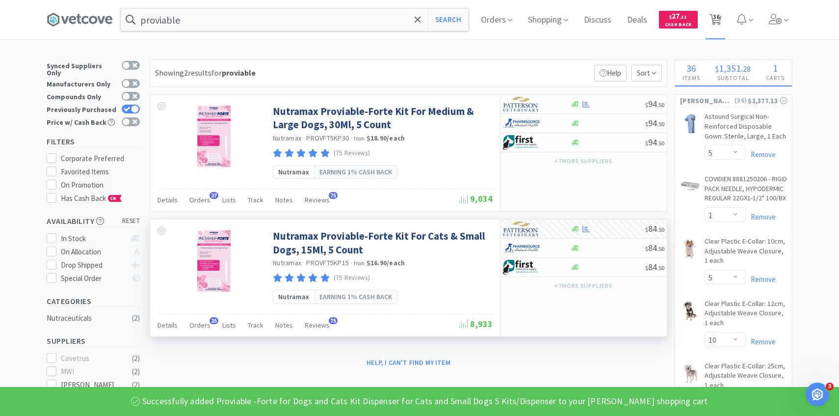
click at [720, 21] on icon at bounding box center [716, 19] width 12 height 11
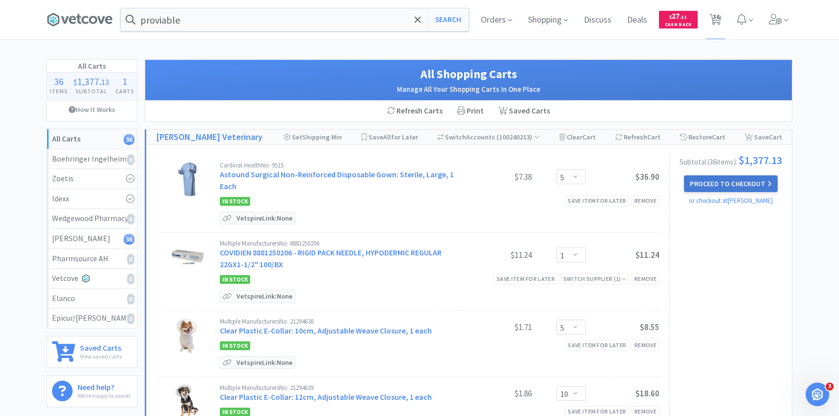
click at [711, 192] on button "Proceed to Checkout" at bounding box center [730, 183] width 93 height 17
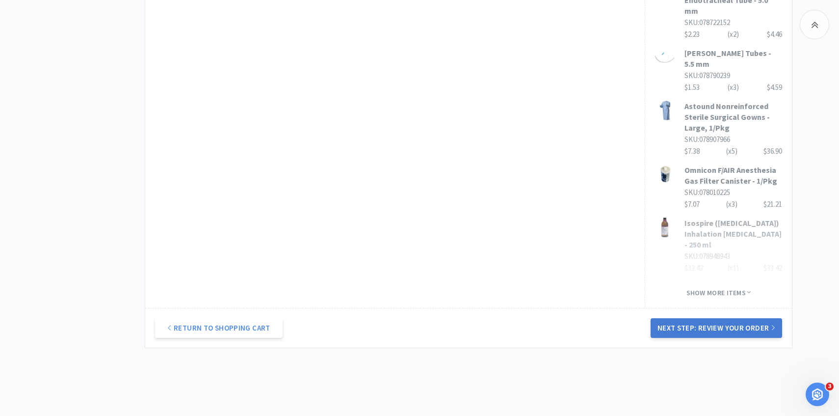
click at [707, 318] on button "Next Step: Review Your Order" at bounding box center [717, 328] width 132 height 20
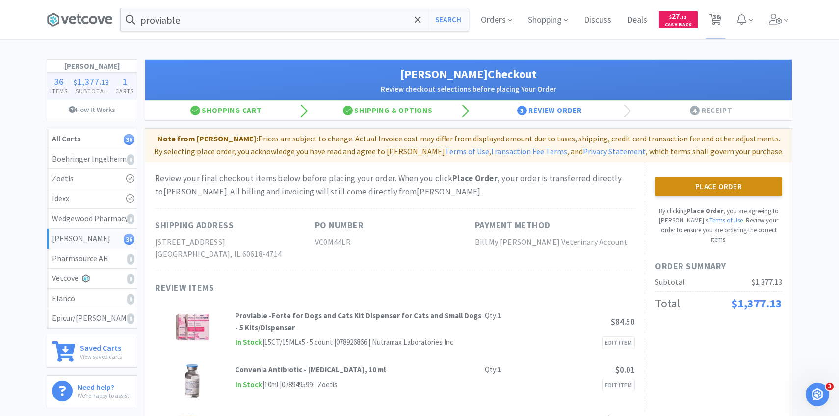
click at [711, 181] on button "Place Order" at bounding box center [718, 187] width 127 height 20
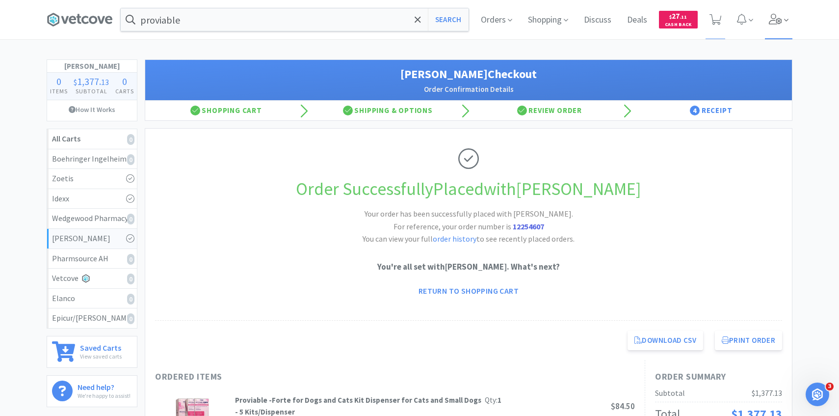
click at [767, 26] on span at bounding box center [779, 19] width 28 height 39
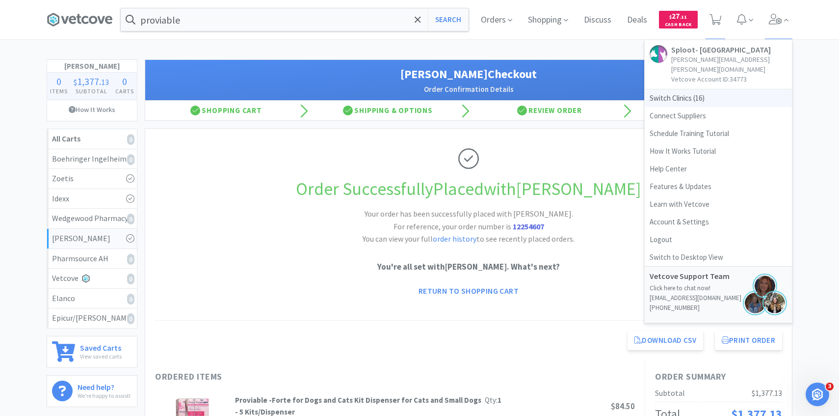
click at [717, 89] on span "Switch Clinics ( 16 )" at bounding box center [718, 98] width 147 height 18
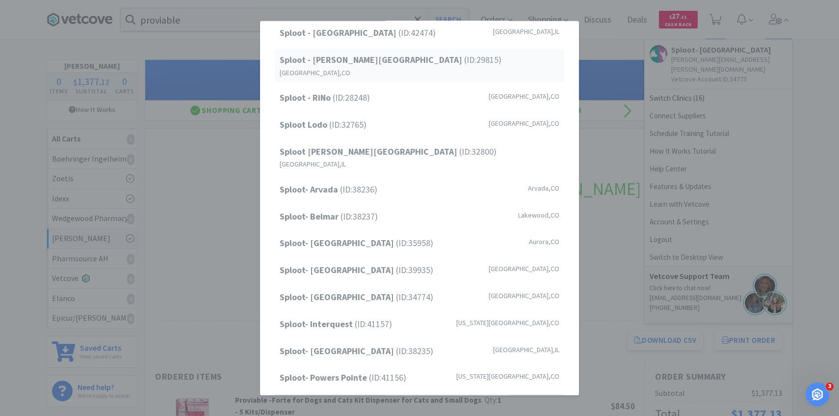
scroll to position [125, 0]
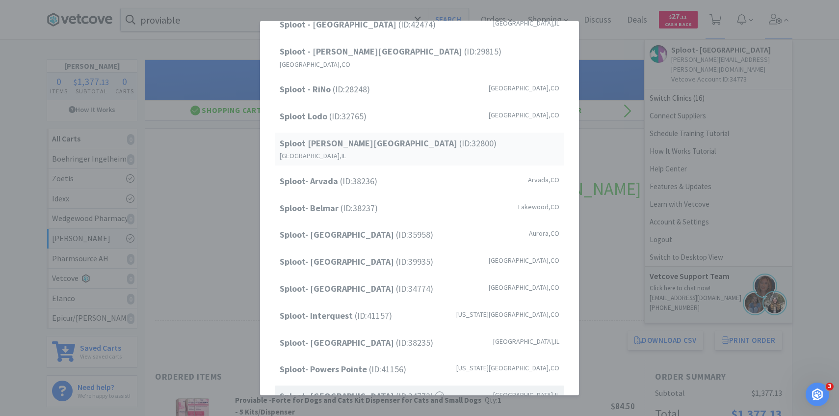
click at [417, 137] on div "Sploot [PERSON_NAME][GEOGRAPHIC_DATA] (ID: 32800 ) [GEOGRAPHIC_DATA] , [GEOGRAP…" at bounding box center [420, 148] width 290 height 33
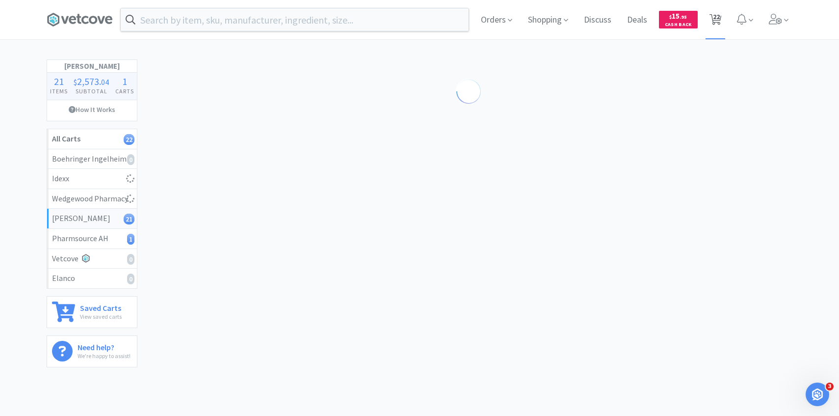
click at [715, 27] on span "22" at bounding box center [716, 16] width 7 height 39
select select "2"
select select "3"
select select "5"
select select "4"
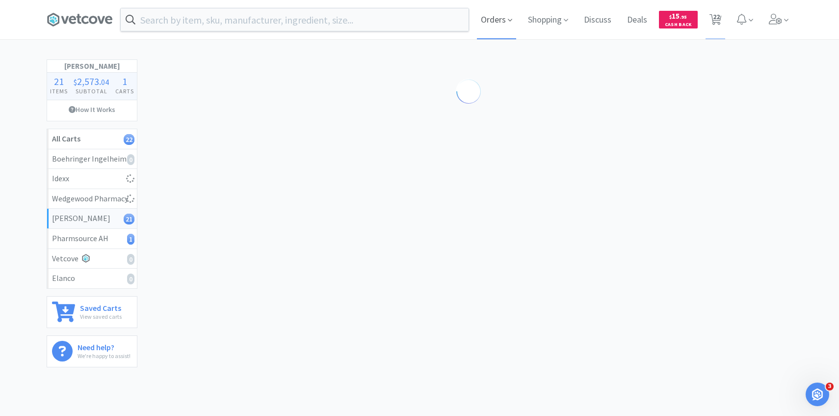
select select "3"
select select "2"
select select "4"
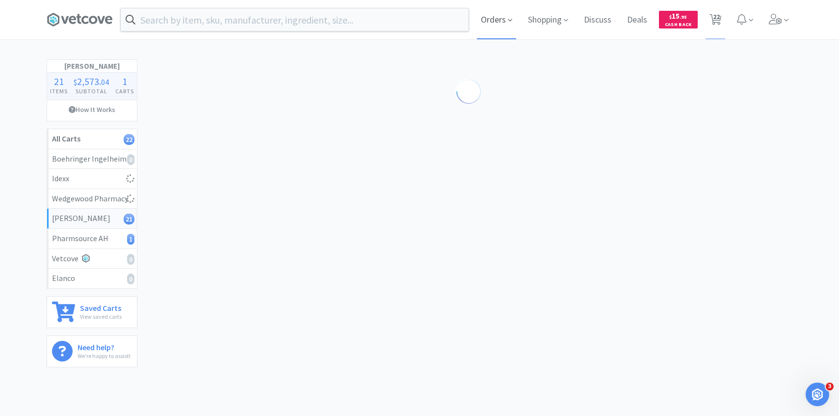
select select "1"
select select "2"
select select "1"
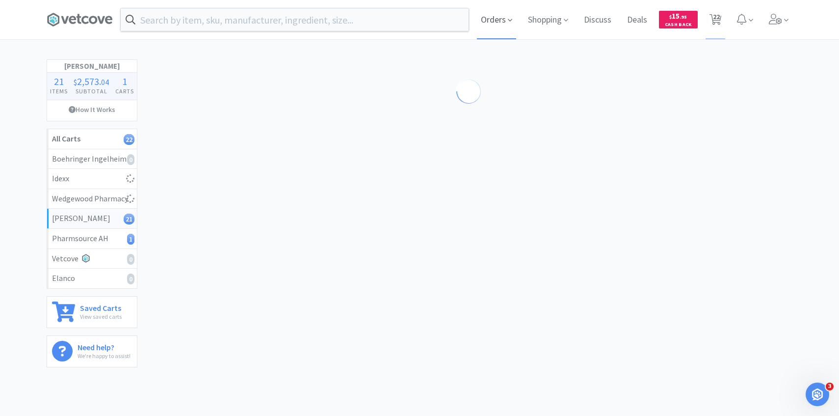
select select "1"
select select "2"
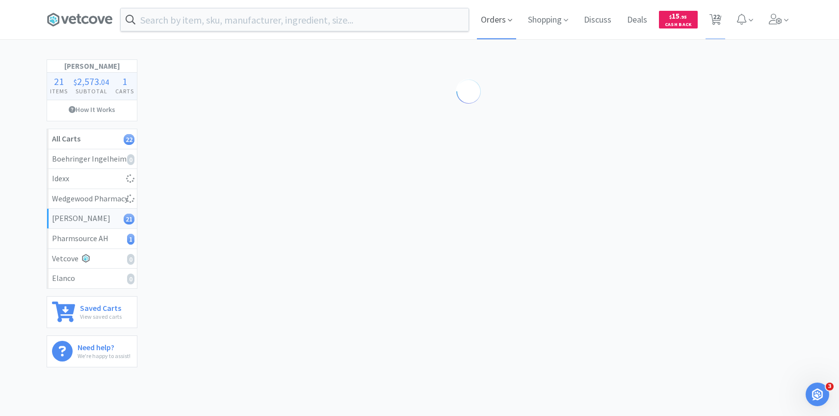
select select "6"
select select "4"
select select "1"
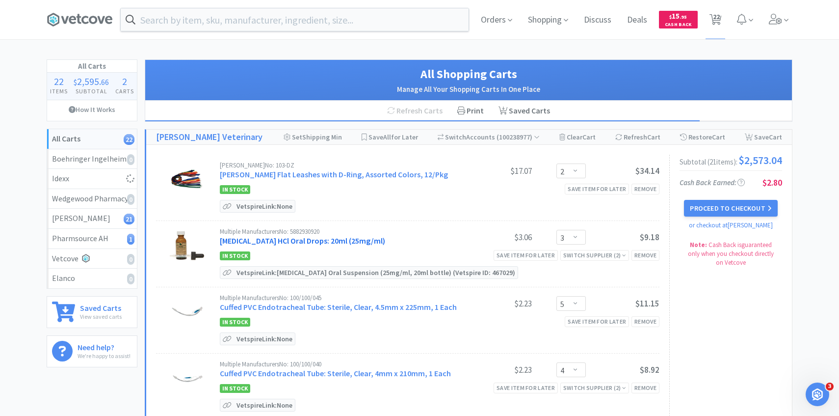
click at [290, 239] on link "[MEDICAL_DATA] HCl Oral Drops: 20ml (25mg/ml)" at bounding box center [302, 241] width 165 height 10
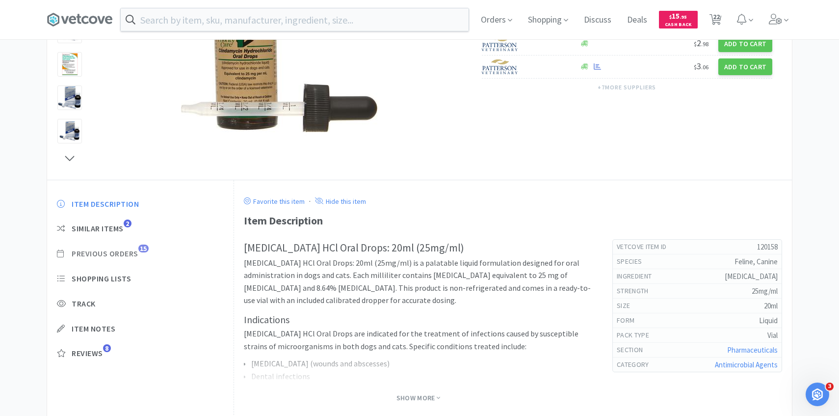
click at [135, 250] on span "Previous Orders" at bounding box center [105, 253] width 67 height 10
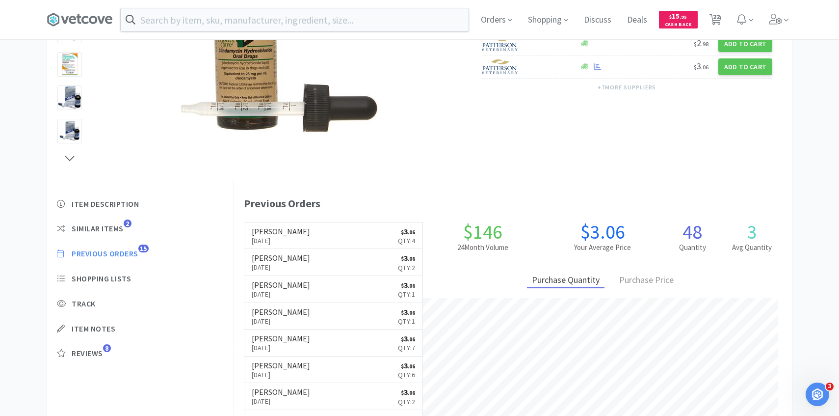
scroll to position [269, 558]
select select "2"
select select "3"
select select "5"
select select "4"
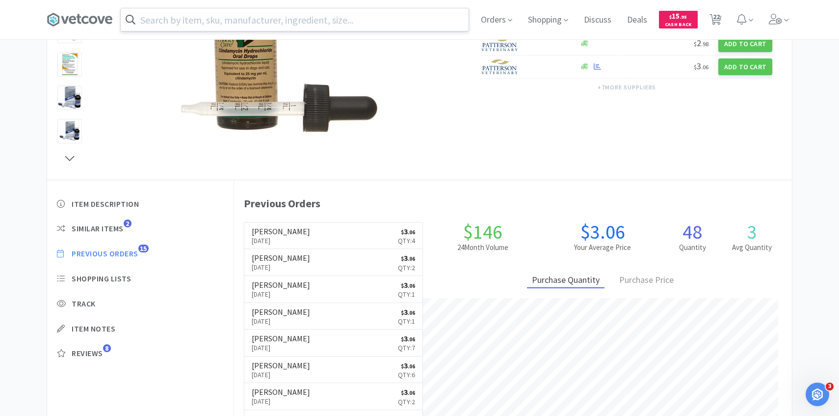
select select "3"
select select "2"
select select "4"
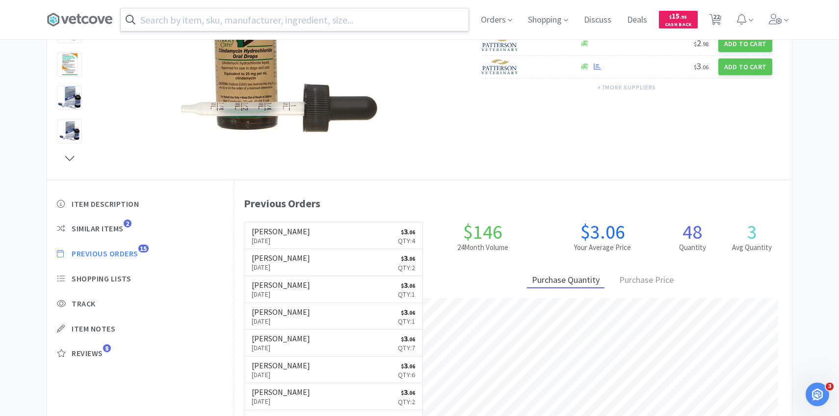
select select "1"
select select "2"
select select "1"
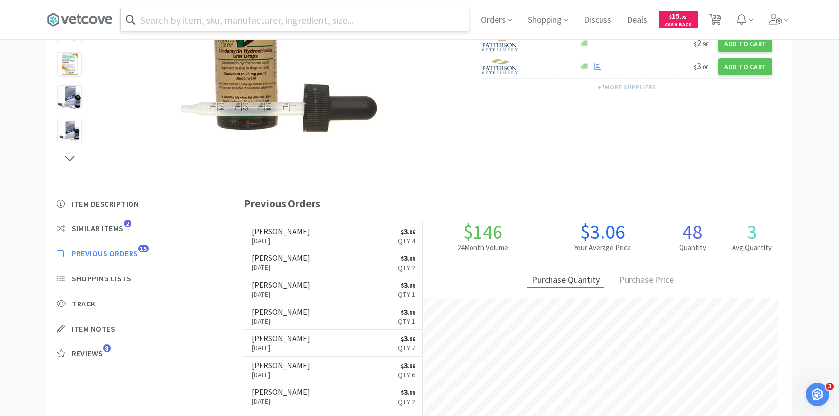
select select "1"
select select "2"
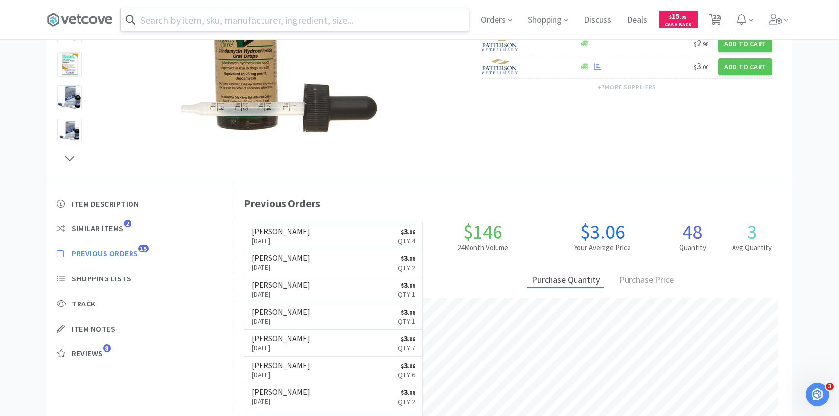
select select "6"
select select "4"
select select "1"
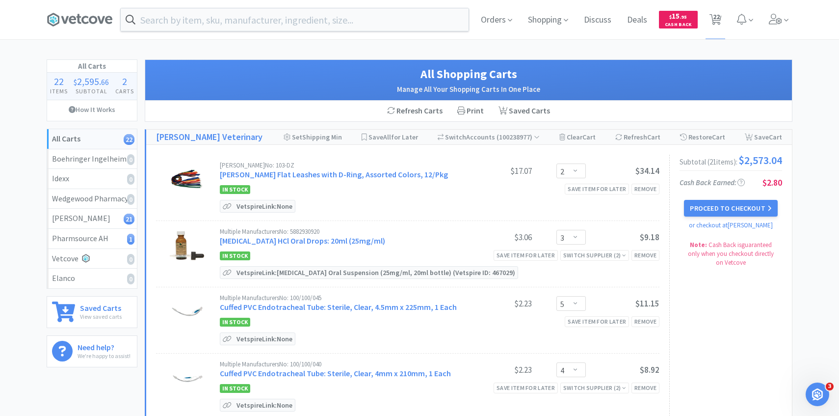
scroll to position [27, 0]
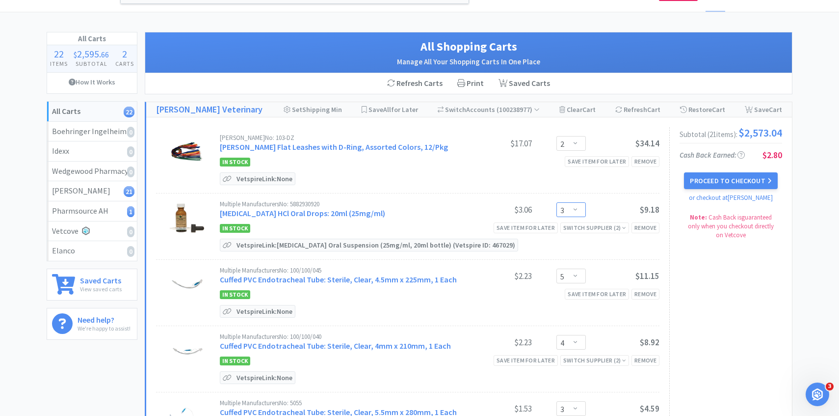
click at [570, 212] on select "Enter Quantity 1 2 3 4 5 6 7 8 9 10 11 12 13 14 15 16 17 18 19 20 Enter Quantity" at bounding box center [570, 209] width 29 height 15
click at [556, 202] on select "Enter Quantity 1 2 3 4 5 6 7 8 9 10 11 12 13 14 15 16 17 18 19 20 Enter Quantity" at bounding box center [570, 209] width 29 height 15
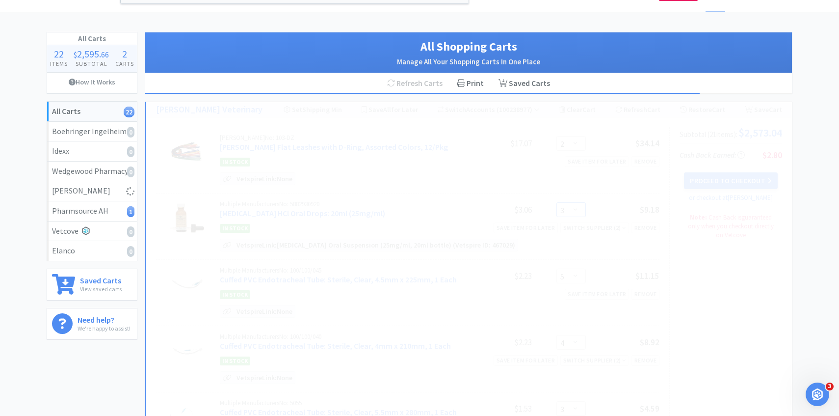
scroll to position [115, 0]
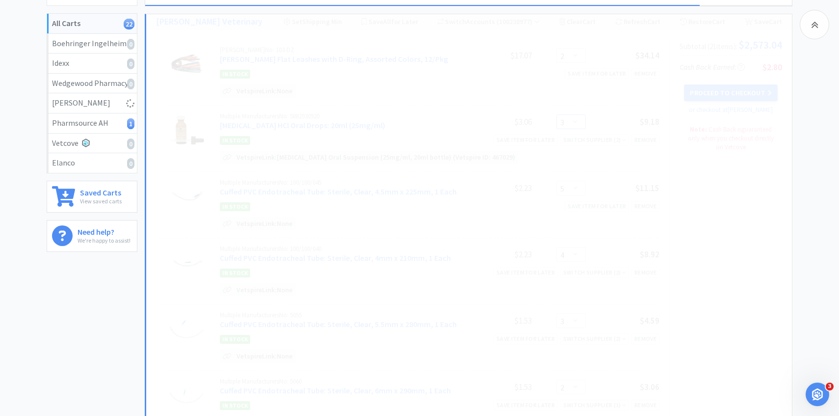
select select "2"
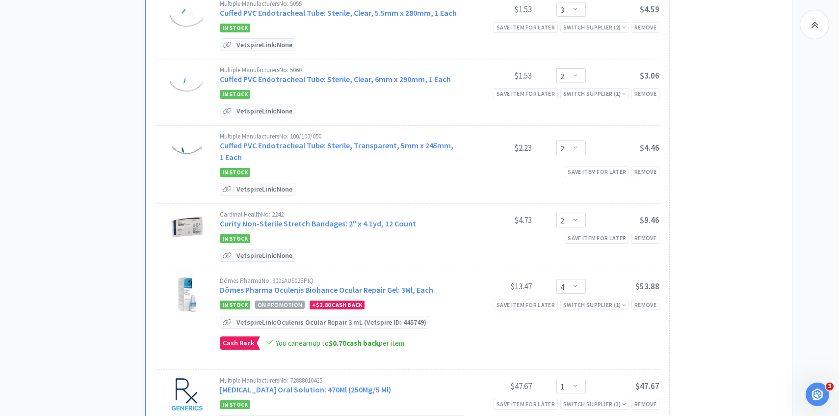
scroll to position [431, 0]
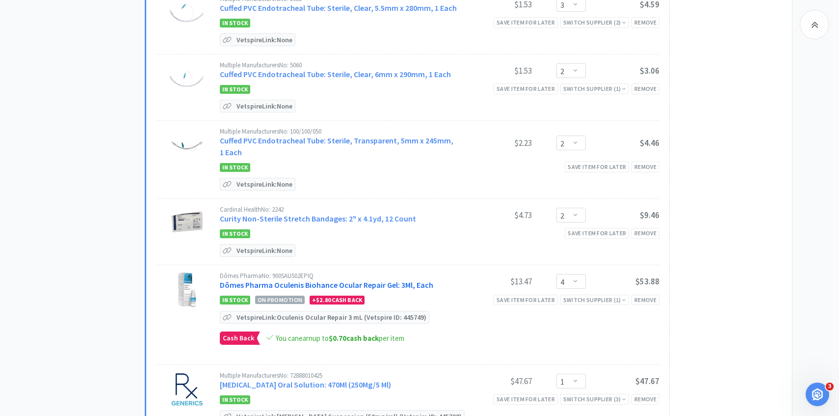
click at [314, 281] on link "Dômes Pharma Oculenis Biohance Ocular Repair Gel: 3Ml, Each" at bounding box center [326, 285] width 213 height 10
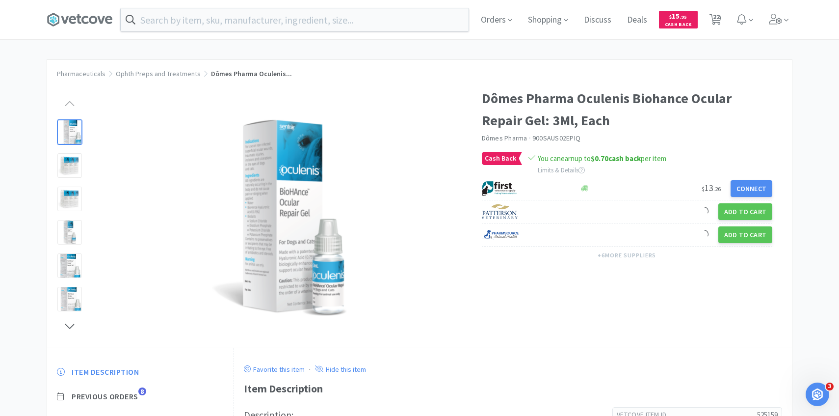
scroll to position [39, 0]
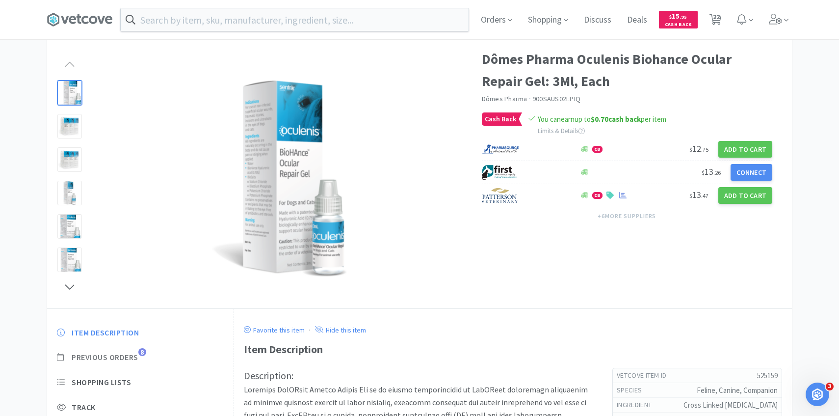
click at [137, 360] on span "Previous Orders" at bounding box center [105, 357] width 67 height 10
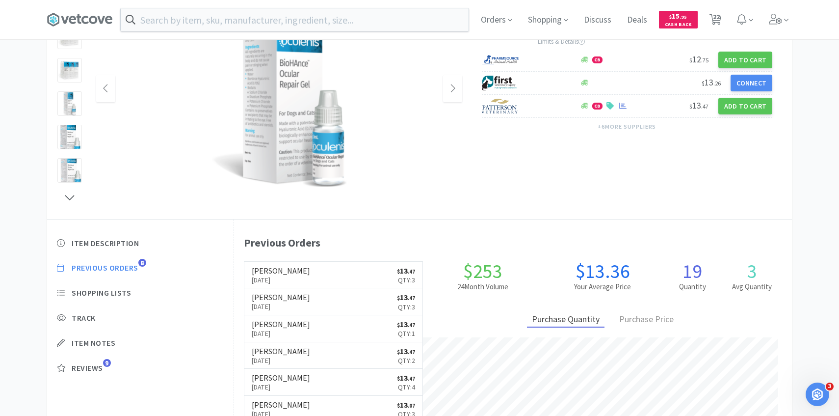
scroll to position [134, 0]
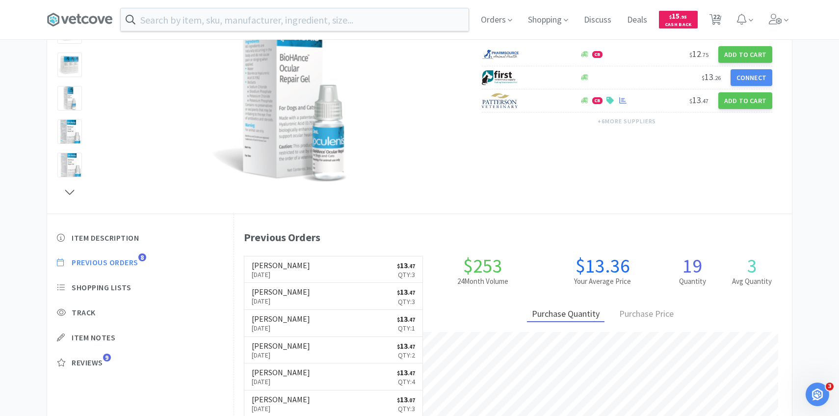
select select "2"
select select "5"
select select "4"
select select "3"
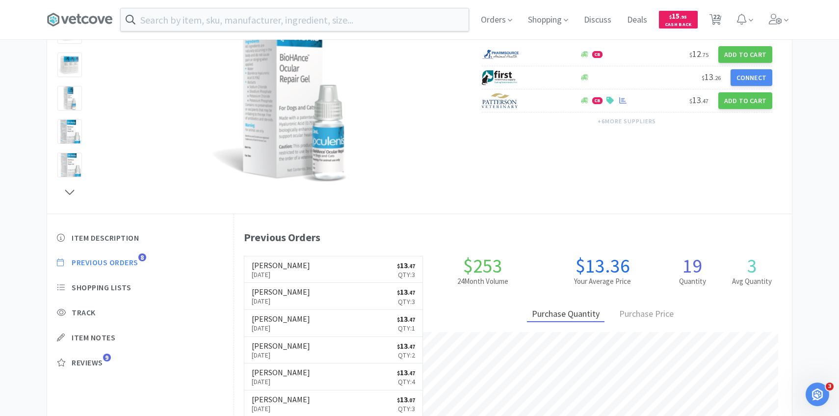
select select "2"
select select "4"
select select "1"
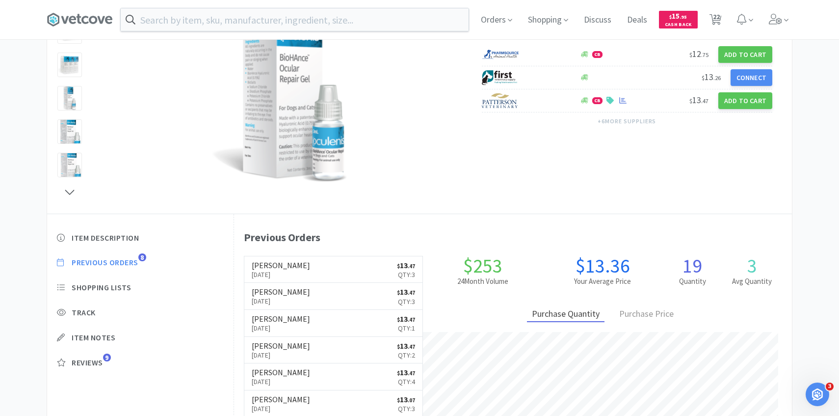
select select "1"
select select "2"
select select "1"
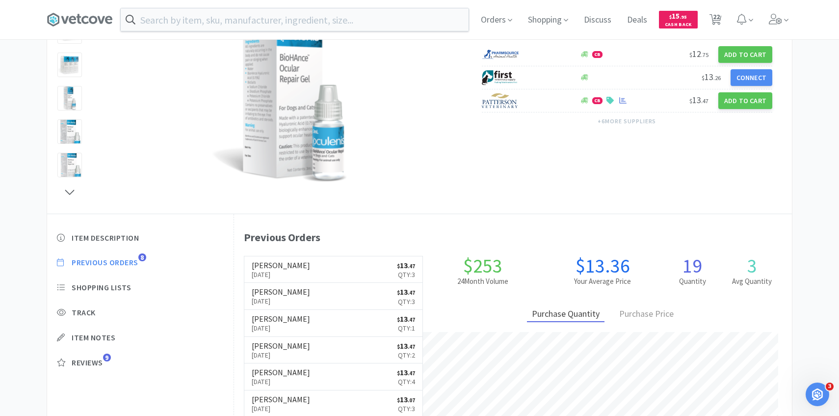
select select "1"
select select "2"
select select "6"
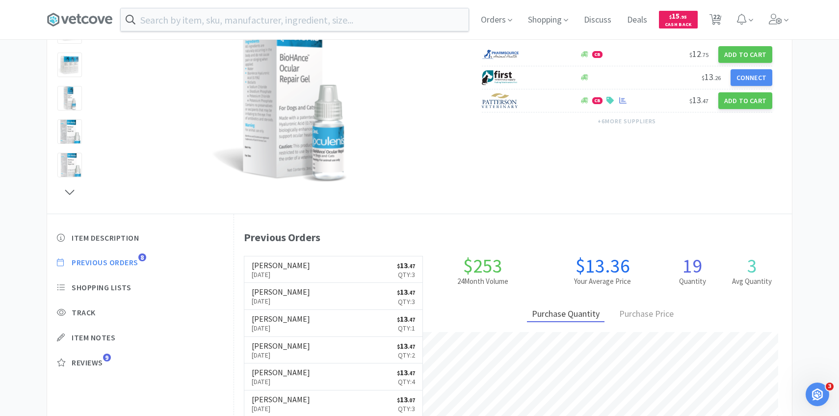
select select "4"
select select "1"
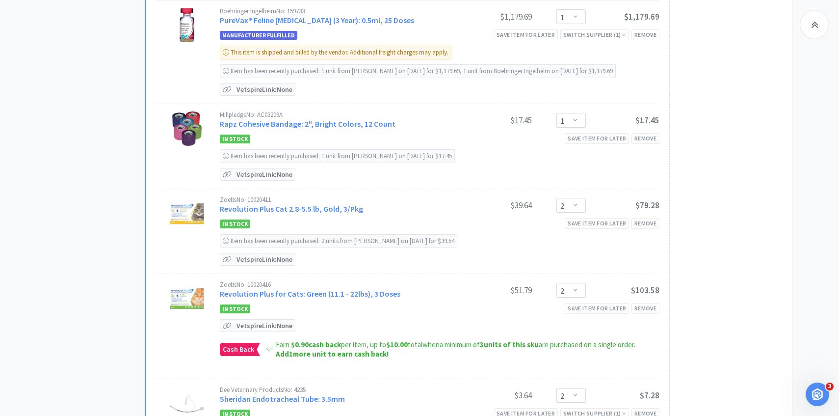
scroll to position [1201, 0]
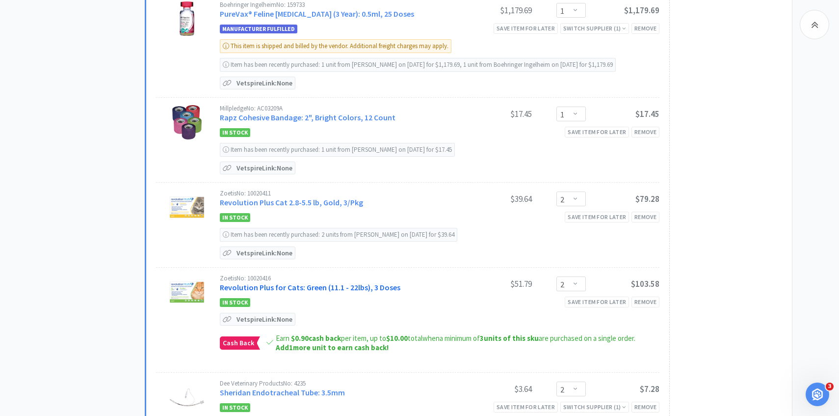
click at [333, 285] on link "Revolution Plus for Cats: Green (11.1 - 22lbs), 3 Doses" at bounding box center [310, 287] width 181 height 10
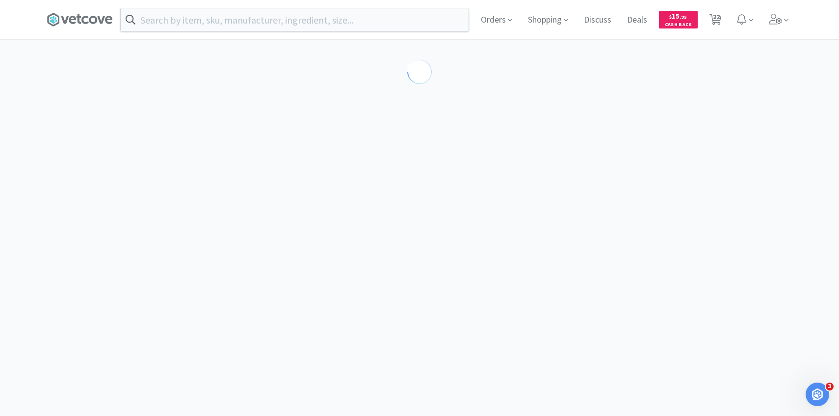
select select "286638"
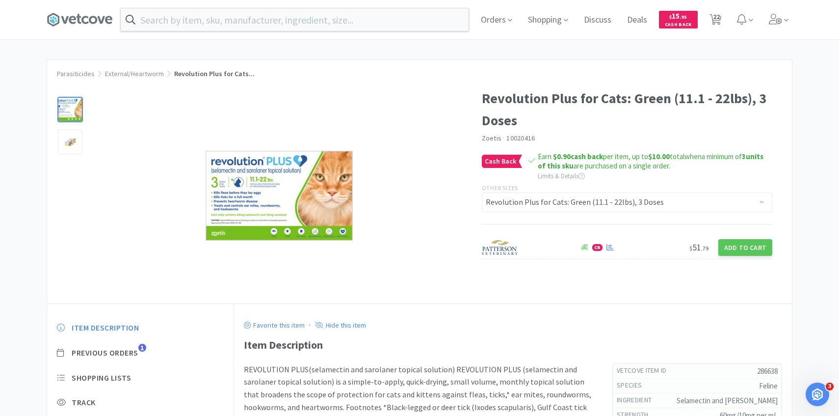
scroll to position [47, 0]
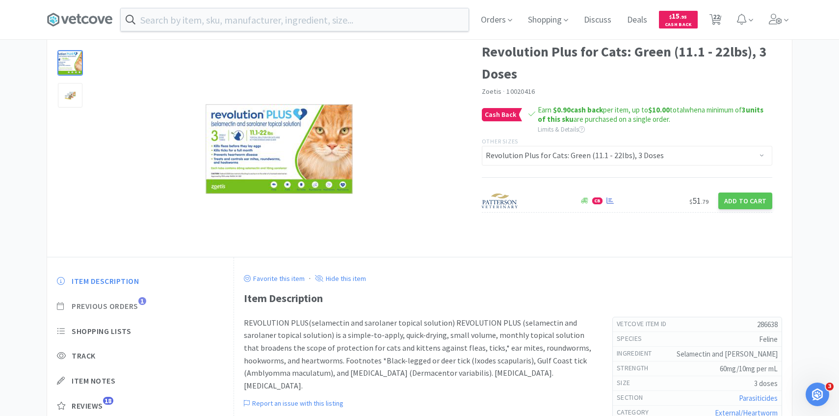
click at [137, 305] on span "Previous Orders" at bounding box center [105, 306] width 67 height 10
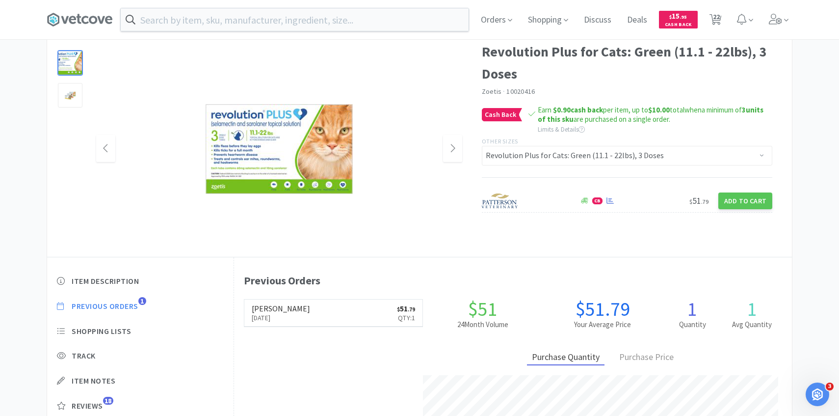
scroll to position [269, 558]
select select "2"
select select "5"
select select "4"
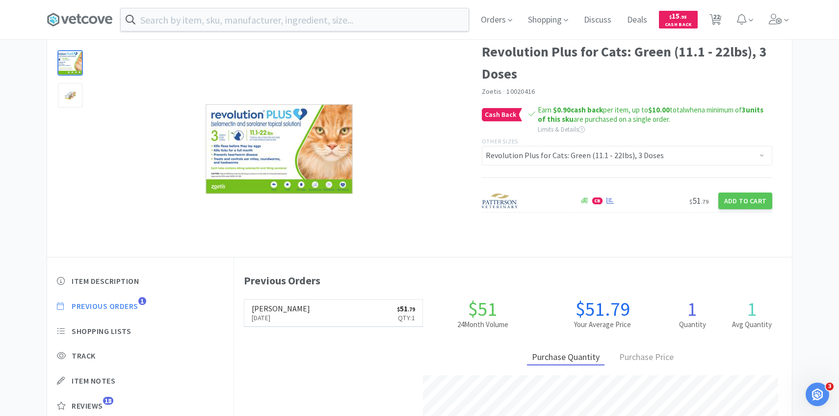
select select "3"
select select "2"
select select "4"
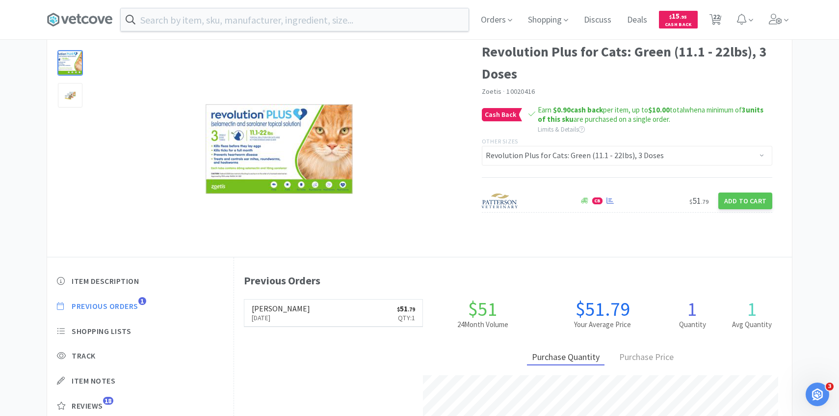
select select "1"
select select "2"
select select "1"
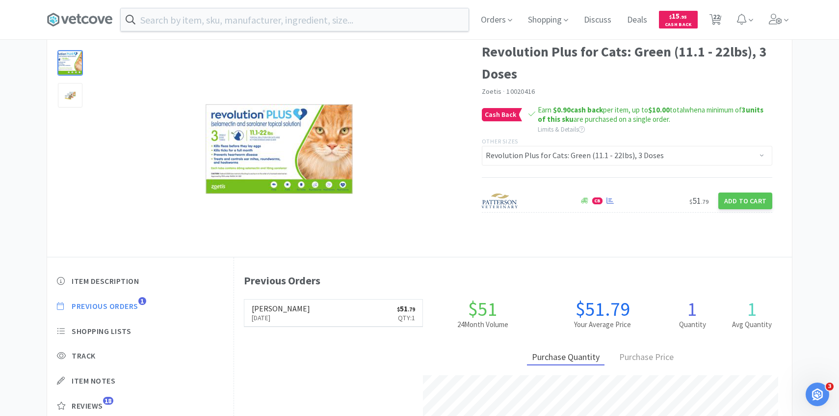
select select "1"
select select "2"
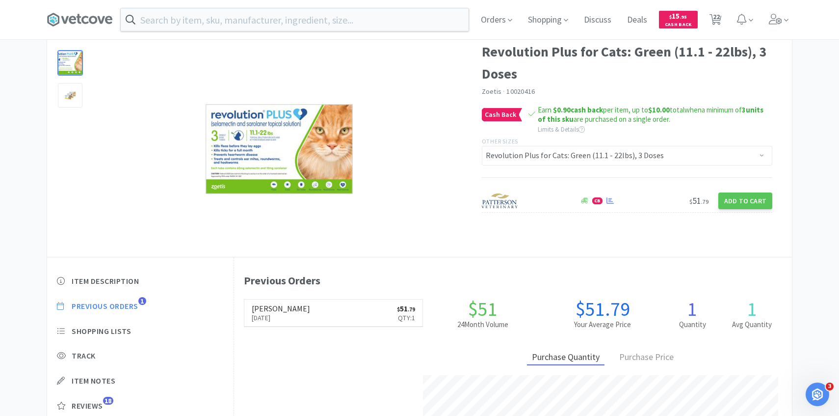
select select "6"
select select "4"
select select "1"
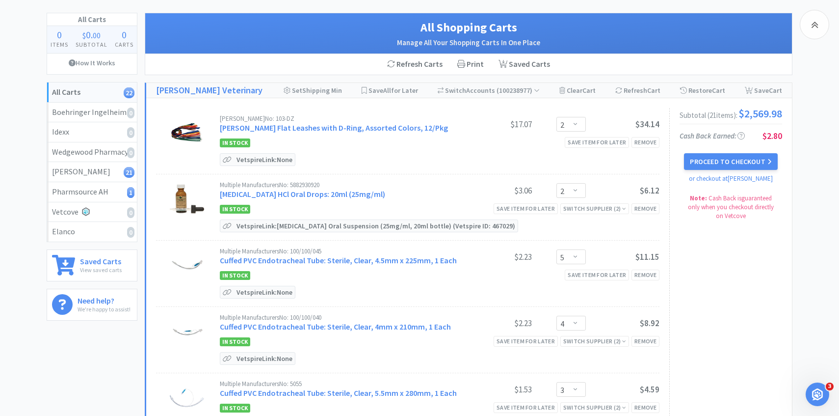
scroll to position [1201, 0]
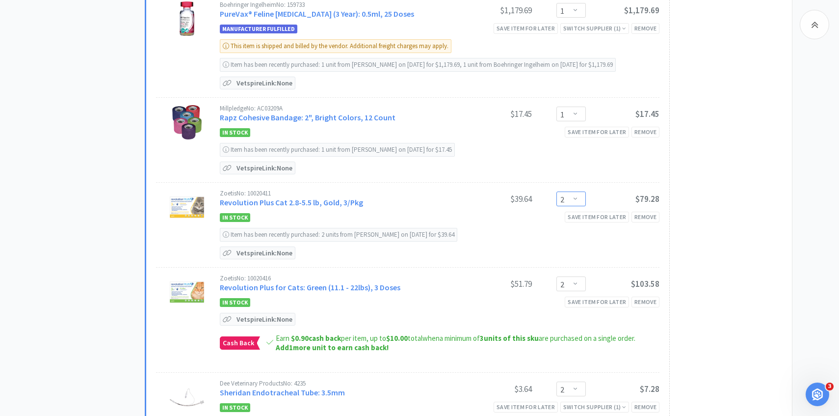
click at [580, 194] on select "Enter Quantity 1 2 3 4 5 6 7 8 9 10 11 12 13 14 15 16 17 18 19 20 Enter Quantity" at bounding box center [570, 198] width 29 height 15
click at [556, 191] on select "Enter Quantity 1 2 3 4 5 6 7 8 9 10 11 12 13 14 15 16 17 18 19 20 Enter Quantity" at bounding box center [570, 198] width 29 height 15
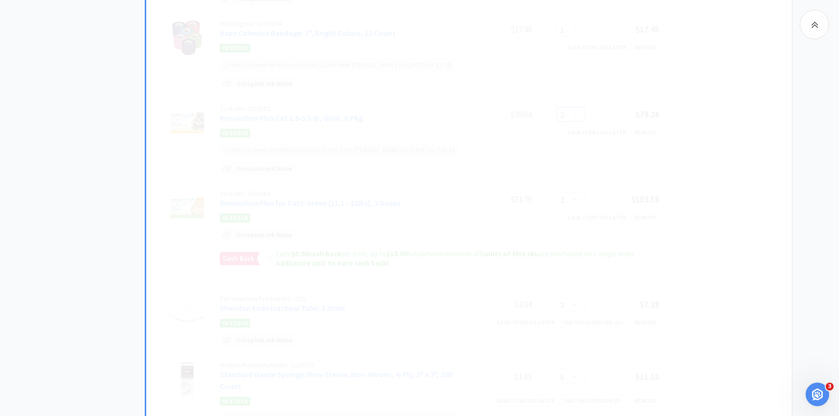
scroll to position [1288, 0]
select select "1"
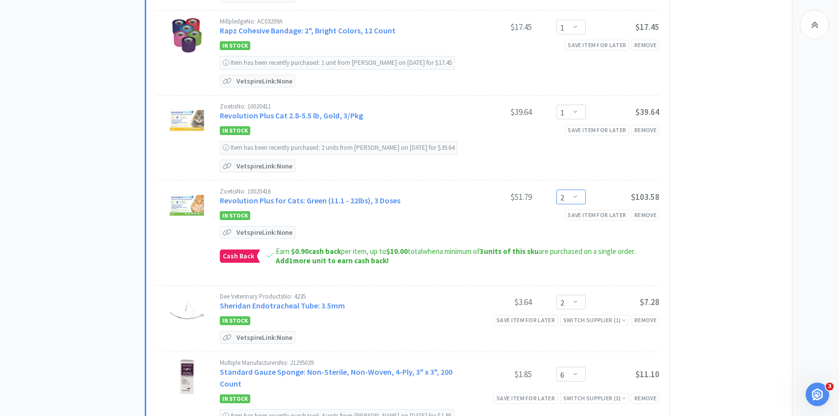
click at [560, 193] on select "Enter Quantity 1 2 3 4 5 6 7 8 9 10 11 12 13 14 15 16 17 18 19 20 Enter Quantity" at bounding box center [570, 196] width 29 height 15
click at [556, 189] on select "Enter Quantity 1 2 3 4 5 6 7 8 9 10 11 12 13 14 15 16 17 18 19 20 Enter Quantity" at bounding box center [570, 196] width 29 height 15
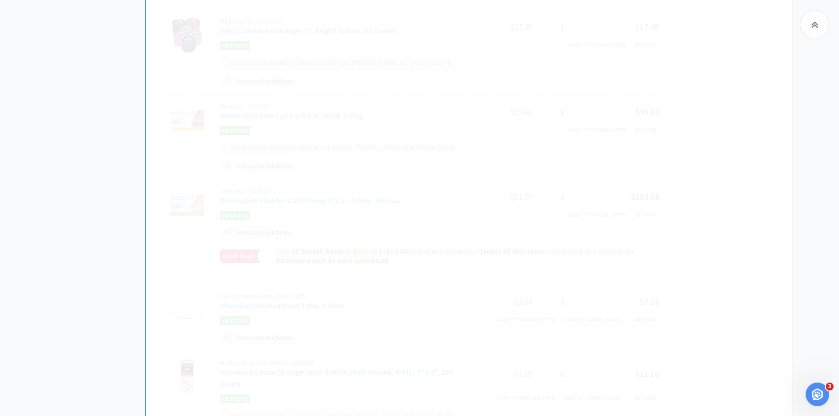
select select "1"
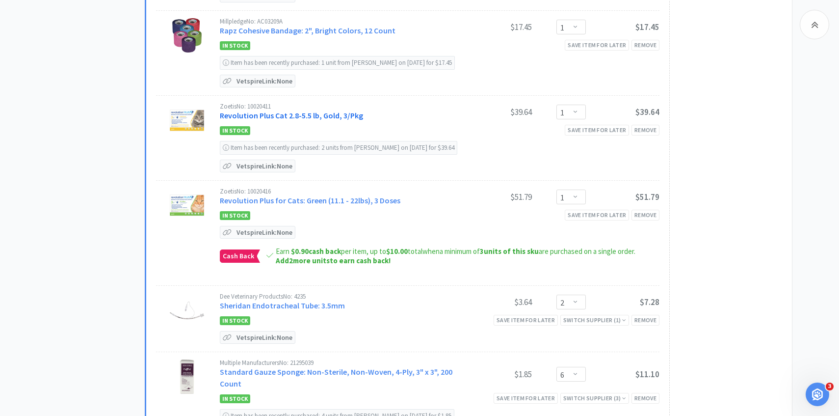
click at [320, 112] on link "Revolution Plus Cat 2.8-5.5 lb, Gold, 3/Pkg" at bounding box center [291, 115] width 143 height 10
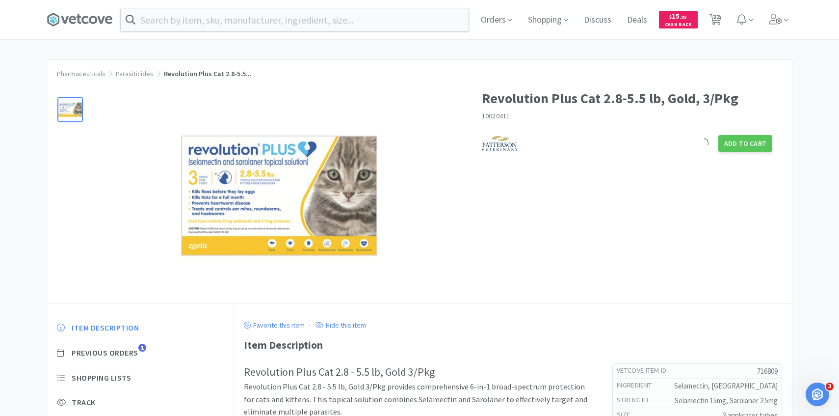
scroll to position [87, 0]
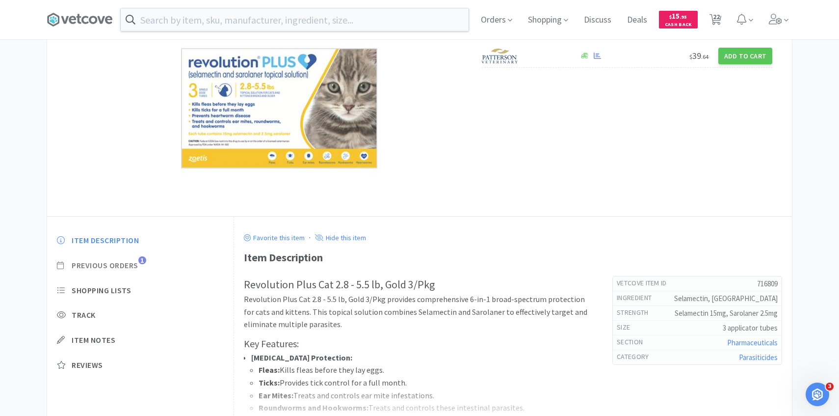
click at [129, 270] on span "Previous Orders" at bounding box center [105, 265] width 67 height 10
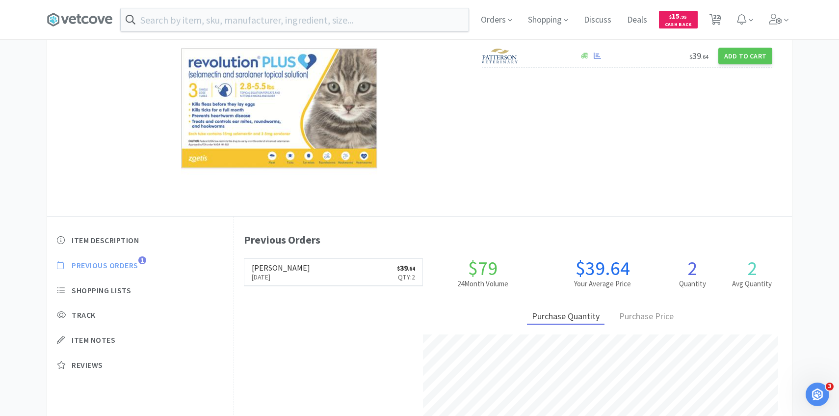
scroll to position [269, 558]
click at [279, 275] on p "Aug 26th, 2025" at bounding box center [281, 276] width 58 height 11
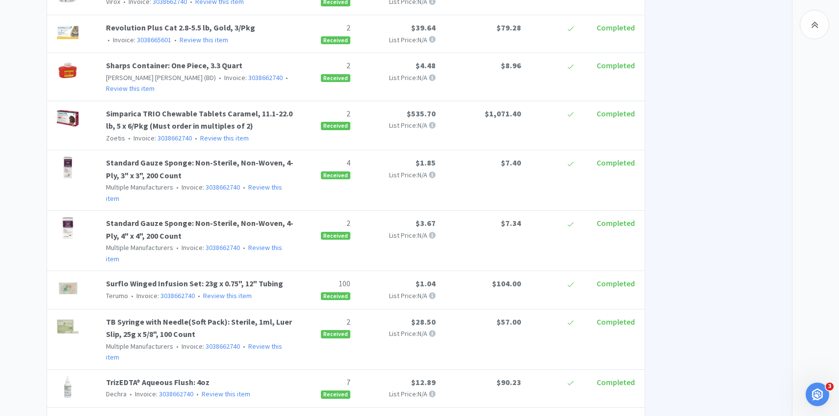
scroll to position [1038, 0]
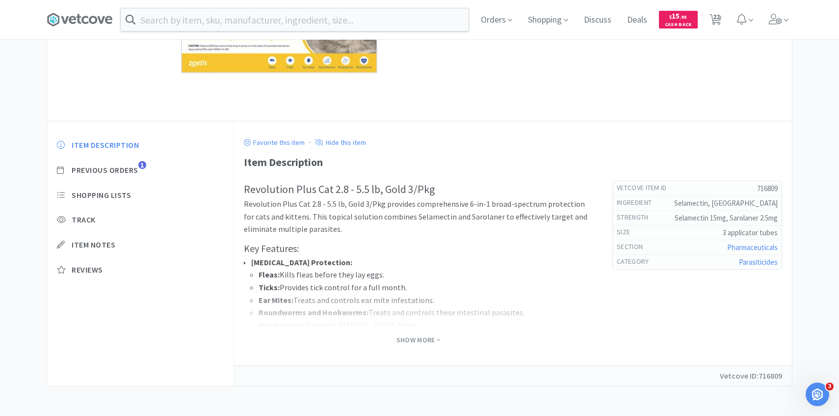
select select "2"
select select "5"
select select "4"
select select "3"
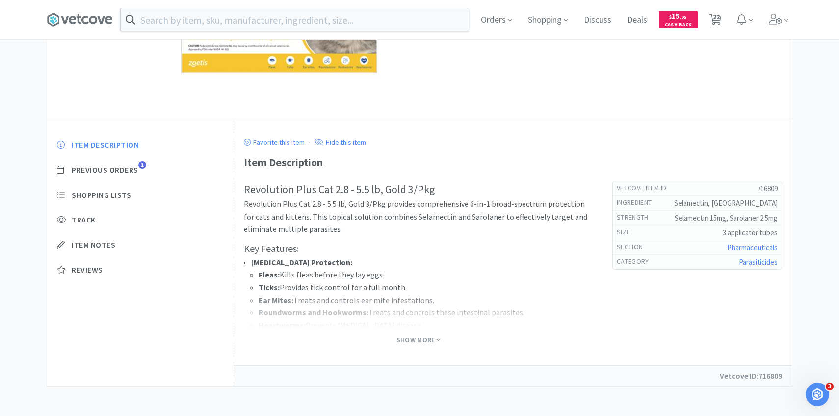
select select "2"
select select "4"
select select "1"
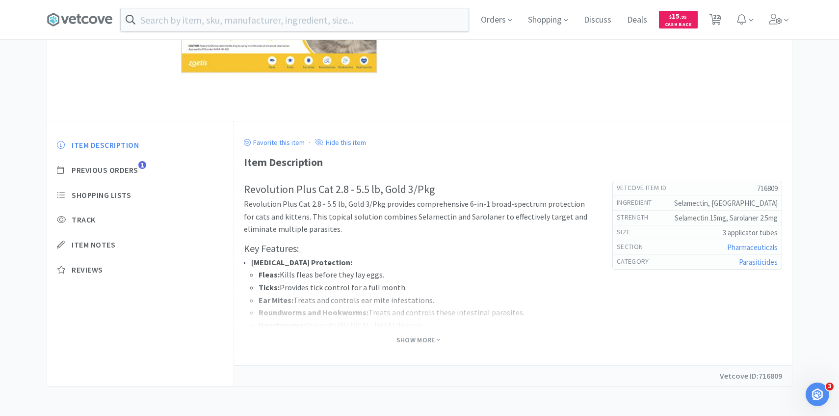
select select "1"
select select "2"
select select "1"
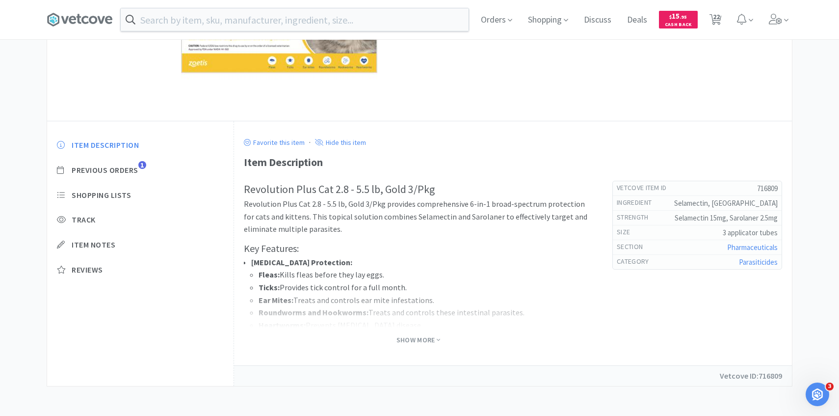
select select "1"
select select "2"
select select "6"
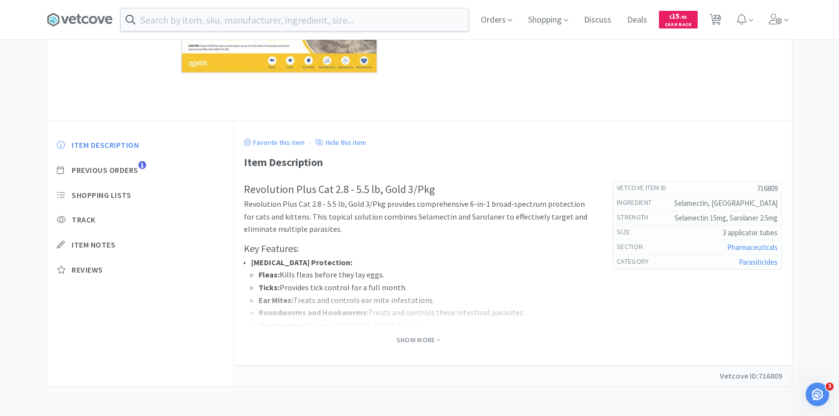
select select "4"
select select "1"
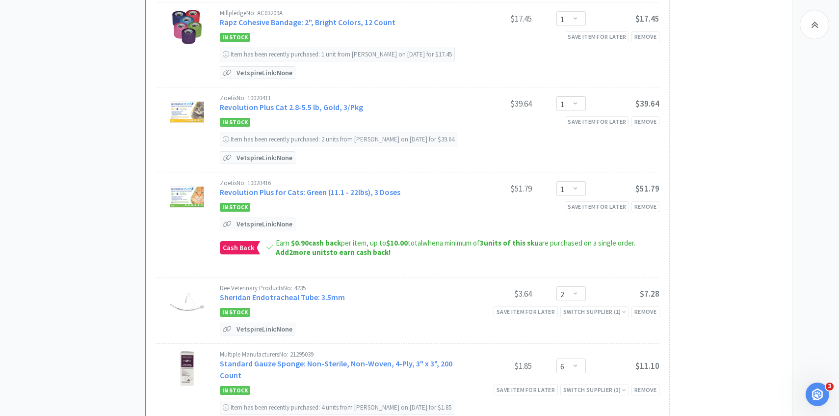
scroll to position [1297, 0]
click at [577, 101] on select "Enter Quantity 1 2 3 4 5 6 7 8 9 10 11 12 13 14 15 16 17 18 19 20 Enter Quantity" at bounding box center [570, 102] width 29 height 15
click at [556, 95] on select "Enter Quantity 1 2 3 4 5 6 7 8 9 10 11 12 13 14 15 16 17 18 19 20 Enter Quantity" at bounding box center [570, 102] width 29 height 15
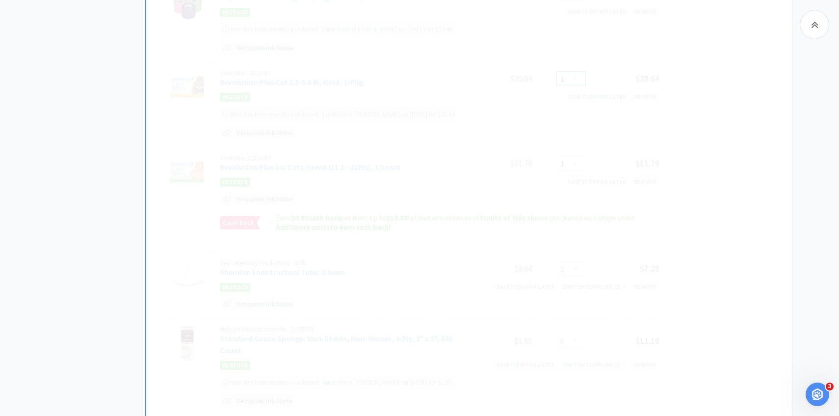
scroll to position [1322, 0]
select select "2"
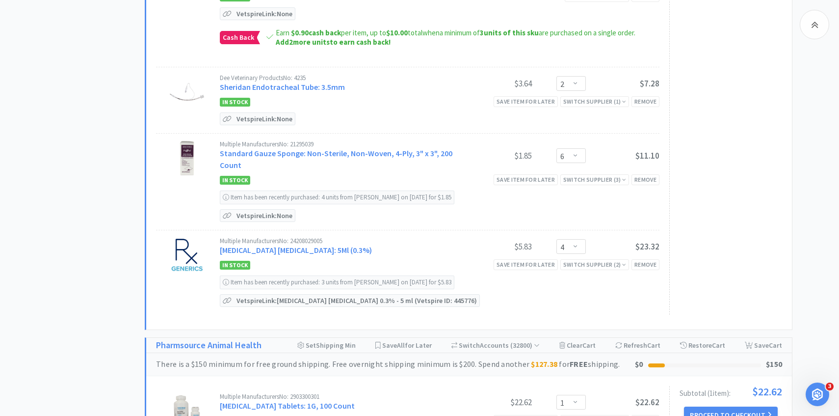
scroll to position [1507, 0]
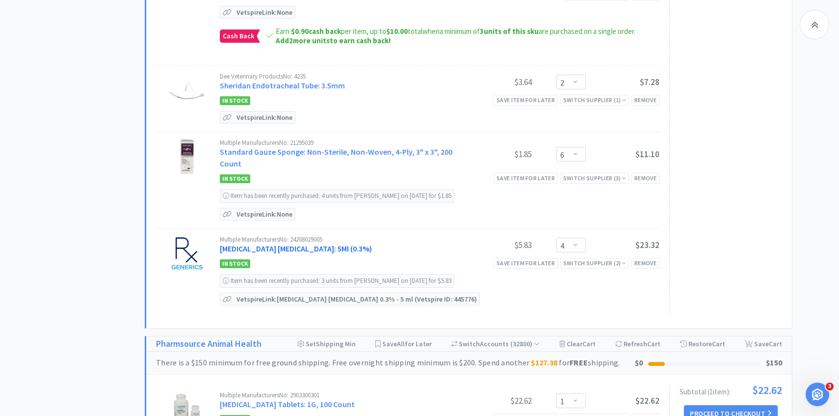
click at [317, 243] on link "Tobramycin Ophthalmic Solution: 5Ml (0.3%)" at bounding box center [296, 248] width 152 height 10
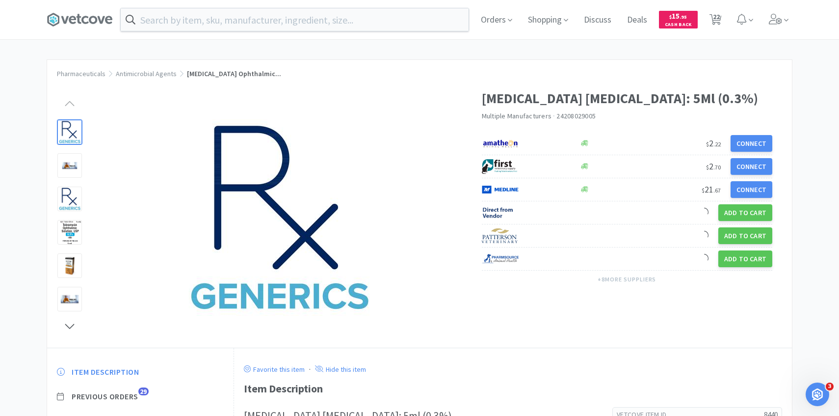
scroll to position [68, 0]
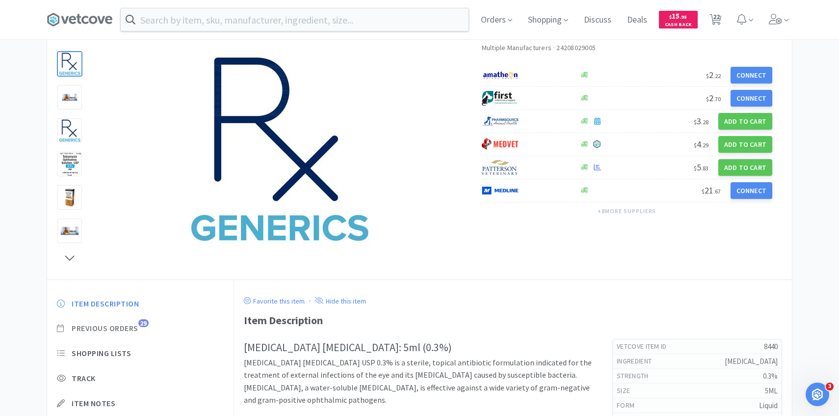
click at [143, 325] on span "29" at bounding box center [143, 323] width 10 height 8
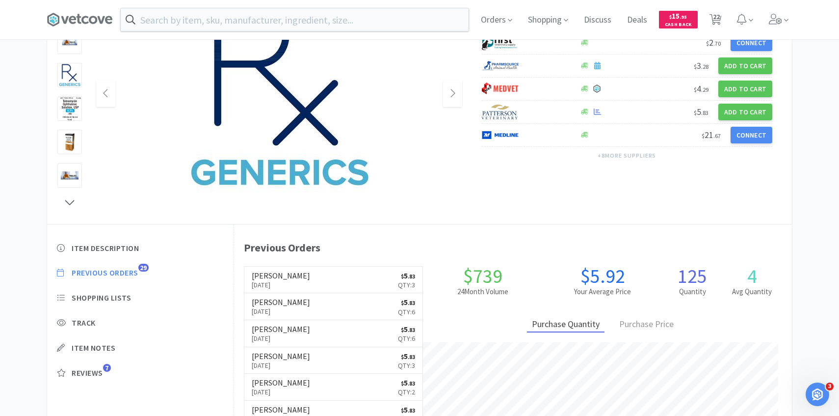
scroll to position [128, 0]
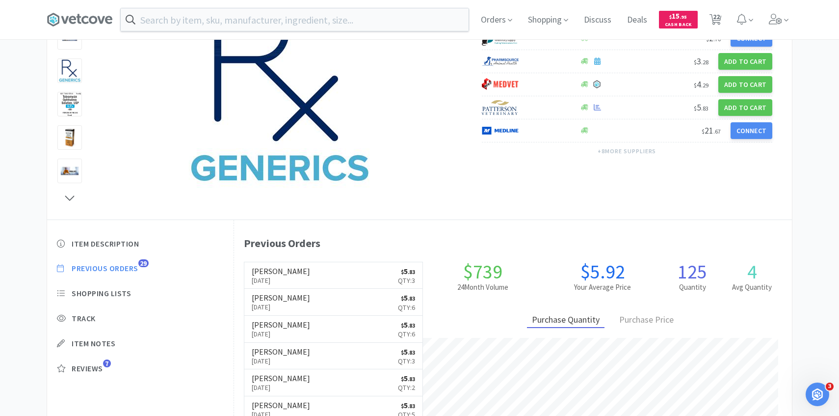
select select "2"
select select "5"
select select "4"
select select "3"
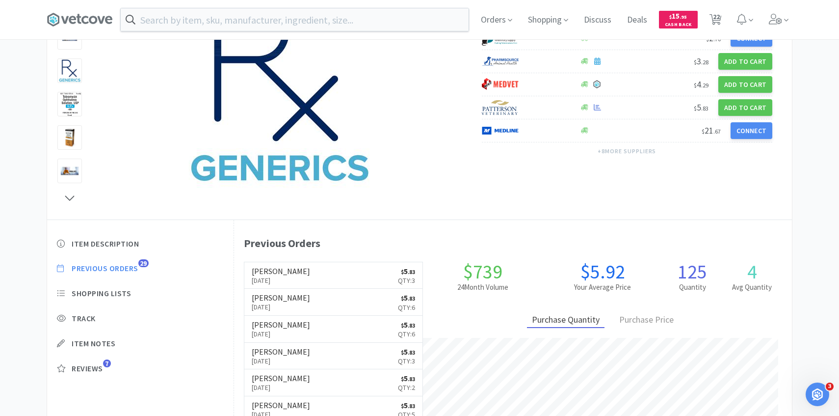
select select "2"
select select "4"
select select "1"
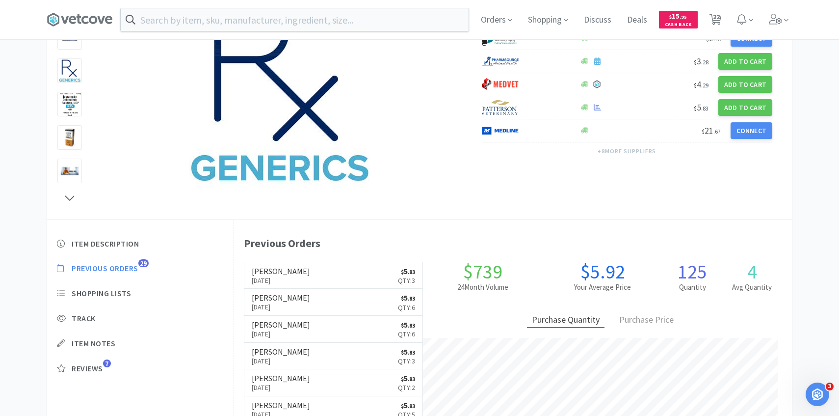
select select "1"
select select "2"
select select "1"
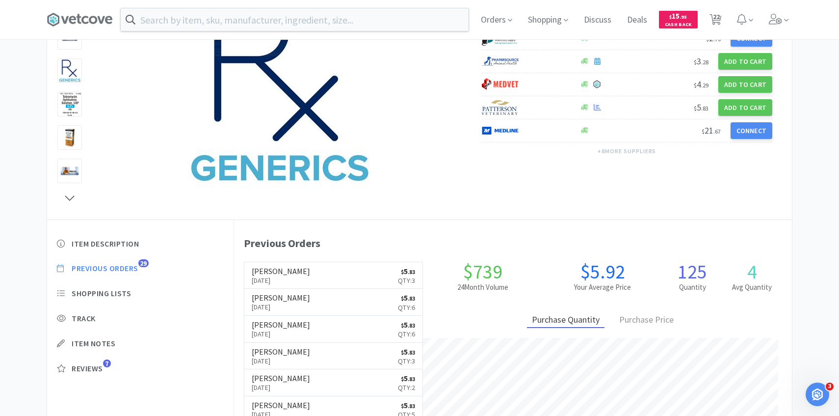
select select "1"
select select "2"
select select "1"
select select "2"
select select "6"
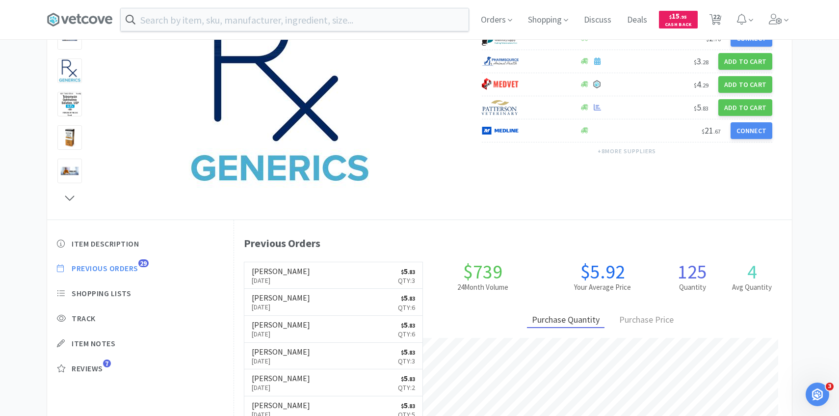
select select "4"
select select "1"
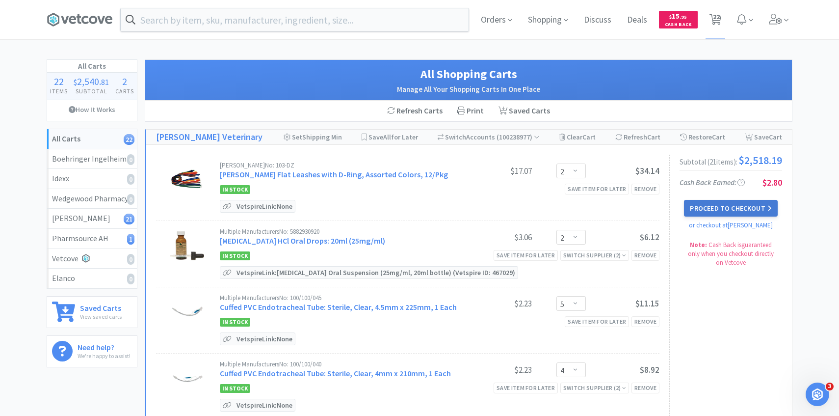
click at [721, 207] on button "Proceed to Checkout" at bounding box center [730, 208] width 93 height 17
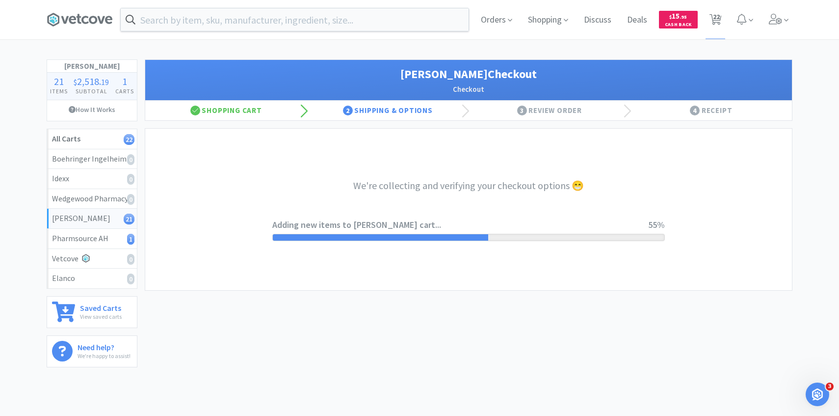
scroll to position [42, 0]
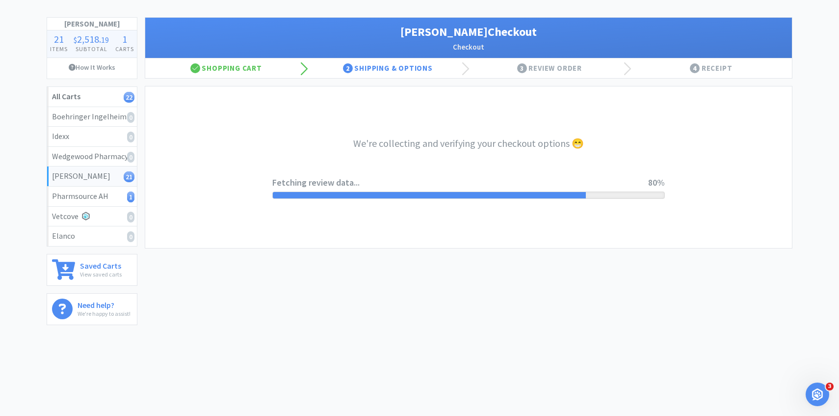
select select "1"
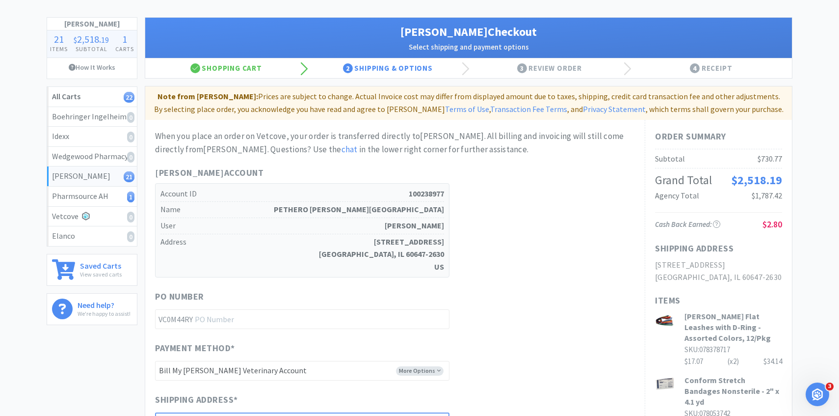
scroll to position [0, 0]
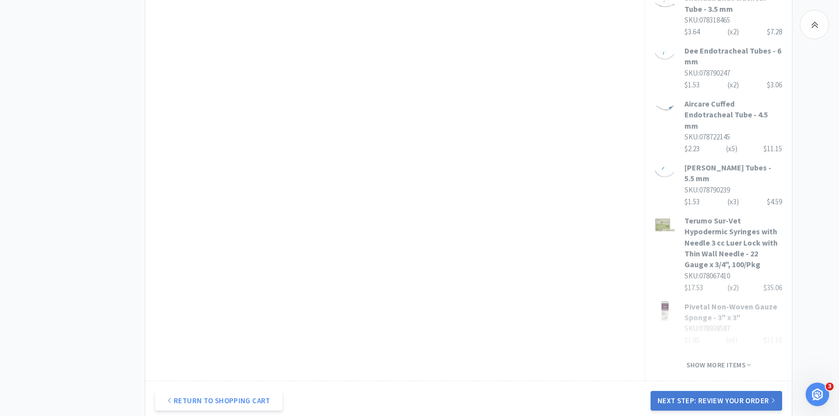
click at [684, 391] on button "Next Step: Review Your Order" at bounding box center [717, 401] width 132 height 20
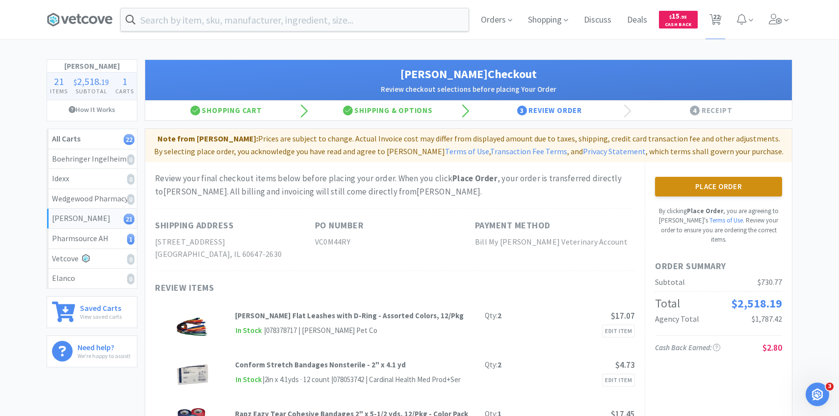
click at [693, 183] on button "Place Order" at bounding box center [718, 187] width 127 height 20
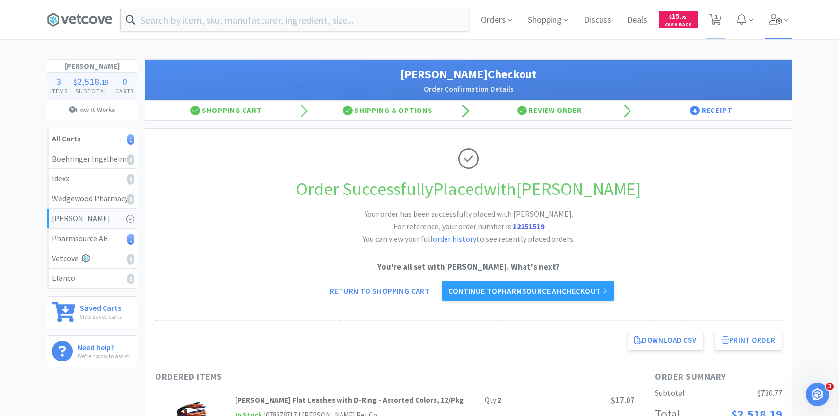
click at [783, 19] on span at bounding box center [779, 19] width 28 height 39
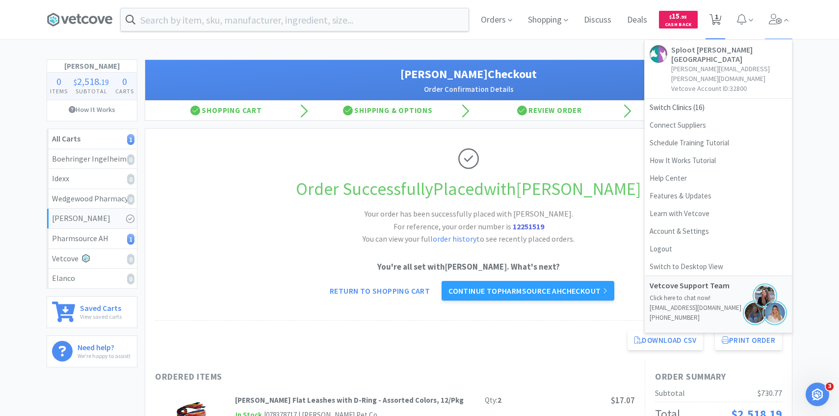
click at [722, 33] on span "1" at bounding box center [716, 19] width 20 height 39
select select "1"
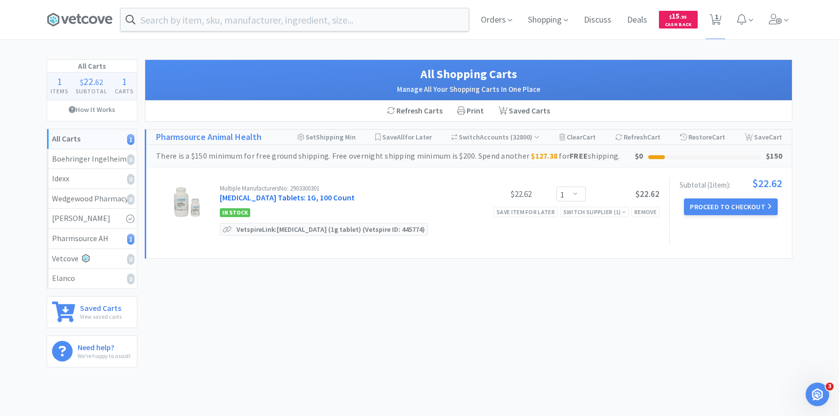
click at [274, 196] on link "Sucralfate Tablets: 1G, 100 Count" at bounding box center [287, 197] width 135 height 10
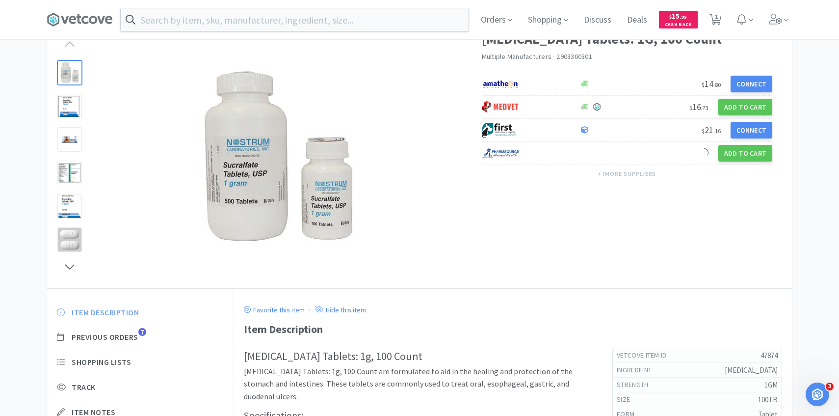
scroll to position [71, 0]
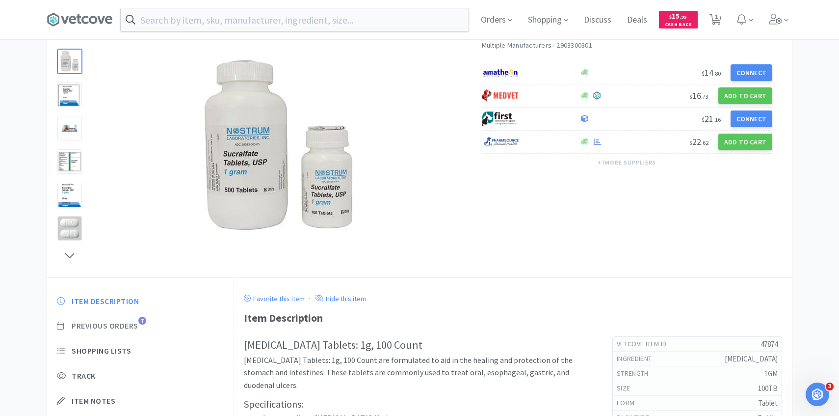
click at [123, 328] on span "Previous Orders" at bounding box center [105, 325] width 67 height 10
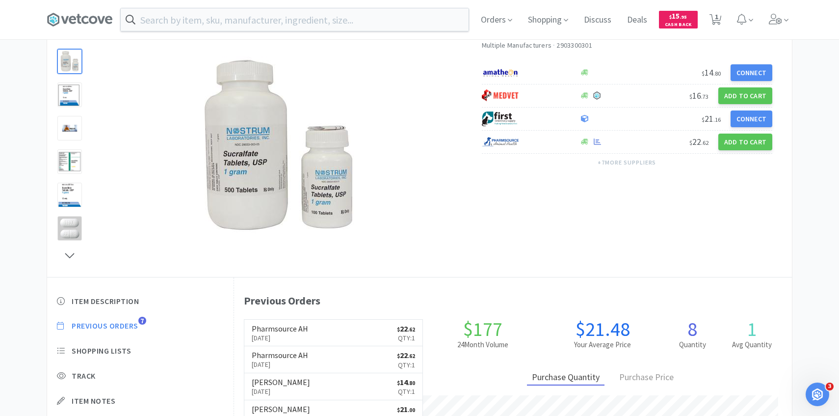
scroll to position [269, 558]
click at [263, 331] on h6 "Pharmsource AH" at bounding box center [280, 328] width 56 height 8
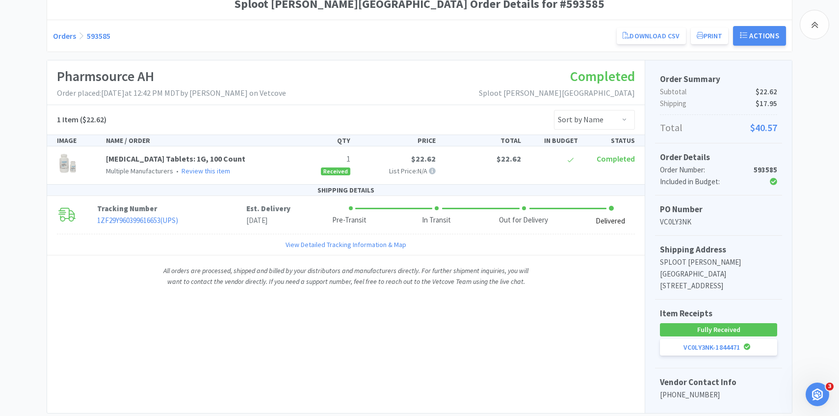
scroll to position [117, 0]
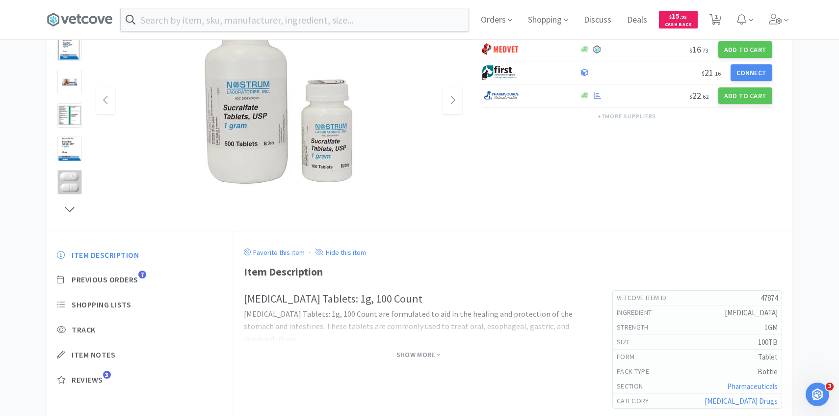
scroll to position [71, 0]
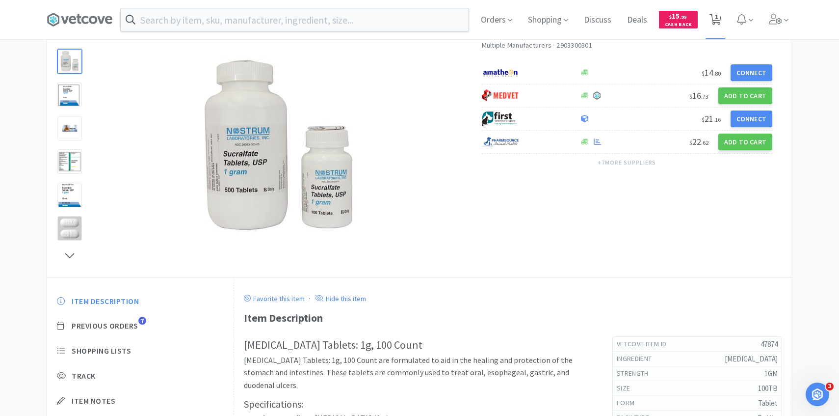
click at [707, 31] on span "1" at bounding box center [716, 19] width 20 height 39
select select "1"
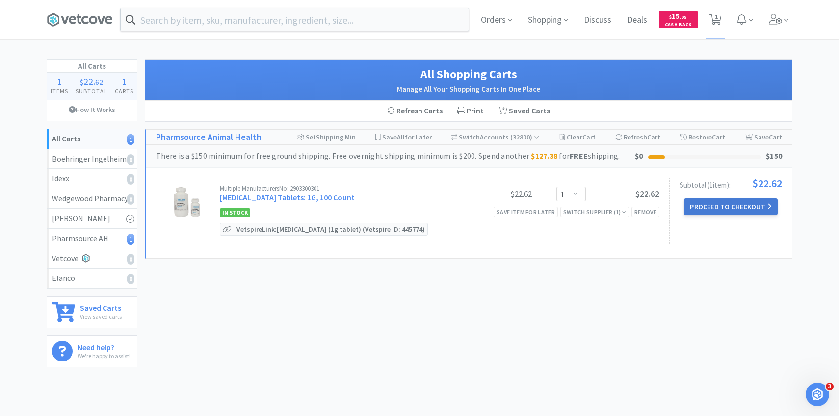
click at [711, 208] on button "Proceed to Checkout" at bounding box center [730, 206] width 93 height 17
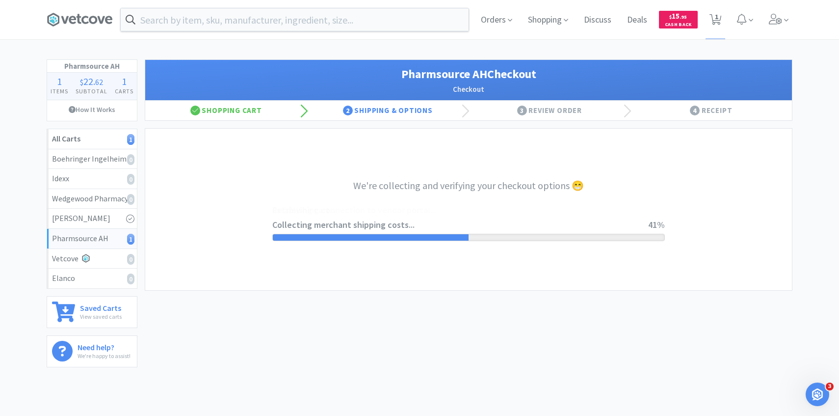
select select "1001"
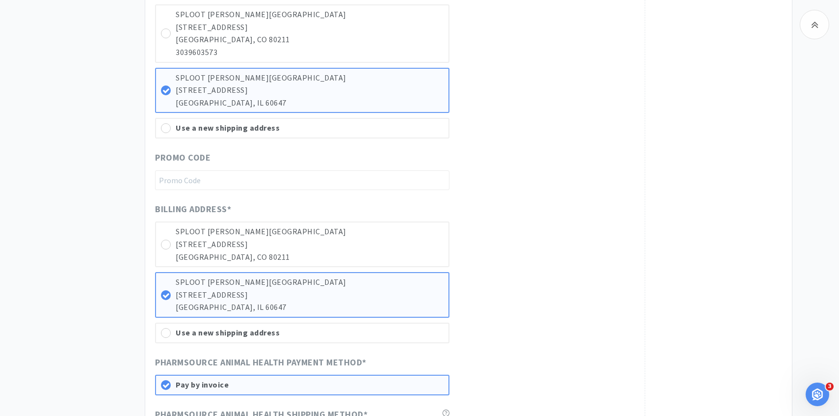
scroll to position [479, 0]
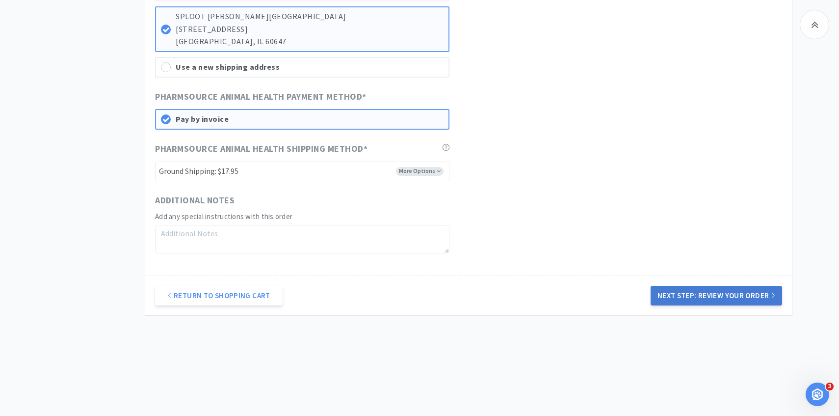
click at [690, 291] on button "Next Step: Review Your Order" at bounding box center [717, 296] width 132 height 20
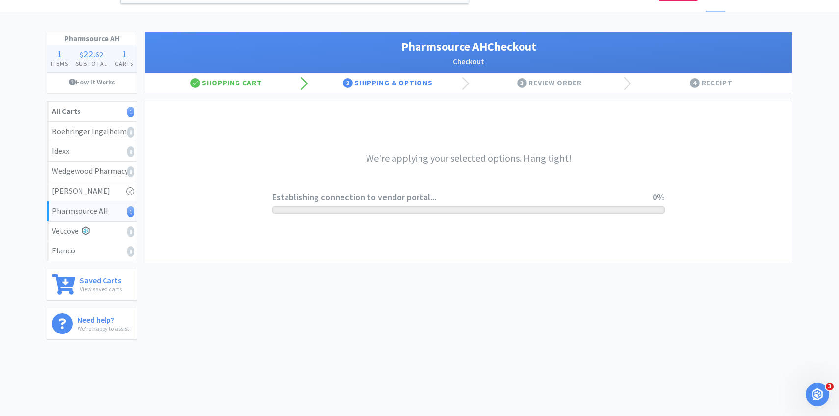
scroll to position [0, 0]
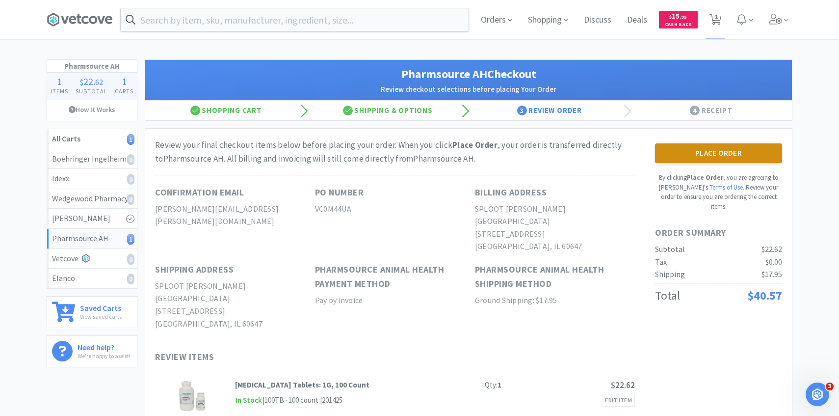
click at [662, 158] on button "Place Order" at bounding box center [718, 153] width 127 height 20
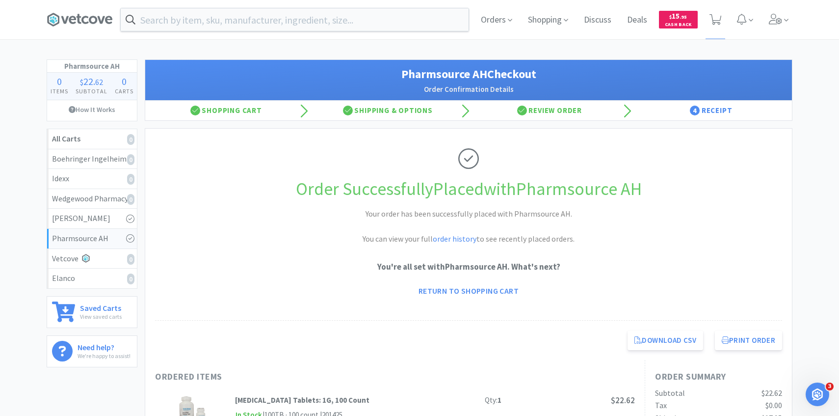
click at [778, 15] on icon at bounding box center [776, 19] width 14 height 11
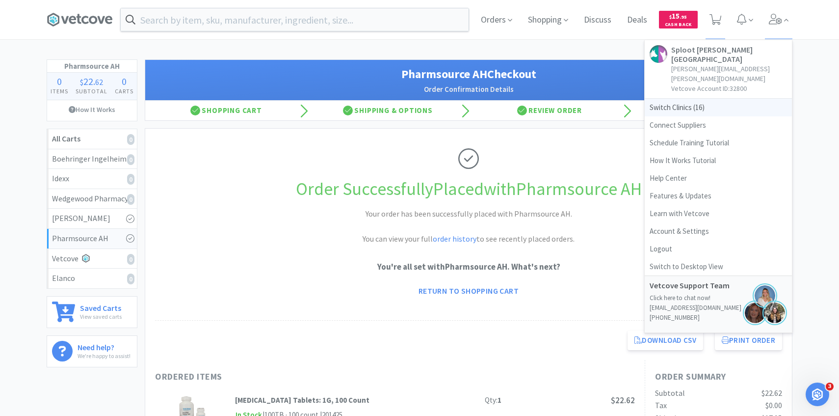
click at [693, 99] on span "Switch Clinics ( 16 )" at bounding box center [718, 108] width 147 height 18
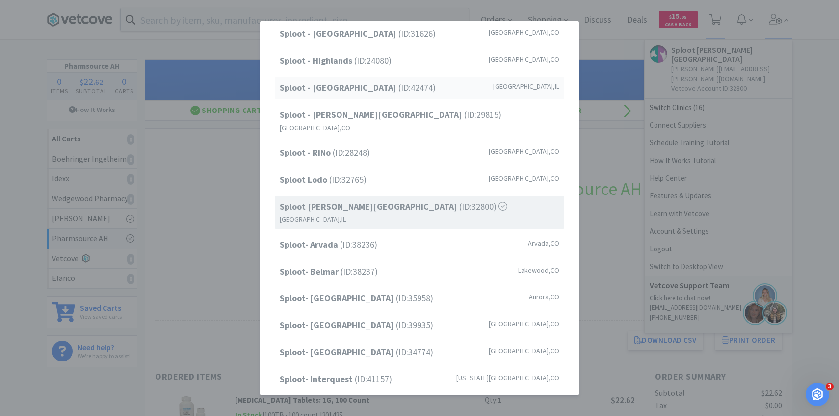
scroll to position [125, 0]
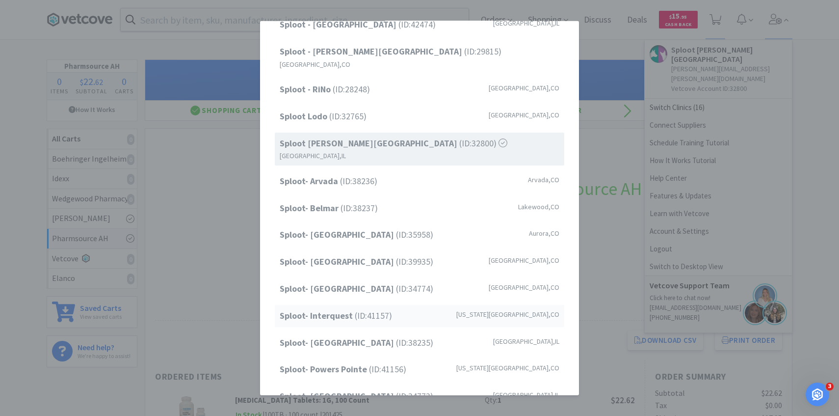
click at [391, 305] on div "Sploot- Interquest (ID: 41157 ) Colorado Springs , CO" at bounding box center [420, 316] width 290 height 22
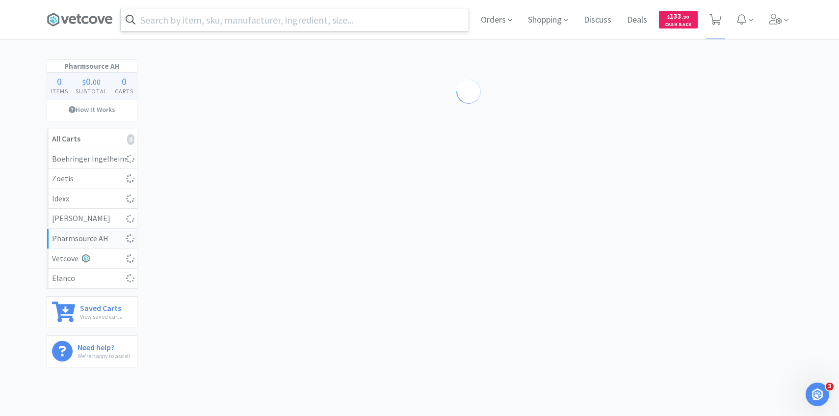
click at [340, 23] on input "text" at bounding box center [295, 19] width 348 height 23
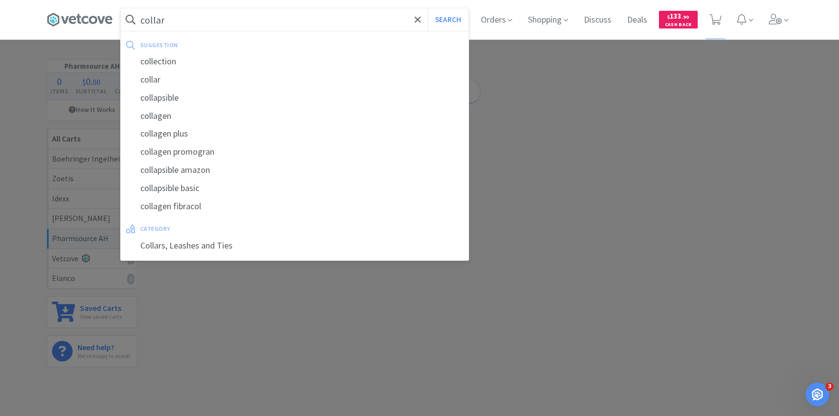
type input "collar"
click at [428, 8] on button "Search" at bounding box center [448, 19] width 41 height 23
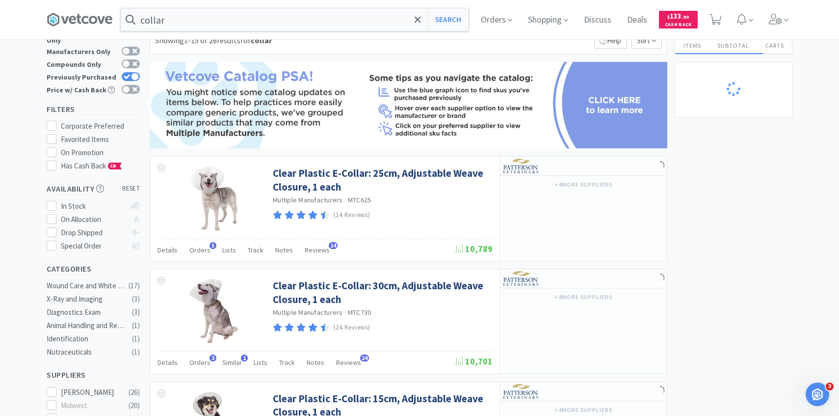
scroll to position [118, 0]
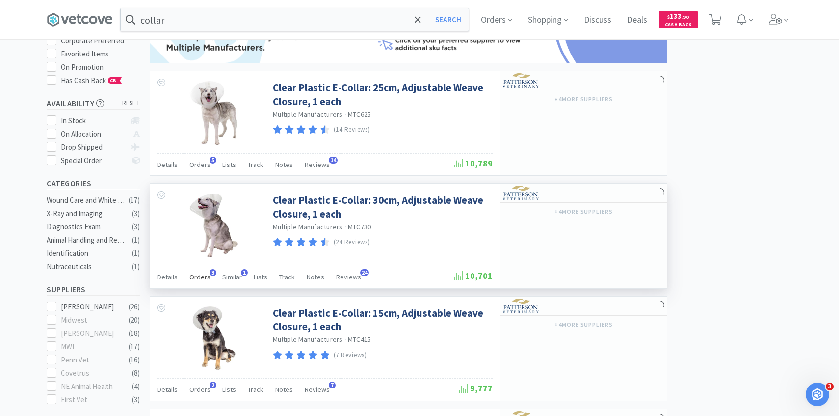
click at [205, 272] on span "Orders" at bounding box center [199, 276] width 21 height 9
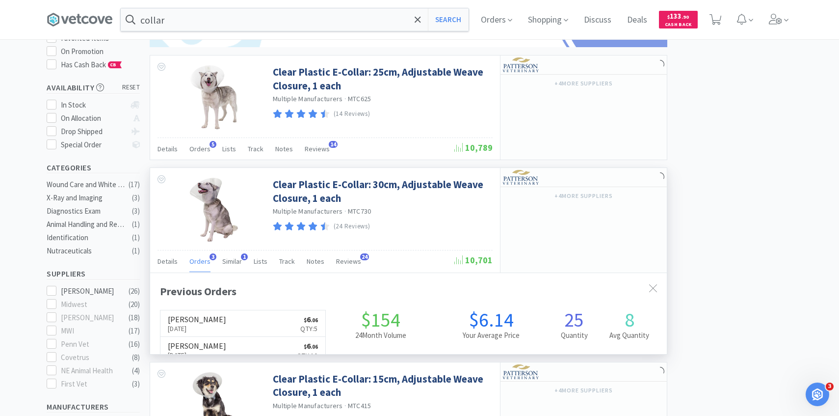
scroll to position [134, 0]
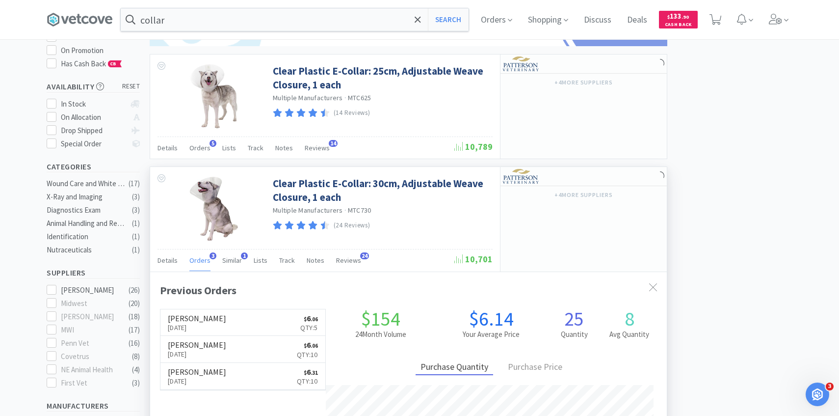
click at [205, 264] on div "Orders 3" at bounding box center [199, 261] width 21 height 19
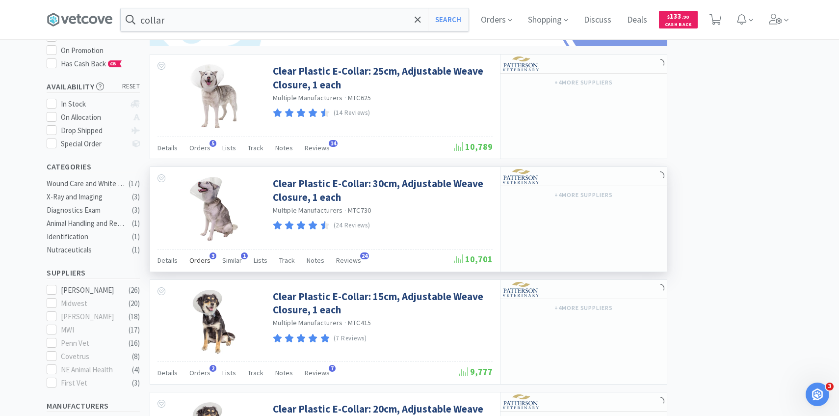
click at [206, 260] on span "Orders" at bounding box center [199, 260] width 21 height 9
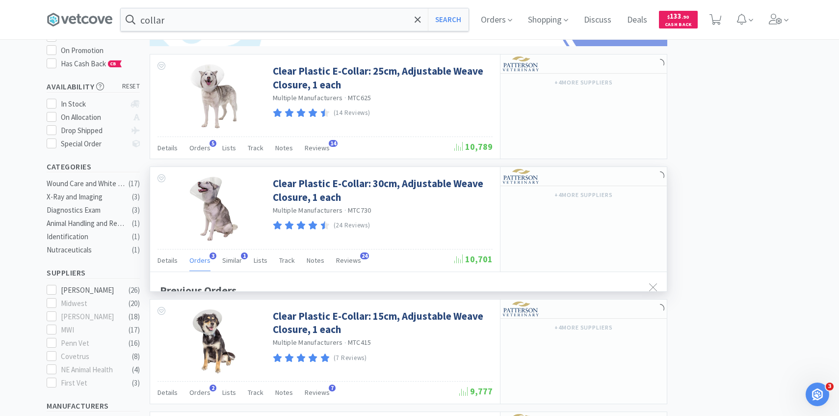
scroll to position [254, 517]
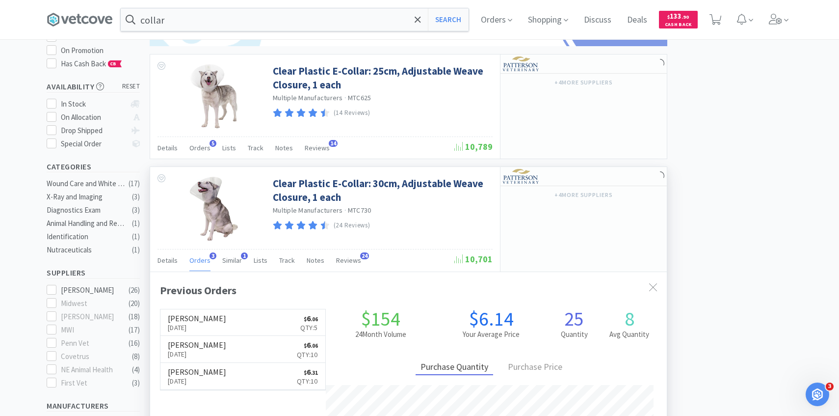
click at [206, 260] on span "Orders" at bounding box center [199, 260] width 21 height 9
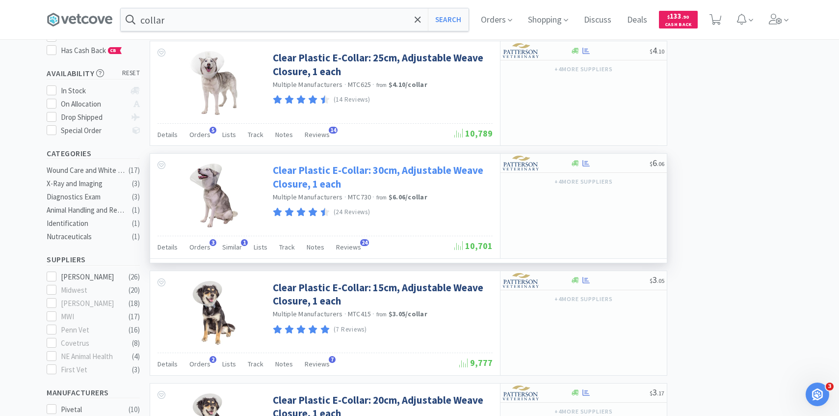
scroll to position [151, 0]
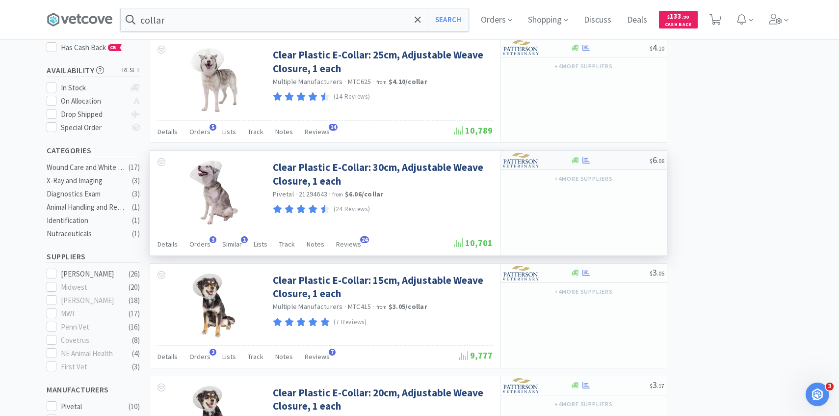
click at [545, 164] on div at bounding box center [530, 160] width 54 height 17
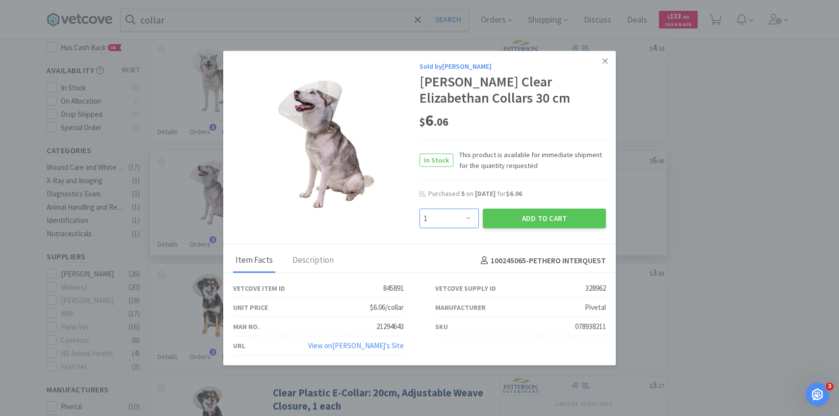
click at [443, 214] on select "Enter Quantity 1 2 3 4 5 6 7 8 9 10 11 12 13 14 15 16 17 18 19 20 Enter Quantity" at bounding box center [449, 219] width 59 height 20
select select "10"
click at [420, 209] on select "Enter Quantity 1 2 3 4 5 6 7 8 9 10 11 12 13 14 15 16 17 18 19 20 Enter Quantity" at bounding box center [449, 219] width 59 height 20
click at [536, 216] on button "Add to Cart" at bounding box center [544, 219] width 123 height 20
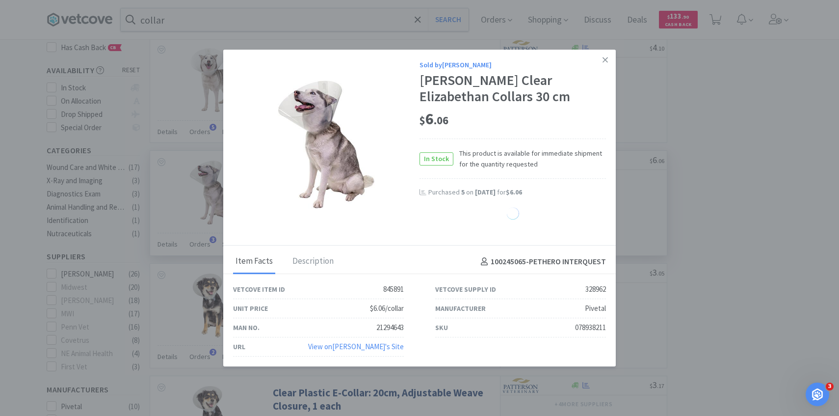
select select "10"
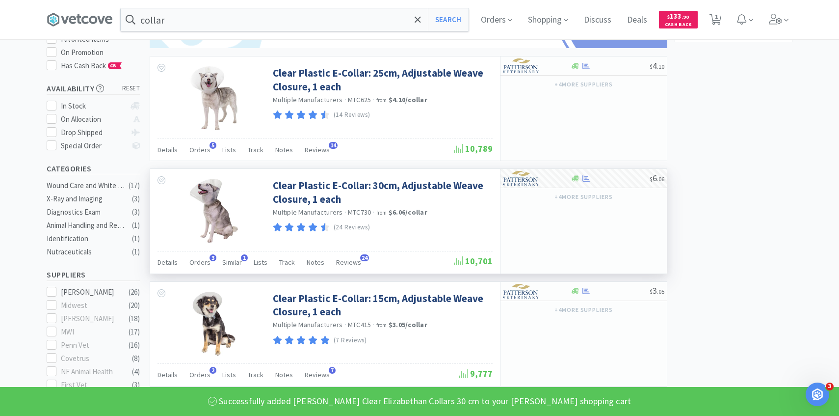
scroll to position [111, 0]
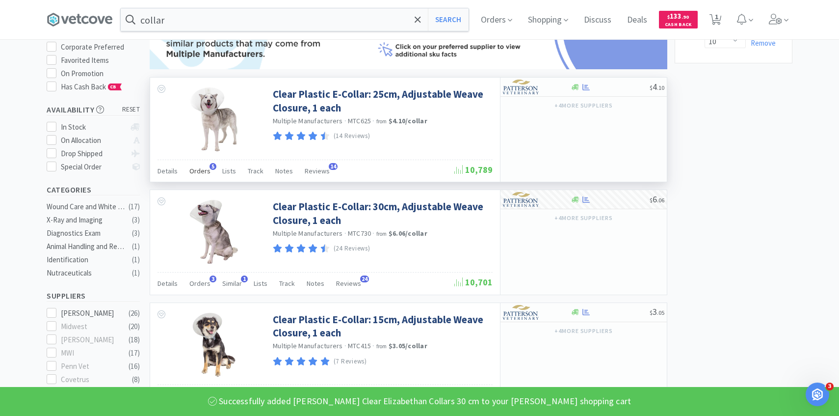
click at [205, 165] on div "Orders 5" at bounding box center [199, 172] width 21 height 19
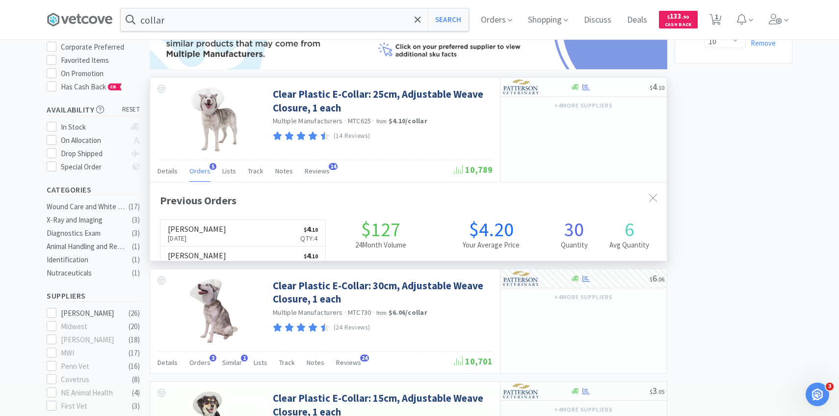
scroll to position [254, 517]
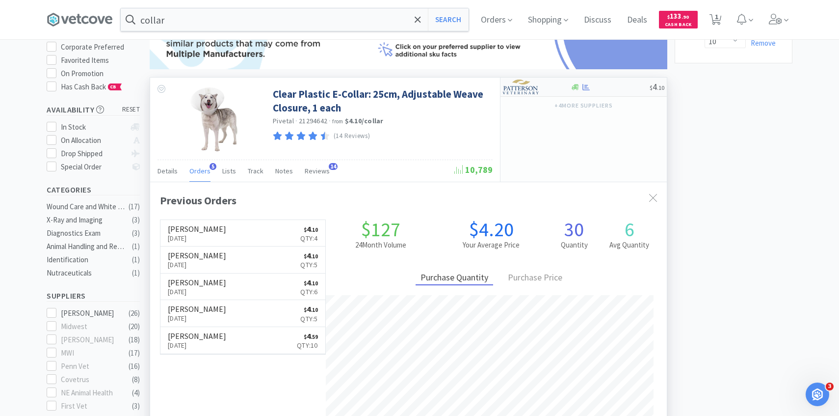
click at [544, 89] on div at bounding box center [530, 87] width 54 height 17
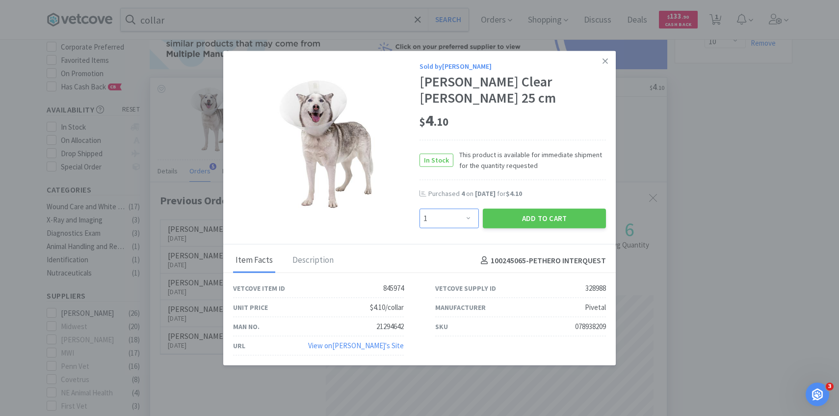
click at [471, 221] on select "Enter Quantity 1 2 3 4 5 6 7 8 9 10 11 12 13 14 15 16 17 18 19 20 Enter Quantity" at bounding box center [449, 219] width 59 height 20
select select "10"
click at [420, 209] on select "Enter Quantity 1 2 3 4 5 6 7 8 9 10 11 12 13 14 15 16 17 18 19 20 Enter Quantity" at bounding box center [449, 219] width 59 height 20
click at [539, 213] on button "Add to Cart" at bounding box center [544, 219] width 123 height 20
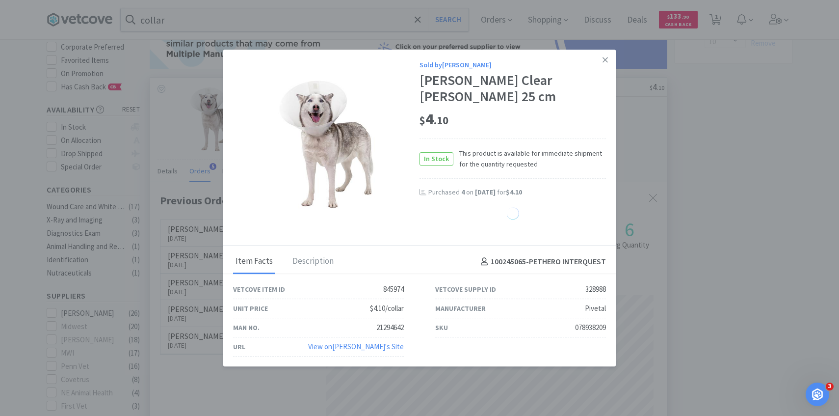
select select "10"
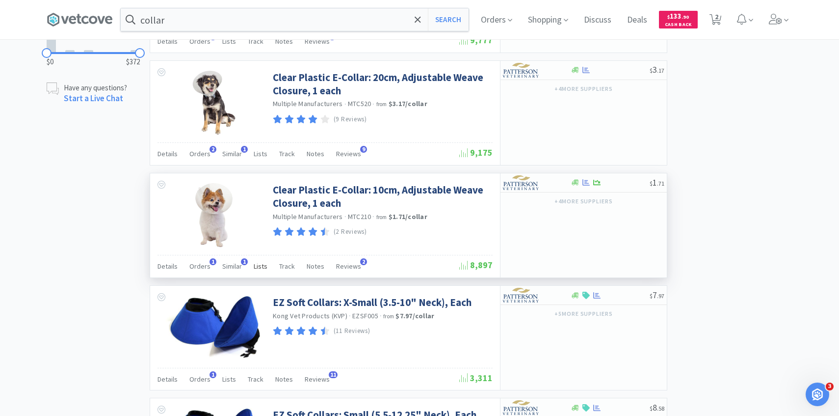
scroll to position [727, 0]
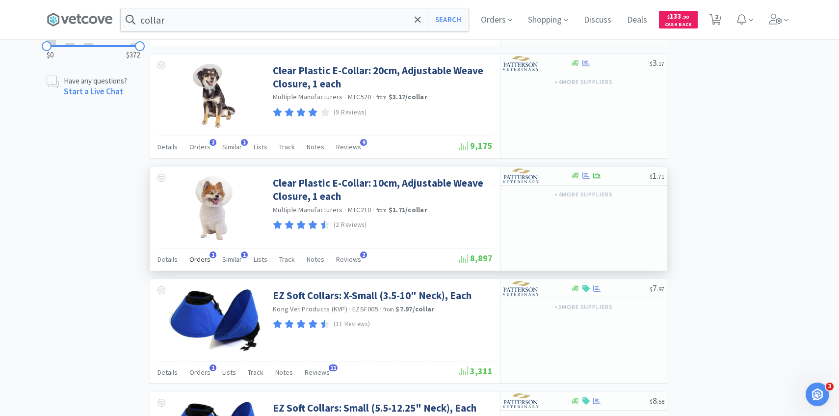
click at [204, 258] on span "Orders" at bounding box center [199, 259] width 21 height 9
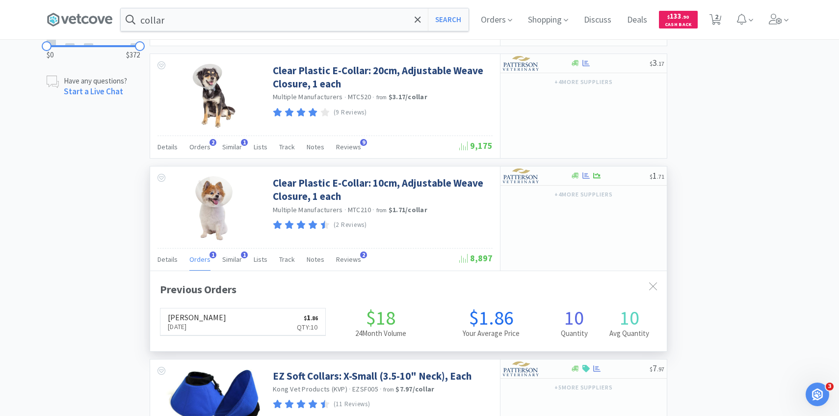
scroll to position [254, 517]
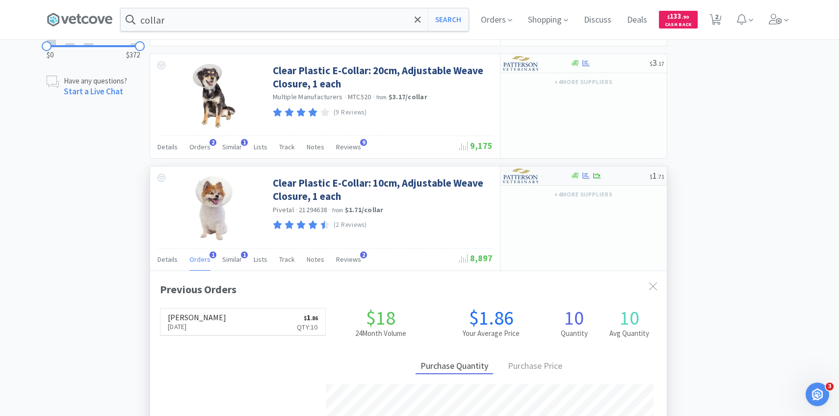
click at [530, 179] on img at bounding box center [521, 175] width 37 height 15
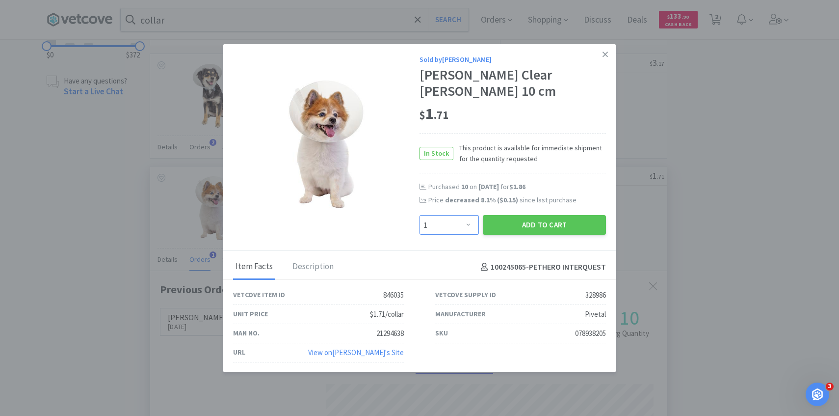
click at [458, 225] on select "Enter Quantity 1 2 3 4 5 6 7 8 9 10 11 12 13 14 15 16 17 18 19 20 Enter Quantity" at bounding box center [449, 225] width 59 height 20
select select "5"
click at [420, 215] on select "Enter Quantity 1 2 3 4 5 6 7 8 9 10 11 12 13 14 15 16 17 18 19 20 Enter Quantity" at bounding box center [449, 225] width 59 height 20
click at [535, 223] on button "Add to Cart" at bounding box center [544, 225] width 123 height 20
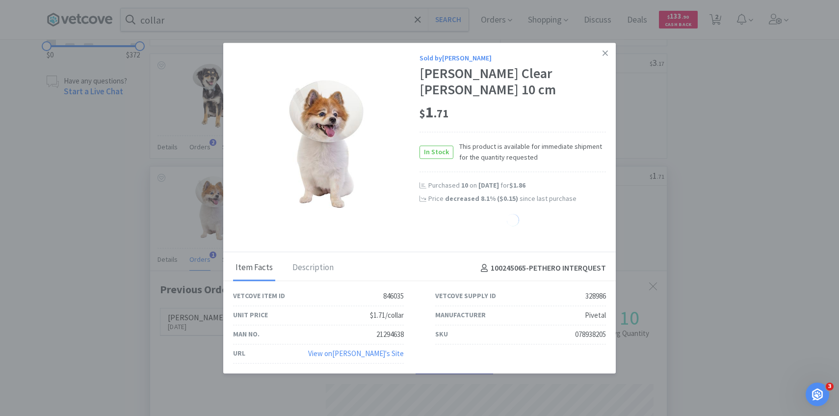
select select "5"
select select "10"
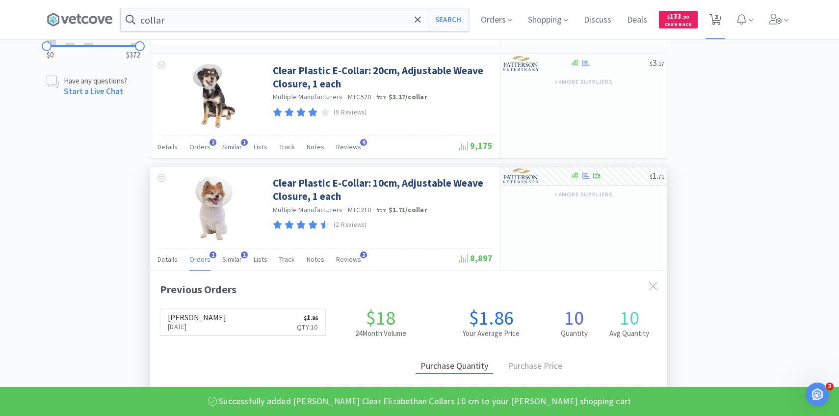
click at [720, 21] on icon at bounding box center [716, 19] width 12 height 11
select select "5"
select select "10"
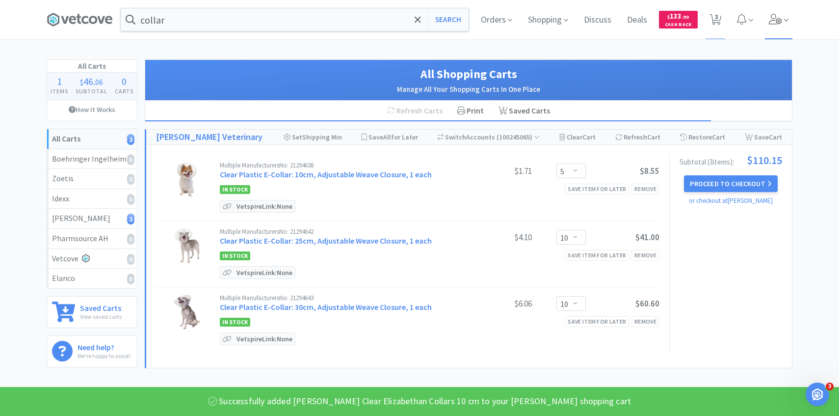
click at [769, 21] on icon at bounding box center [776, 19] width 14 height 11
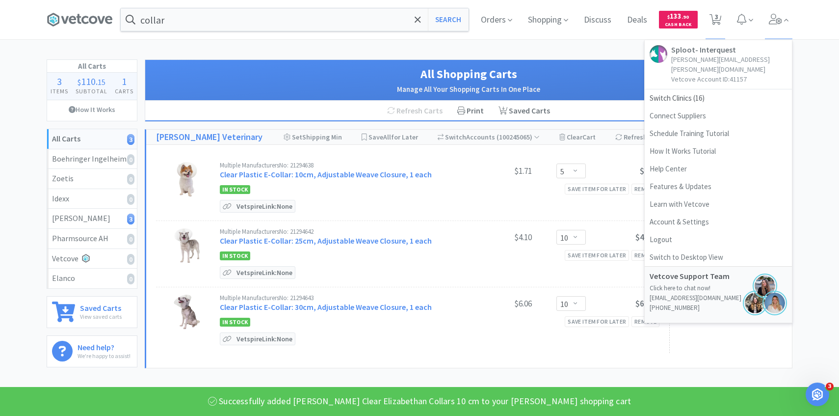
click at [602, 48] on div "collar Search Orders Shopping Discuss Discuss Deals Deals $ 133 . 90 Cash Back …" at bounding box center [419, 192] width 839 height 385
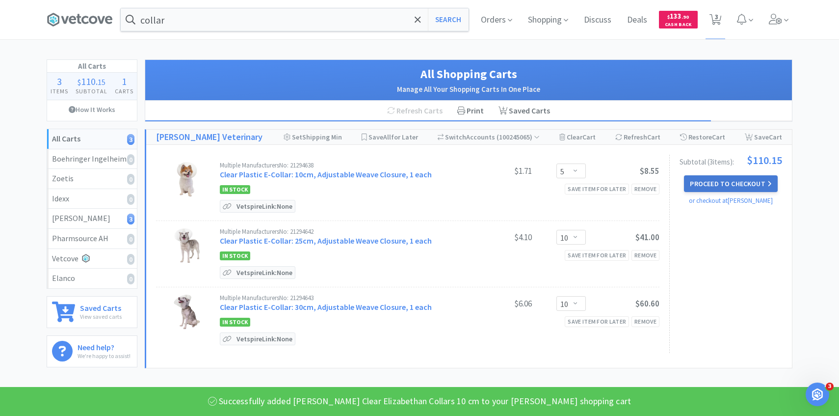
click at [738, 182] on button "Proceed to Checkout" at bounding box center [730, 183] width 93 height 17
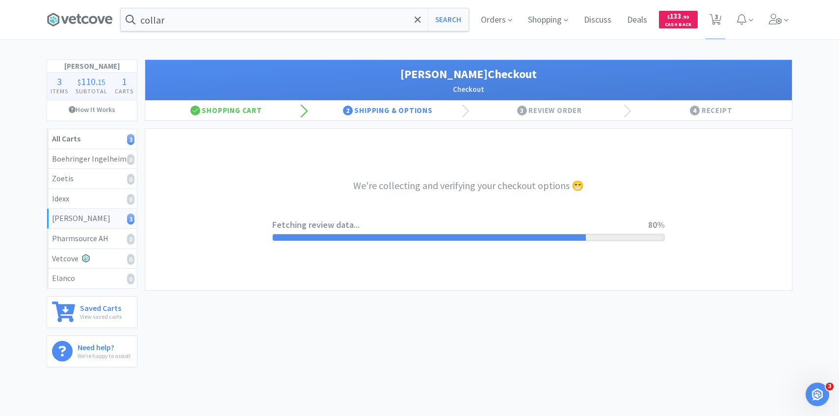
select select "1"
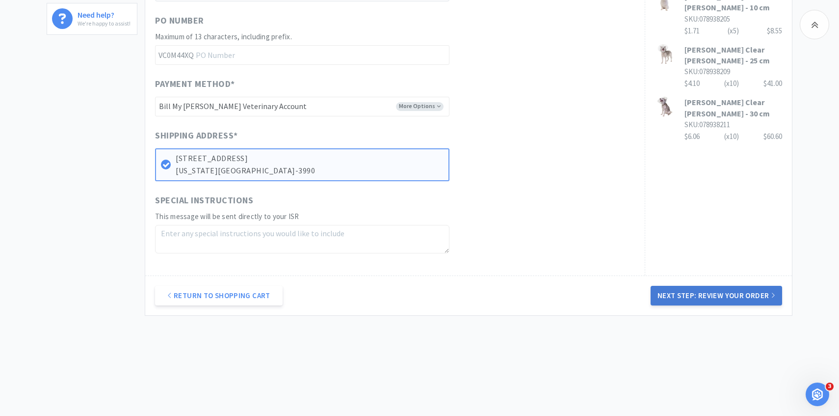
click at [680, 296] on button "Next Step: Review Your Order" at bounding box center [717, 296] width 132 height 20
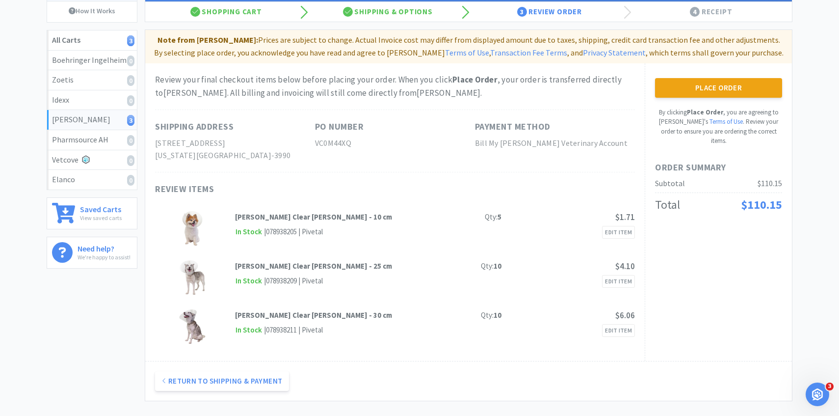
scroll to position [1, 0]
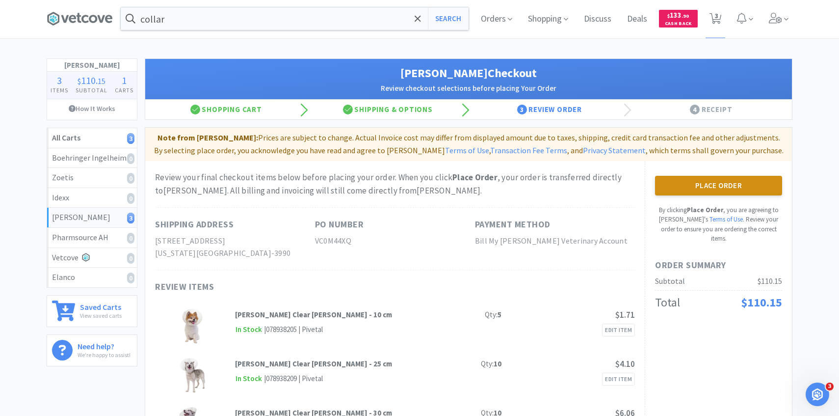
click at [698, 186] on button "Place Order" at bounding box center [718, 186] width 127 height 20
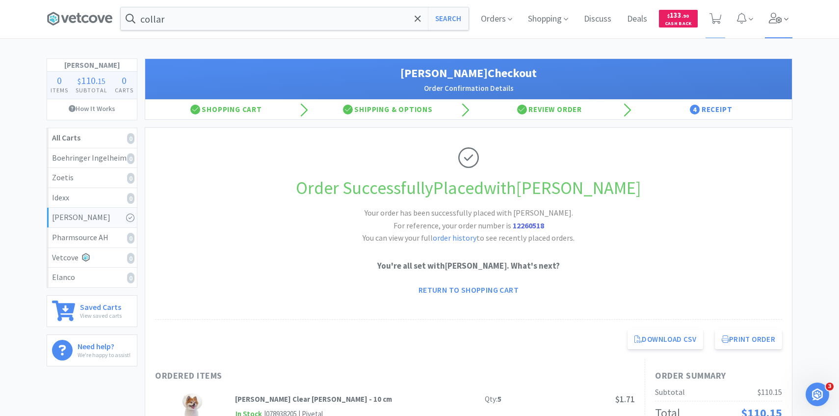
click at [770, 29] on span at bounding box center [779, 18] width 28 height 39
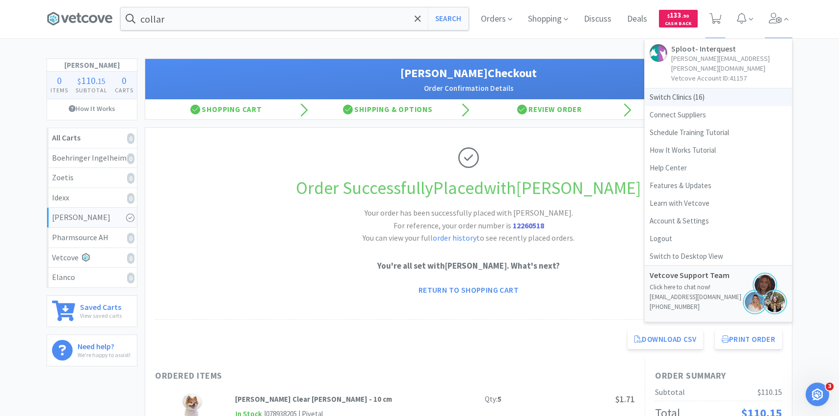
click at [712, 88] on span "Switch Clinics ( 16 )" at bounding box center [718, 97] width 147 height 18
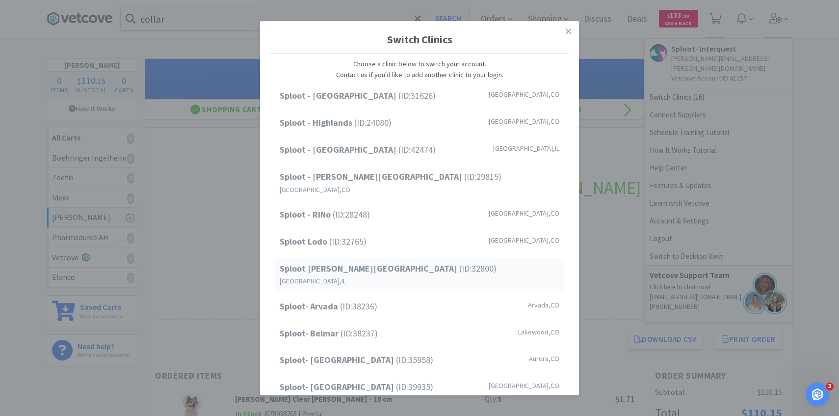
scroll to position [125, 0]
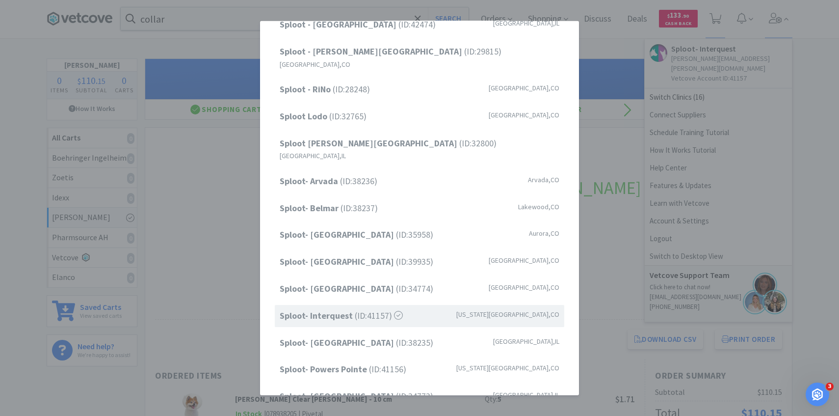
click at [172, 291] on div "Switch Clinics Choose a clinic below to switch your account. Contact us if you'…" at bounding box center [419, 208] width 839 height 416
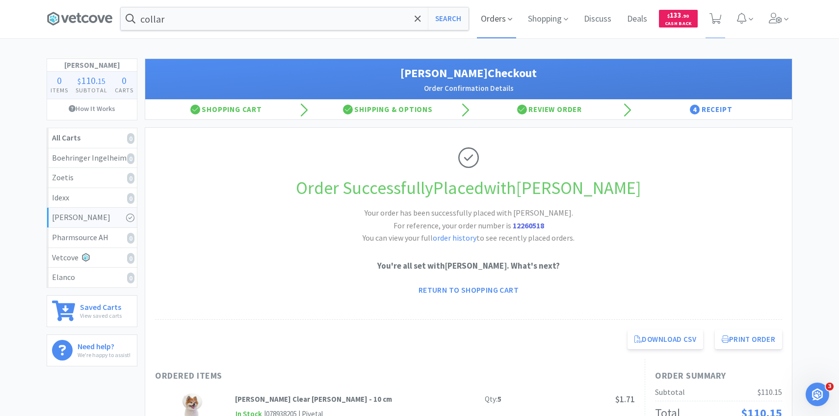
click at [483, 8] on span "Orders" at bounding box center [496, 18] width 39 height 39
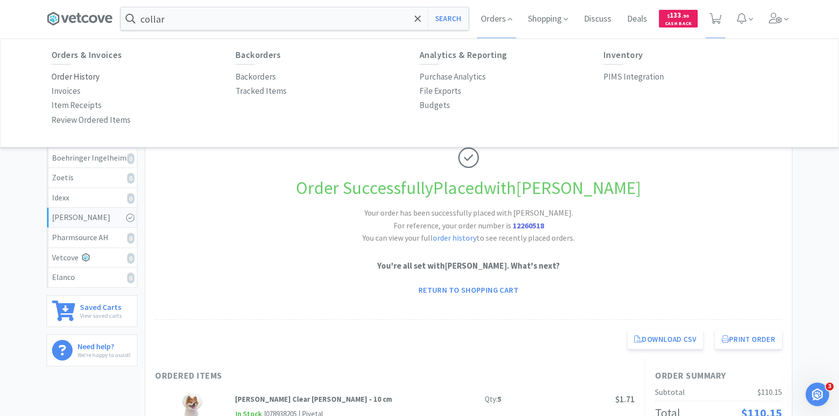
click at [80, 75] on p "Order History" at bounding box center [76, 76] width 48 height 13
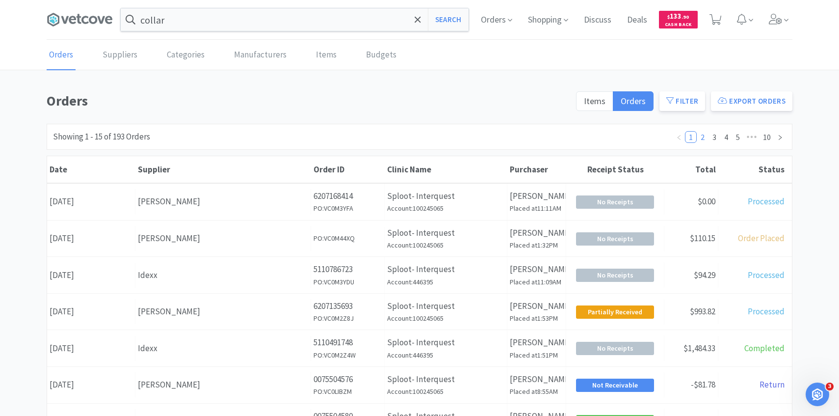
click at [705, 138] on link "2" at bounding box center [702, 137] width 11 height 11
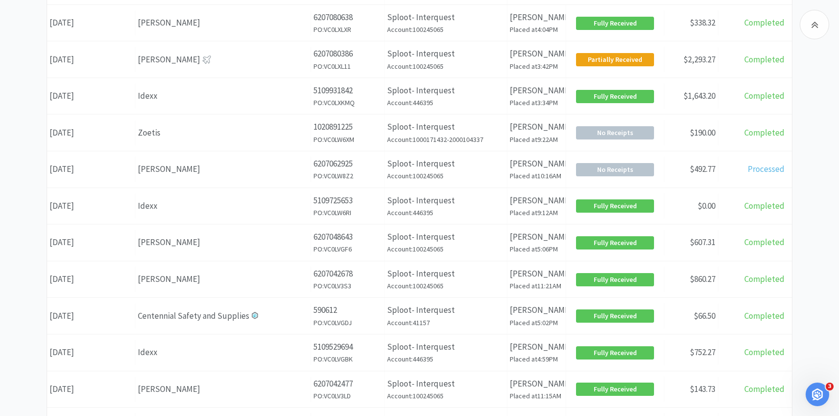
scroll to position [214, 0]
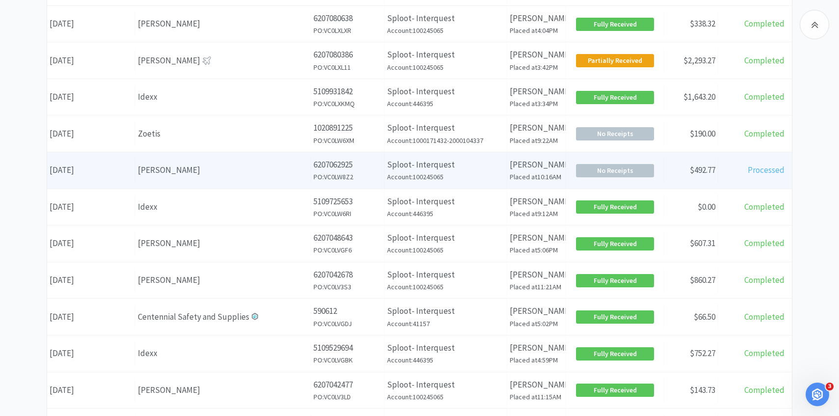
click at [330, 181] on h6 "PO: VC0LW8Z2" at bounding box center [348, 176] width 68 height 11
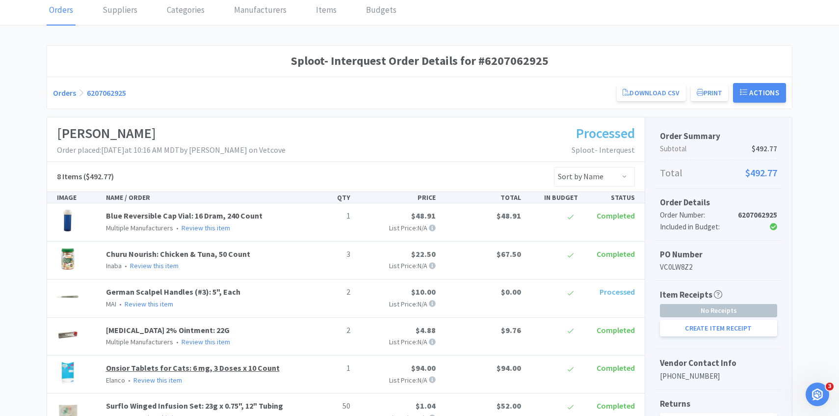
scroll to position [44, 0]
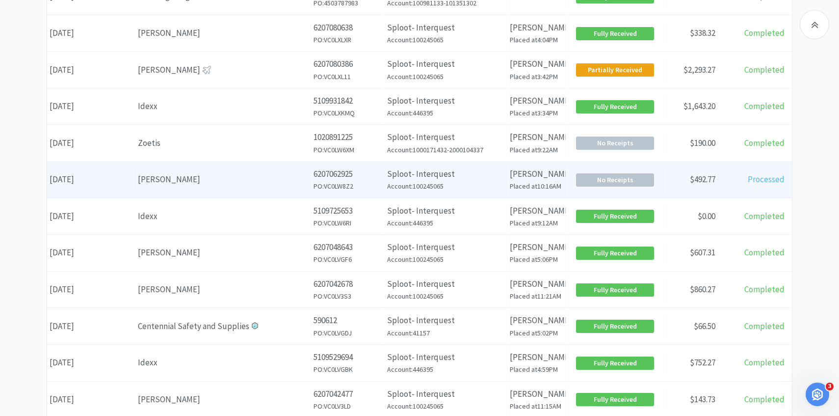
scroll to position [202, 0]
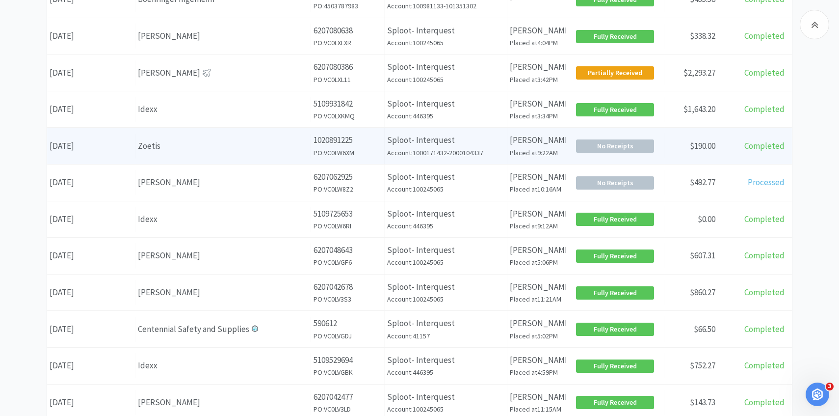
click at [243, 144] on div "Zoetis" at bounding box center [223, 145] width 170 height 13
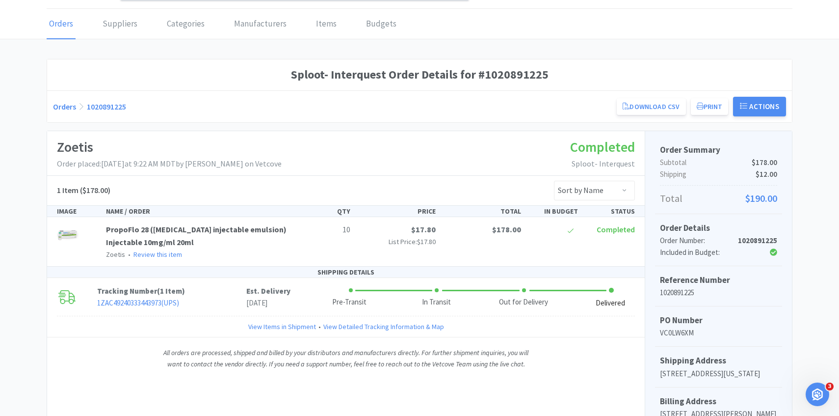
scroll to position [45, 0]
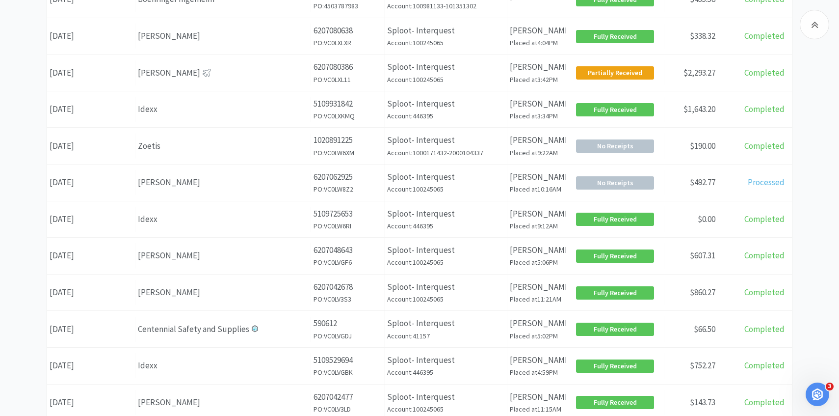
scroll to position [380, 0]
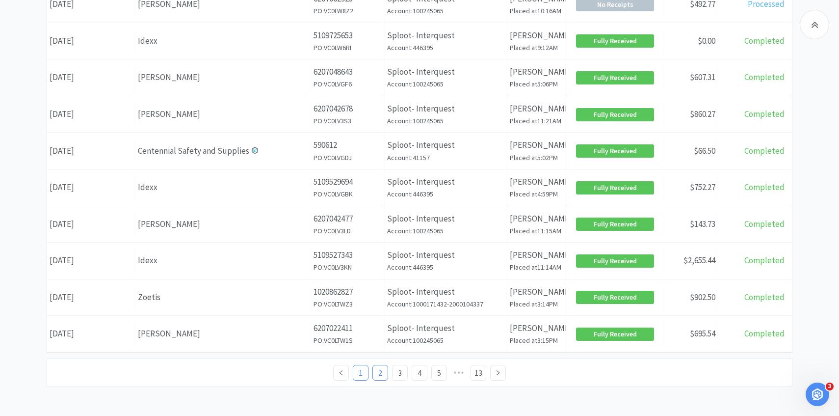
click at [365, 366] on link "1" at bounding box center [360, 372] width 15 height 15
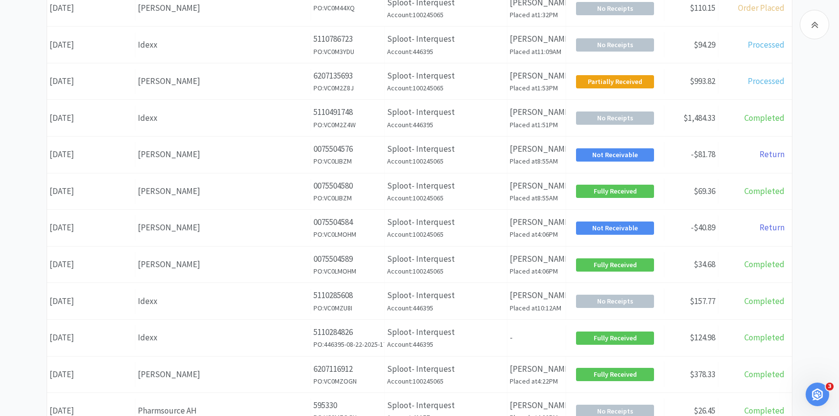
scroll to position [380, 0]
